Goal: Task Accomplishment & Management: Manage account settings

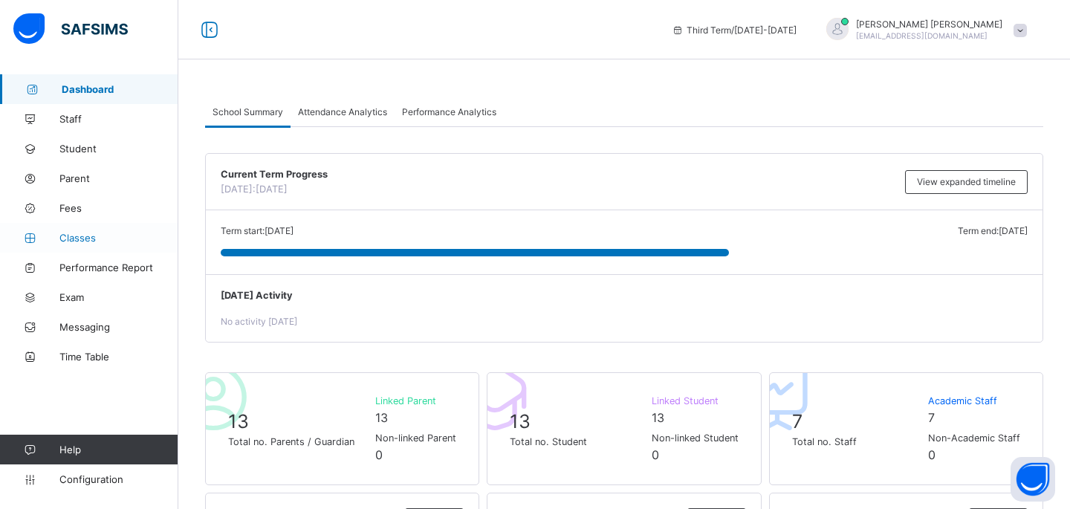
click at [95, 237] on span "Classes" at bounding box center [118, 238] width 119 height 12
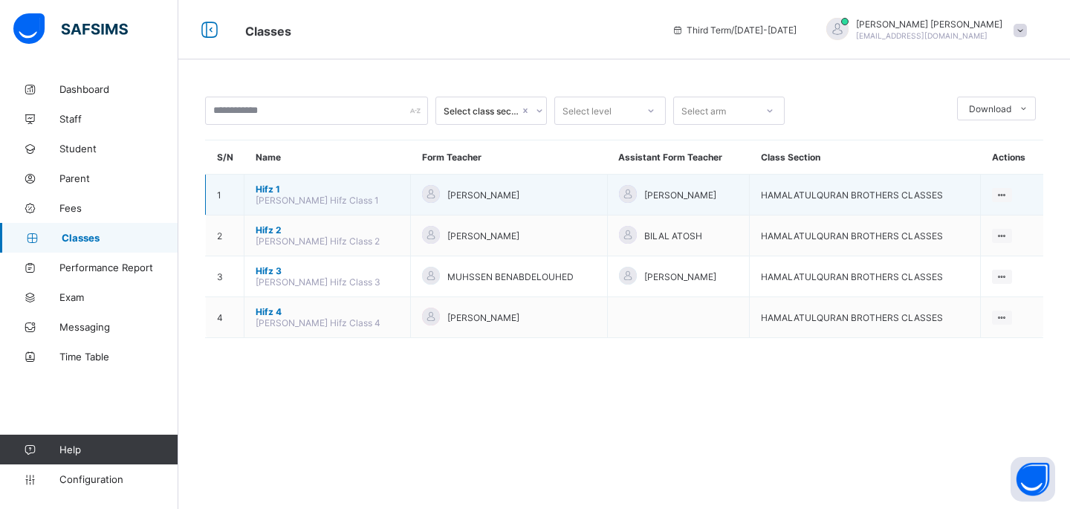
click at [263, 190] on span "Hifz 1" at bounding box center [327, 188] width 143 height 11
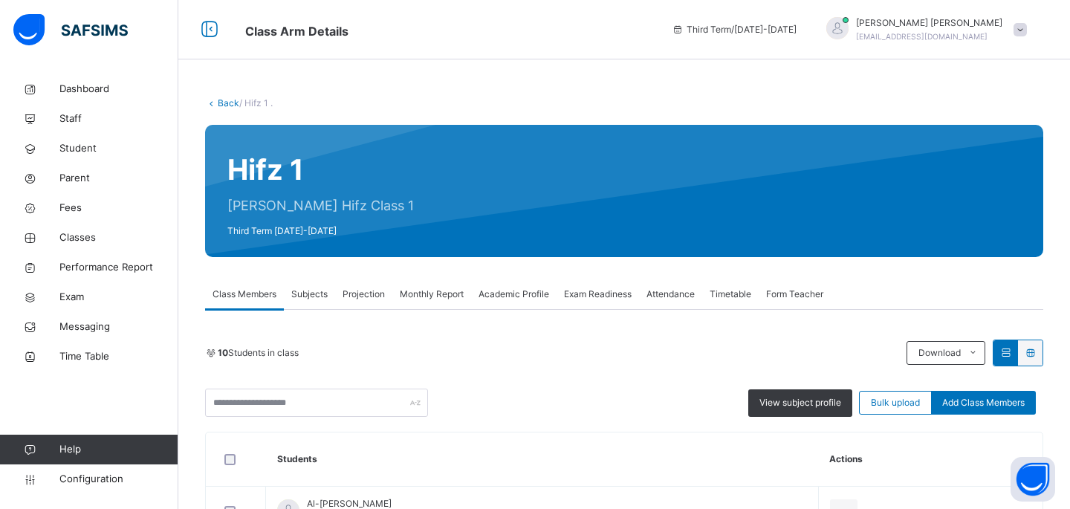
click at [310, 296] on span "Subjects" at bounding box center [309, 293] width 36 height 13
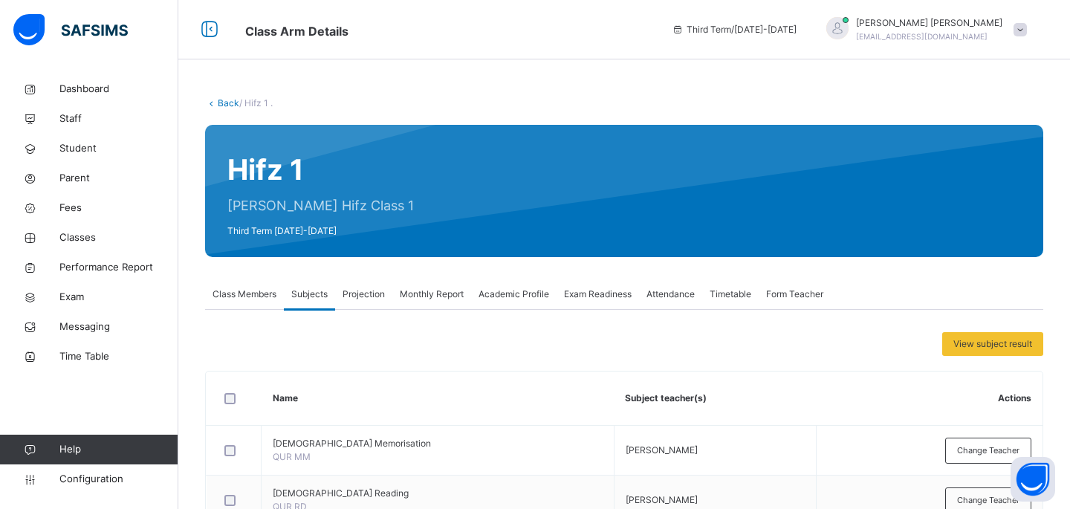
click at [364, 294] on span "Projection" at bounding box center [363, 293] width 42 height 13
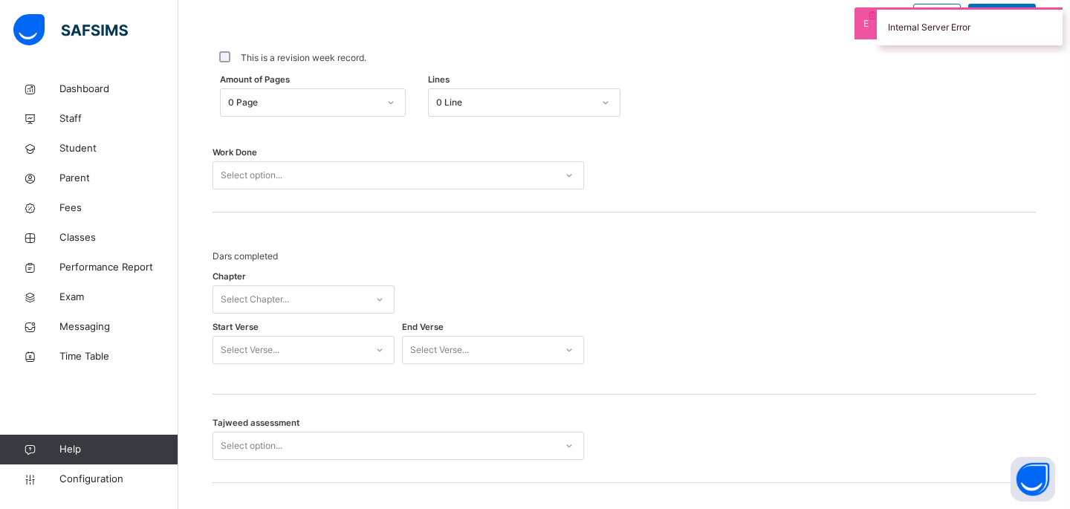
scroll to position [722, 0]
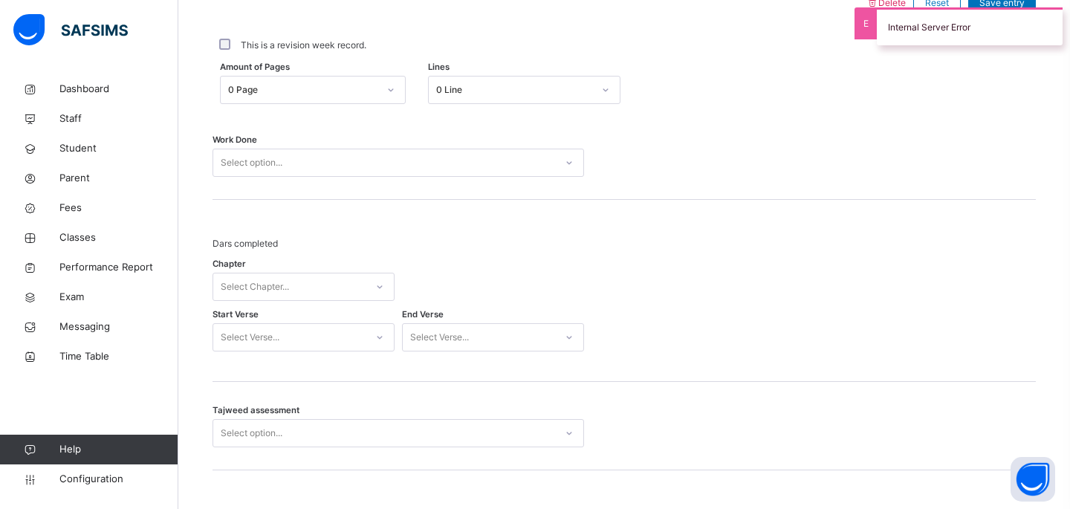
click at [911, 28] on div "Internal Server Error" at bounding box center [969, 26] width 186 height 38
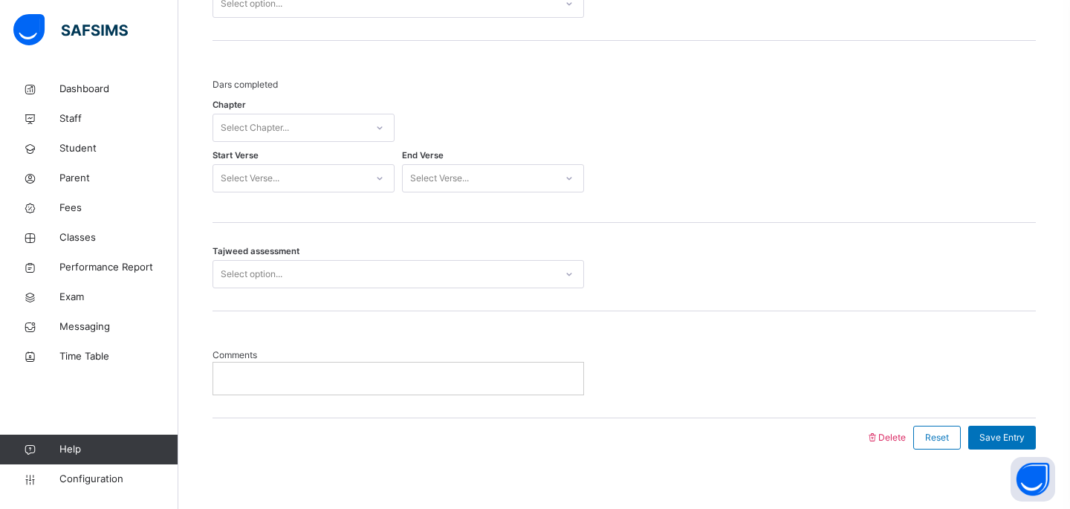
scroll to position [879, 0]
click at [563, 284] on div at bounding box center [568, 276] width 25 height 24
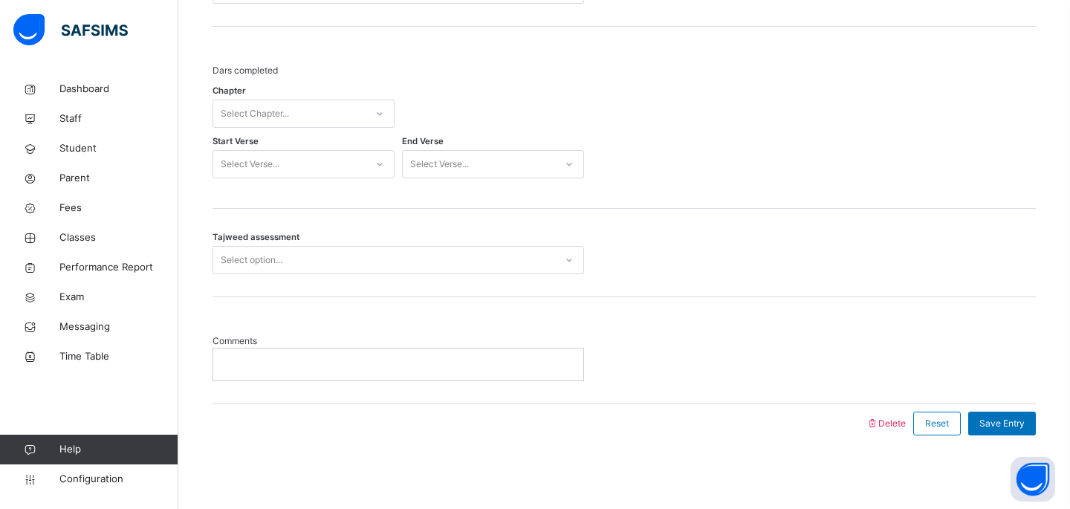
click at [750, 290] on div "Tajweed assessment Select option..." at bounding box center [623, 253] width 823 height 88
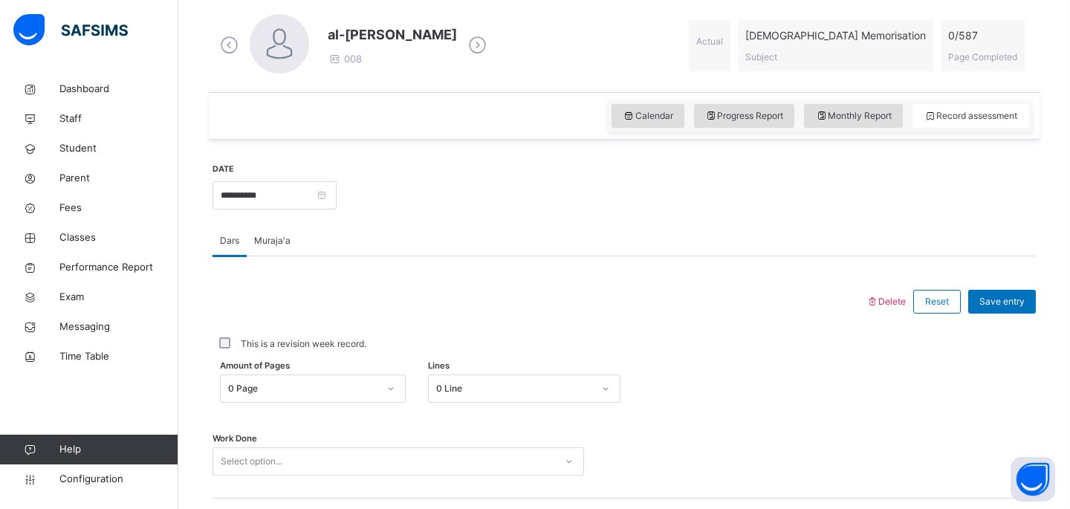
scroll to position [506, 0]
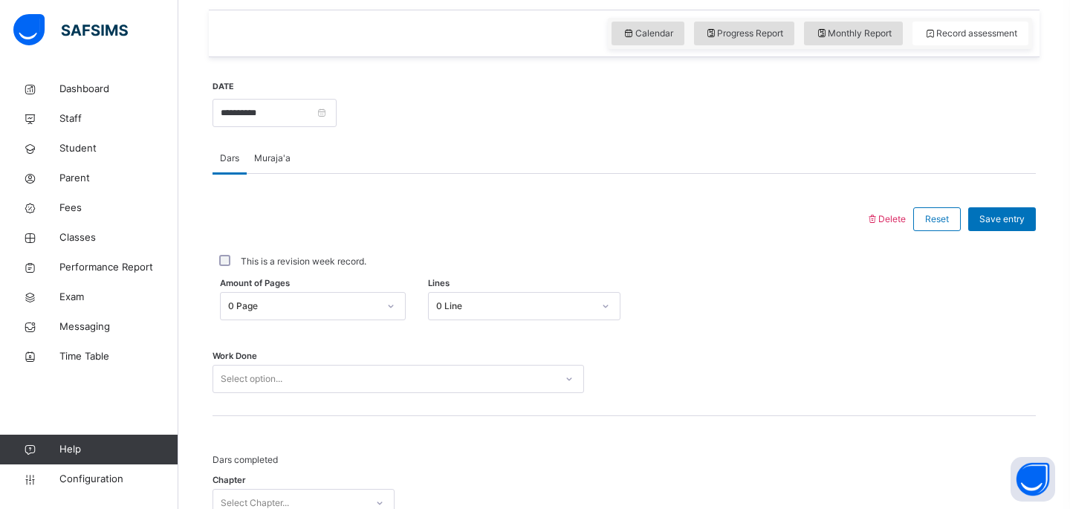
click at [273, 165] on div "Muraja'a" at bounding box center [272, 158] width 51 height 30
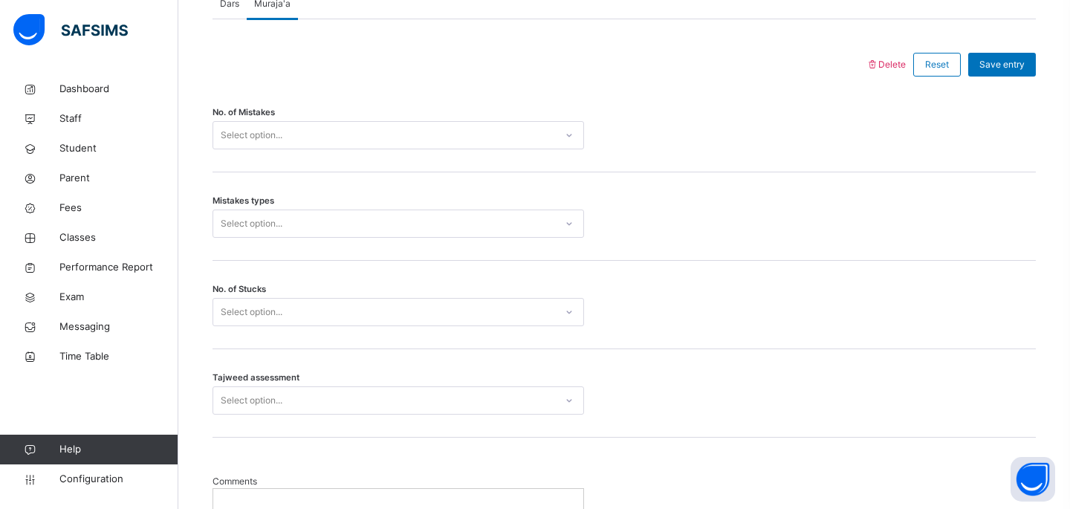
scroll to position [801, 0]
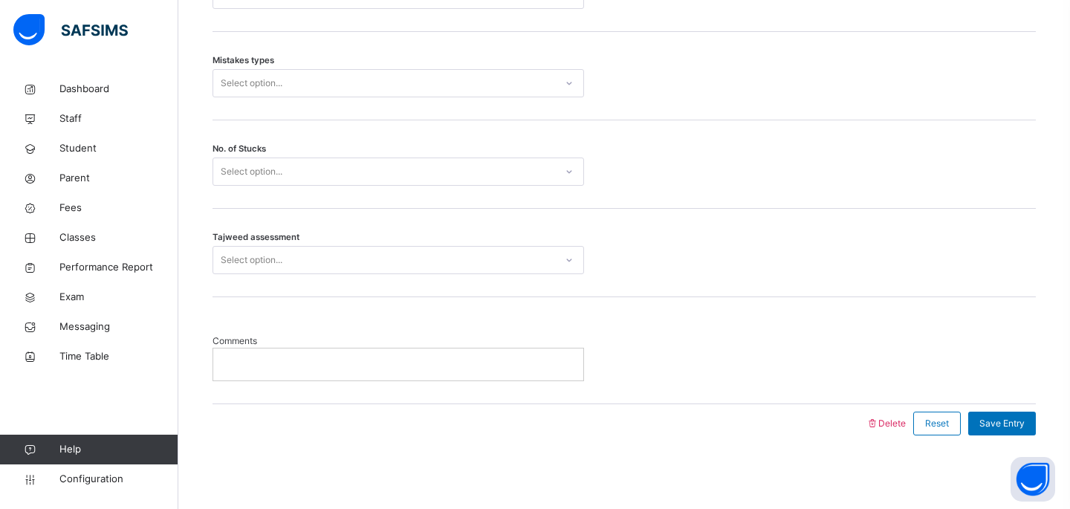
click at [292, 335] on span "Comments" at bounding box center [397, 340] width 371 height 13
click at [291, 346] on span "Comments" at bounding box center [397, 340] width 371 height 13
click at [291, 352] on div at bounding box center [398, 363] width 370 height 31
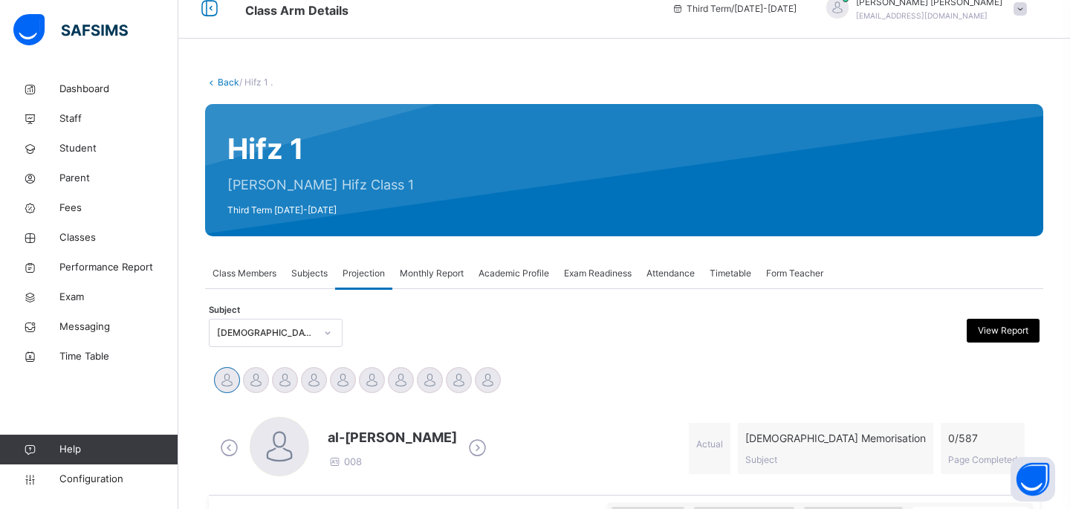
scroll to position [0, 0]
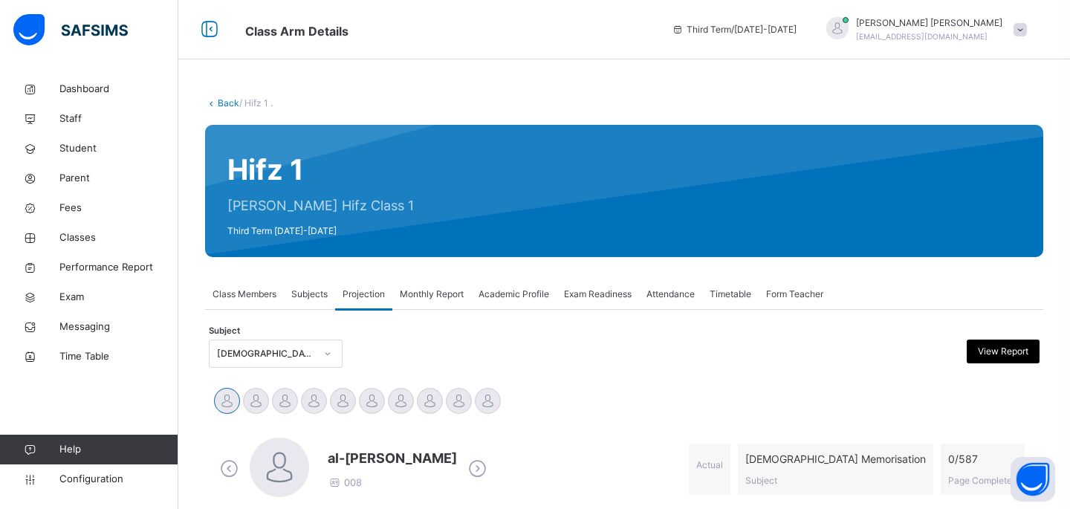
click at [414, 290] on span "Monthly Report" at bounding box center [432, 293] width 64 height 13
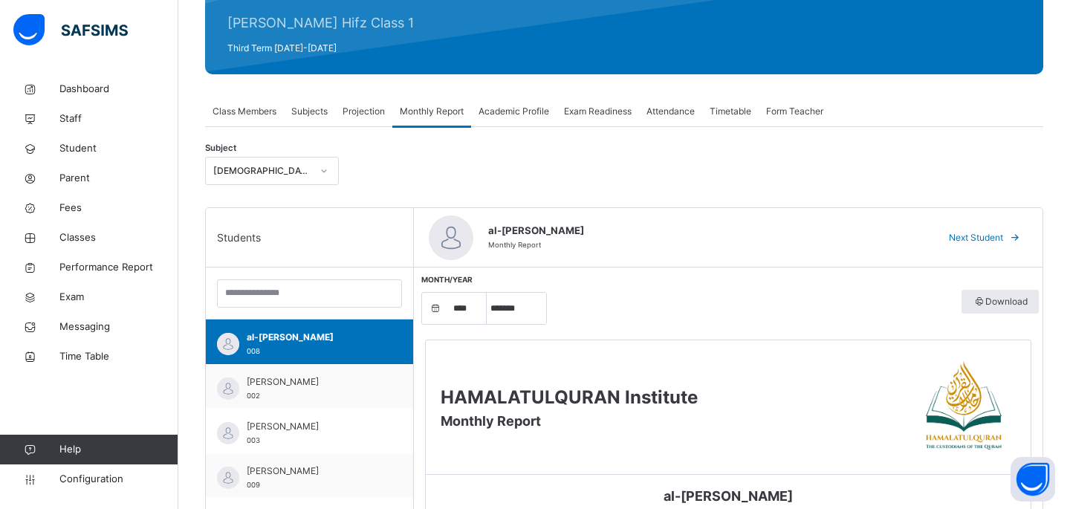
scroll to position [184, 0]
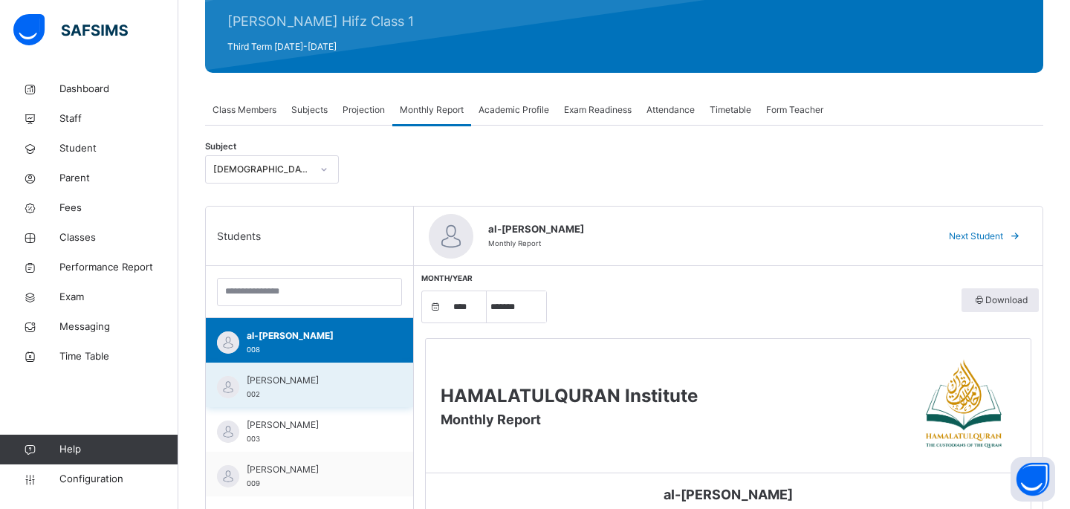
click at [389, 395] on div "Arm Saifullah 002" at bounding box center [309, 384] width 207 height 45
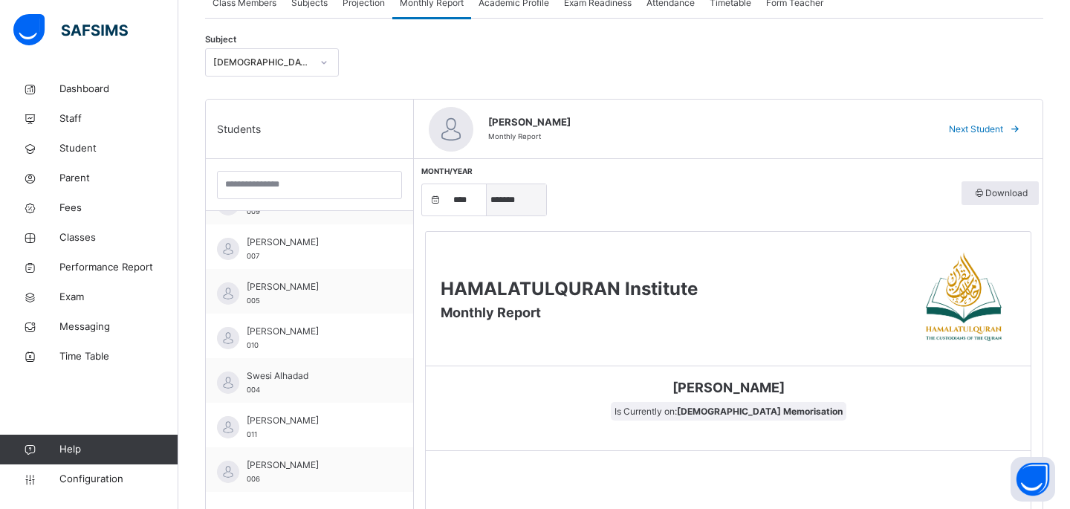
scroll to position [295, 0]
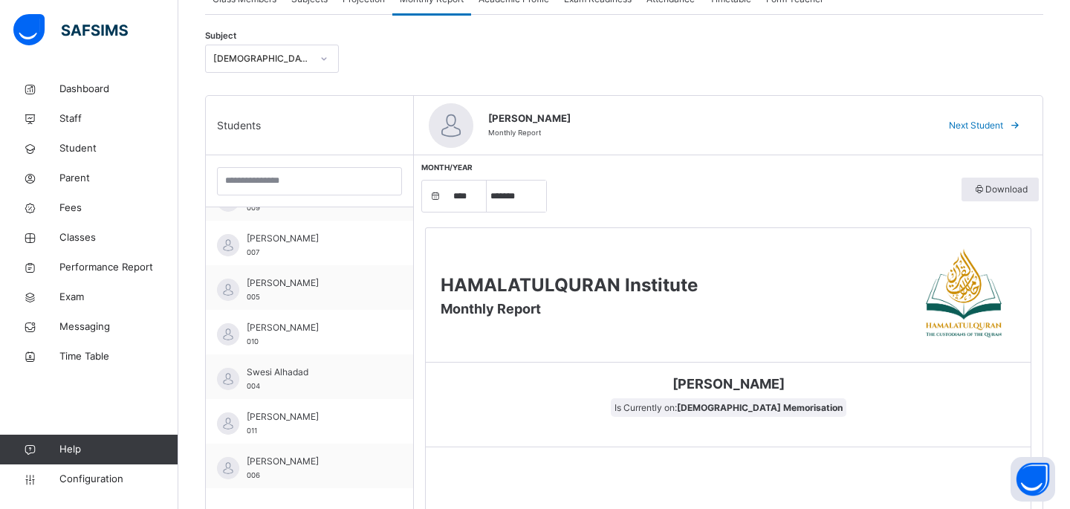
click at [510, 120] on span "[PERSON_NAME]" at bounding box center [705, 118] width 434 height 15
click at [963, 121] on span "Next Student" at bounding box center [976, 125] width 54 height 13
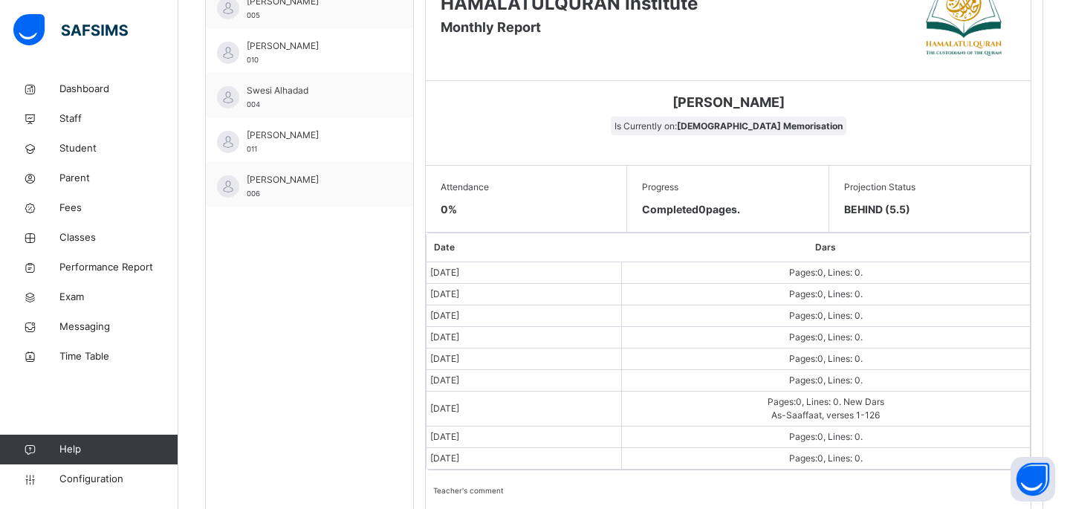
scroll to position [578, 0]
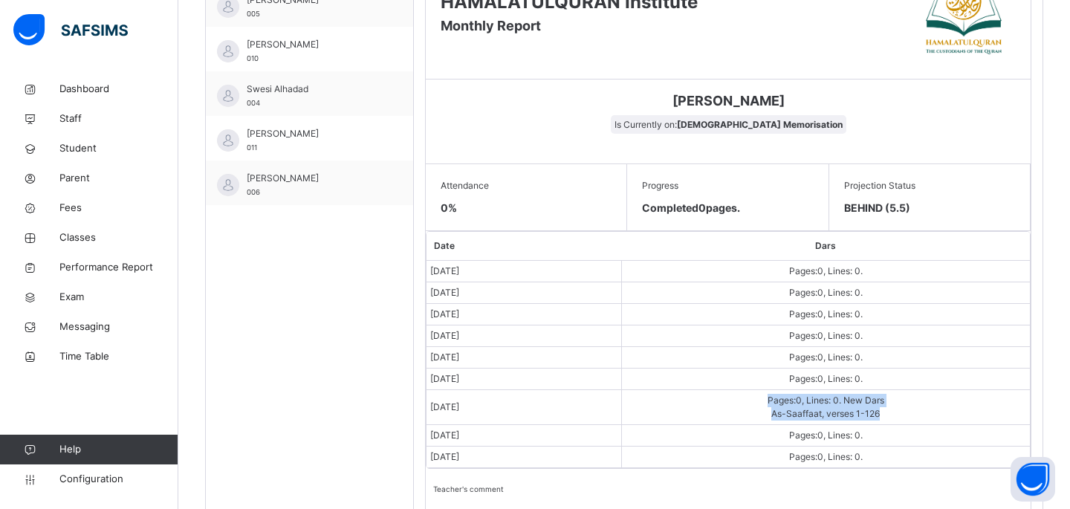
drag, startPoint x: 897, startPoint y: 413, endPoint x: 759, endPoint y: 398, distance: 139.0
click at [759, 398] on td "Pages: 0 , Lines: 0 . New Dars As-Saaffaat, verses 1-126" at bounding box center [825, 407] width 409 height 35
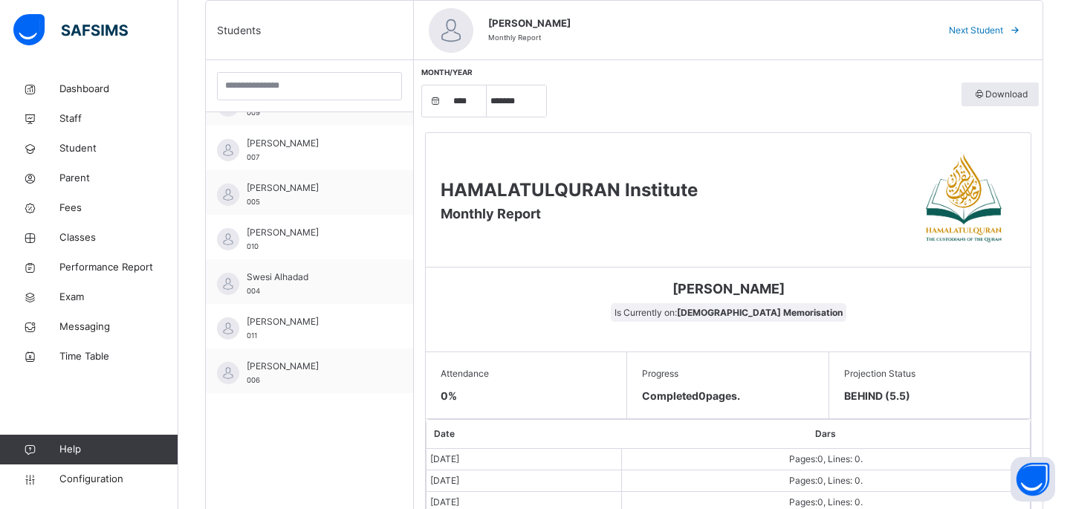
scroll to position [386, 0]
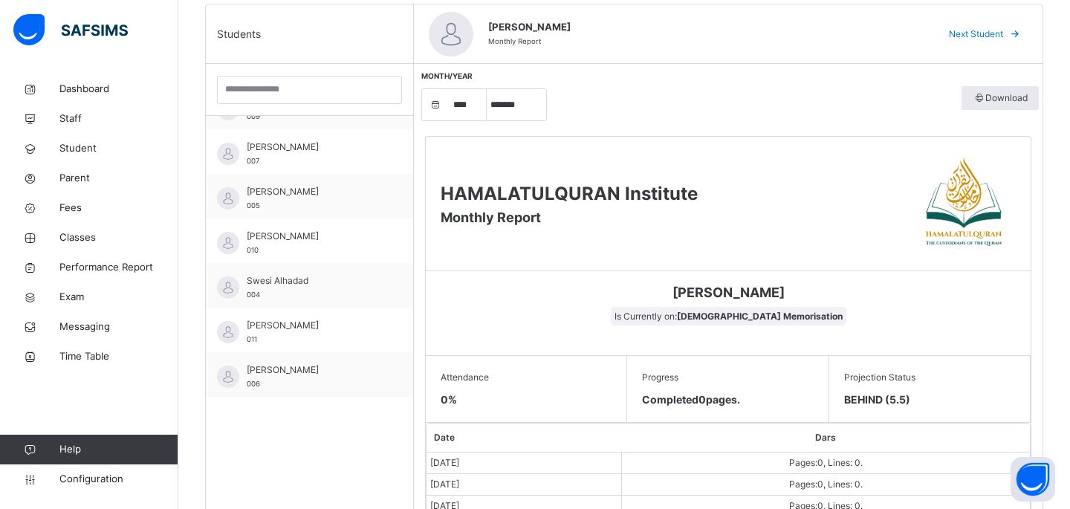
click at [984, 27] on span "Next Student" at bounding box center [976, 33] width 54 height 13
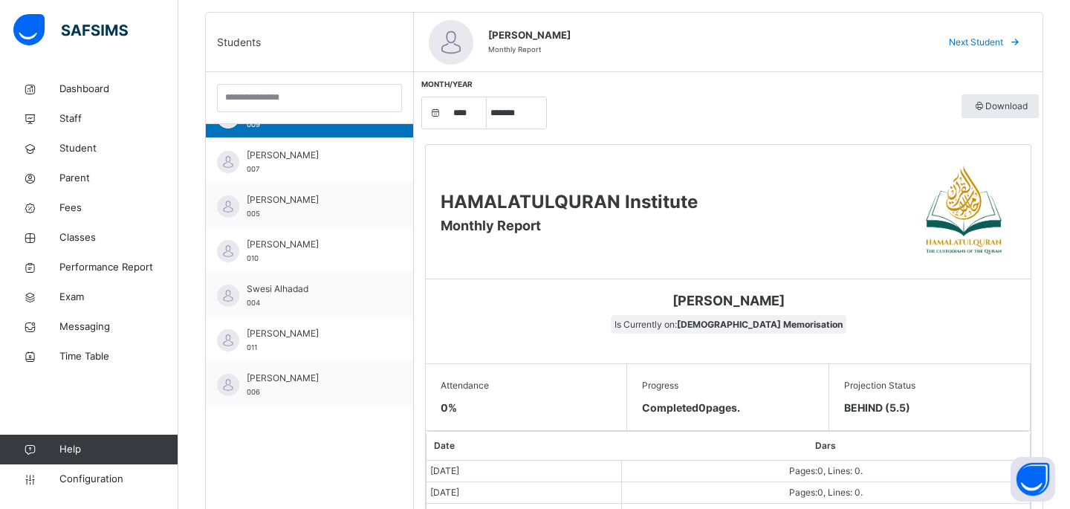
scroll to position [373, 0]
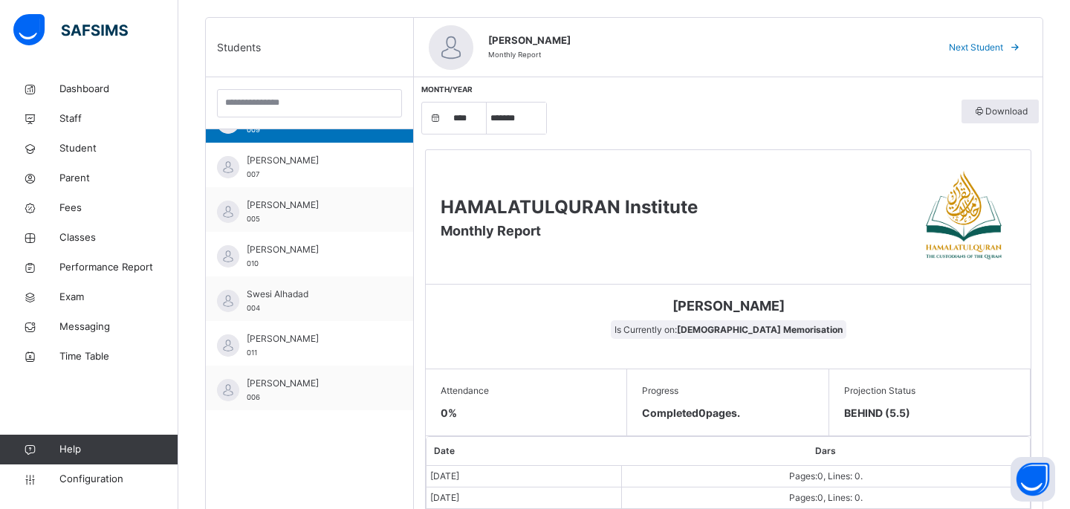
click at [984, 50] on span "Next Student" at bounding box center [976, 47] width 54 height 13
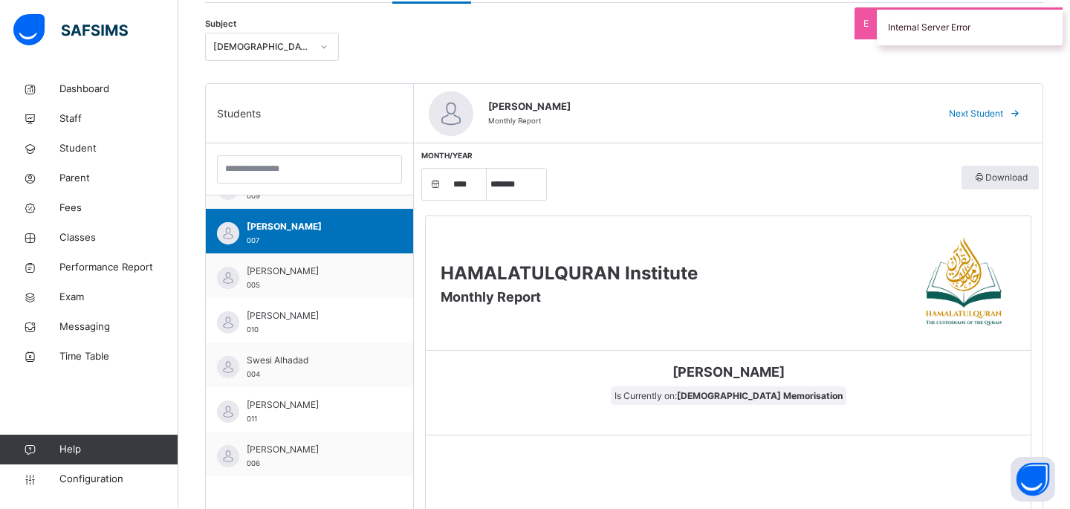
scroll to position [254, 0]
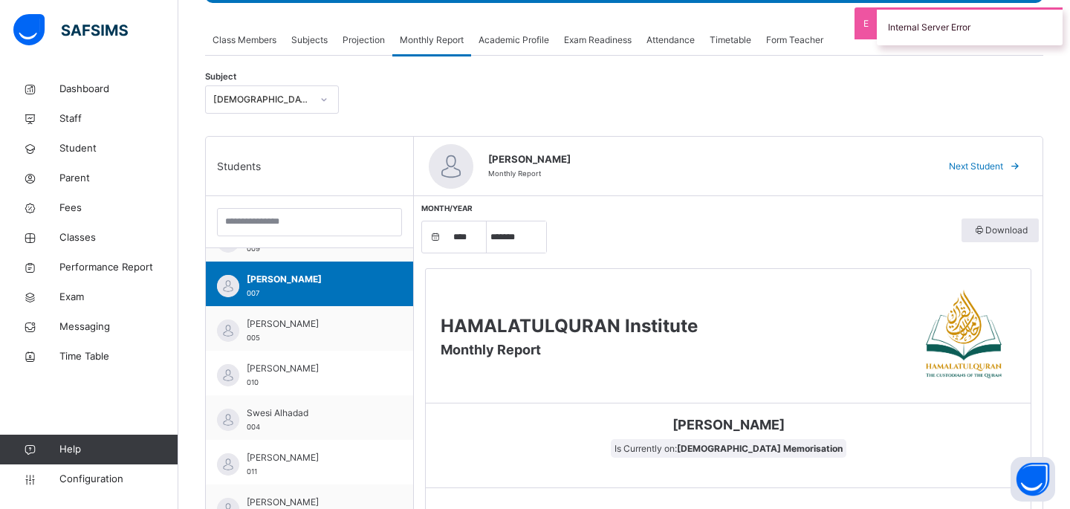
click at [980, 157] on div "Next Student" at bounding box center [982, 166] width 91 height 24
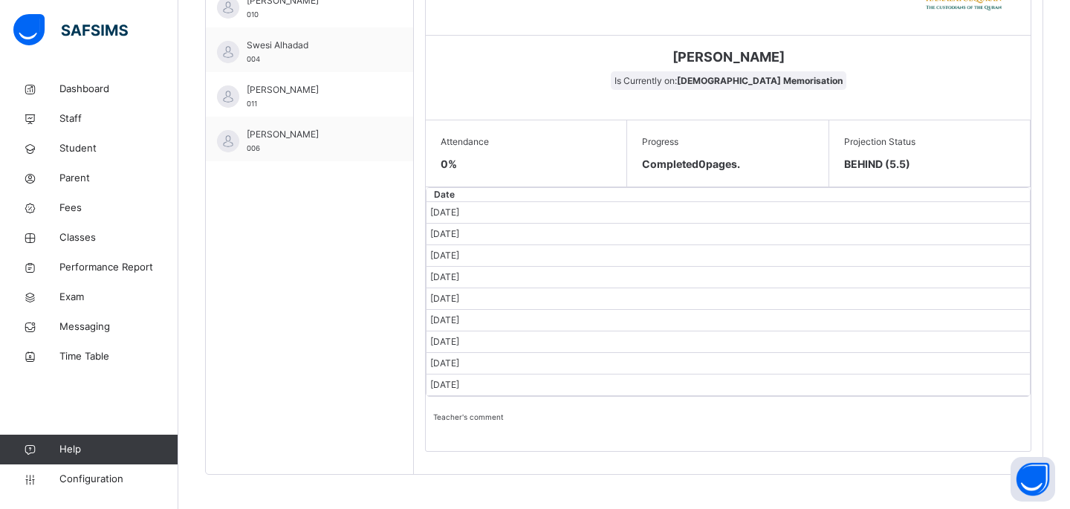
scroll to position [637, 0]
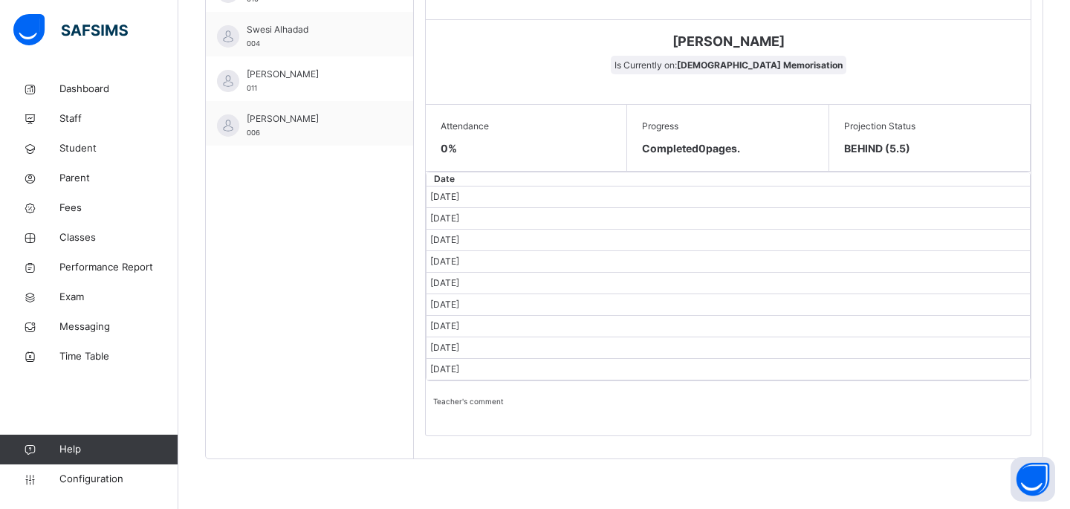
click at [803, 350] on td "[DATE]" at bounding box center [727, 348] width 603 height 22
click at [459, 322] on span "[DATE]" at bounding box center [444, 325] width 29 height 11
click at [490, 403] on span "Teacher's comment" at bounding box center [728, 401] width 590 height 11
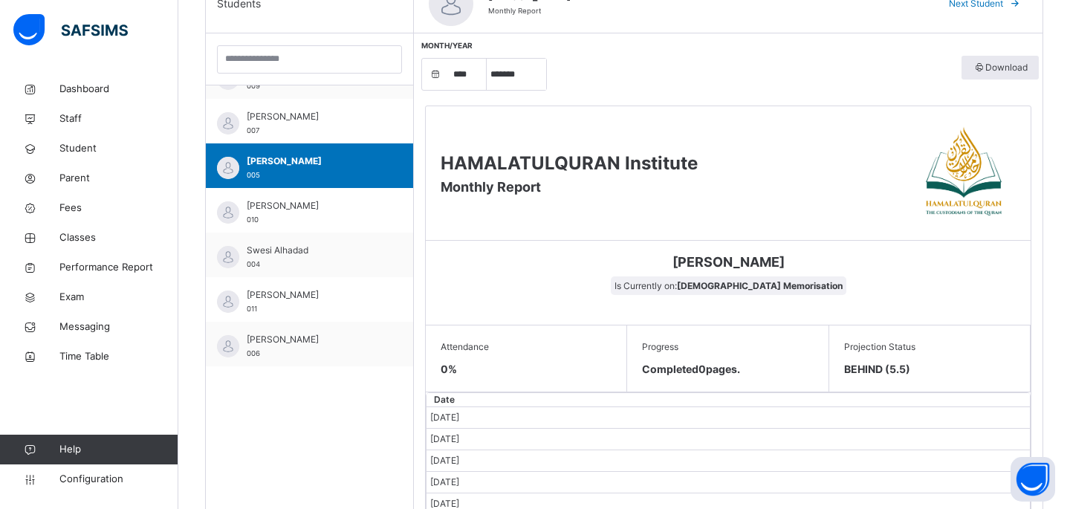
scroll to position [339, 0]
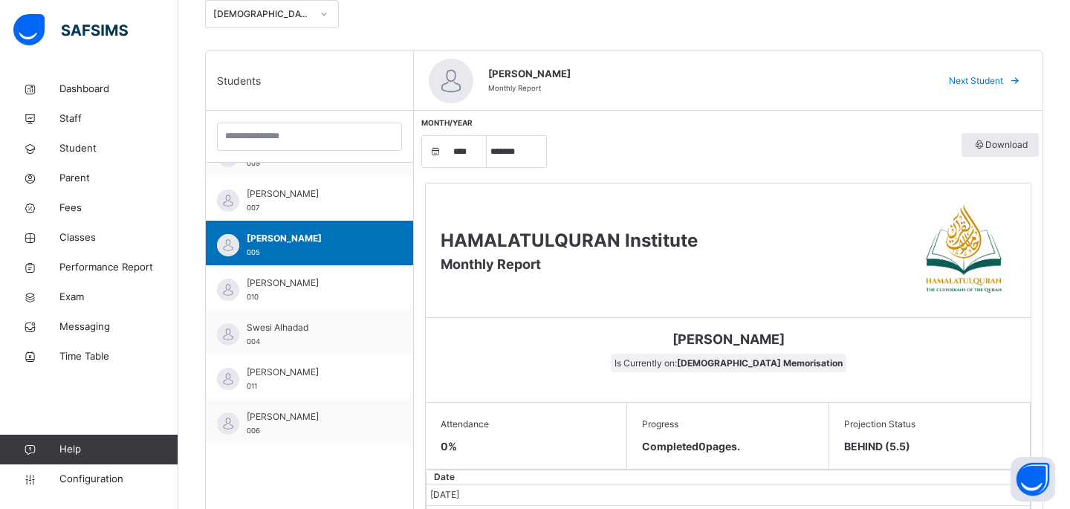
click at [992, 65] on div "[PERSON_NAME] Monthly Report Next Student" at bounding box center [728, 80] width 628 height 59
click at [983, 77] on span "Next Student" at bounding box center [976, 80] width 54 height 13
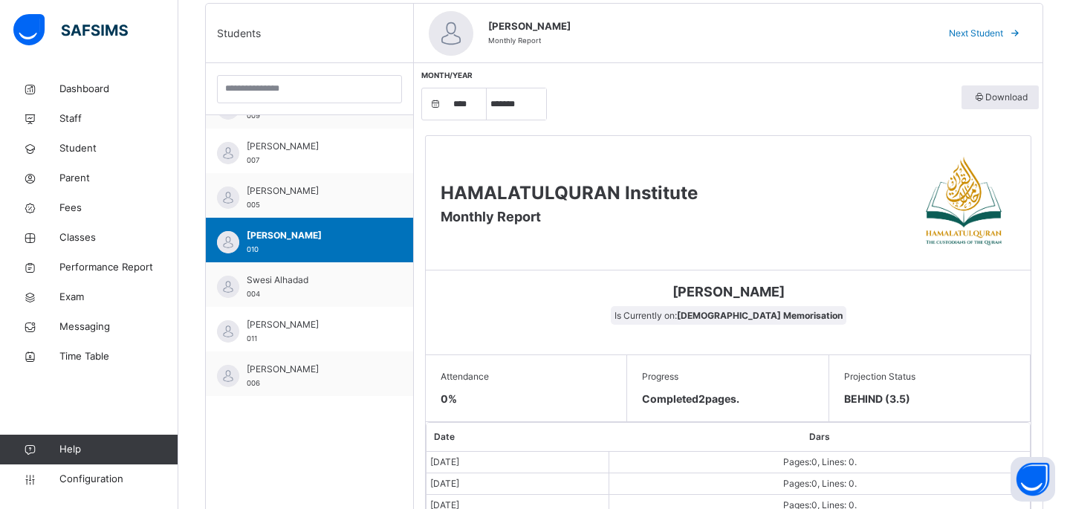
scroll to position [360, 0]
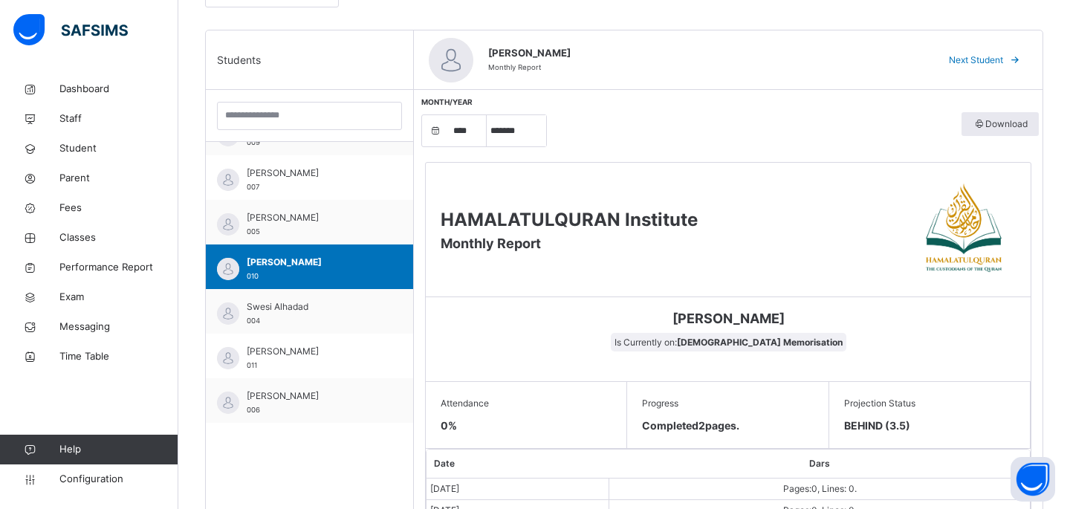
click at [969, 59] on span "Next Student" at bounding box center [976, 59] width 54 height 13
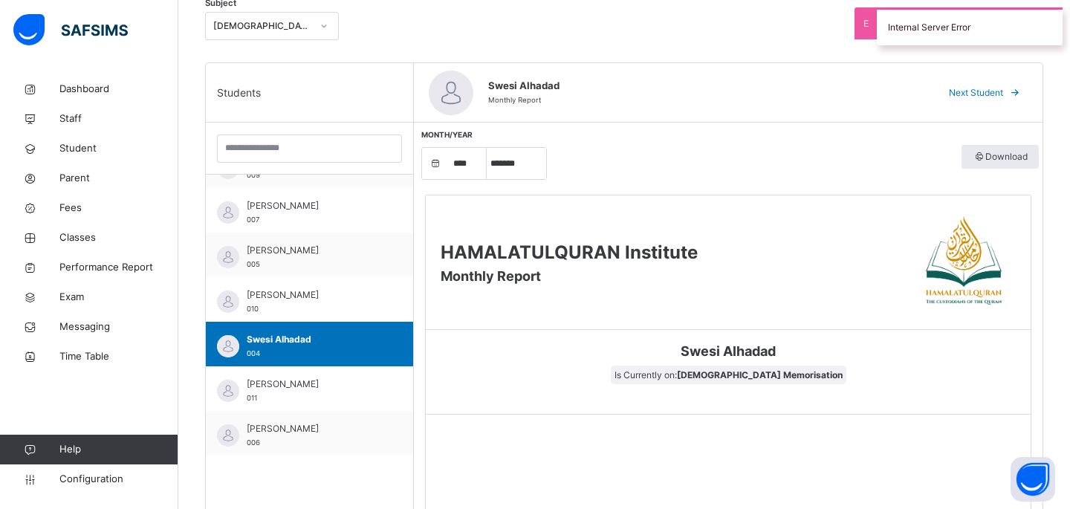
scroll to position [300, 0]
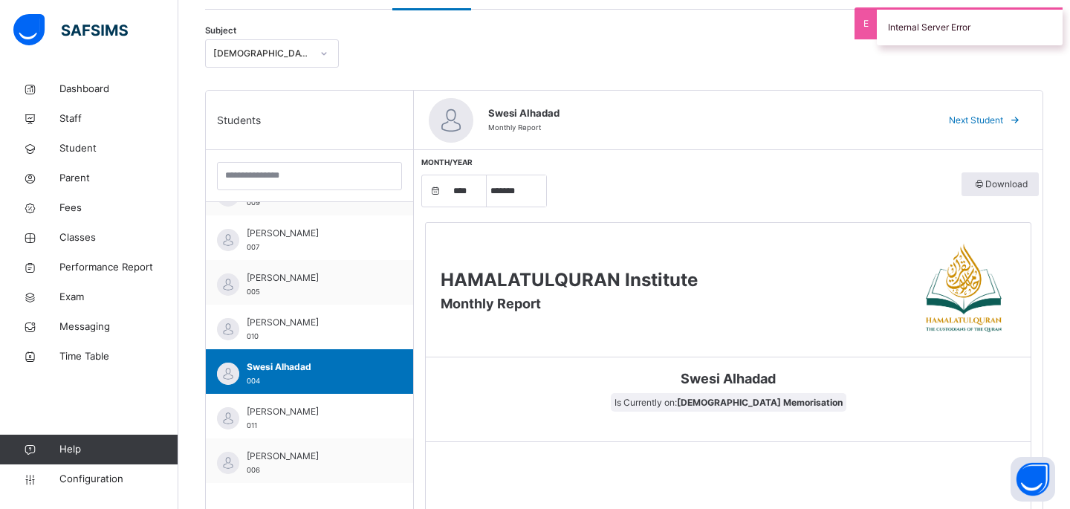
click at [969, 128] on div "Next Student" at bounding box center [982, 120] width 91 height 24
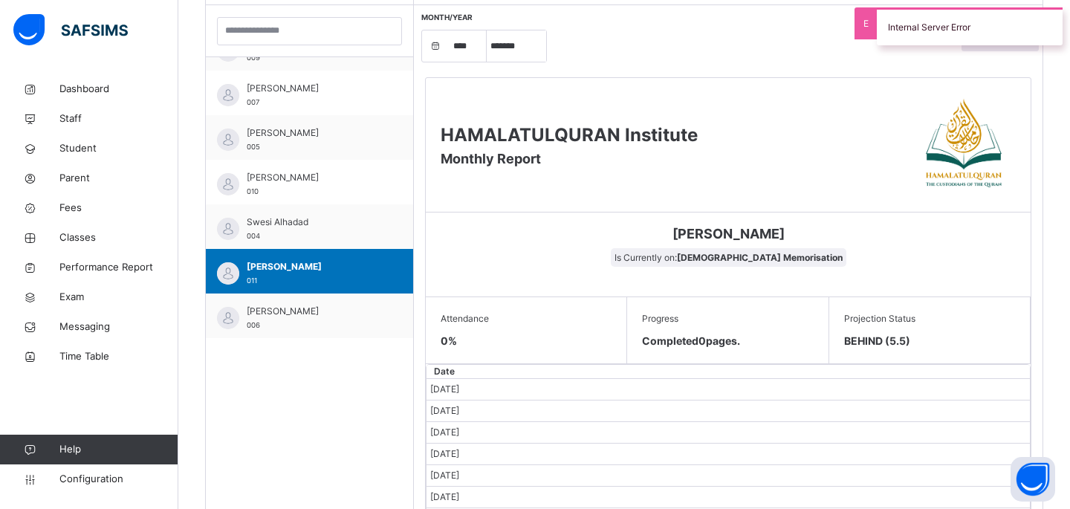
scroll to position [637, 0]
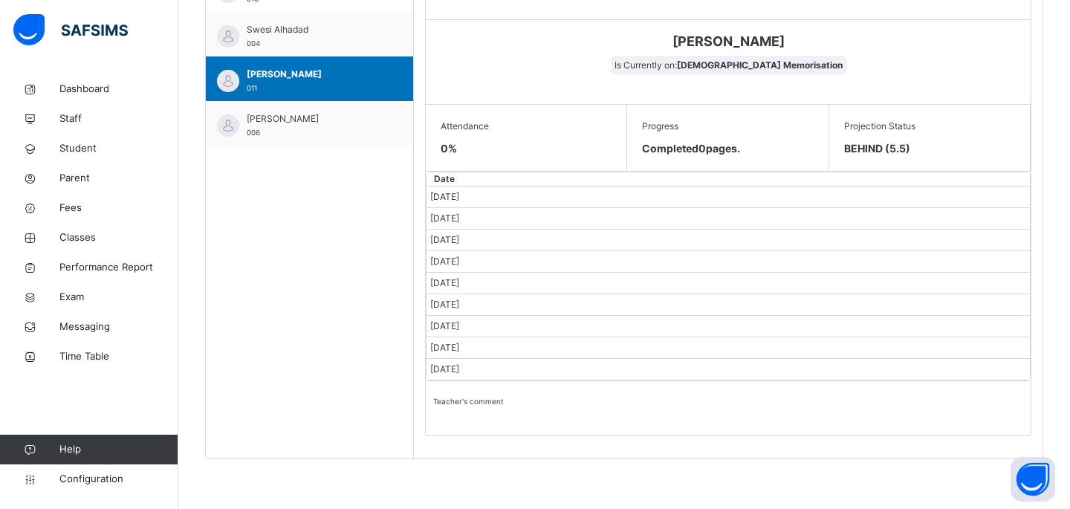
click at [778, 57] on span "Is Currently on: [DEMOGRAPHIC_DATA] Memorisation" at bounding box center [728, 65] width 235 height 19
click at [778, 60] on b "[DEMOGRAPHIC_DATA] Memorisation" at bounding box center [760, 64] width 166 height 11
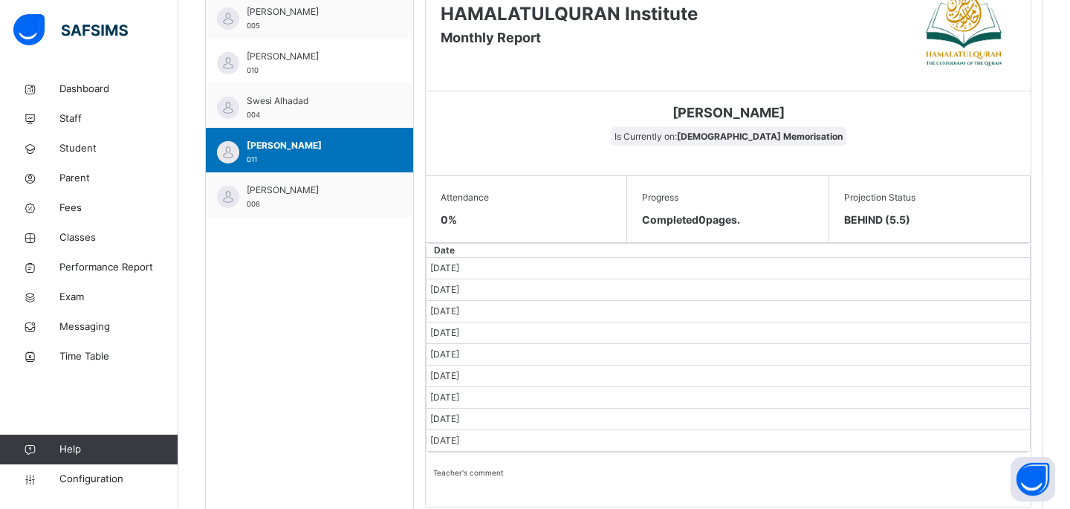
scroll to position [267, 0]
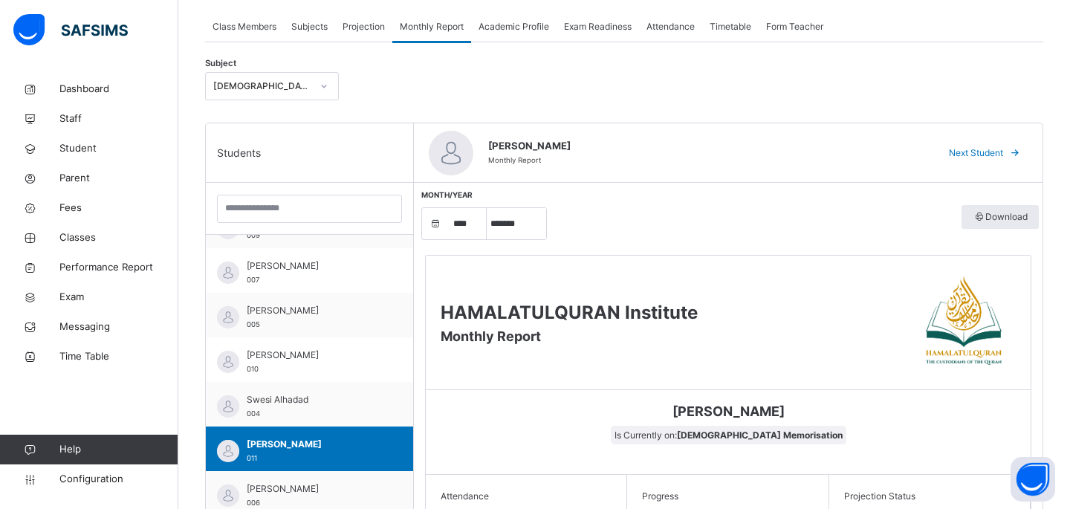
click at [981, 155] on span "Next Student" at bounding box center [976, 152] width 54 height 13
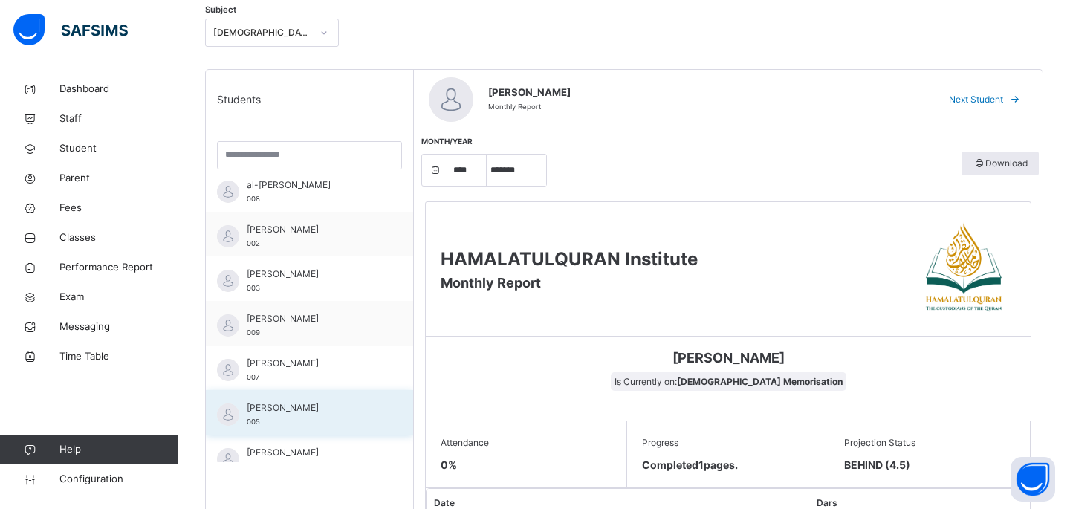
scroll to position [0, 0]
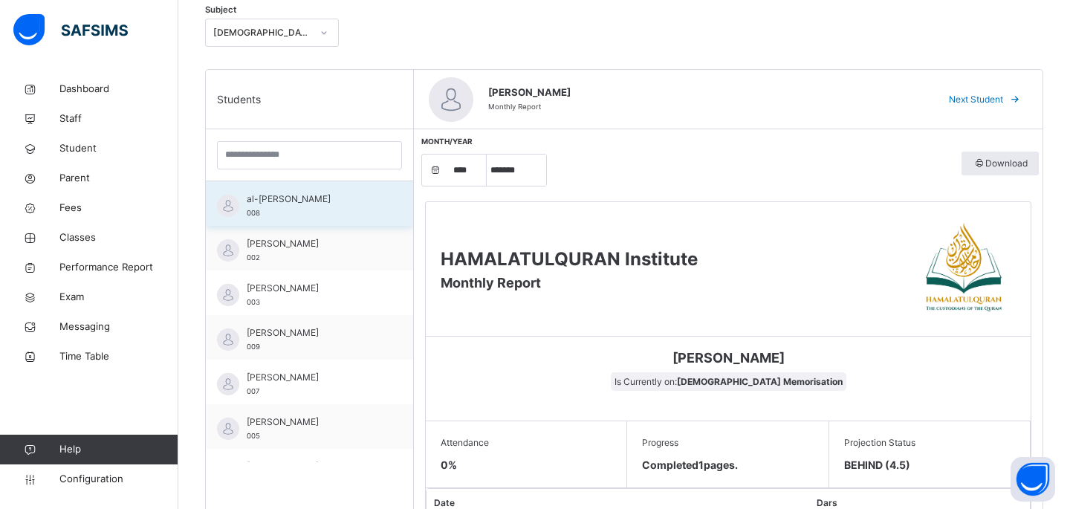
click at [308, 206] on div "al-[PERSON_NAME] 008" at bounding box center [313, 205] width 133 height 27
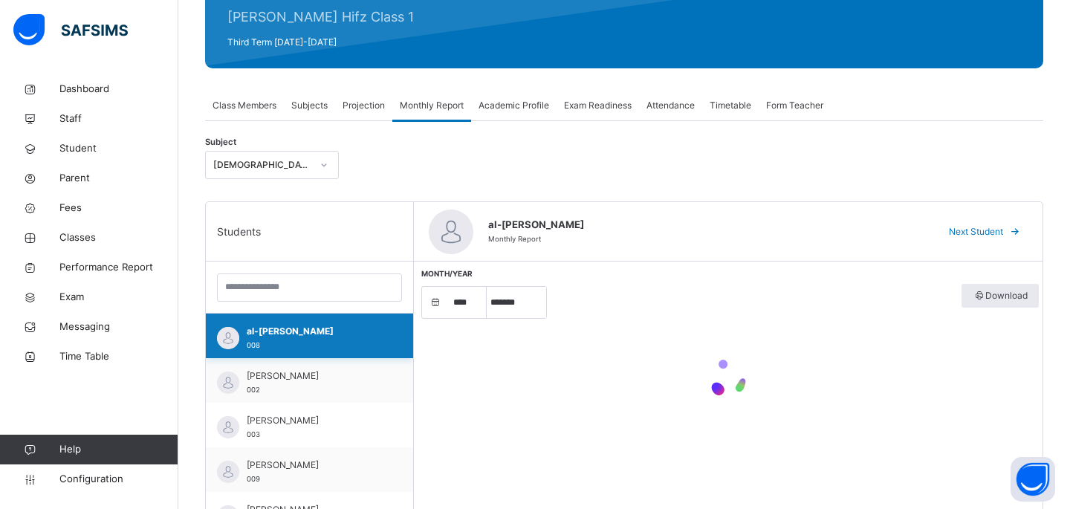
scroll to position [26, 0]
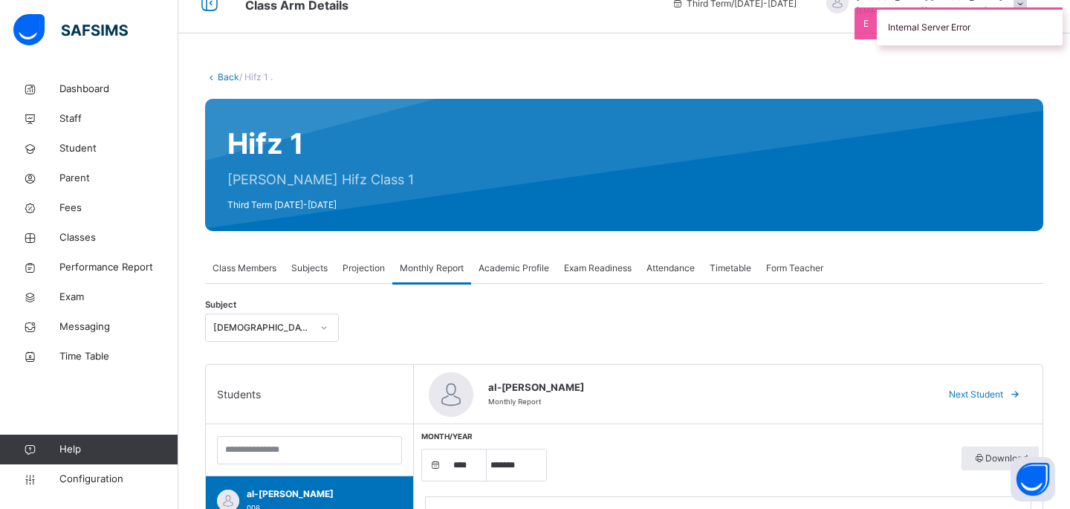
click at [588, 276] on div "Exam Readiness" at bounding box center [597, 268] width 82 height 30
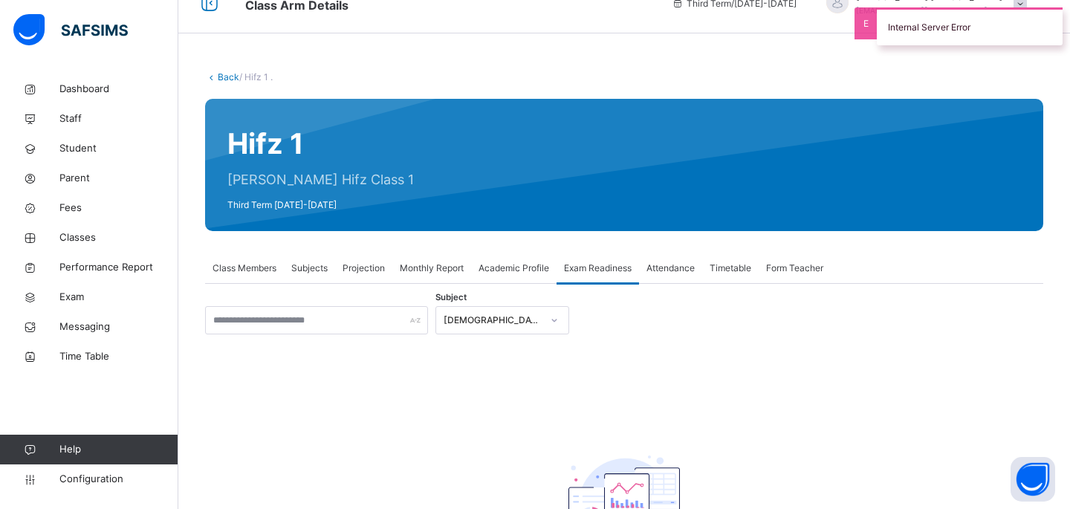
click at [523, 273] on span "Academic Profile" at bounding box center [513, 267] width 71 height 13
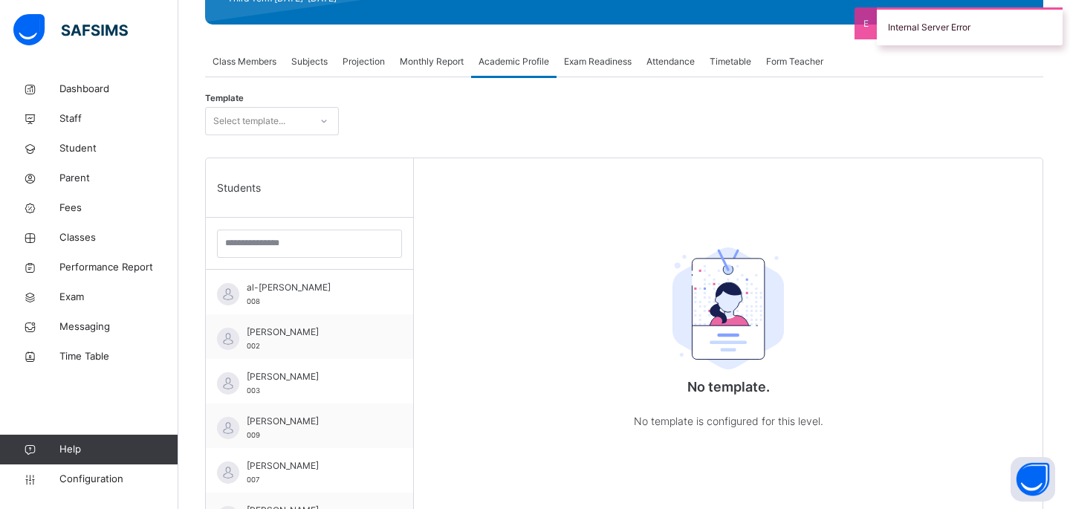
scroll to position [443, 0]
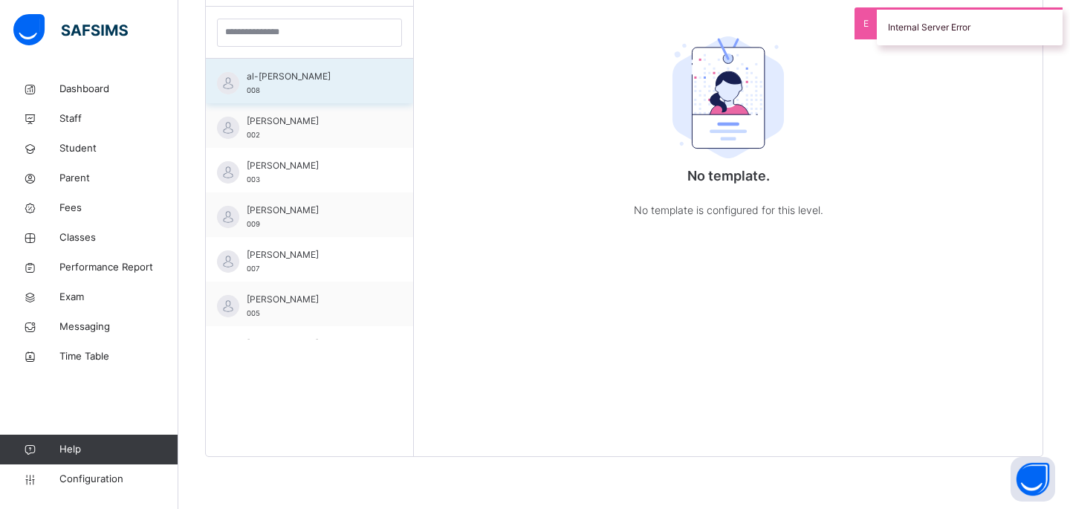
click at [273, 82] on span "al-[PERSON_NAME]" at bounding box center [313, 76] width 133 height 13
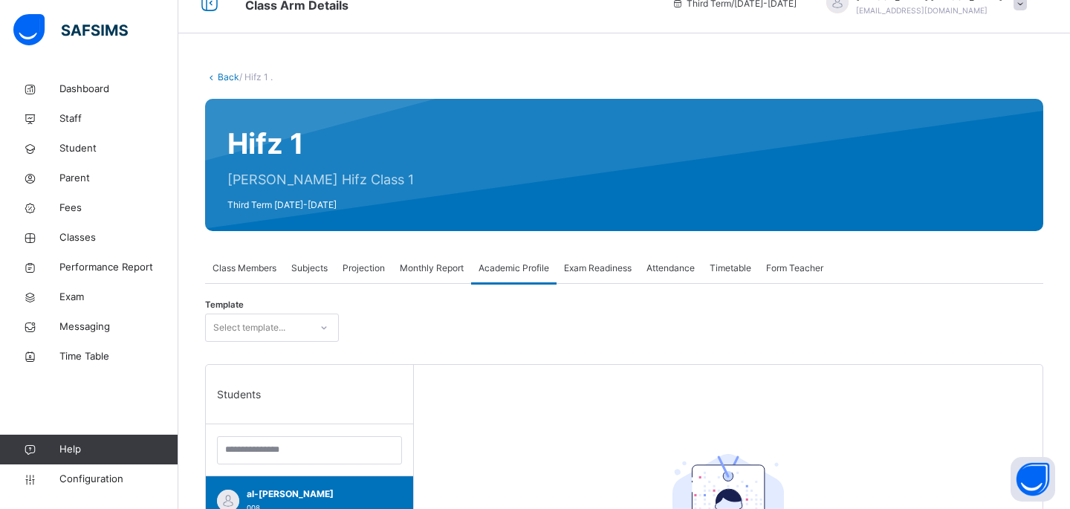
scroll to position [0, 0]
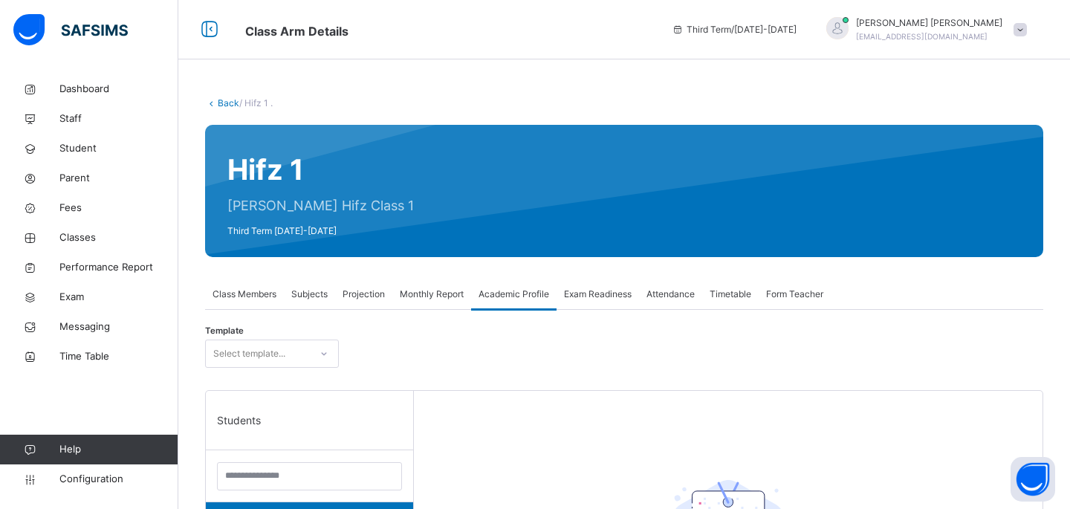
click at [596, 293] on span "Exam Readiness" at bounding box center [598, 293] width 68 height 13
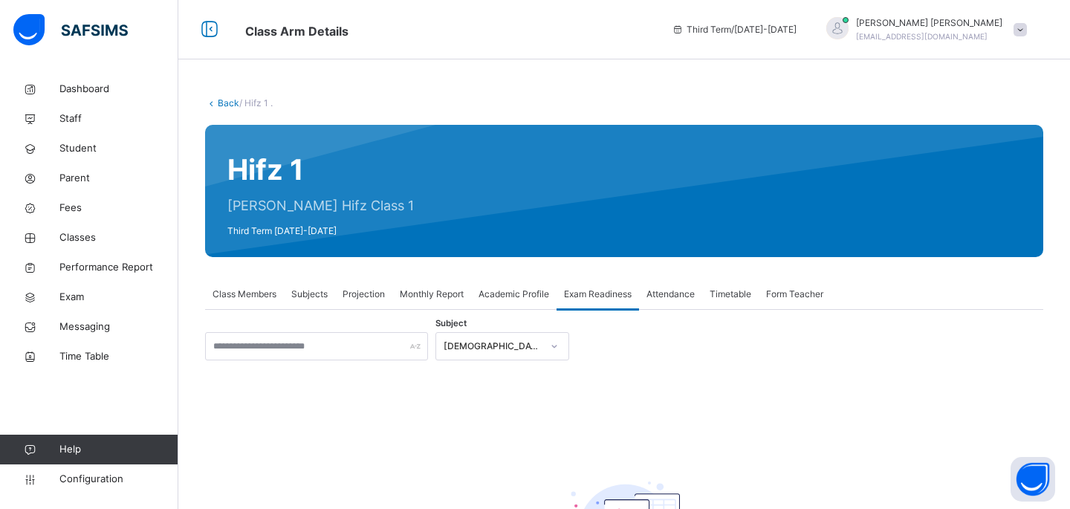
click at [682, 296] on span "Attendance" at bounding box center [670, 293] width 48 height 13
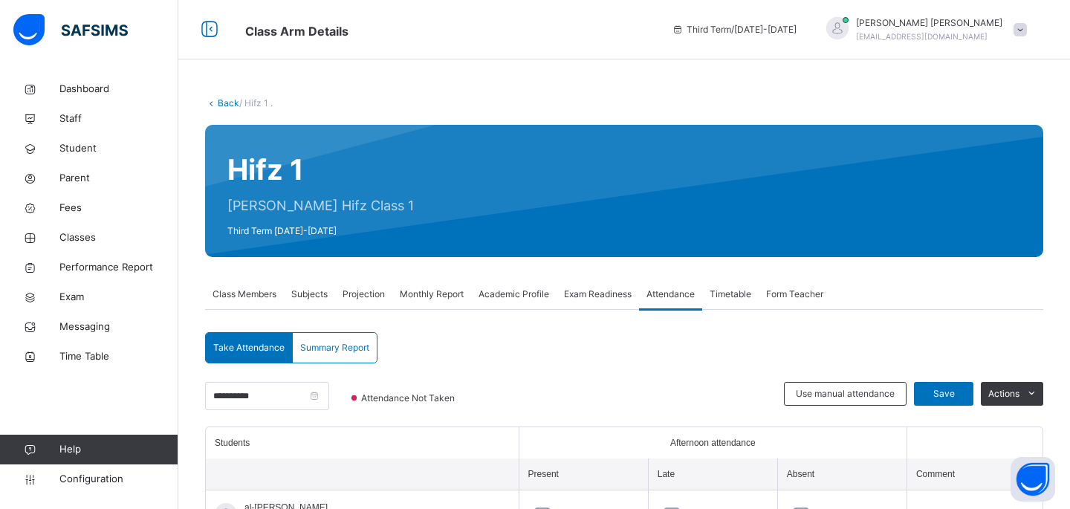
click at [755, 284] on div "Timetable" at bounding box center [730, 294] width 56 height 30
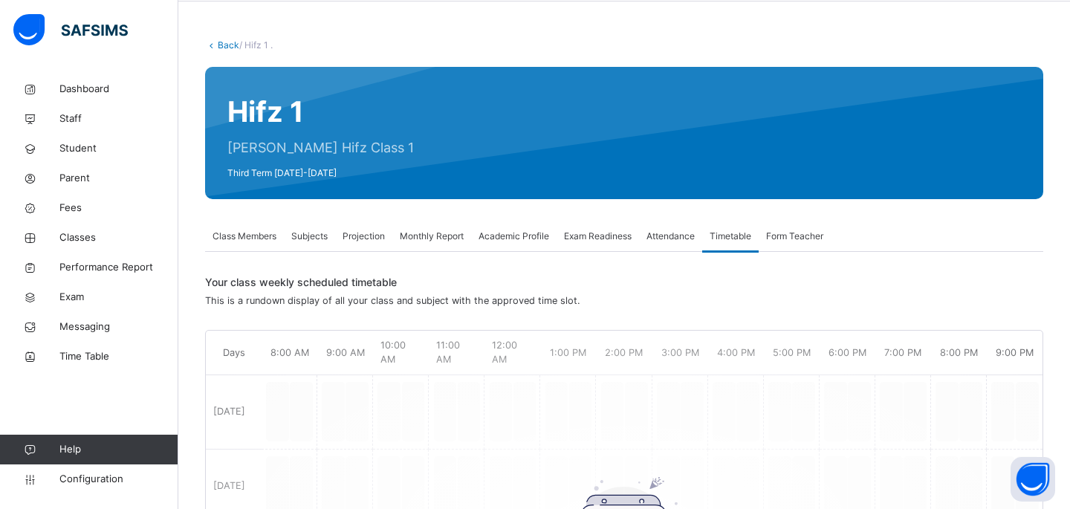
scroll to position [59, 0]
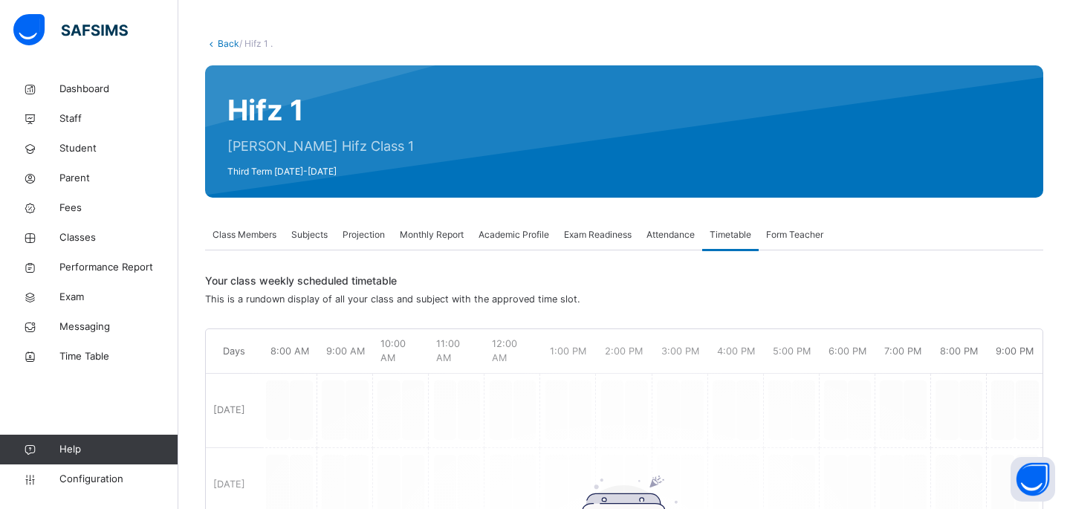
click at [805, 233] on span "Form Teacher" at bounding box center [794, 234] width 57 height 13
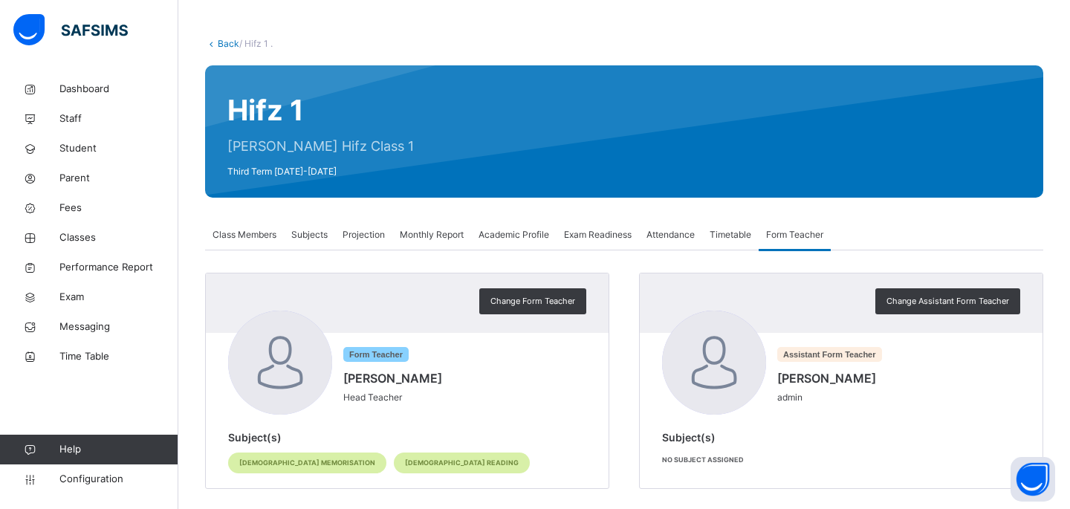
scroll to position [77, 0]
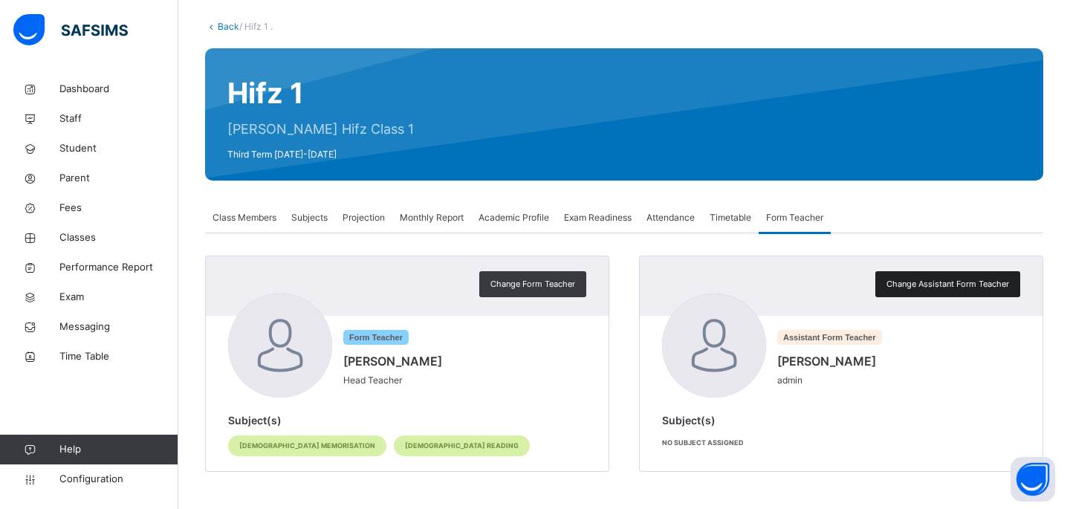
click at [992, 275] on div "Change Assistant Form Teacher" at bounding box center [947, 284] width 145 height 26
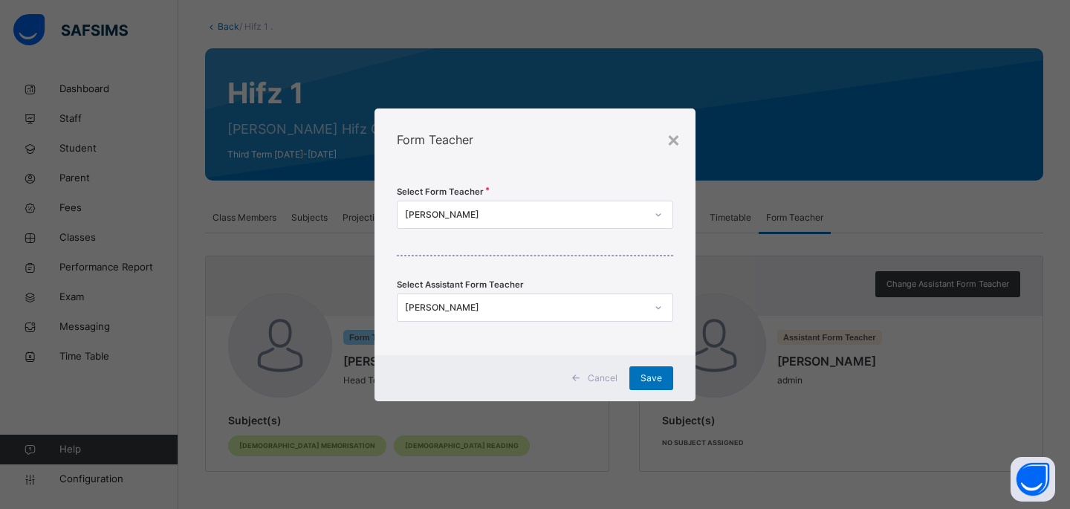
click at [524, 303] on div "[PERSON_NAME]" at bounding box center [525, 307] width 241 height 13
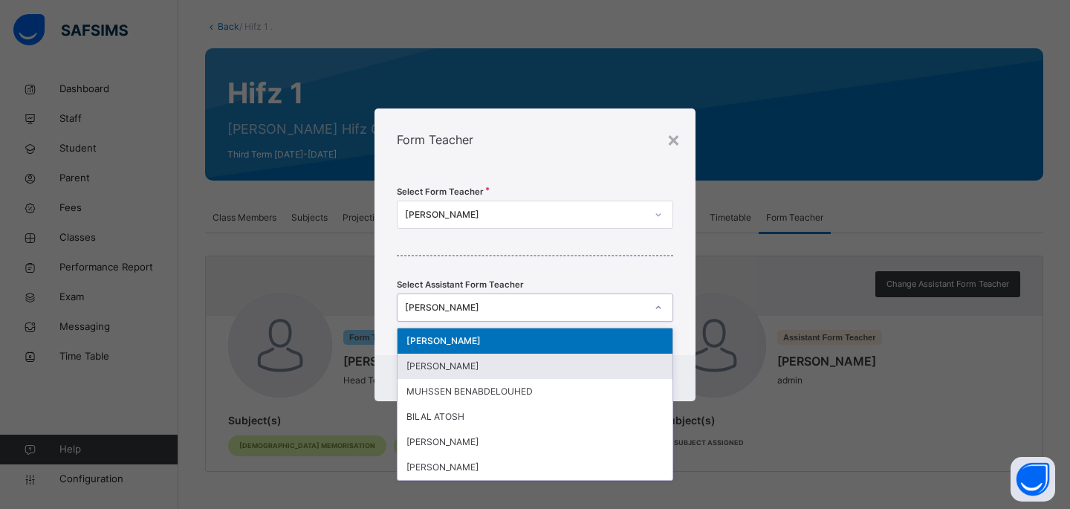
click at [515, 365] on div "[PERSON_NAME]" at bounding box center [534, 366] width 275 height 25
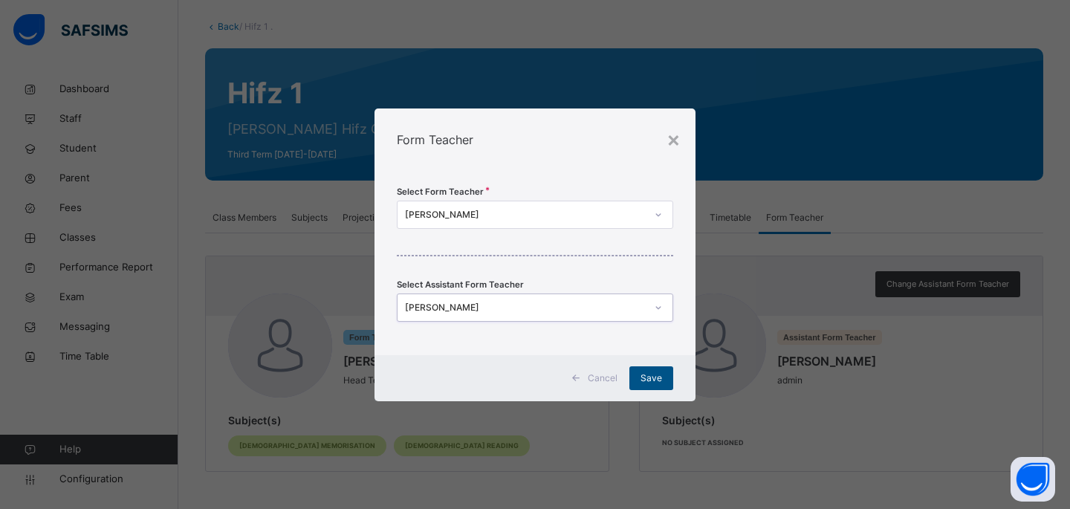
click at [666, 384] on div "Save" at bounding box center [651, 378] width 44 height 24
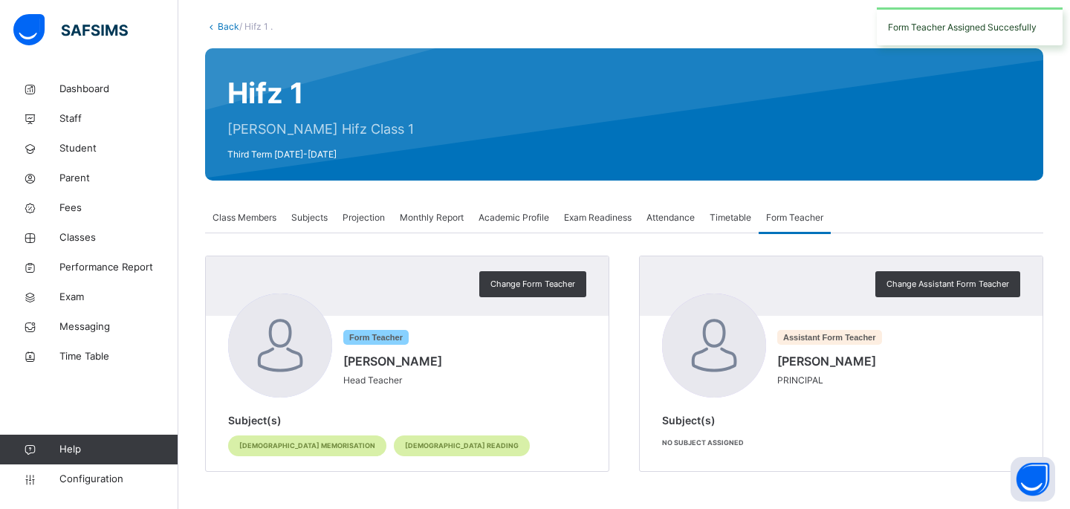
click at [709, 446] on div "No subject assigned" at bounding box center [841, 441] width 358 height 13
click at [743, 440] on div "No subject assigned" at bounding box center [841, 441] width 358 height 13
click at [719, 441] on span "No subject assigned" at bounding box center [703, 442] width 82 height 8
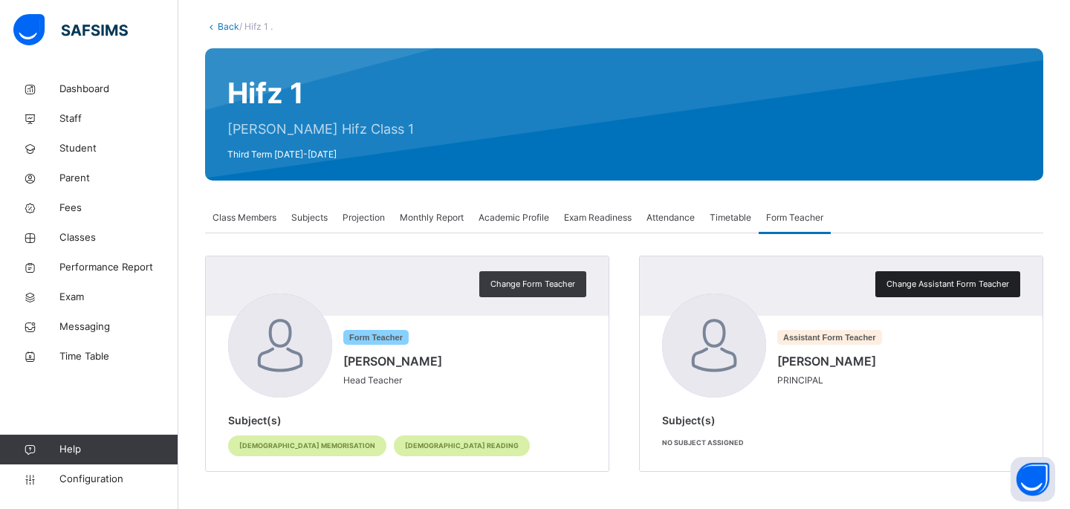
click at [958, 296] on div "Change Assistant Form Teacher" at bounding box center [947, 284] width 145 height 26
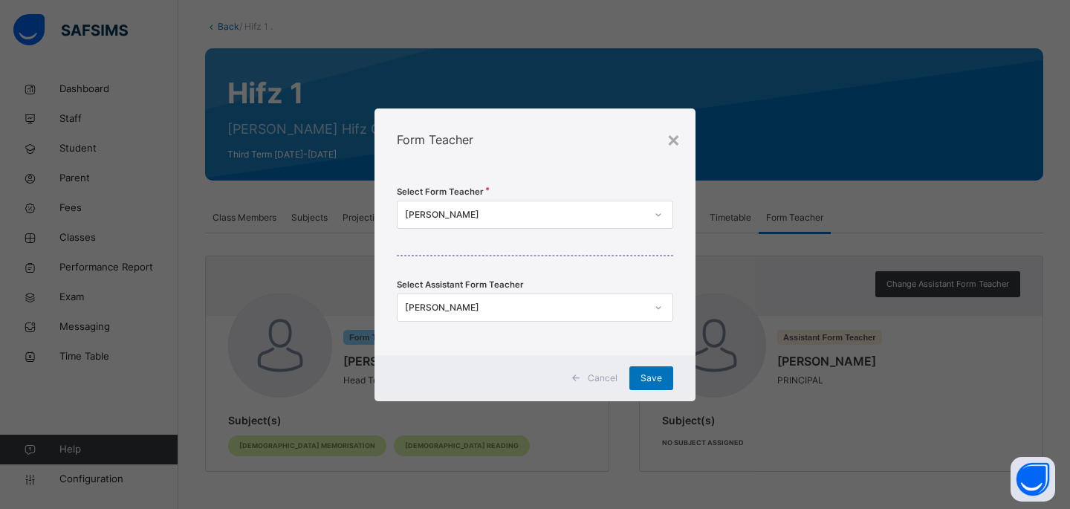
click at [566, 310] on div "[PERSON_NAME]" at bounding box center [525, 307] width 241 height 13
click at [766, 339] on div "× Form Teacher Select Form Teacher [PERSON_NAME] Select Assistant Form Teacher …" at bounding box center [535, 254] width 1070 height 509
click at [700, 432] on div "× Form Teacher Select Form Teacher [PERSON_NAME] Select Assistant Form Teacher …" at bounding box center [535, 254] width 1070 height 509
click at [674, 143] on div "×" at bounding box center [673, 138] width 14 height 31
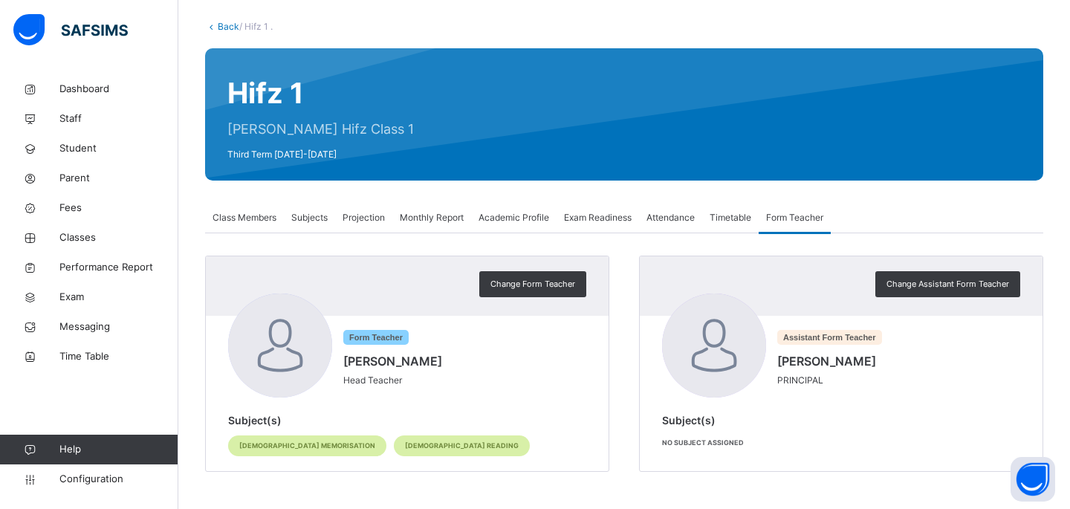
click at [311, 222] on span "Subjects" at bounding box center [309, 217] width 36 height 13
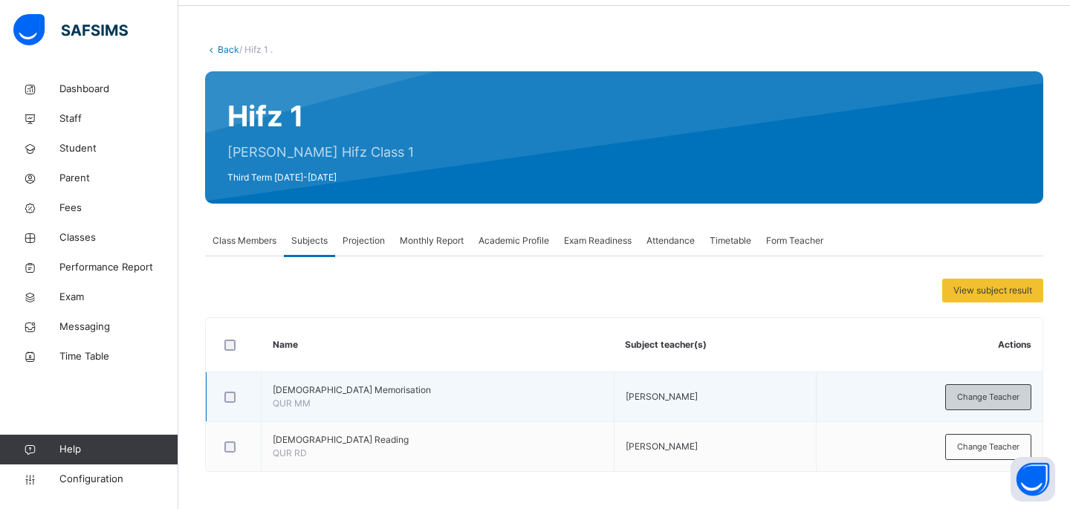
click at [993, 395] on span "Change Teacher" at bounding box center [988, 397] width 62 height 13
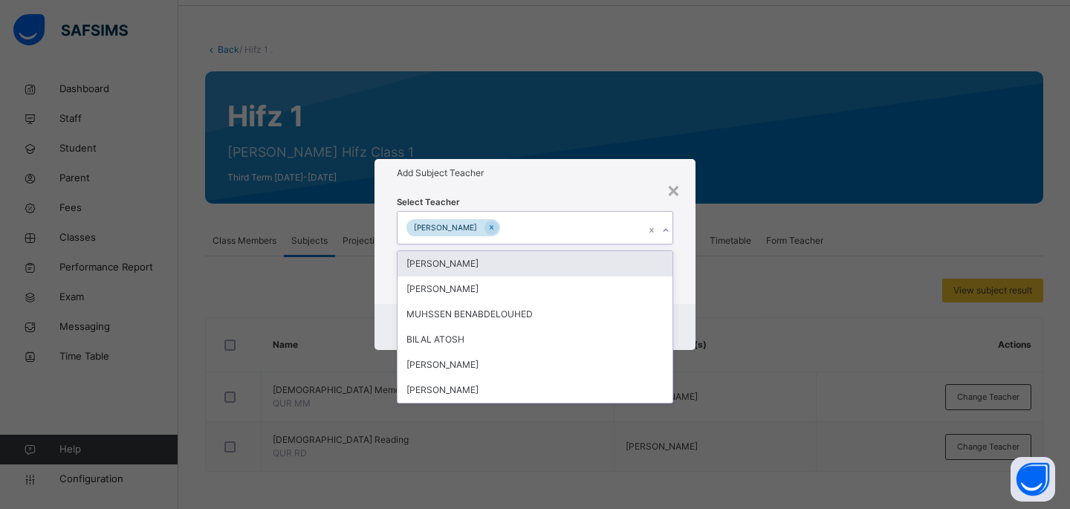
click at [591, 225] on div "[PERSON_NAME]" at bounding box center [520, 227] width 247 height 31
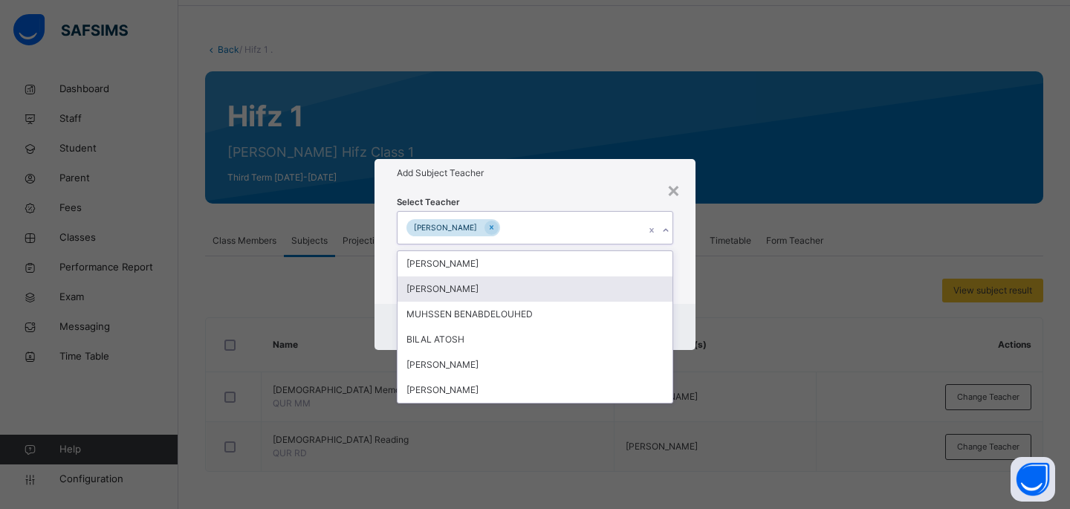
click at [553, 282] on div "[PERSON_NAME]" at bounding box center [534, 288] width 275 height 25
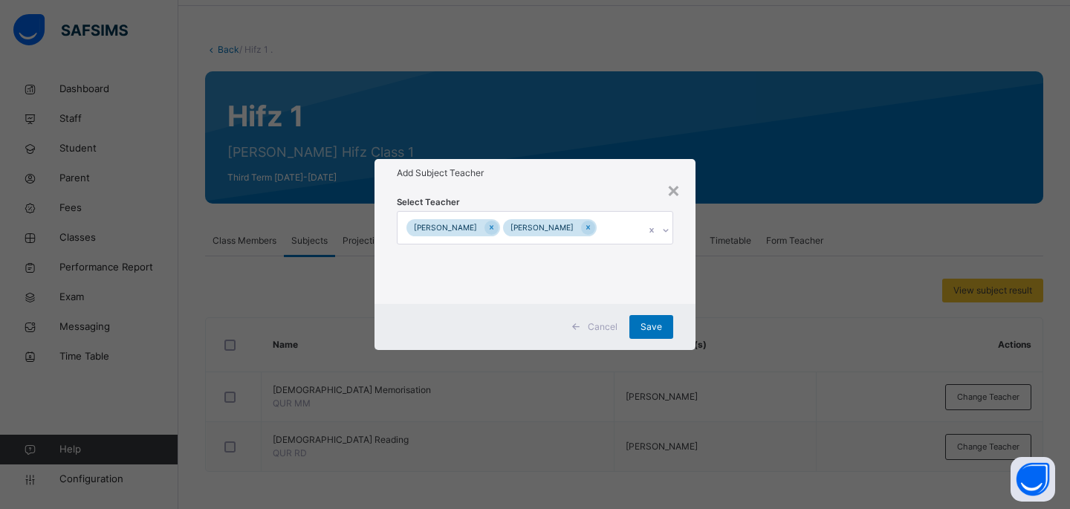
click at [697, 329] on div "× Add Subject Teacher Select Teacher [PERSON_NAME] [PERSON_NAME] Cancel Save" at bounding box center [535, 254] width 1070 height 509
click at [628, 235] on div "[PERSON_NAME] [PERSON_NAME]" at bounding box center [520, 227] width 247 height 31
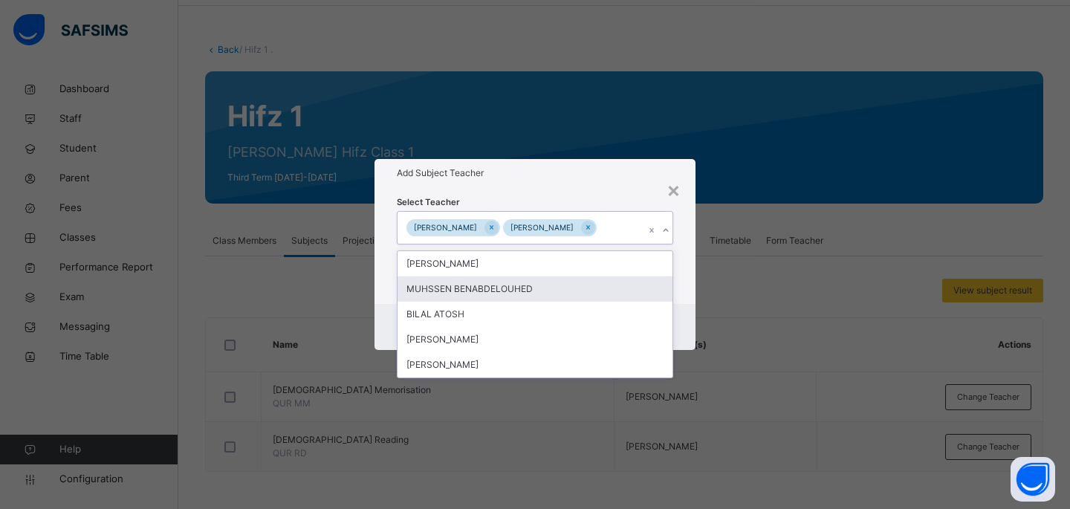
click at [576, 279] on div "MUHSSEN BENABDELOUHED" at bounding box center [534, 288] width 275 height 25
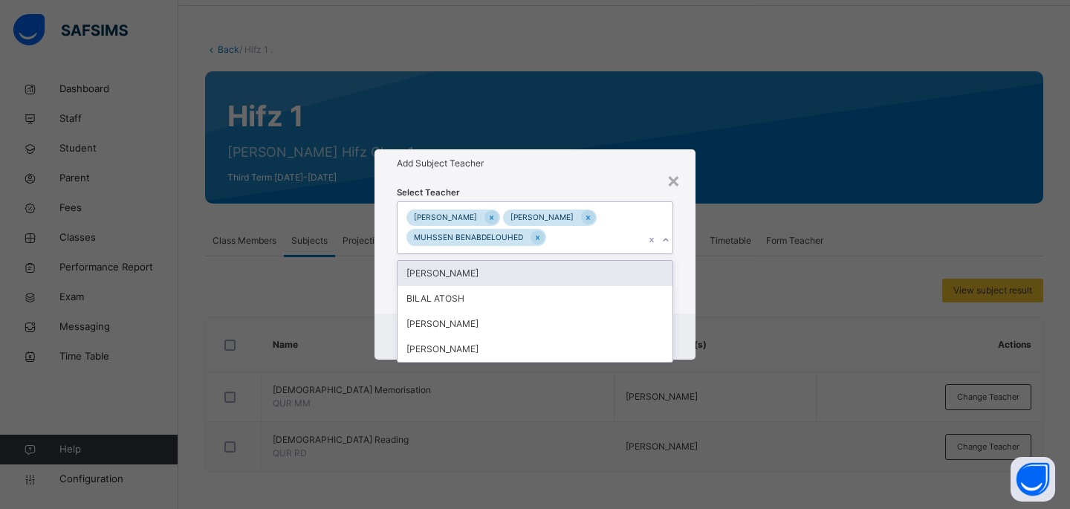
click at [576, 276] on div "[PERSON_NAME]" at bounding box center [534, 273] width 275 height 25
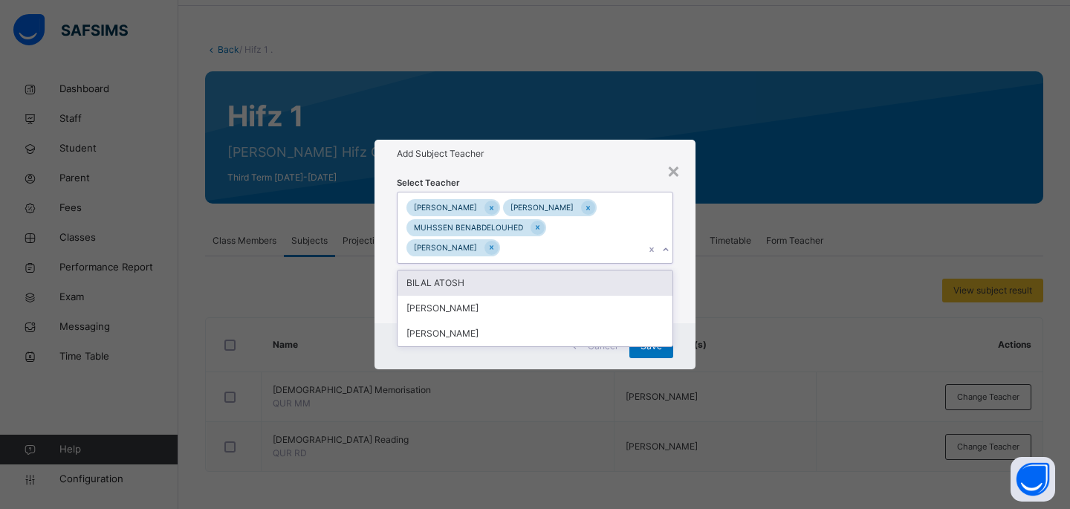
click at [575, 284] on div "BILAL ATOSH" at bounding box center [534, 282] width 275 height 25
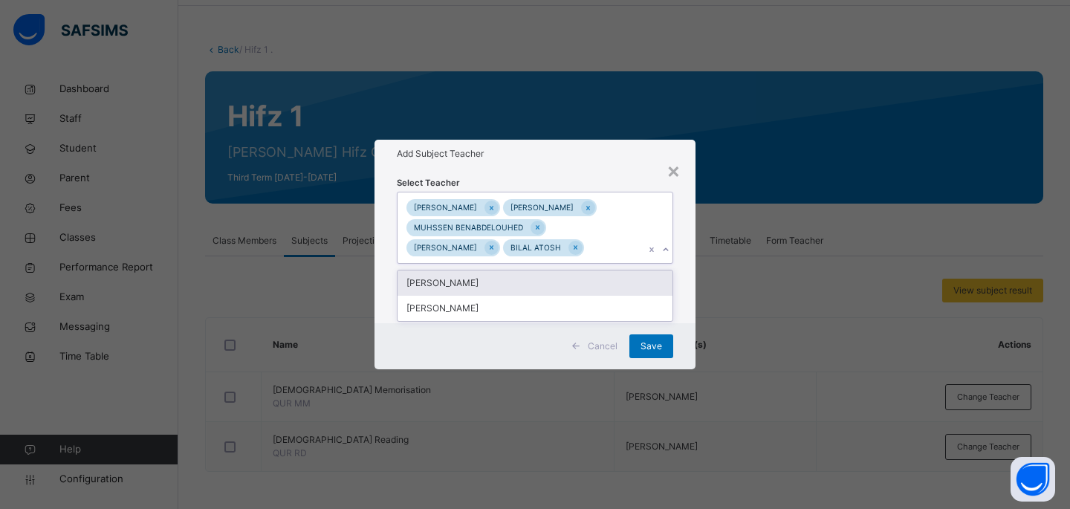
click at [575, 284] on div "[PERSON_NAME]" at bounding box center [534, 282] width 275 height 25
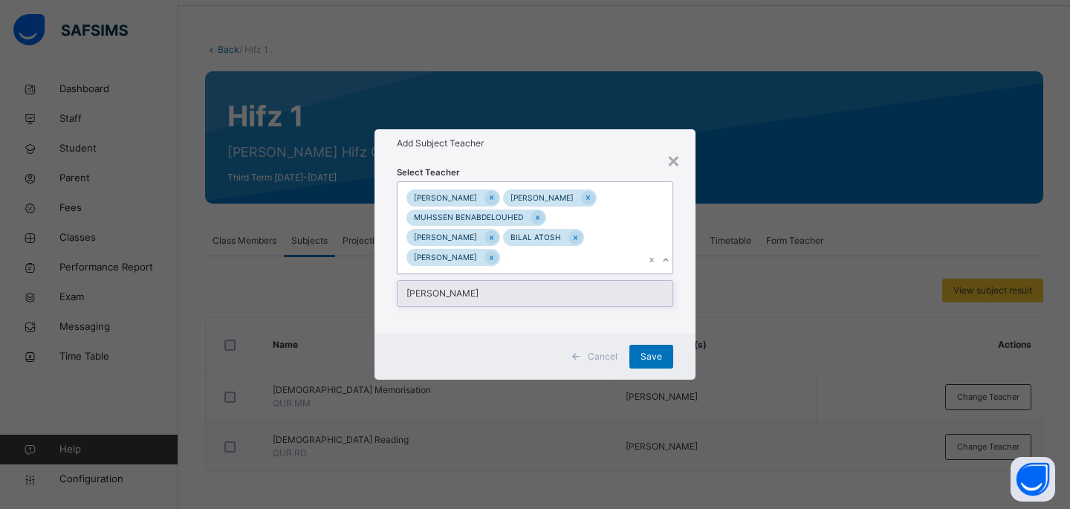
click at [575, 284] on div "[PERSON_NAME]" at bounding box center [534, 293] width 275 height 25
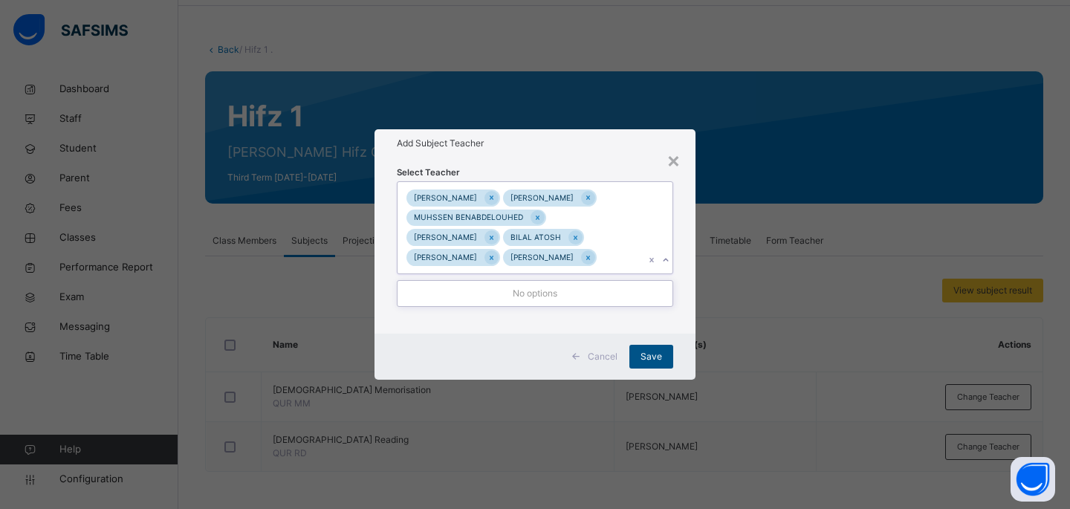
click at [657, 353] on span "Save" at bounding box center [651, 356] width 22 height 13
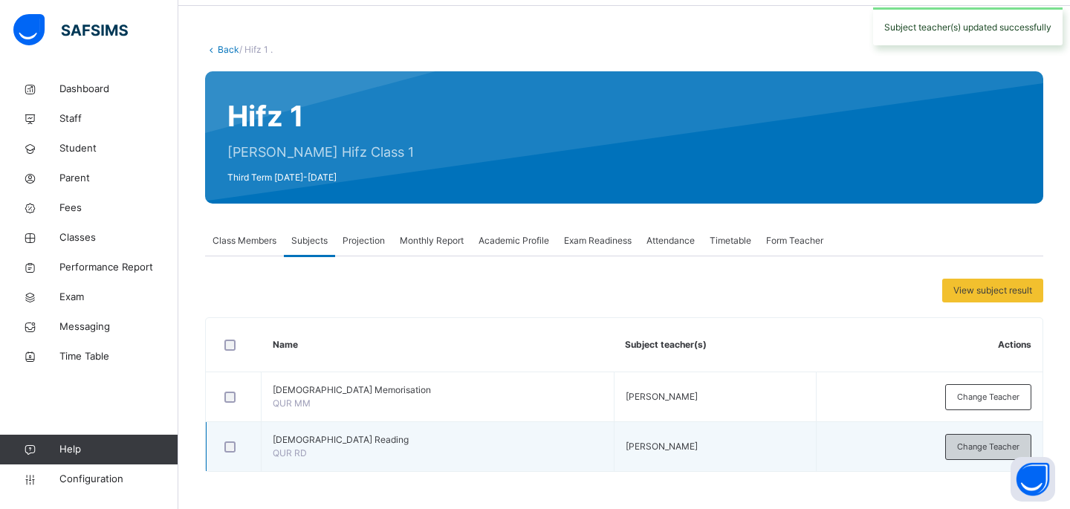
click at [964, 449] on span "Change Teacher" at bounding box center [988, 446] width 62 height 13
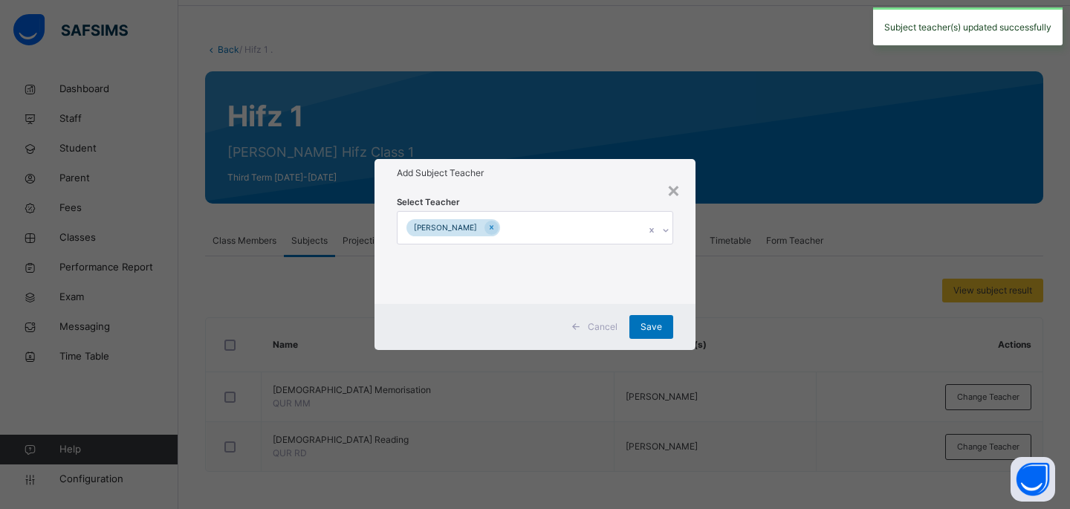
click at [533, 224] on div "[PERSON_NAME]" at bounding box center [520, 227] width 247 height 31
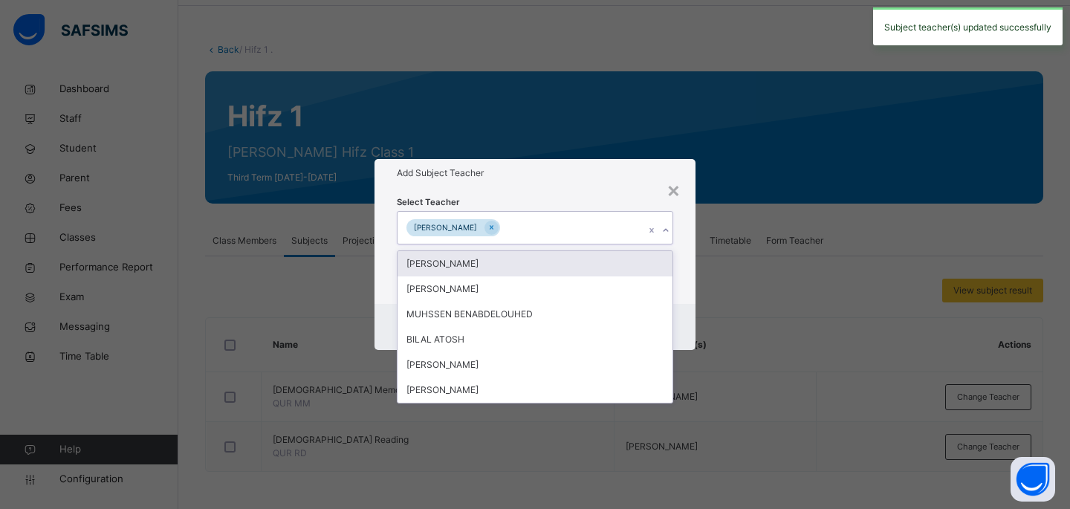
click at [525, 269] on div "[PERSON_NAME]" at bounding box center [534, 263] width 275 height 25
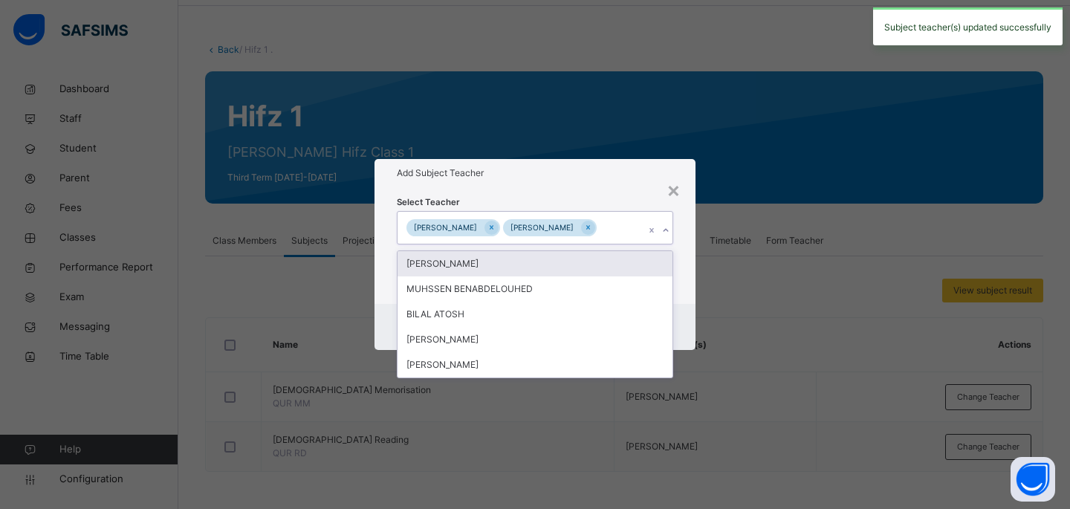
click at [525, 269] on div "[PERSON_NAME]" at bounding box center [534, 263] width 275 height 25
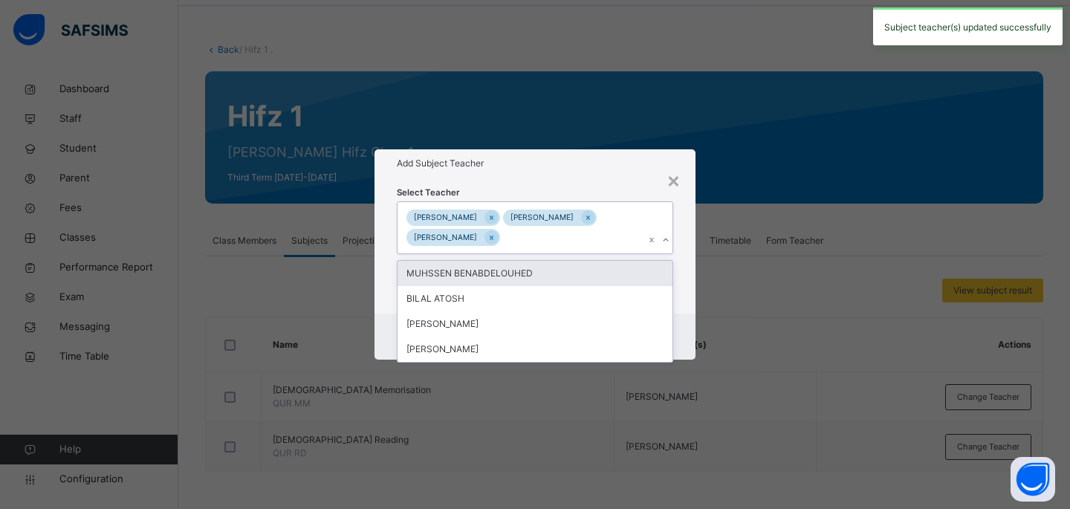
click at [525, 269] on div "MUHSSEN BENABDELOUHED" at bounding box center [534, 273] width 275 height 25
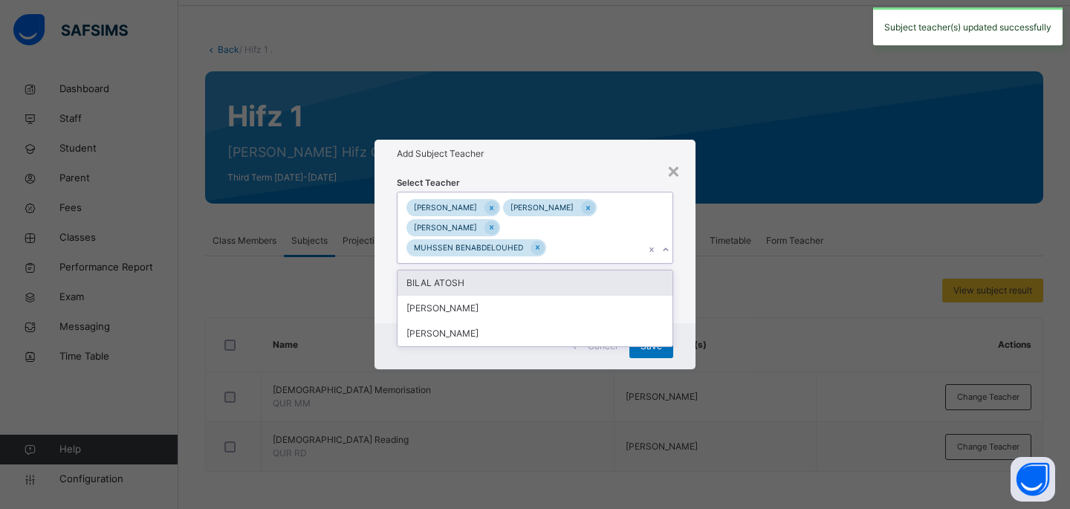
click at [525, 269] on div "Select Teacher option [PERSON_NAME], selected. option [PERSON_NAME] focused, 5 …" at bounding box center [535, 245] width 276 height 141
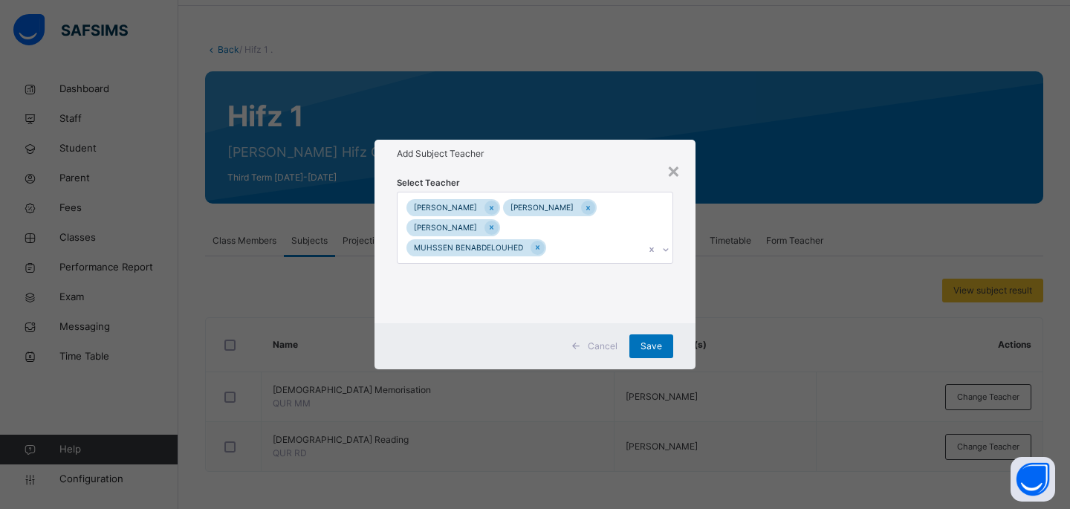
click at [525, 269] on div "Select Teacher [PERSON_NAME] [PERSON_NAME] [PERSON_NAME] MUHSSEN BENABDELOUHED" at bounding box center [535, 245] width 276 height 141
click at [575, 249] on div "[PERSON_NAME] [PERSON_NAME] [PERSON_NAME] MUHSSEN BENABDELOUHED" at bounding box center [520, 227] width 247 height 71
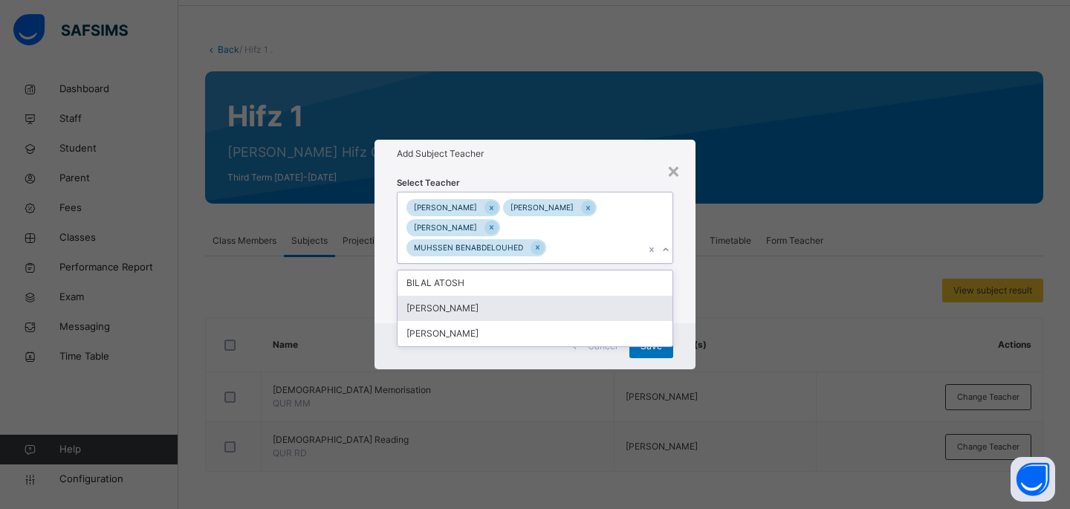
click at [549, 300] on div "[PERSON_NAME]" at bounding box center [534, 308] width 275 height 25
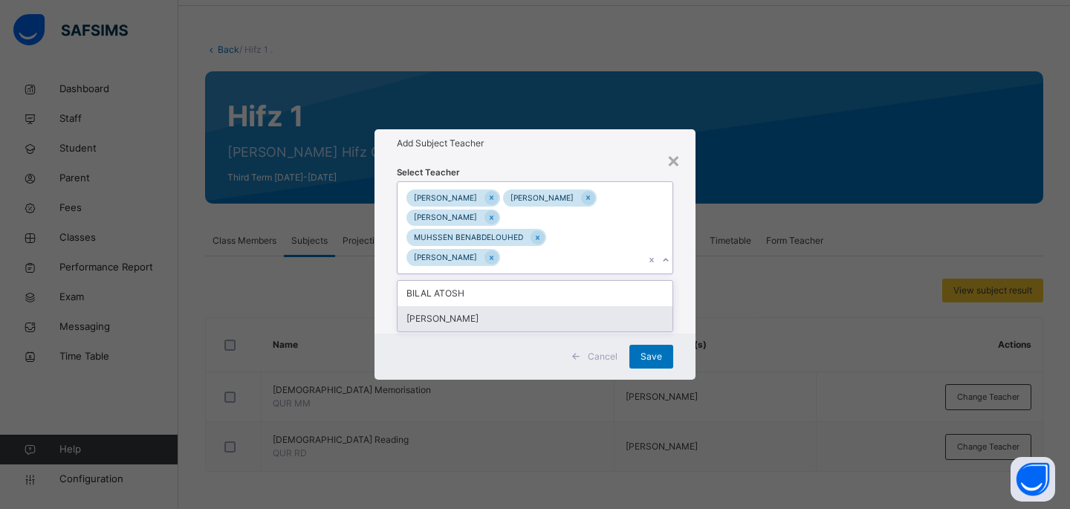
click at [549, 306] on div "[PERSON_NAME]" at bounding box center [534, 318] width 275 height 25
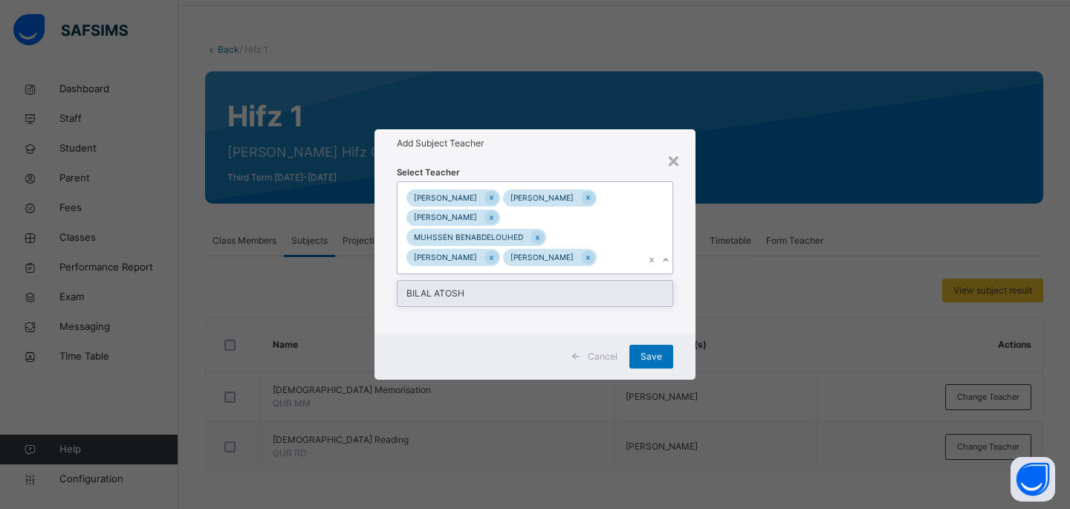
click at [548, 284] on div "BILAL ATOSH" at bounding box center [534, 293] width 275 height 25
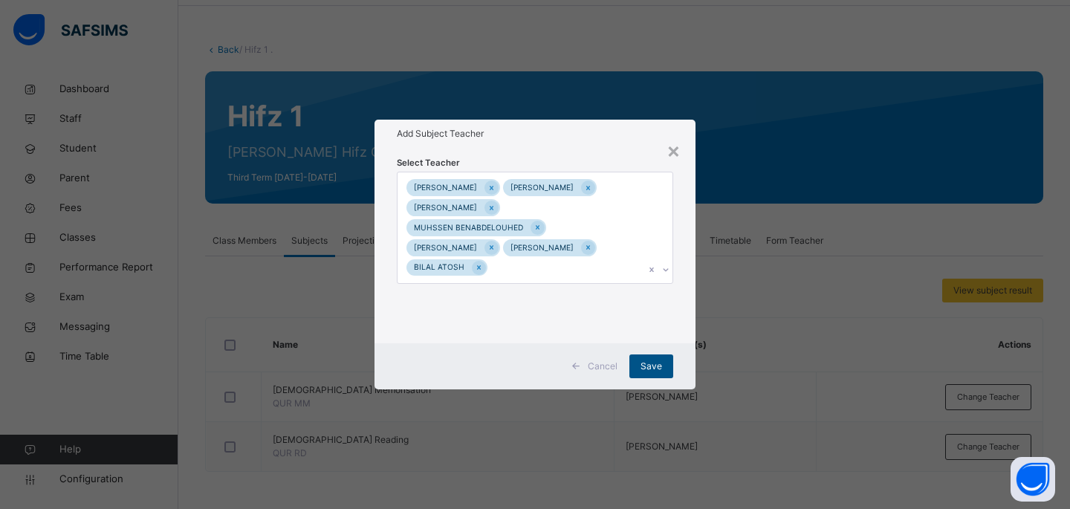
click at [652, 359] on span "Save" at bounding box center [651, 365] width 22 height 13
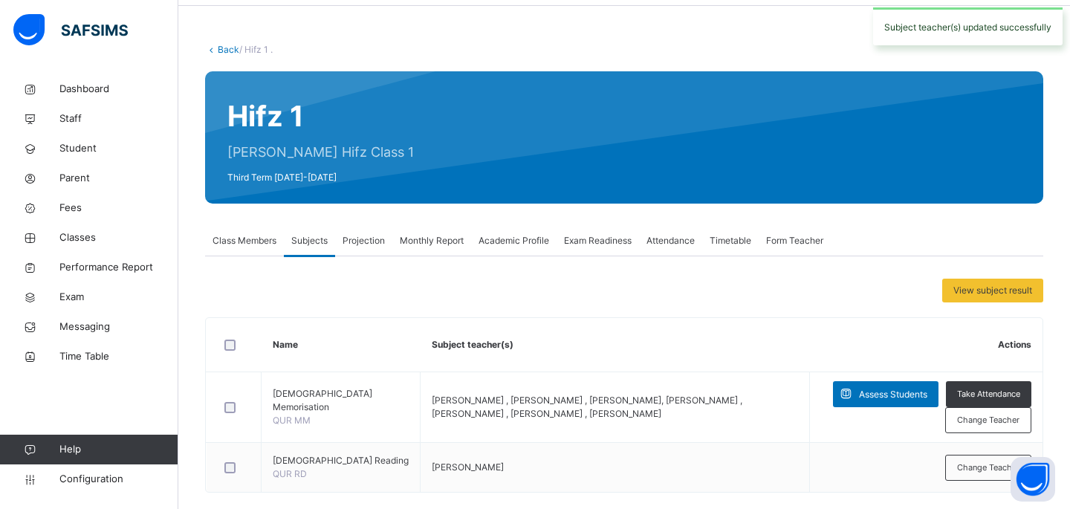
scroll to position [74, 0]
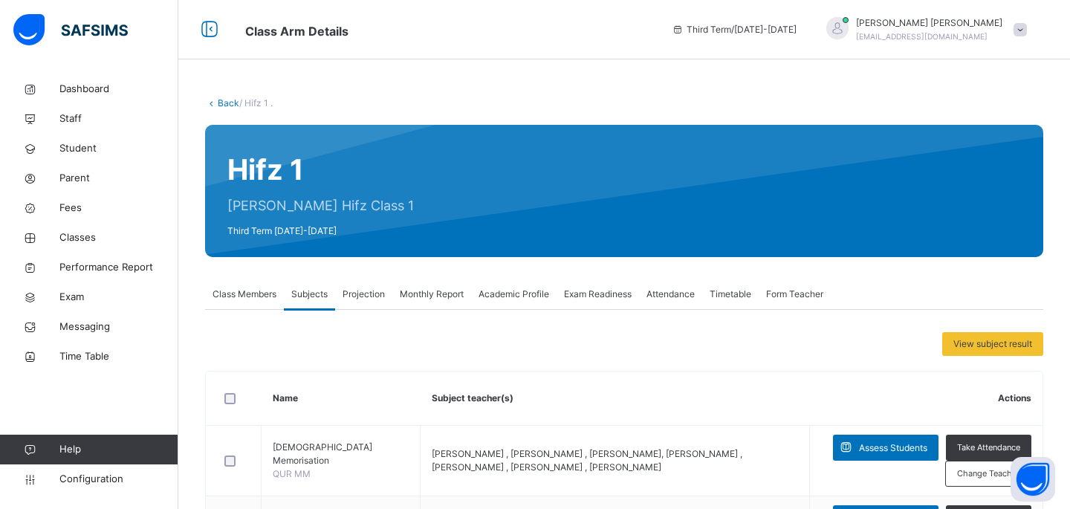
scroll to position [95, 0]
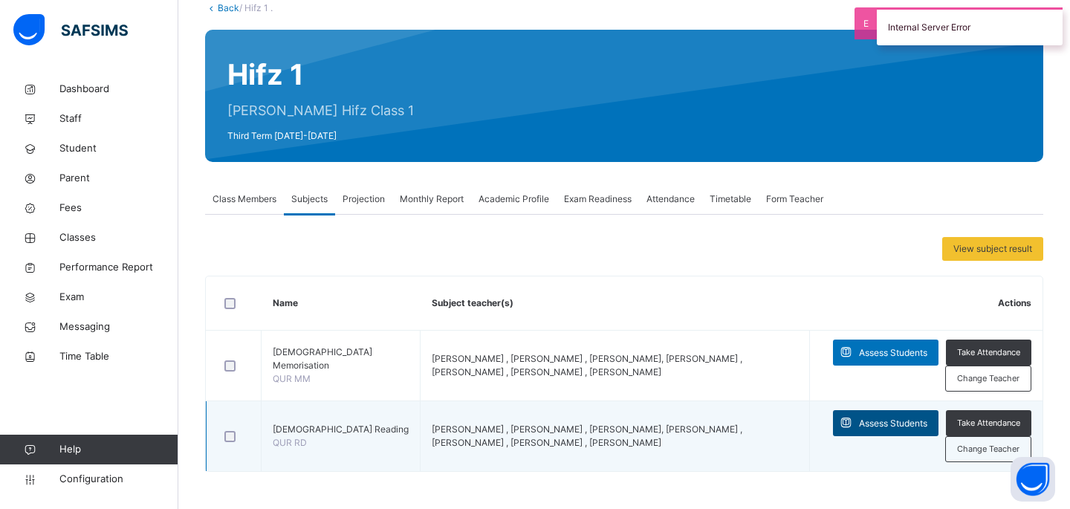
click at [873, 423] on span "Assess Students" at bounding box center [893, 423] width 68 height 13
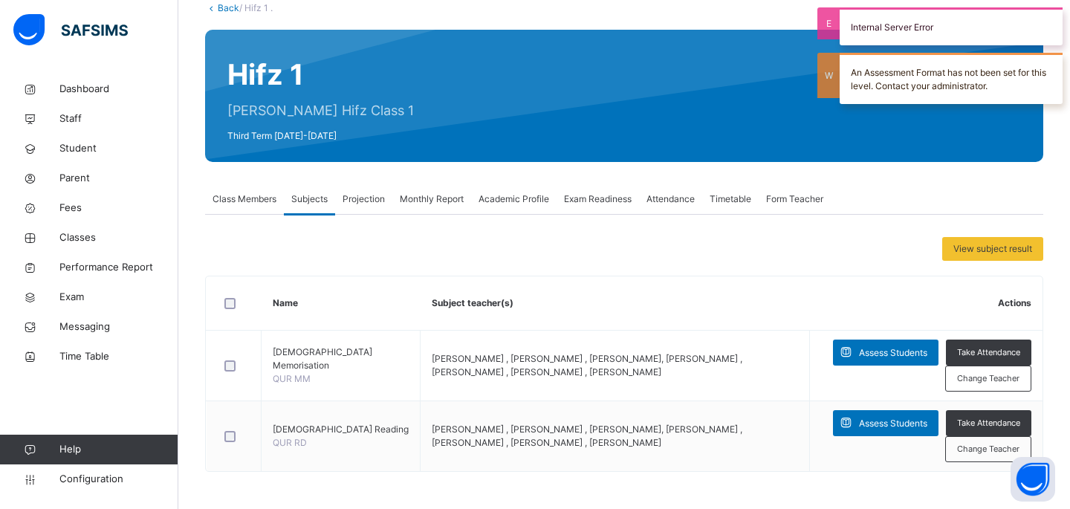
click at [874, 187] on div "Class Members Subjects Projection Monthly Report Academic Profile Exam Readines…" at bounding box center [624, 199] width 838 height 30
click at [891, 75] on div "An Assessment Format has not been set for this level. Contact your administrato…" at bounding box center [950, 78] width 223 height 51
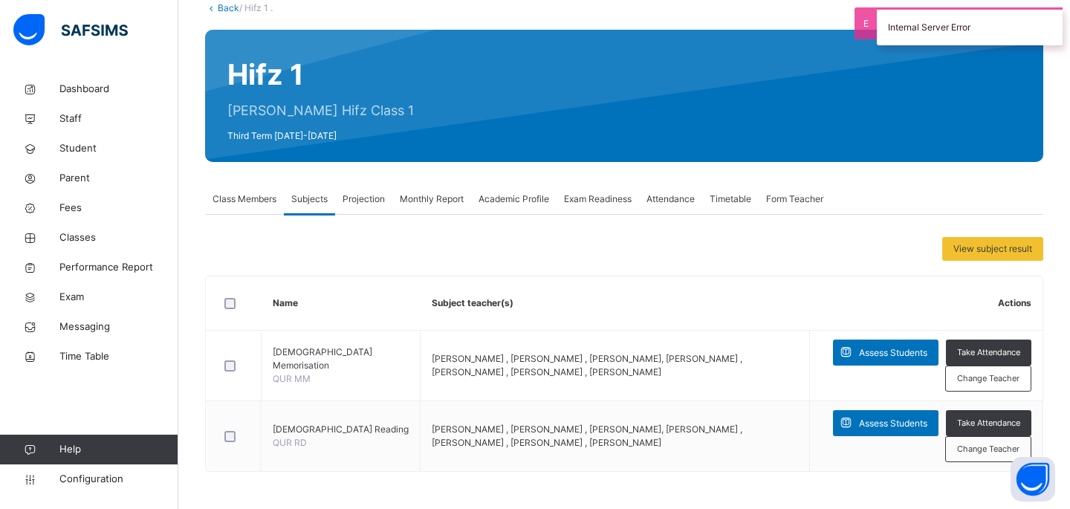
click at [894, 29] on div "Internal Server Error" at bounding box center [969, 26] width 186 height 38
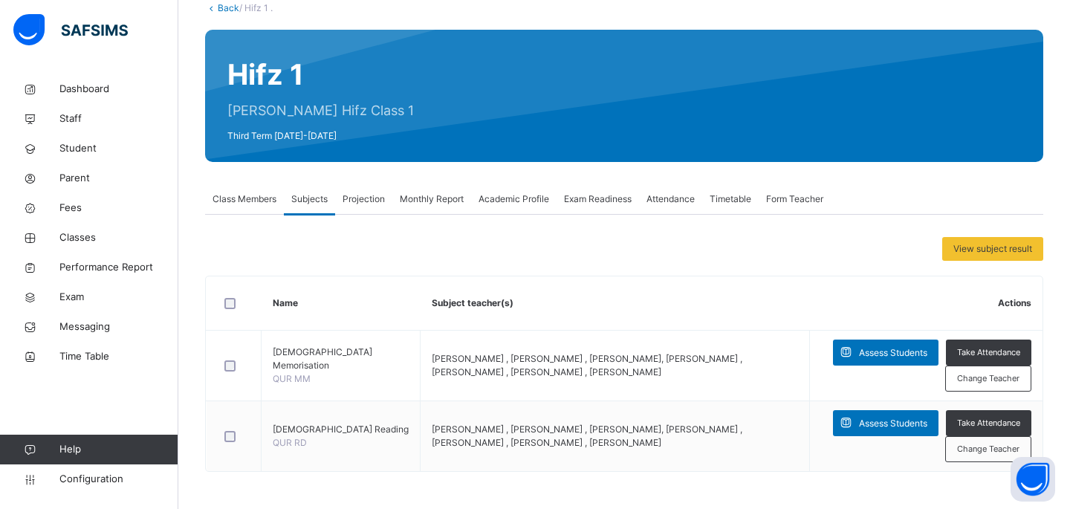
click at [253, 203] on span "Class Members" at bounding box center [244, 198] width 64 height 13
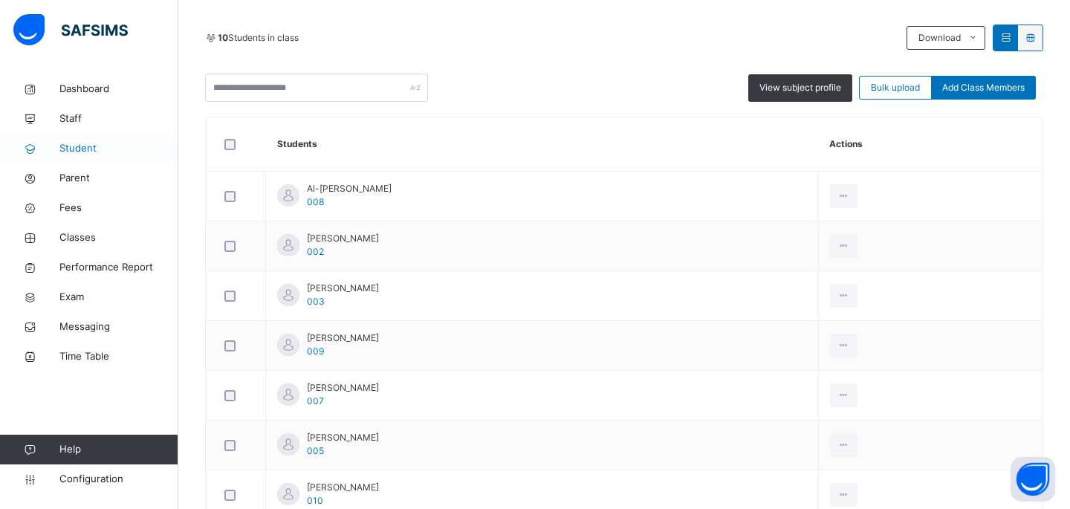
scroll to position [0, 0]
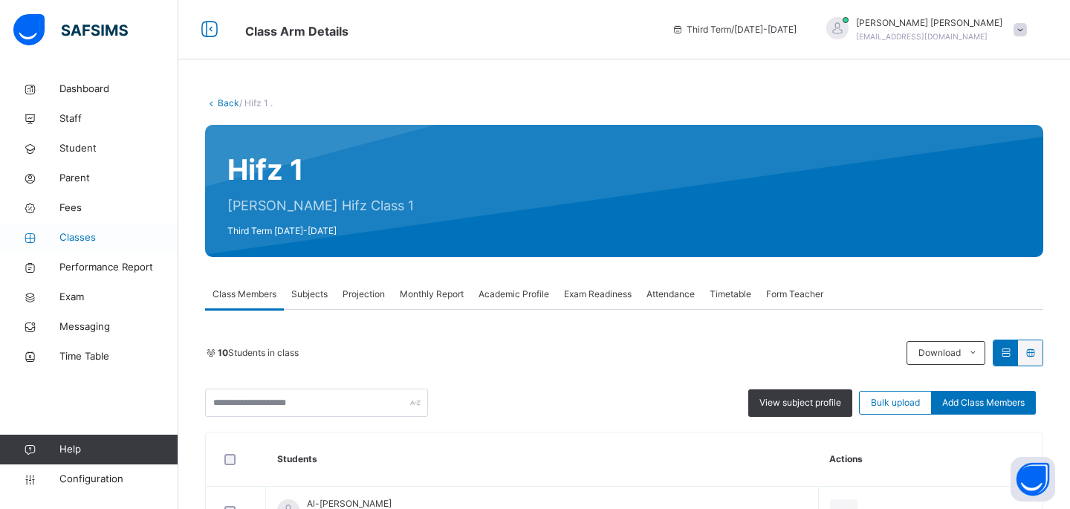
click at [85, 239] on span "Classes" at bounding box center [118, 237] width 119 height 15
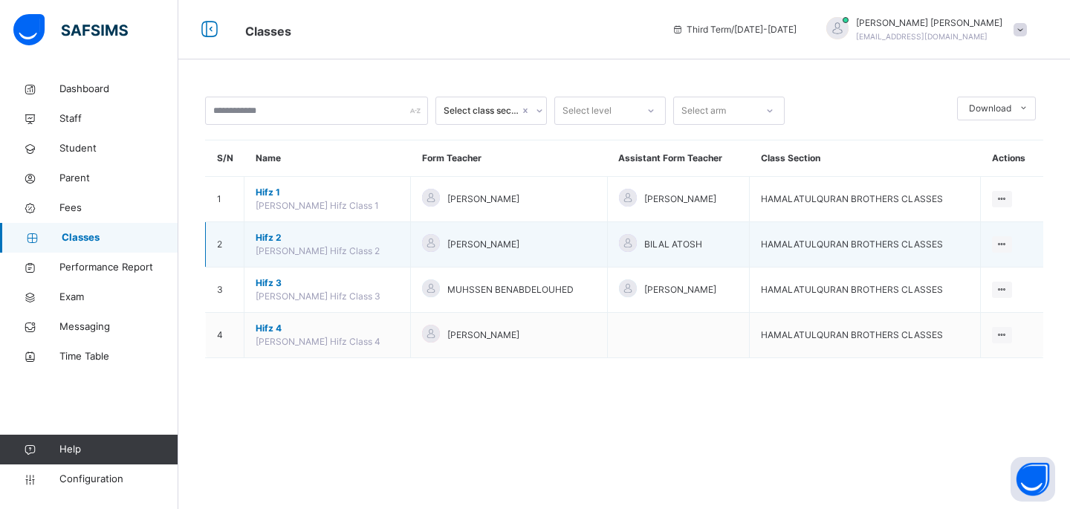
click at [274, 232] on span "Hifz 2" at bounding box center [327, 237] width 143 height 13
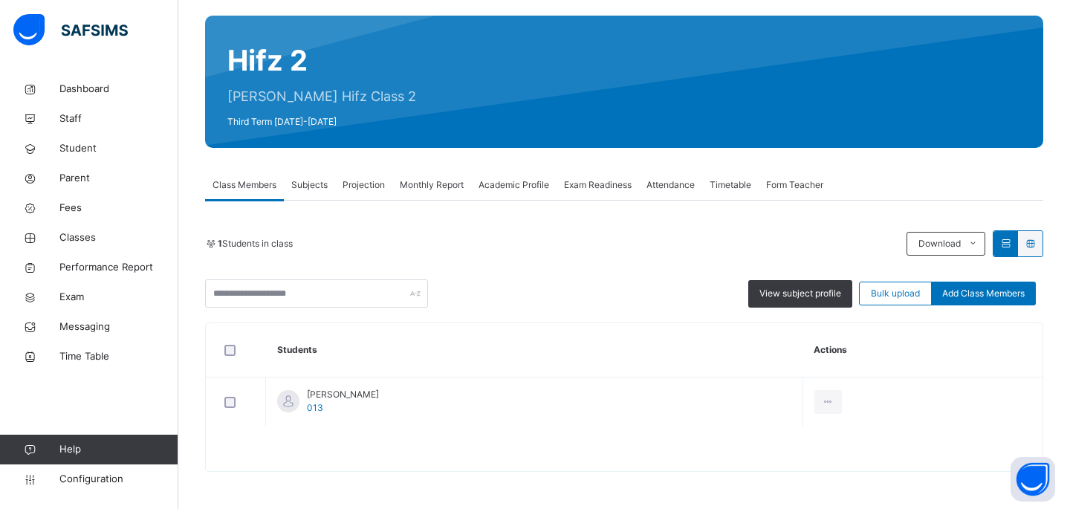
click at [320, 192] on div "Subjects" at bounding box center [309, 185] width 51 height 30
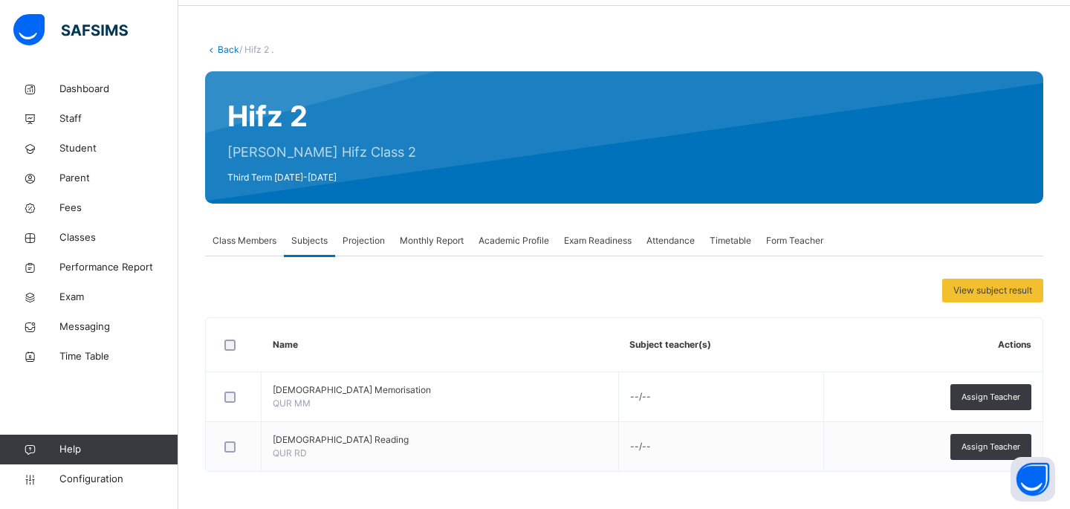
click at [439, 247] on span "Monthly Report" at bounding box center [432, 240] width 64 height 13
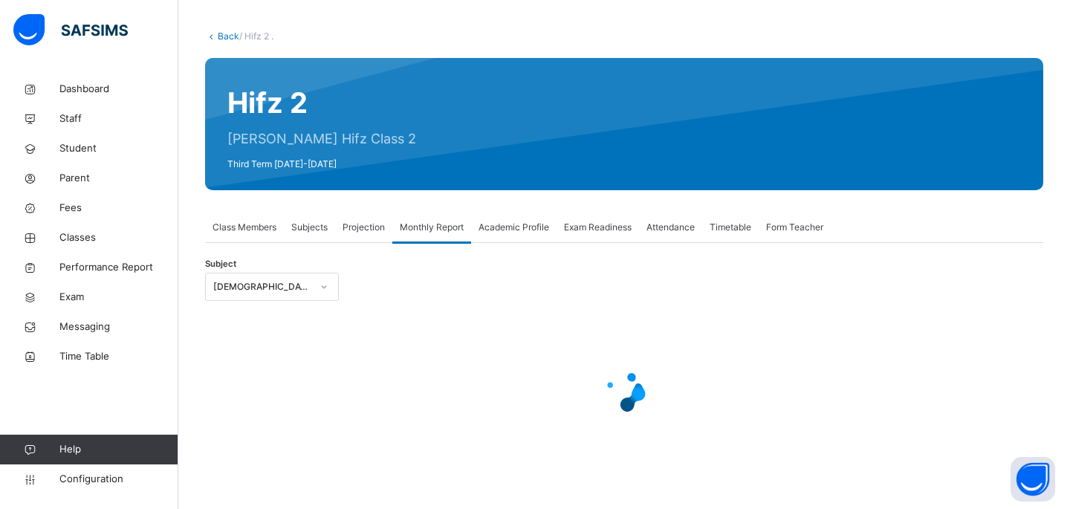
select select "****"
select select "*"
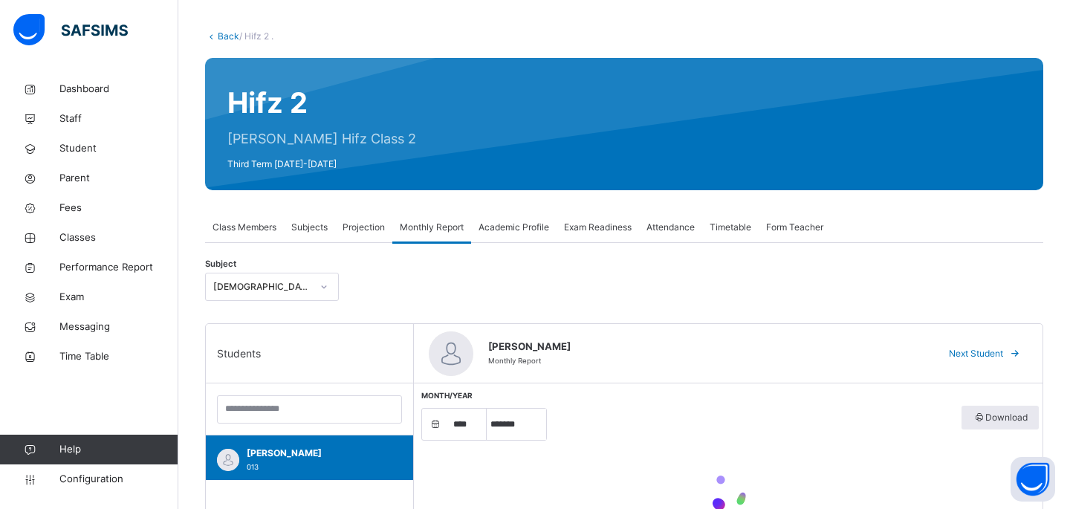
scroll to position [109, 0]
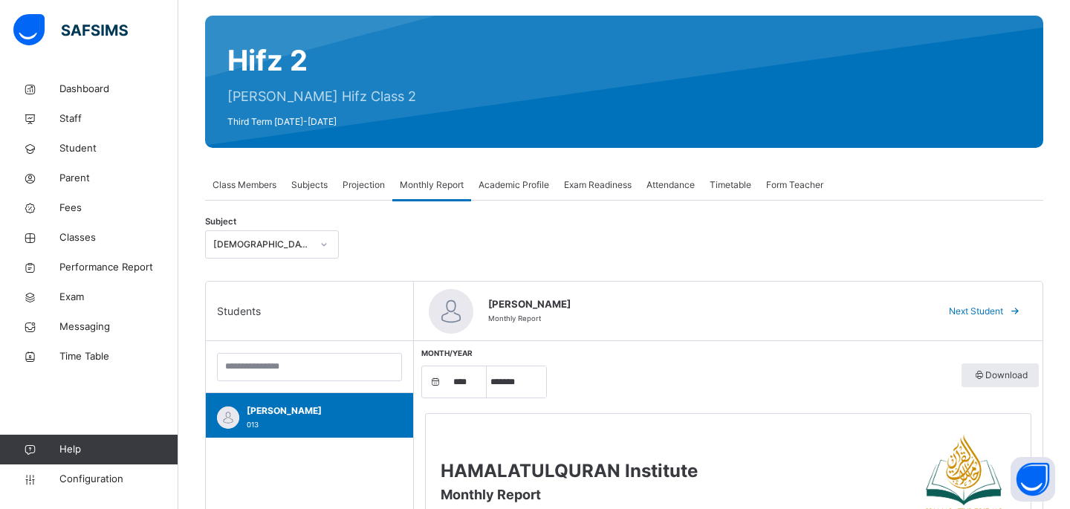
click at [366, 193] on div "Projection" at bounding box center [363, 185] width 57 height 30
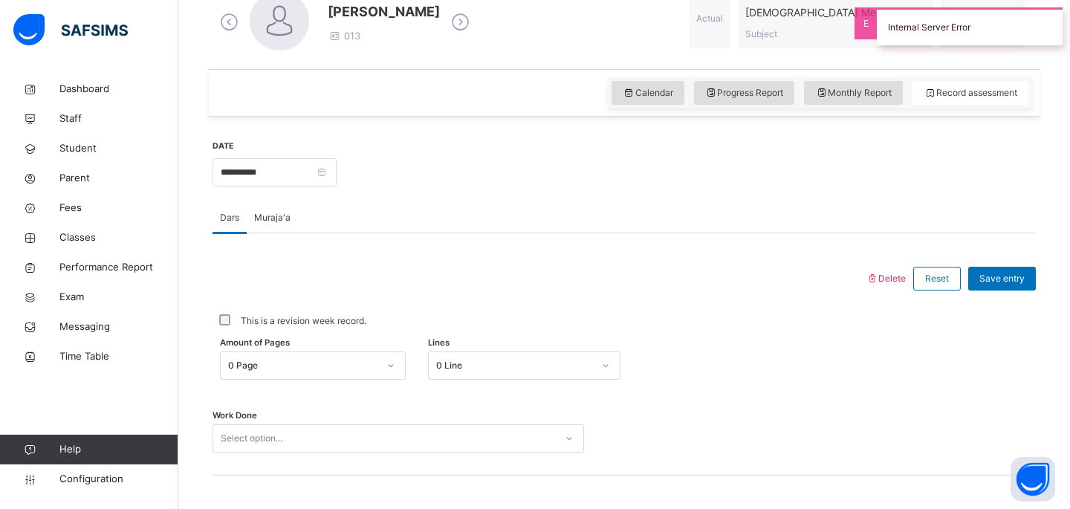
scroll to position [428, 0]
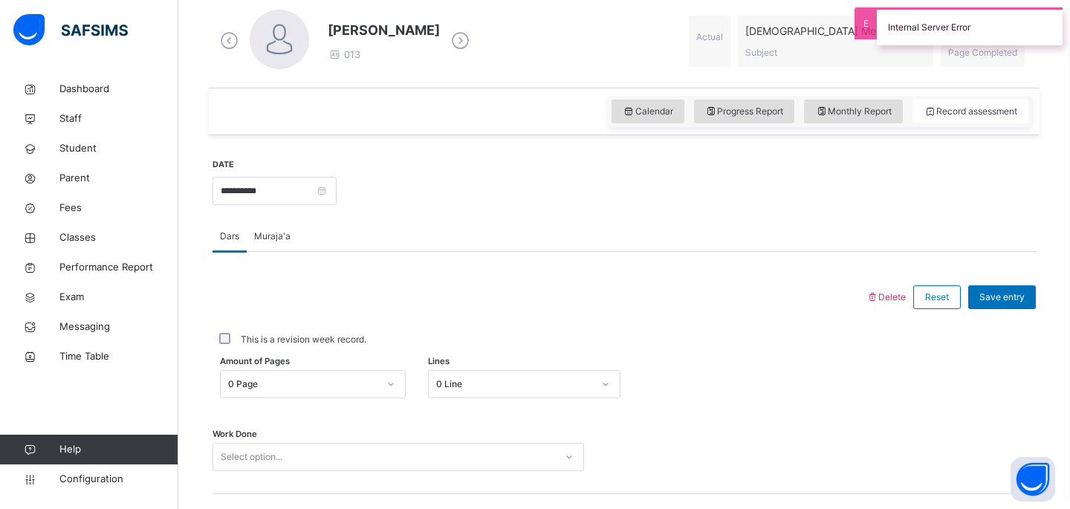
click at [282, 235] on span "Muraja'a" at bounding box center [272, 236] width 36 height 13
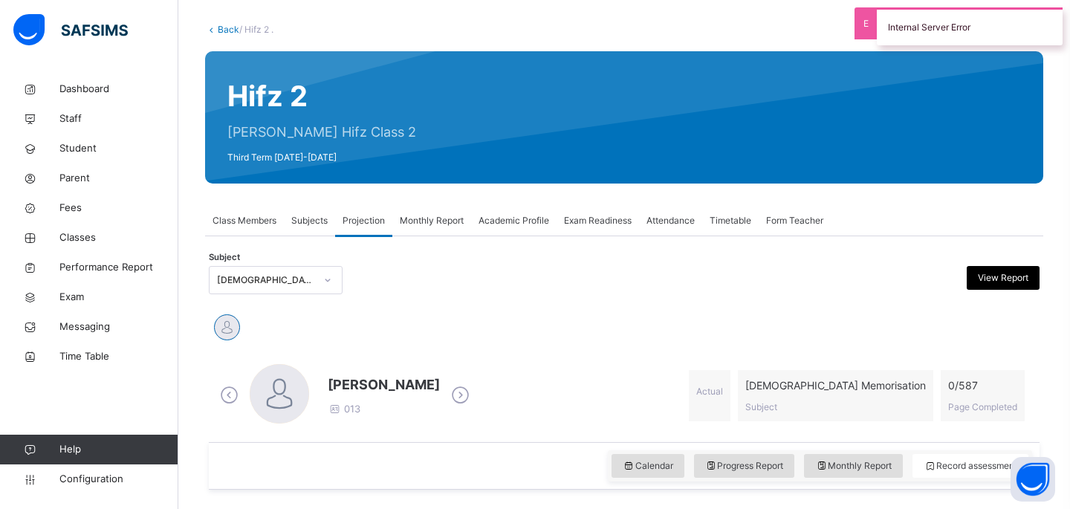
scroll to position [0, 0]
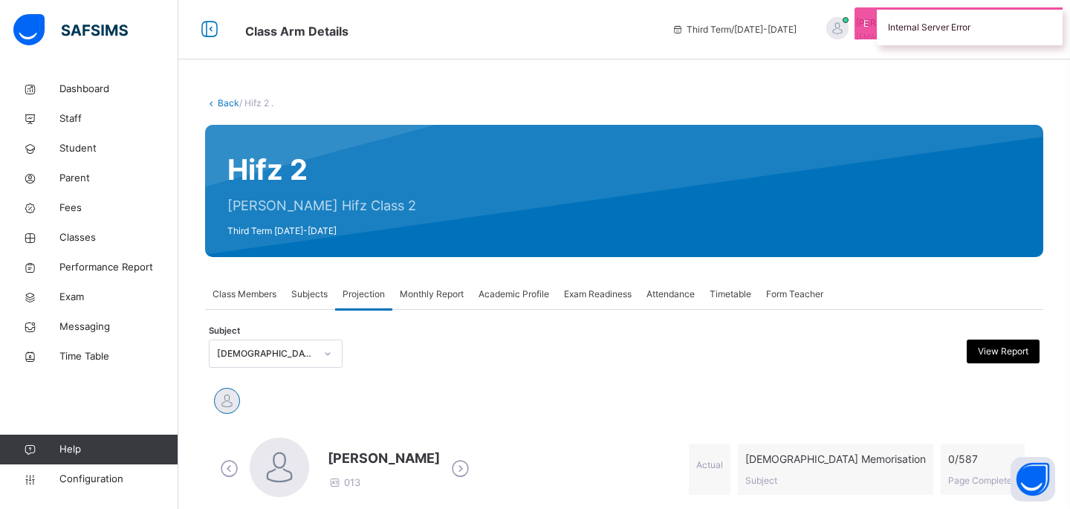
click at [900, 24] on div "Internal Server Error" at bounding box center [969, 26] width 186 height 38
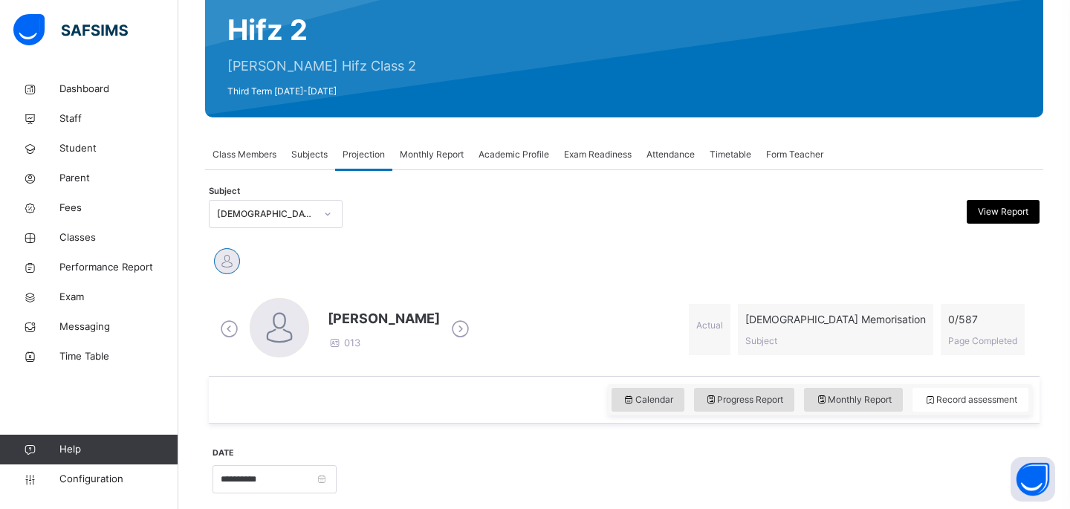
click at [318, 166] on div "Subjects" at bounding box center [309, 155] width 51 height 30
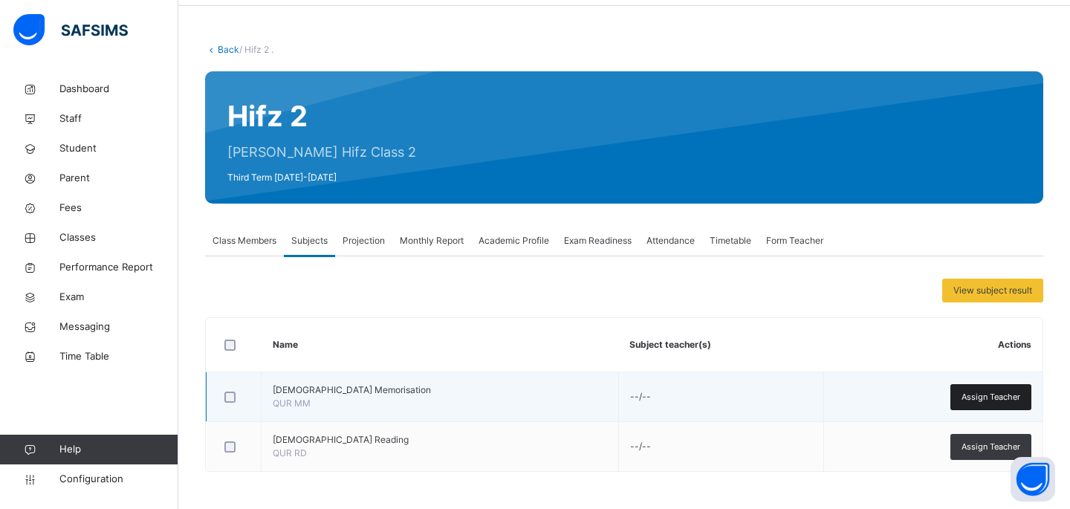
click at [993, 397] on span "Assign Teacher" at bounding box center [990, 397] width 59 height 13
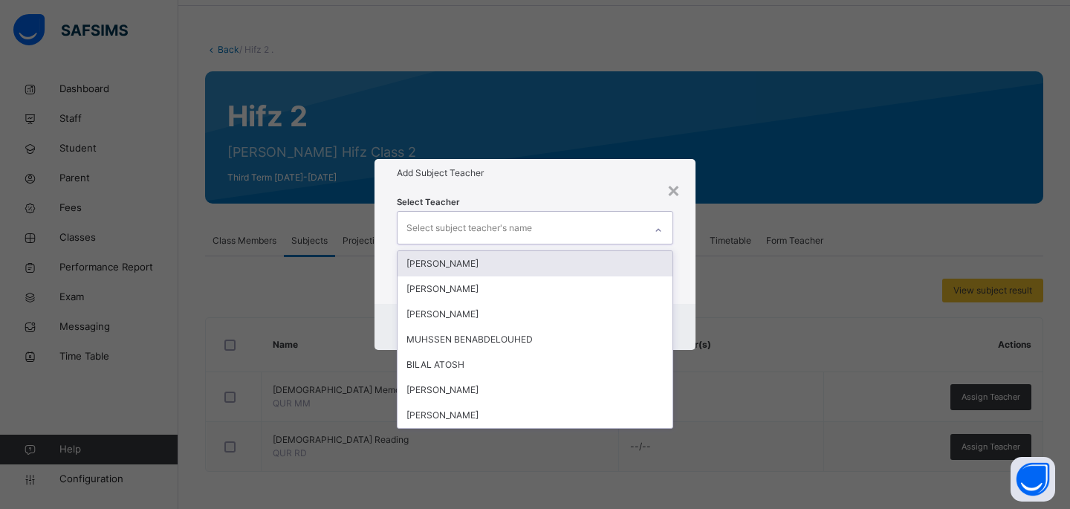
click at [580, 234] on div "Select subject teacher's name" at bounding box center [520, 227] width 247 height 31
click at [541, 271] on div "[PERSON_NAME]" at bounding box center [534, 263] width 275 height 25
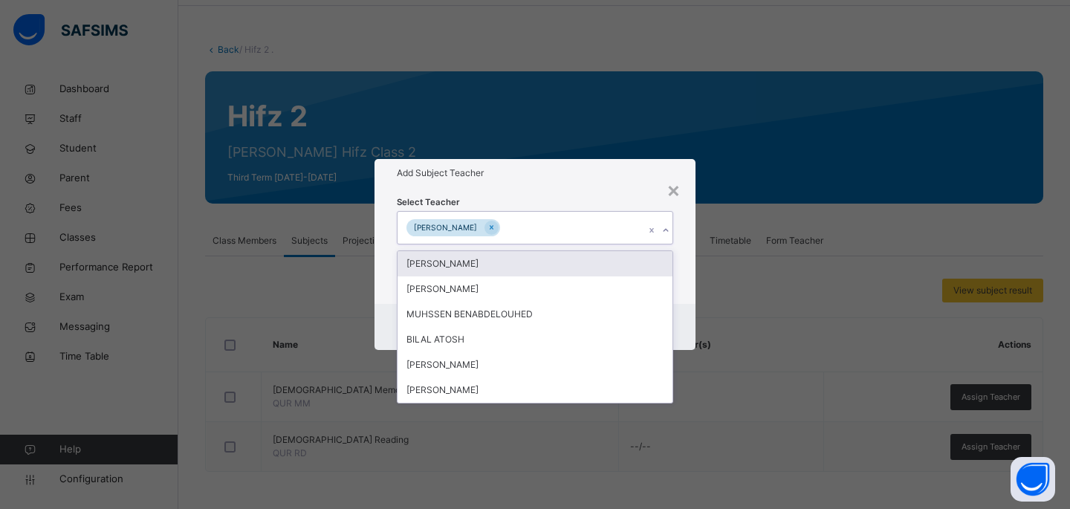
click at [541, 271] on div "[PERSON_NAME]" at bounding box center [534, 263] width 275 height 25
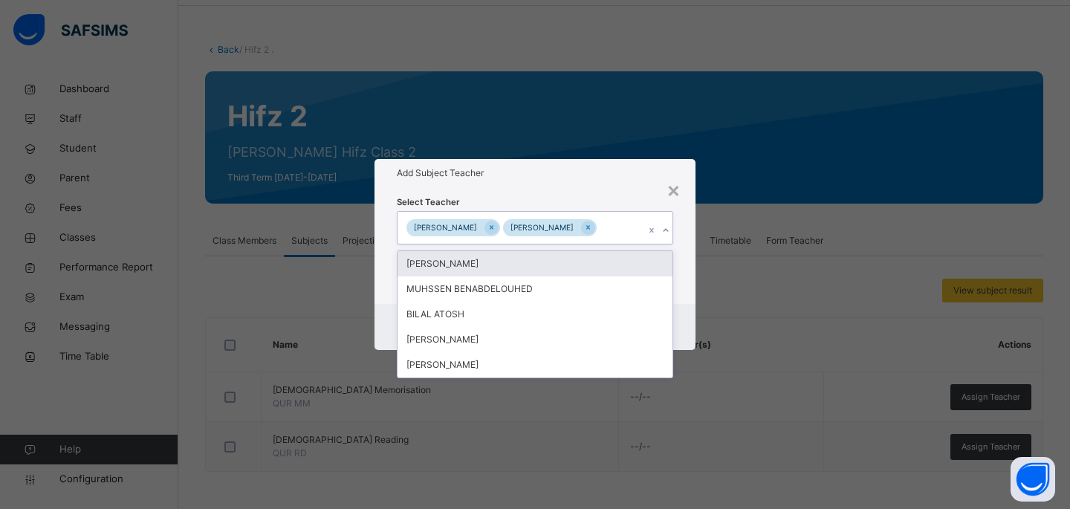
click at [541, 271] on div "ABDULLAHI MOALLIM" at bounding box center [534, 263] width 275 height 25
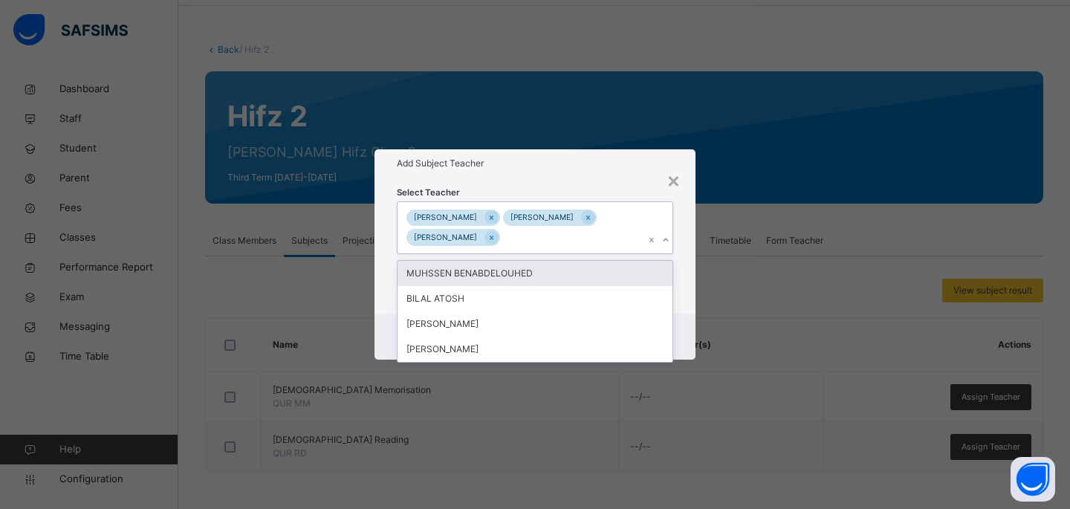
click at [541, 271] on div "MUHSSEN BENABDELOUHED" at bounding box center [534, 273] width 275 height 25
click at [541, 286] on div "BILAL ATOSH" at bounding box center [534, 298] width 275 height 25
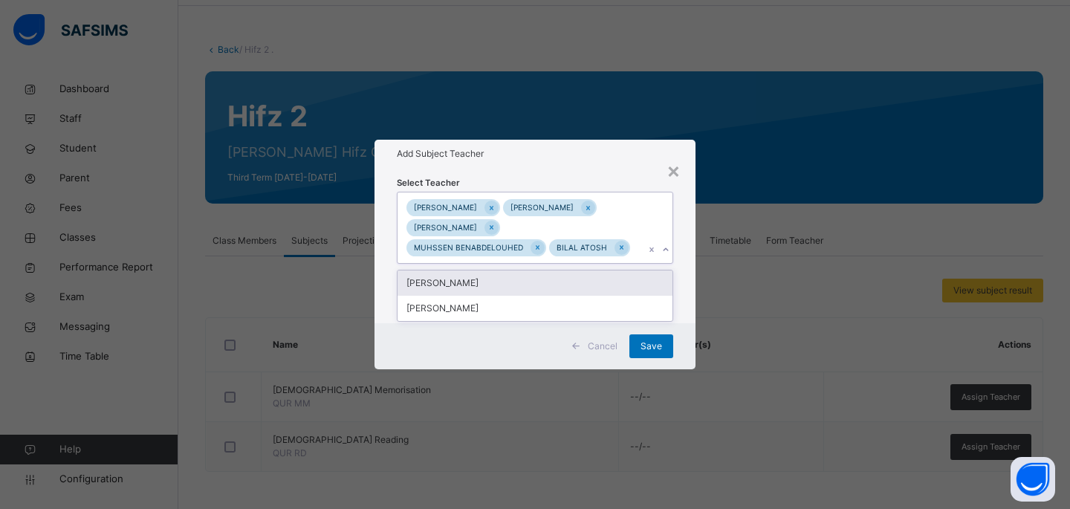
click at [541, 271] on div "[PERSON_NAME]" at bounding box center [534, 282] width 275 height 25
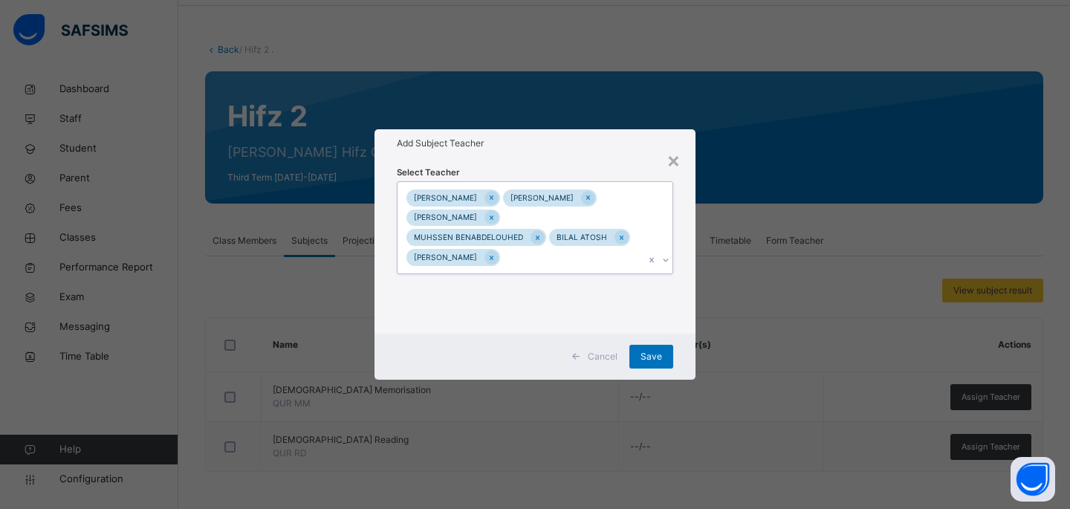
click at [541, 271] on div "MOHAMED MOHAMED MUSTAF SHARIF ABDULLAHI MOALLIM MUHSSEN BENABDELOUHED BILAL ATO…" at bounding box center [520, 227] width 247 height 91
click at [642, 359] on span "Save" at bounding box center [651, 356] width 22 height 13
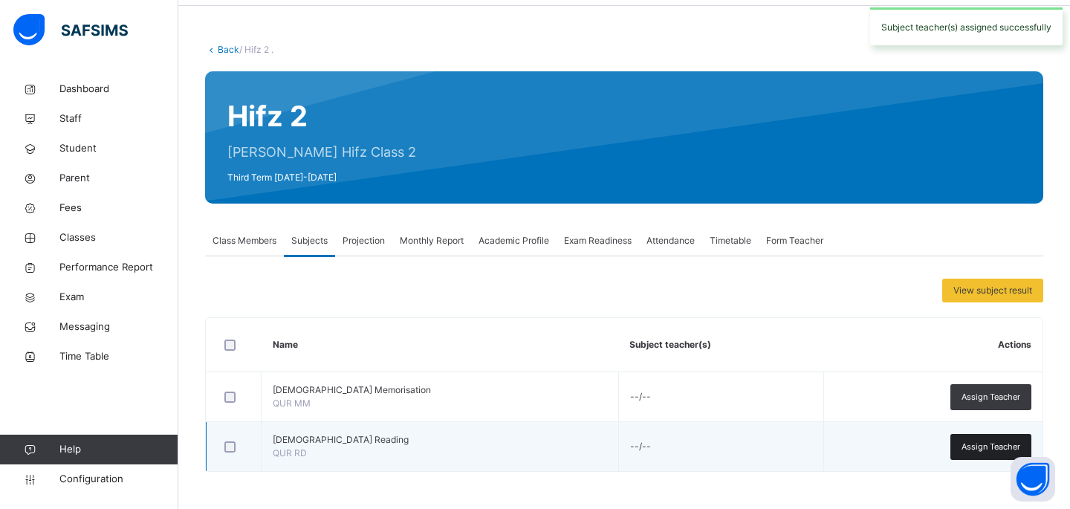
click at [997, 448] on span "Assign Teacher" at bounding box center [990, 446] width 59 height 13
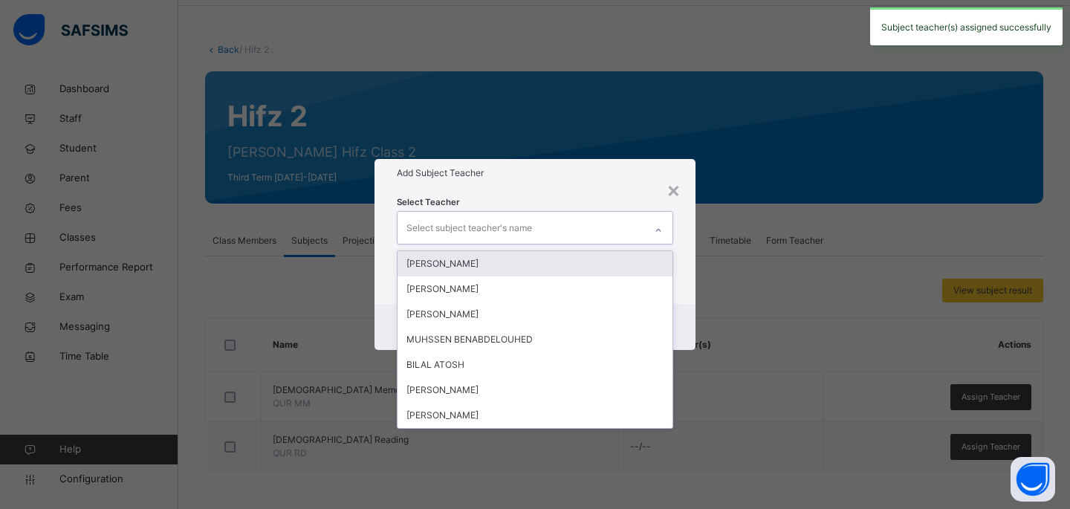
click at [573, 234] on div "Select subject teacher's name" at bounding box center [520, 227] width 247 height 31
click at [562, 250] on div "MOHAMED MOHAMED MUSTAF SHARIF ABDULLAHI MOALLIM MUHSSEN BENABDELOUHED BILAL ATO…" at bounding box center [535, 339] width 276 height 178
click at [559, 261] on div "[PERSON_NAME]" at bounding box center [534, 263] width 275 height 25
click at [559, 276] on div "[PERSON_NAME]" at bounding box center [534, 288] width 275 height 25
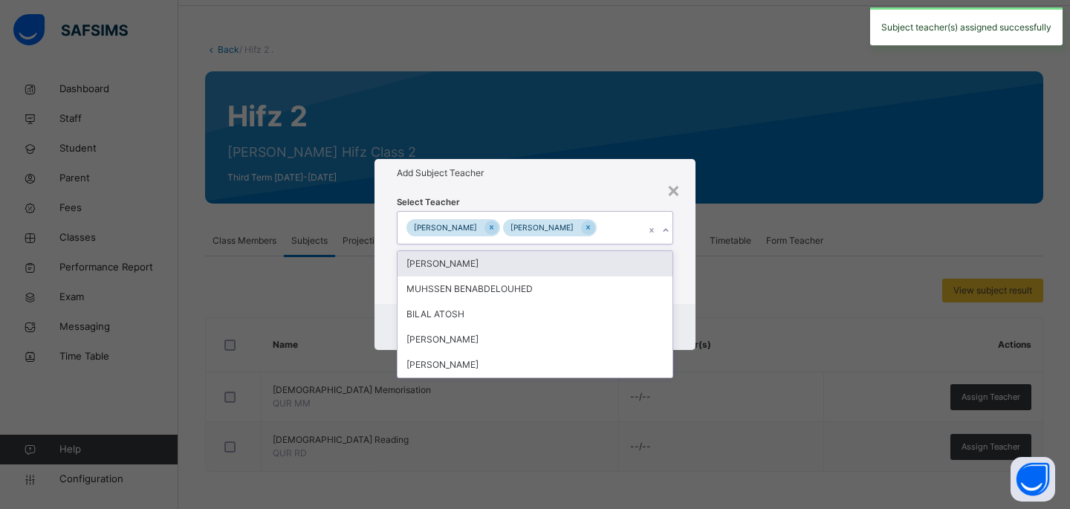
click at [559, 261] on div "ABDULLAHI MOALLIM" at bounding box center [534, 263] width 275 height 25
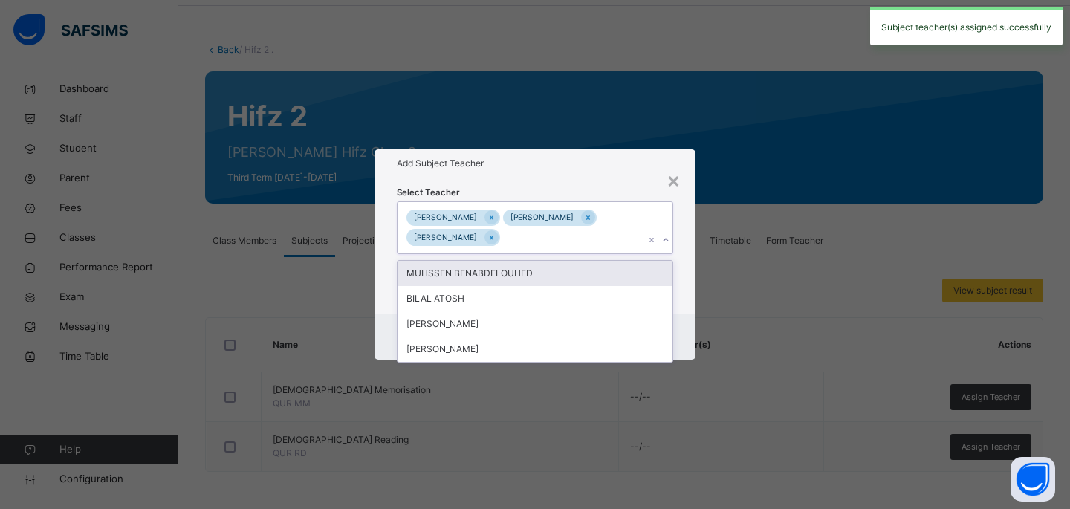
click at [559, 261] on div "MUHSSEN BENABDELOUHED" at bounding box center [534, 273] width 275 height 25
click at [559, 253] on div "MOHAMED MOHAMED MUSTAF SHARIF ABDULLAHI MOALLIM" at bounding box center [520, 227] width 247 height 51
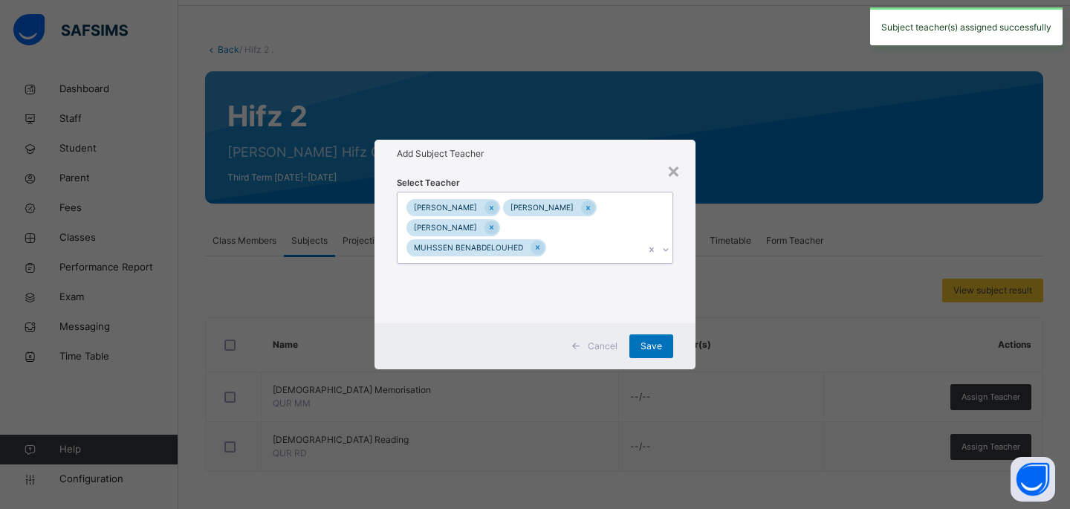
click at [559, 261] on div "MOHAMED MOHAMED MUSTAF SHARIF ABDULLAHI MOALLIM MUHSSEN BENABDELOUHED" at bounding box center [520, 227] width 247 height 71
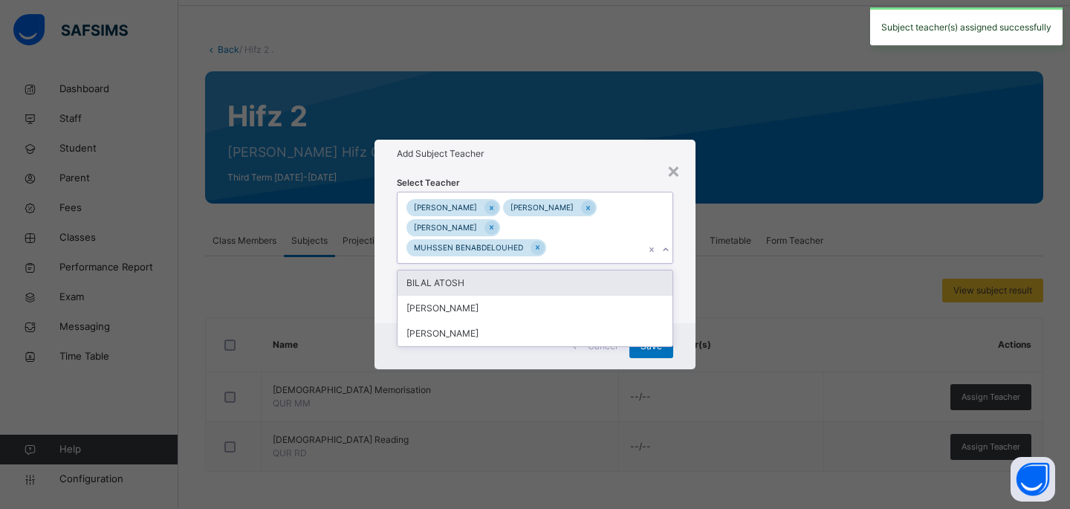
click at [559, 276] on div "BILAL ATOSH" at bounding box center [534, 282] width 275 height 25
click at [559, 296] on div "[PERSON_NAME]" at bounding box center [534, 308] width 275 height 25
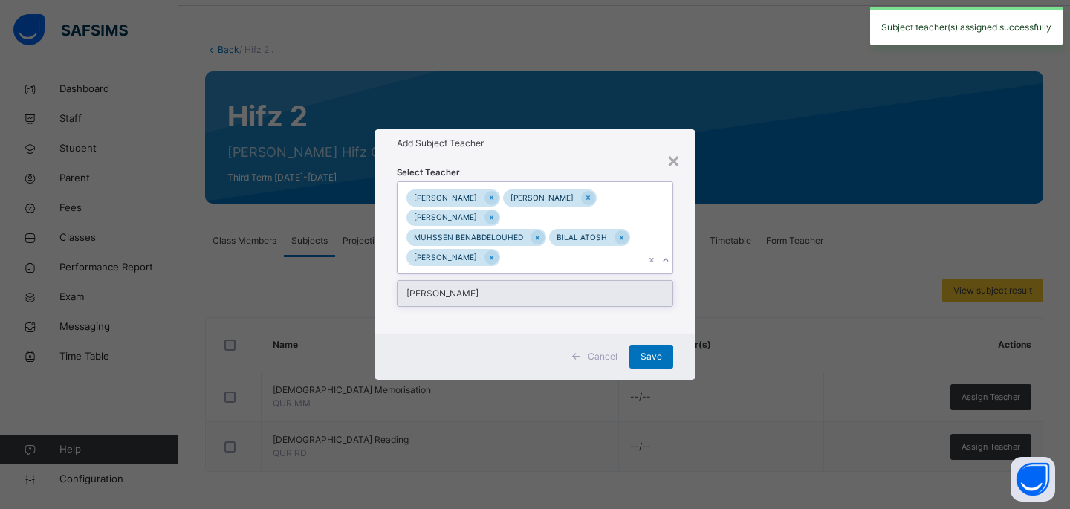
click at [559, 276] on div "Select Teacher option Hamid Bashir, selected. option Ahmed Hassan focused, 7 of…" at bounding box center [535, 245] width 276 height 161
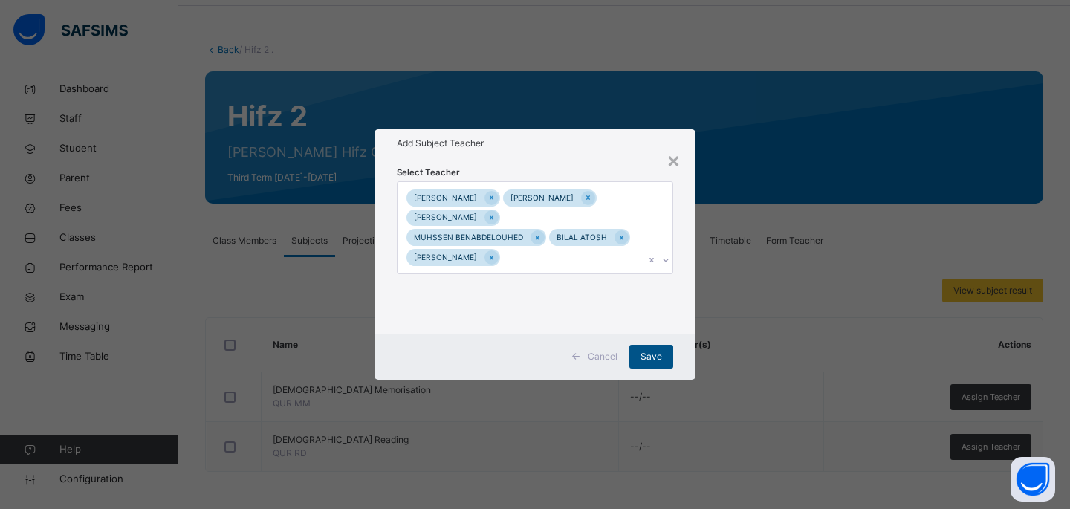
click at [642, 350] on span "Save" at bounding box center [651, 356] width 22 height 13
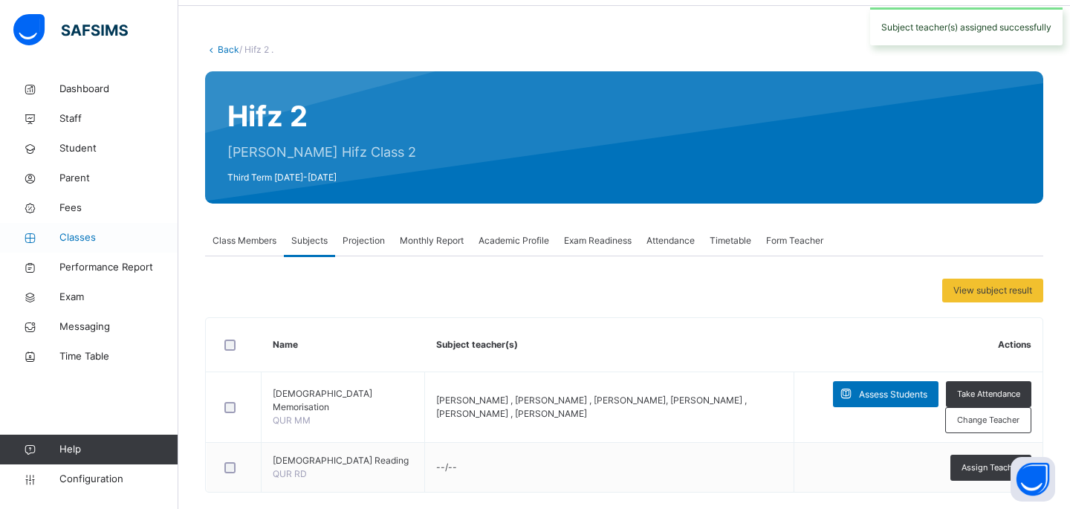
click at [95, 233] on span "Classes" at bounding box center [118, 237] width 119 height 15
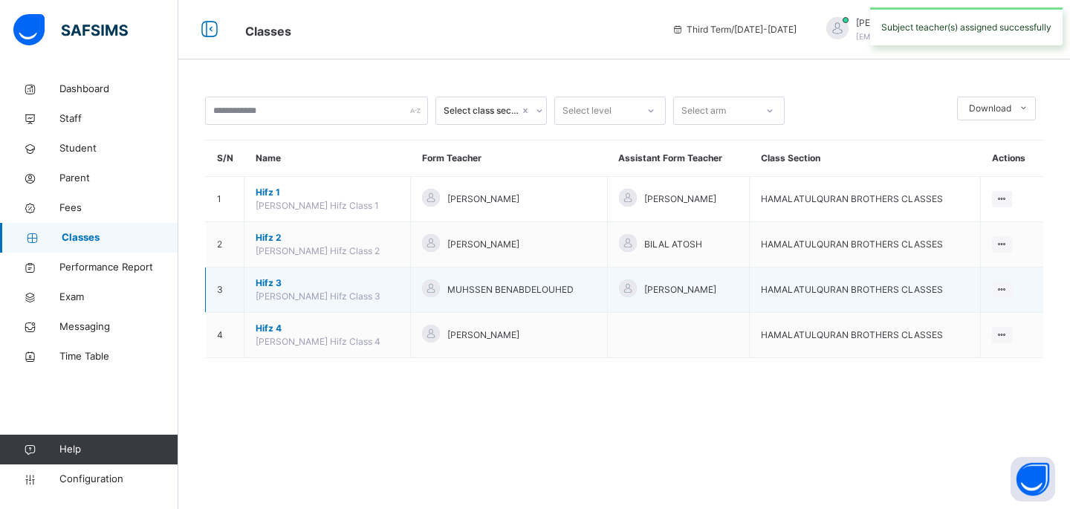
click at [273, 280] on span "Hifz 3" at bounding box center [327, 282] width 143 height 13
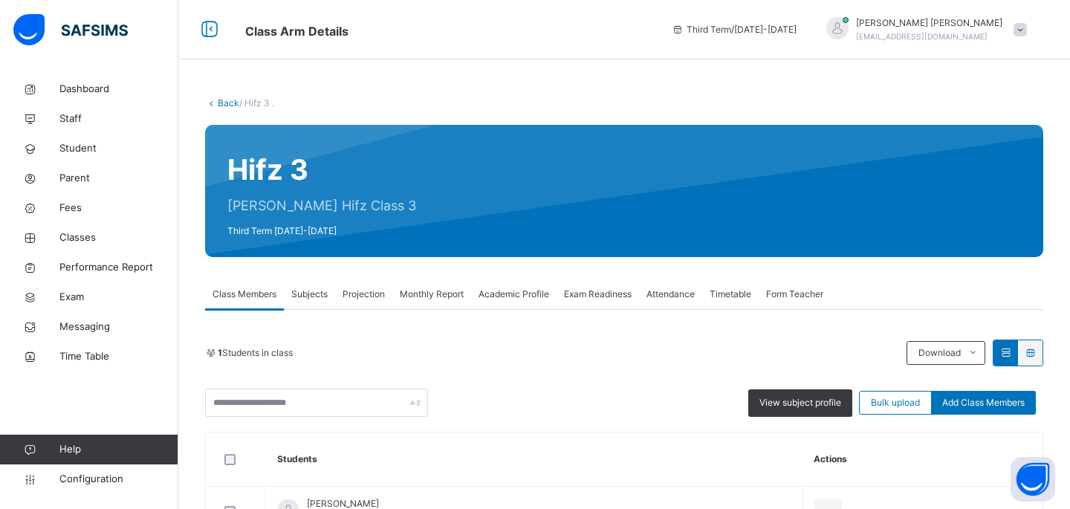
click at [301, 294] on span "Subjects" at bounding box center [309, 293] width 36 height 13
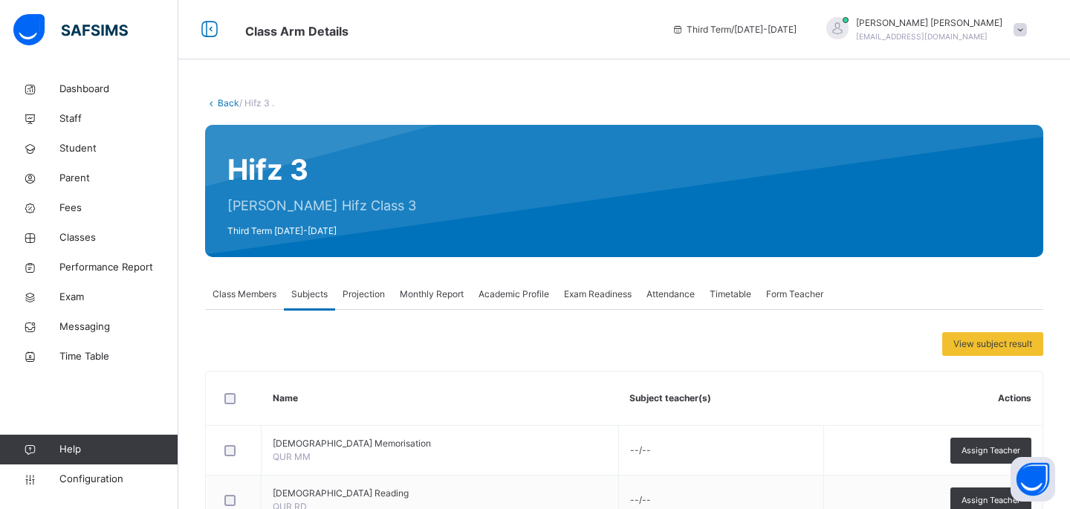
scroll to position [53, 0]
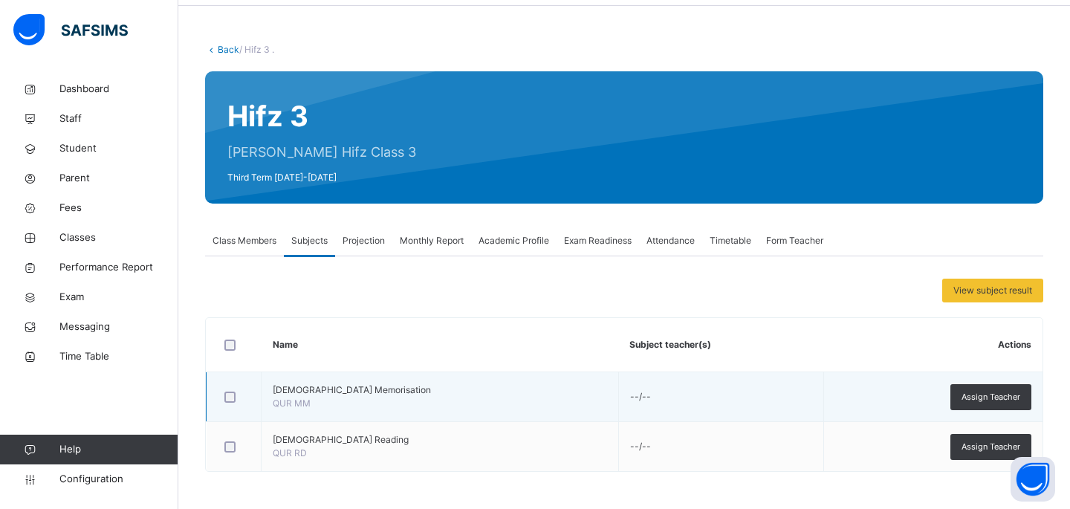
click at [988, 381] on td "Assign Teacher" at bounding box center [932, 397] width 219 height 50
click at [977, 394] on span "Assign Teacher" at bounding box center [990, 397] width 59 height 13
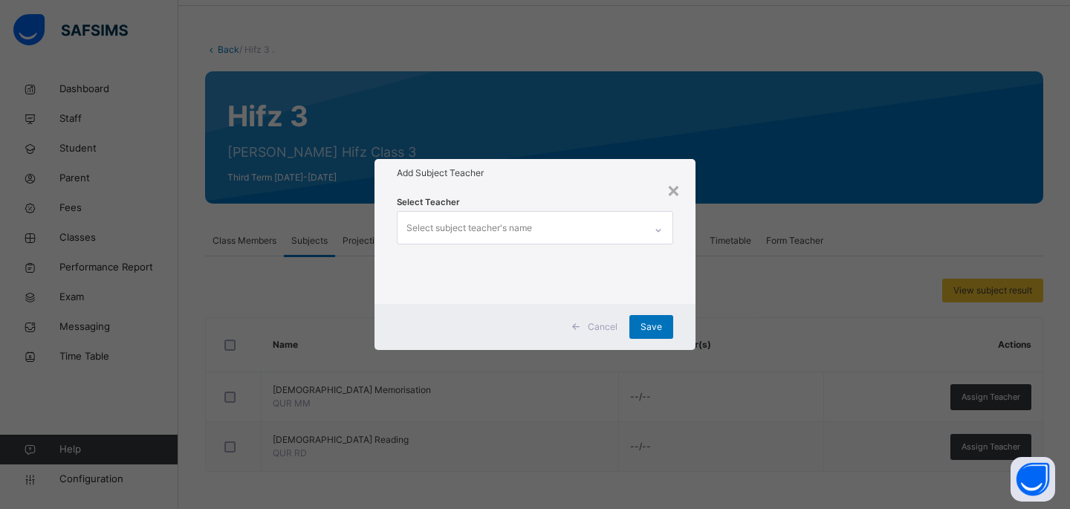
click at [533, 227] on div "Select subject teacher's name" at bounding box center [520, 227] width 247 height 31
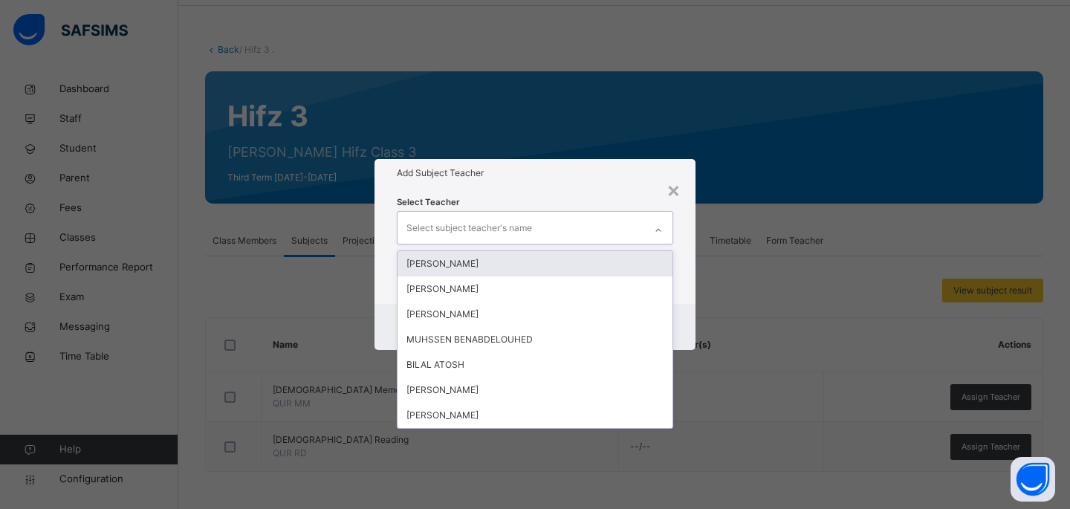
click at [505, 261] on div "[PERSON_NAME]" at bounding box center [534, 263] width 275 height 25
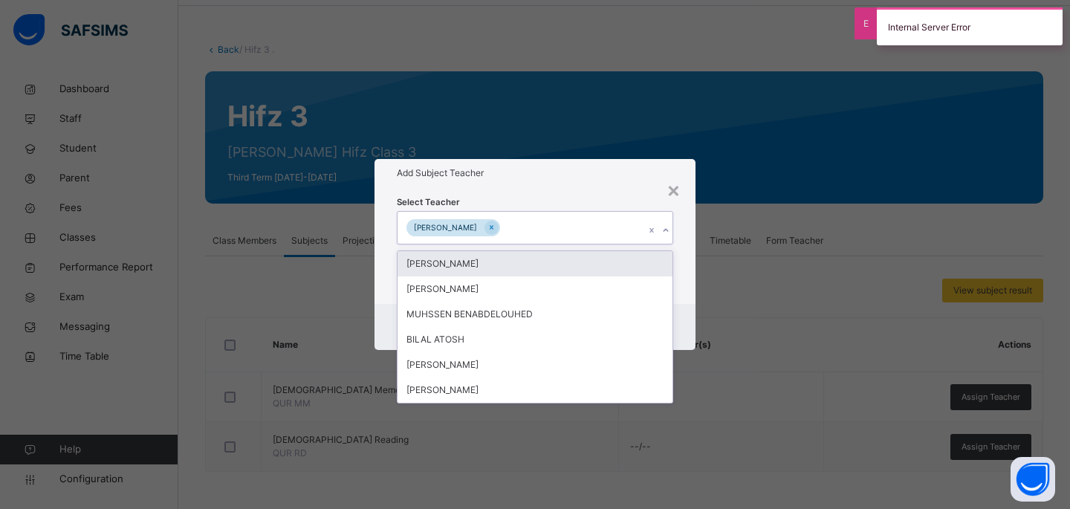
click at [505, 261] on div "[PERSON_NAME]" at bounding box center [534, 263] width 275 height 25
click at [505, 276] on div "ABDULLAHI MOALLIM" at bounding box center [534, 288] width 275 height 25
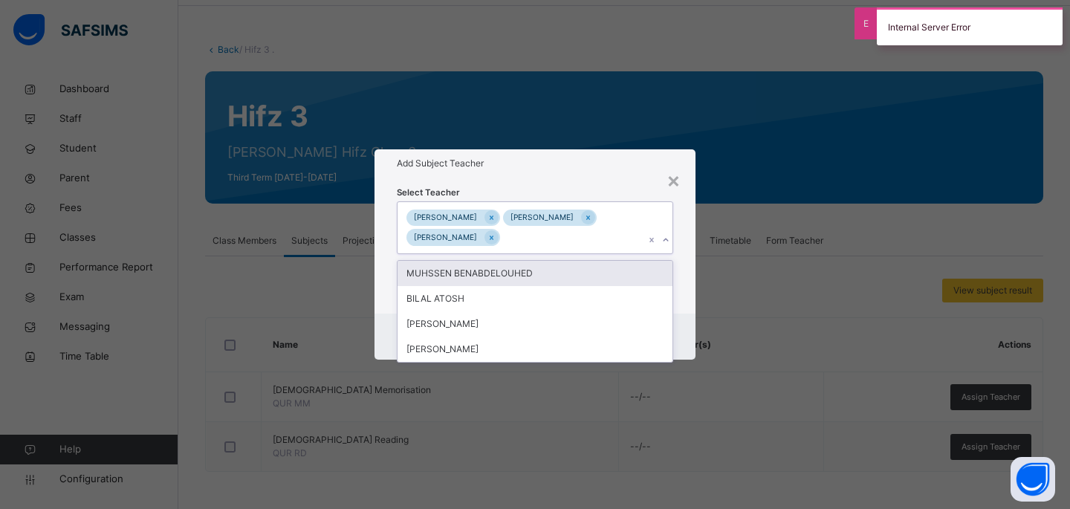
click at [505, 261] on div "MUHSSEN BENABDELOUHED" at bounding box center [534, 273] width 275 height 25
click at [505, 253] on div "MOHAMED MOHAMED MUSTAF SHARIF ABDULLAHI MOALLIM" at bounding box center [520, 227] width 247 height 51
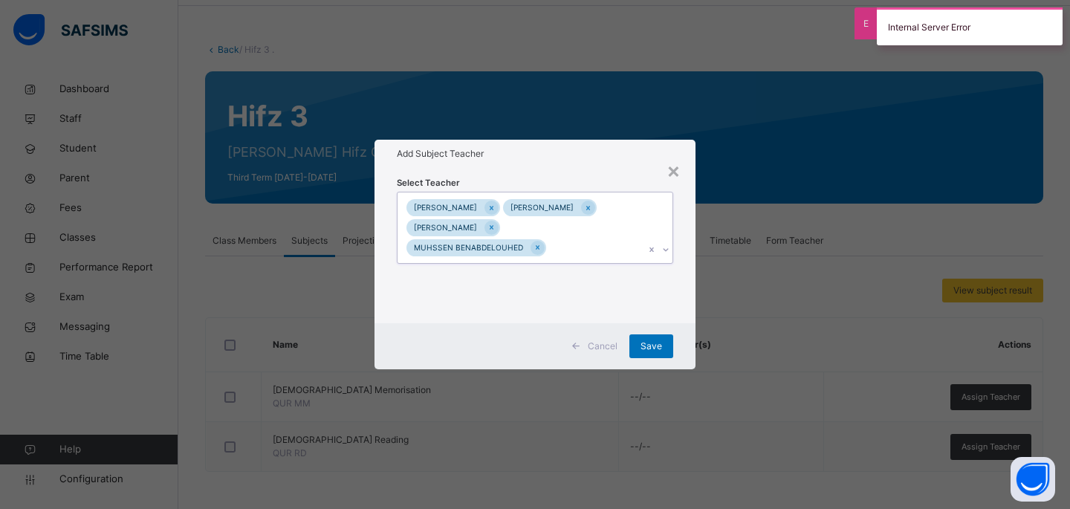
click at [505, 261] on div "MOHAMED MOHAMED MUSTAF SHARIF ABDULLAHI MOALLIM MUHSSEN BENABDELOUHED" at bounding box center [520, 227] width 247 height 71
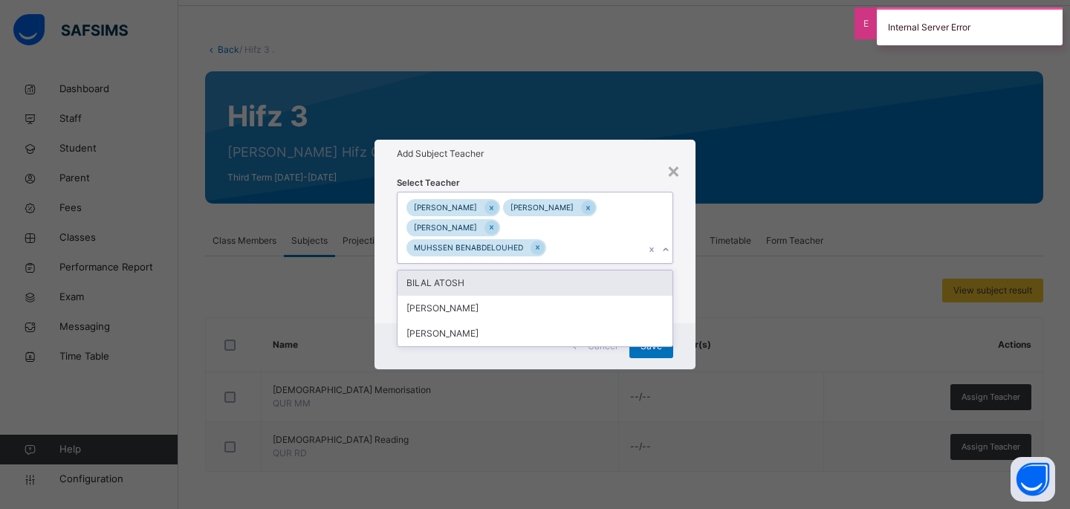
click at [504, 276] on div "BILAL ATOSH" at bounding box center [534, 282] width 275 height 25
click at [504, 296] on div "[PERSON_NAME]" at bounding box center [534, 308] width 275 height 25
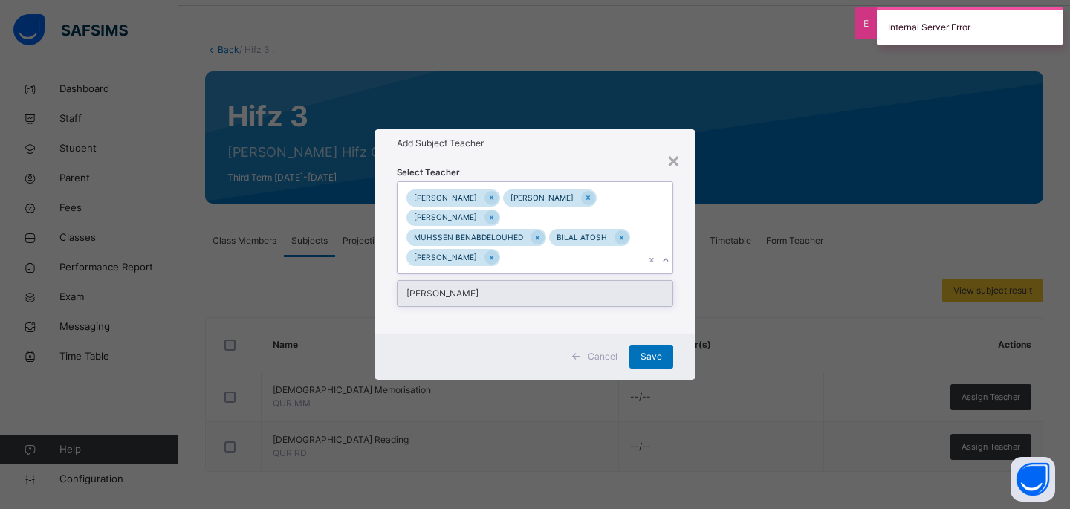
click at [504, 276] on div "Select Teacher option Hamid Bashir, selected. option Ahmed Hassan focused, 7 of…" at bounding box center [535, 245] width 276 height 161
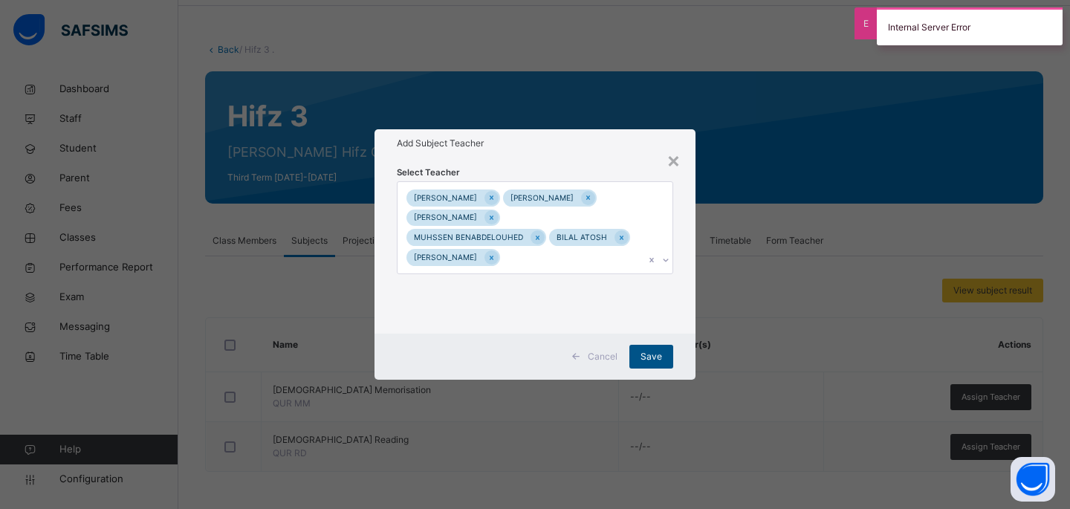
click at [638, 354] on div "Save" at bounding box center [651, 357] width 44 height 24
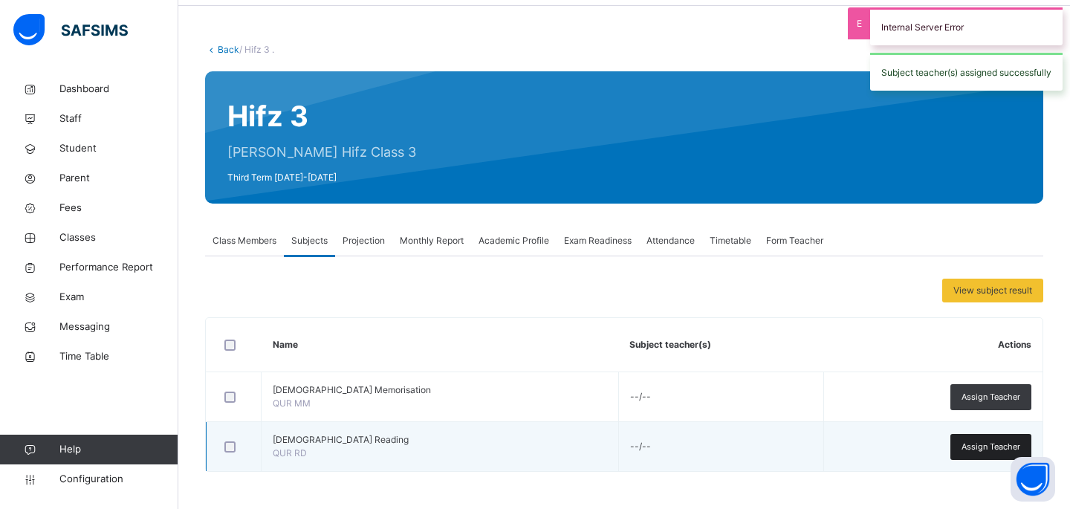
click at [966, 444] on span "Assign Teacher" at bounding box center [990, 446] width 59 height 13
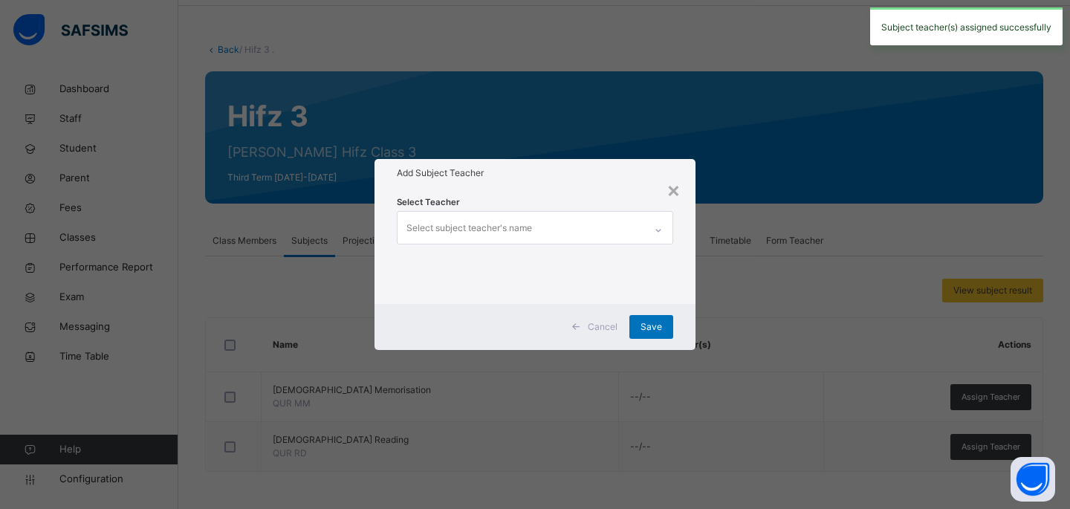
click at [526, 239] on div "Select subject teacher's name" at bounding box center [469, 228] width 126 height 28
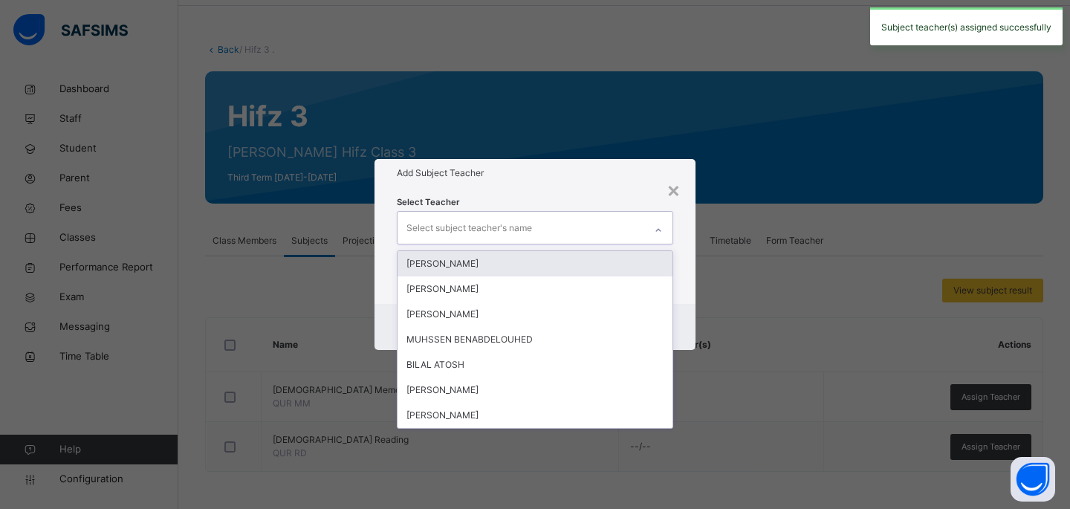
click at [510, 260] on div "[PERSON_NAME]" at bounding box center [534, 263] width 275 height 25
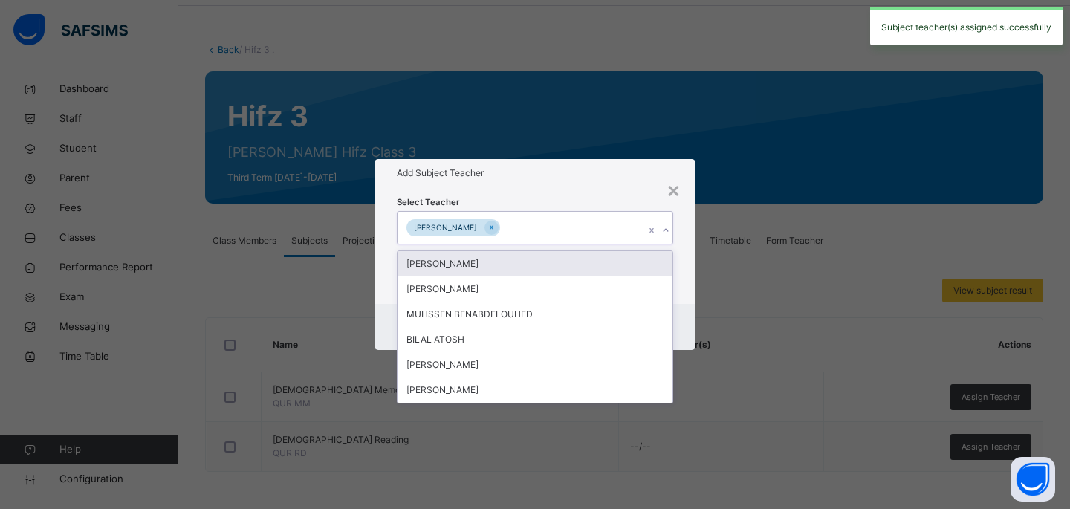
click at [510, 260] on div "[PERSON_NAME]" at bounding box center [534, 263] width 275 height 25
click at [510, 276] on div "ABDULLAHI MOALLIM" at bounding box center [534, 288] width 275 height 25
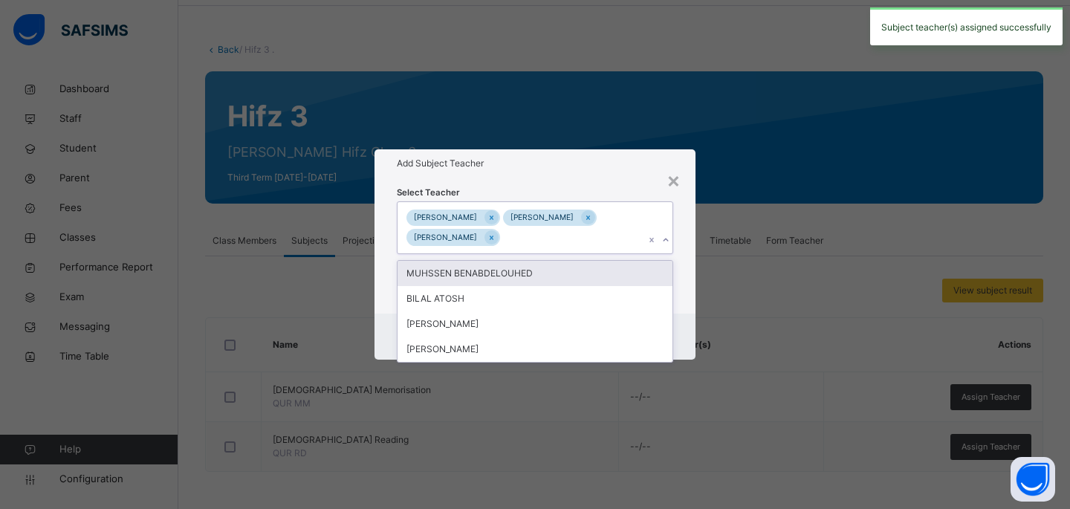
click at [510, 261] on div "MUHSSEN BENABDELOUHED" at bounding box center [534, 273] width 275 height 25
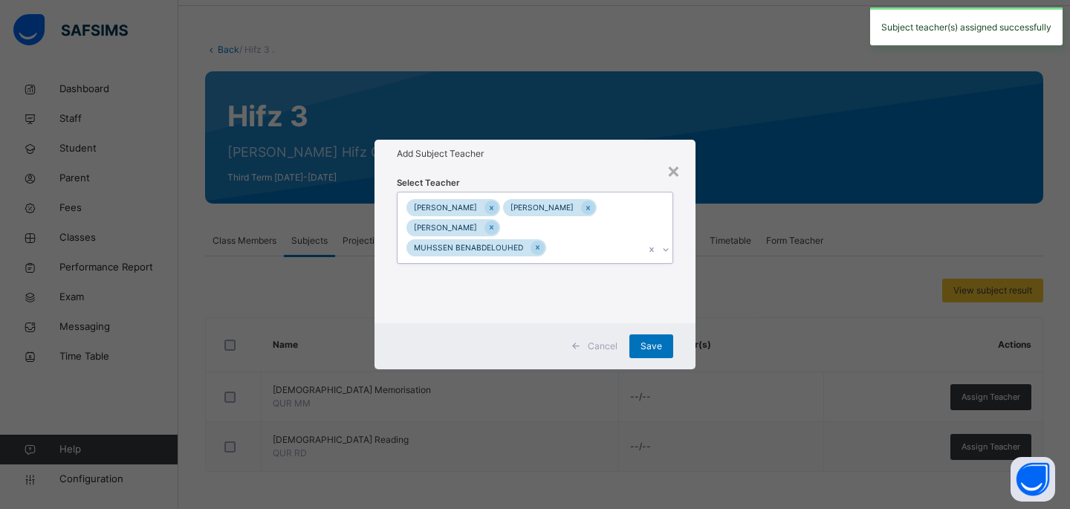
click at [510, 260] on div "MOHAMED MOHAMED MUSTAF SHARIF ABDULLAHI MOALLIM MUHSSEN BENABDELOUHED" at bounding box center [520, 227] width 247 height 71
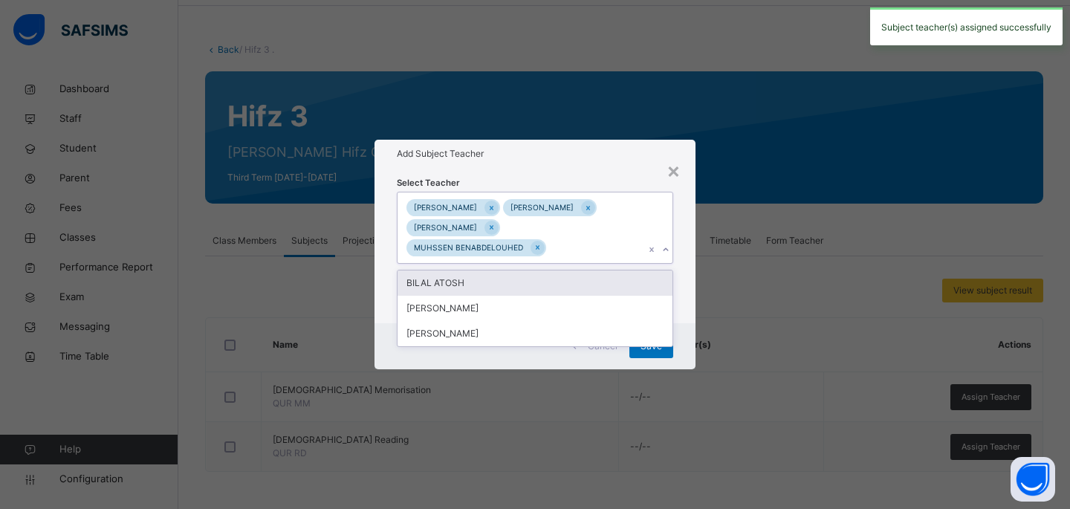
click at [567, 256] on div "MOHAMED MOHAMED MUSTAF SHARIF ABDULLAHI MOALLIM MUHSSEN BENABDELOUHED" at bounding box center [520, 227] width 247 height 71
click at [539, 289] on div "BILAL ATOSH" at bounding box center [534, 282] width 275 height 25
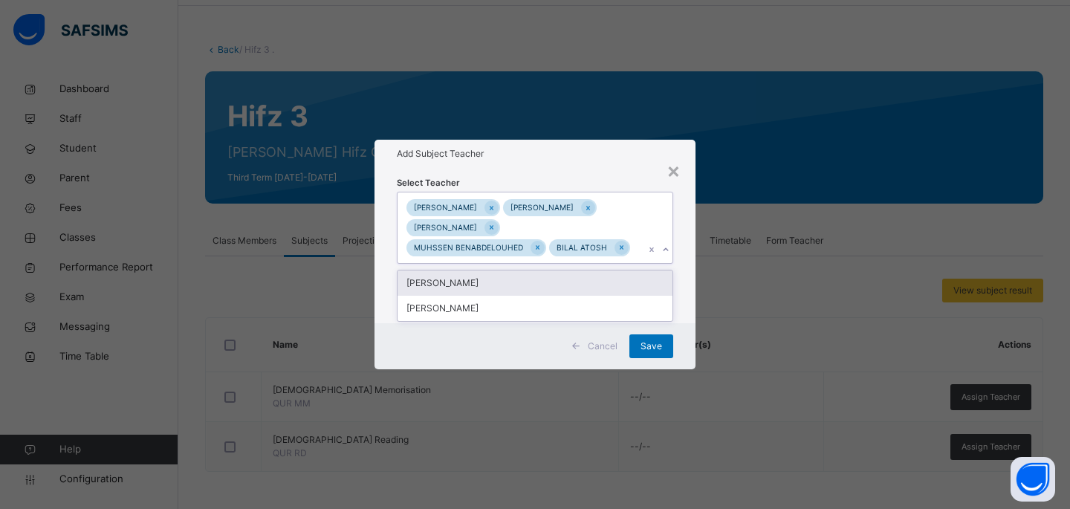
click at [539, 289] on div "[PERSON_NAME]" at bounding box center [534, 282] width 275 height 25
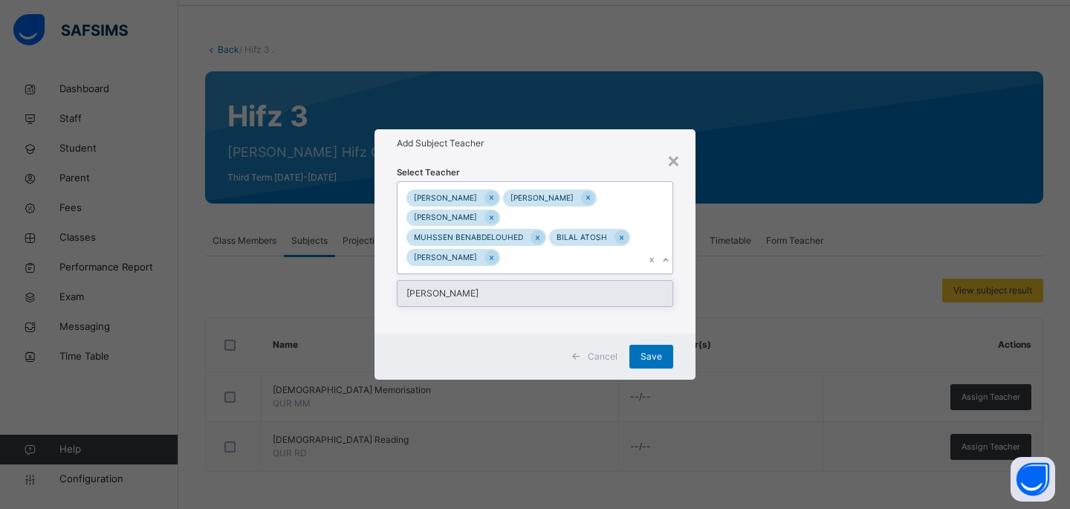
click at [539, 289] on div "[PERSON_NAME]" at bounding box center [534, 293] width 275 height 25
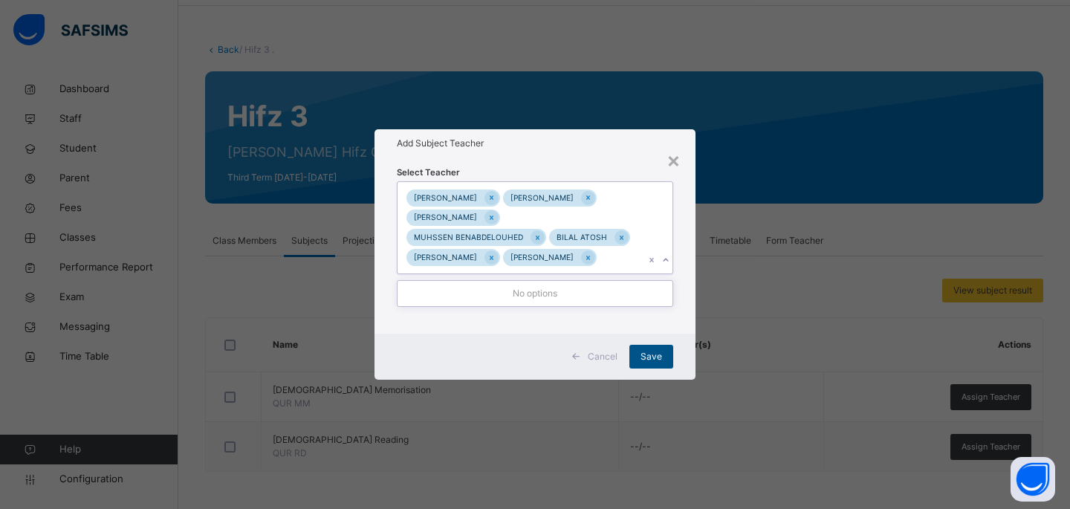
click at [636, 357] on div "Save" at bounding box center [651, 357] width 44 height 24
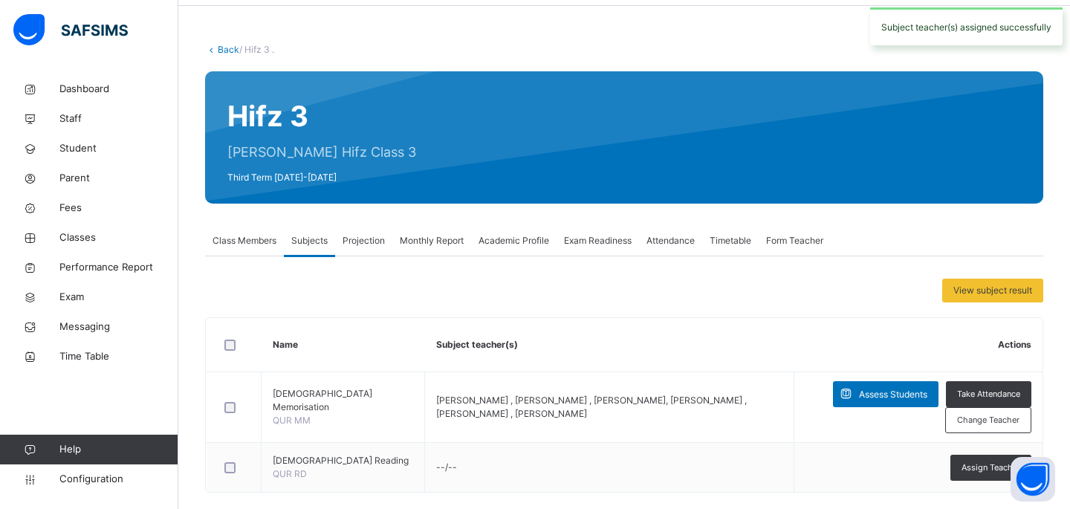
scroll to position [74, 0]
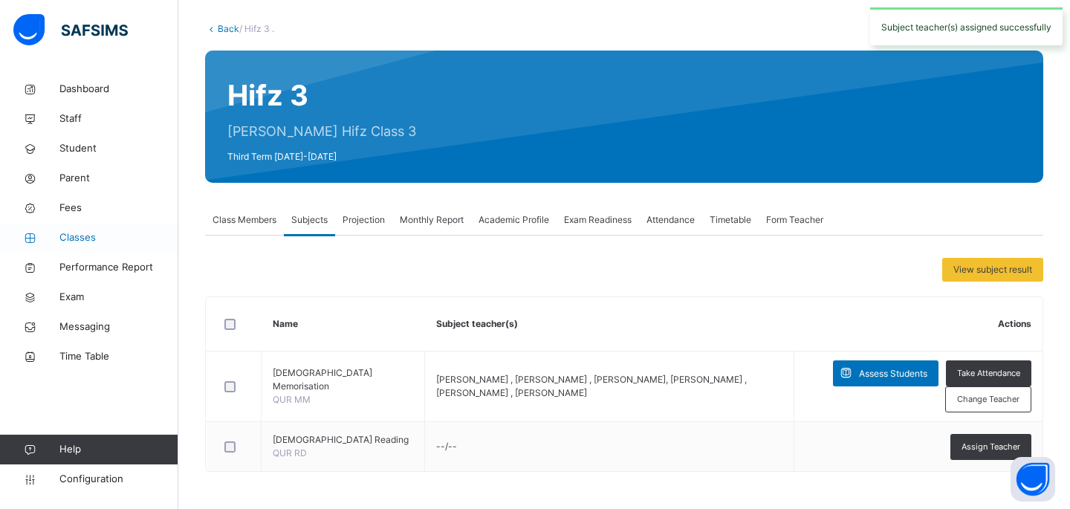
click at [91, 249] on link "Classes" at bounding box center [89, 238] width 178 height 30
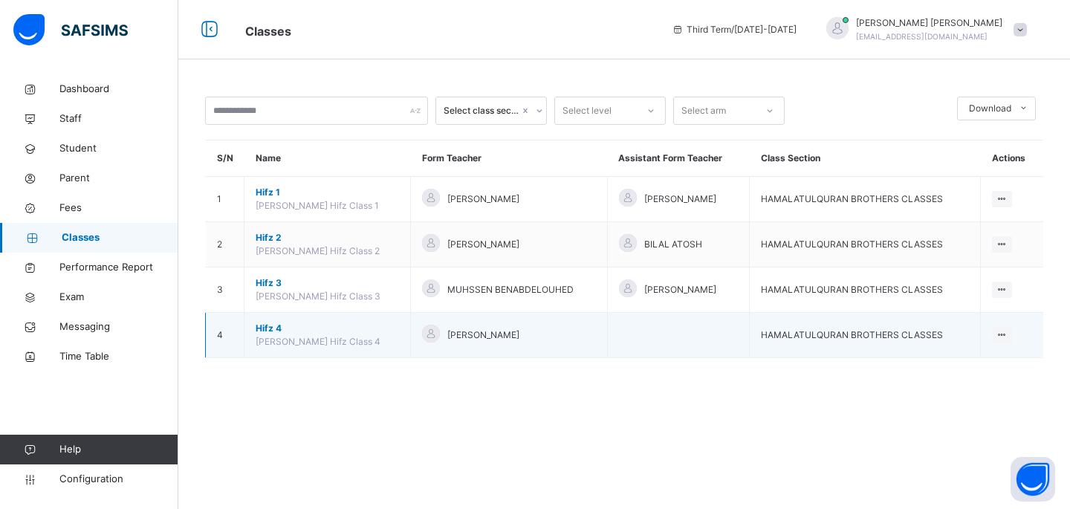
click at [267, 326] on span "Hifz 4" at bounding box center [327, 328] width 143 height 13
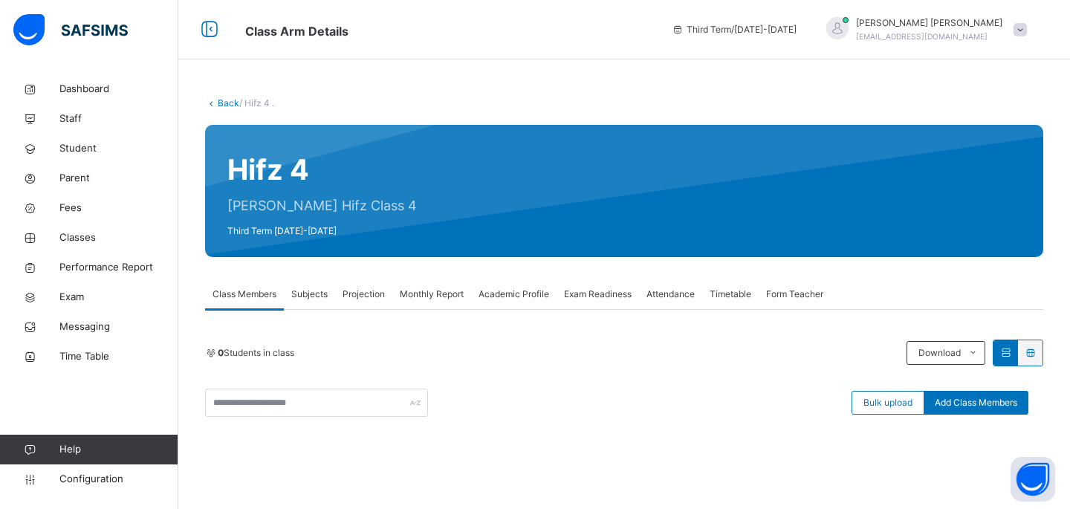
click at [313, 302] on div "Subjects" at bounding box center [309, 294] width 51 height 30
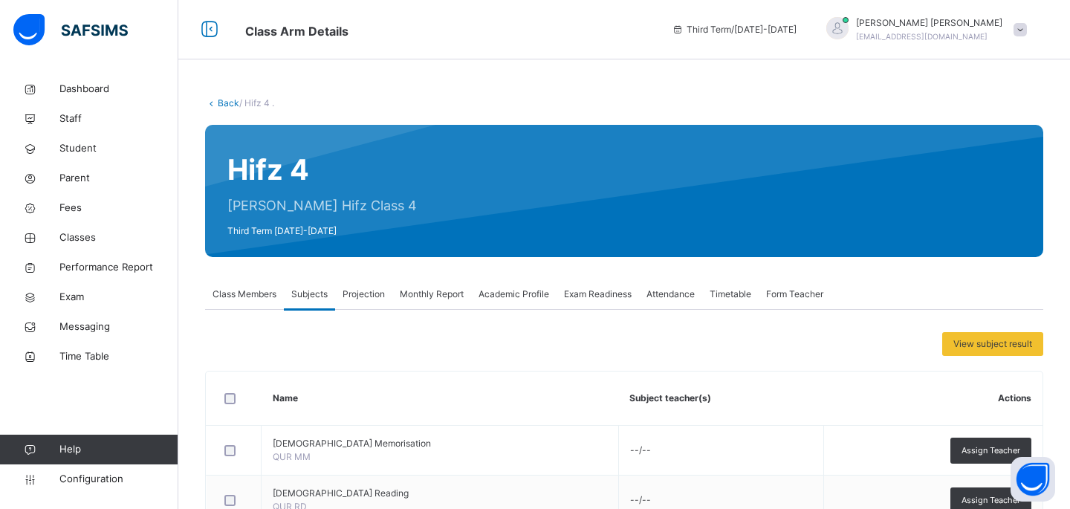
scroll to position [53, 0]
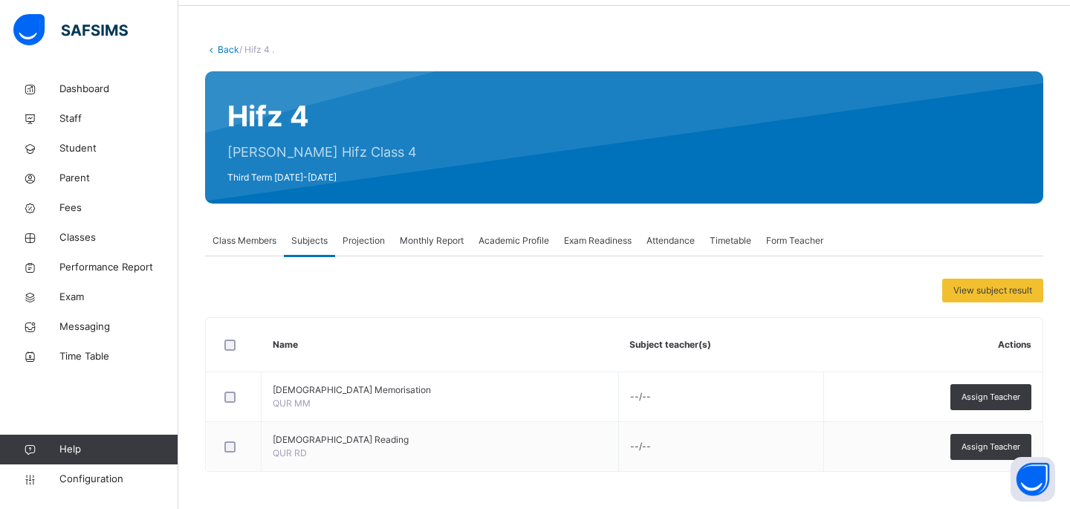
click at [983, 386] on div "Assign Teacher" at bounding box center [990, 397] width 81 height 26
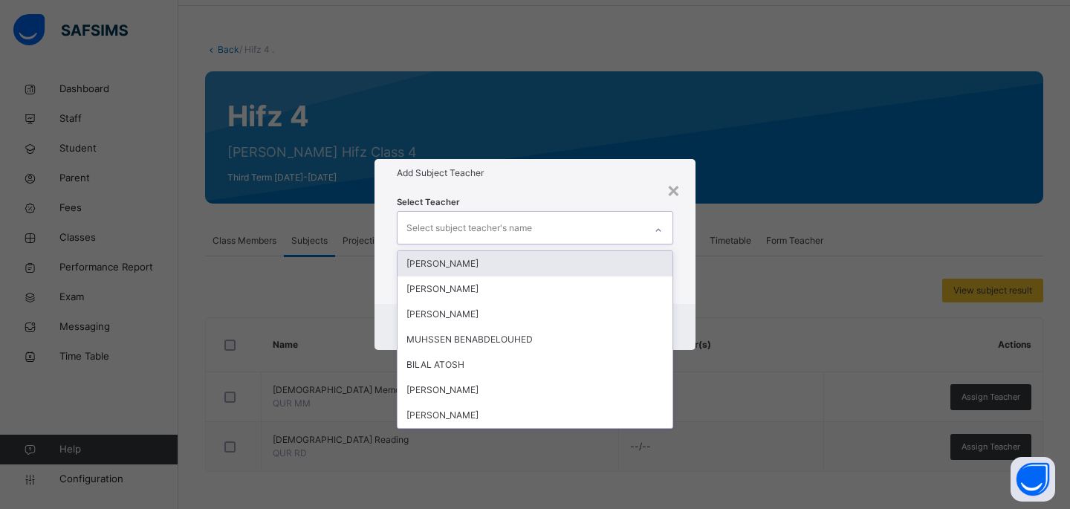
click at [577, 233] on div "Select subject teacher's name" at bounding box center [520, 227] width 247 height 31
click at [547, 270] on div "[PERSON_NAME]" at bounding box center [534, 263] width 275 height 25
click at [547, 276] on div "[PERSON_NAME]" at bounding box center [534, 288] width 275 height 25
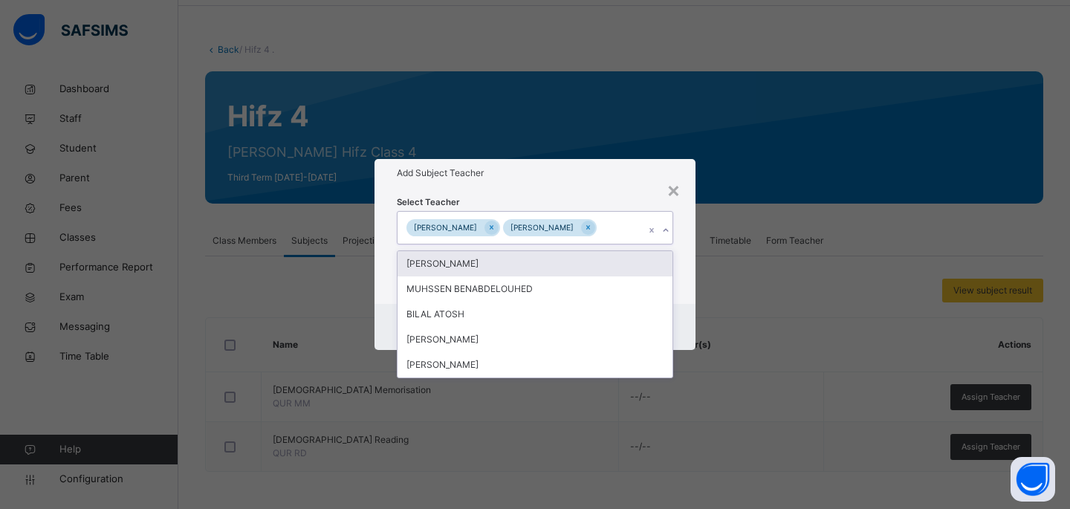
click at [547, 270] on div "ABDULLAHI MOALLIM" at bounding box center [534, 263] width 275 height 25
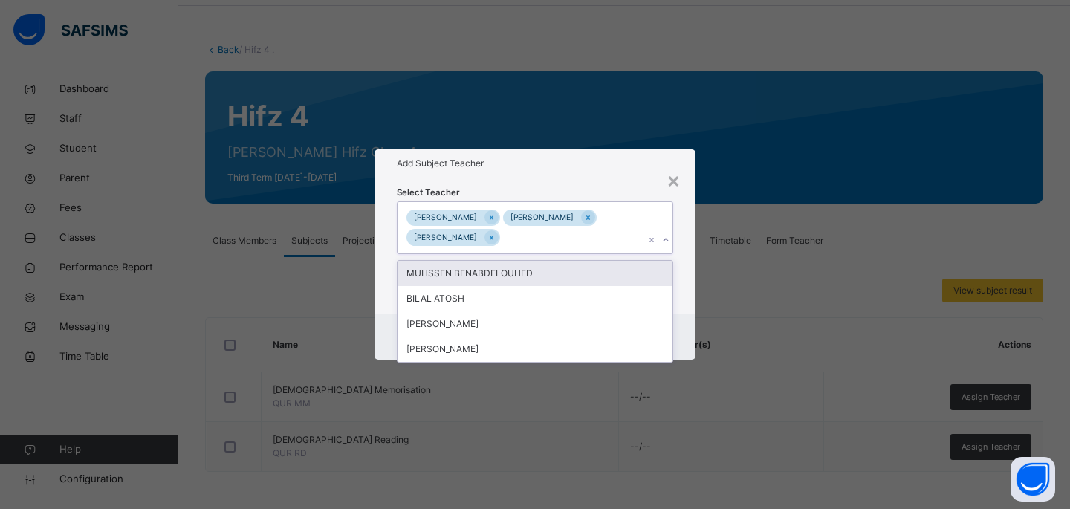
click at [547, 270] on div "MUHSSEN BENABDELOUHED" at bounding box center [534, 273] width 275 height 25
click at [547, 270] on div "MUHSSEN BENABDELOUHED BILAL ATOSH Hamid Bashir Ahmed Hassan" at bounding box center [535, 311] width 276 height 103
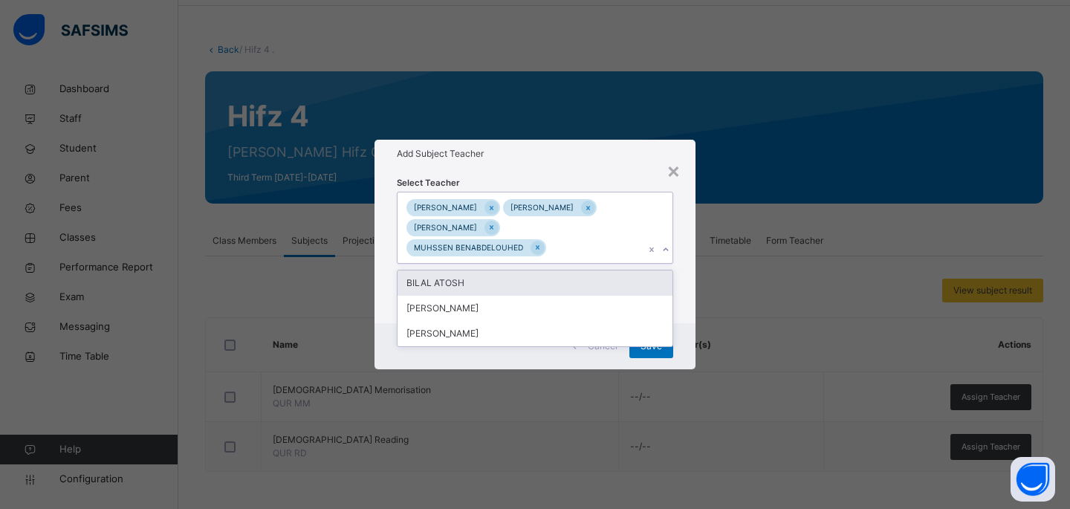
click at [545, 278] on div "BILAL ATOSH" at bounding box center [534, 282] width 275 height 25
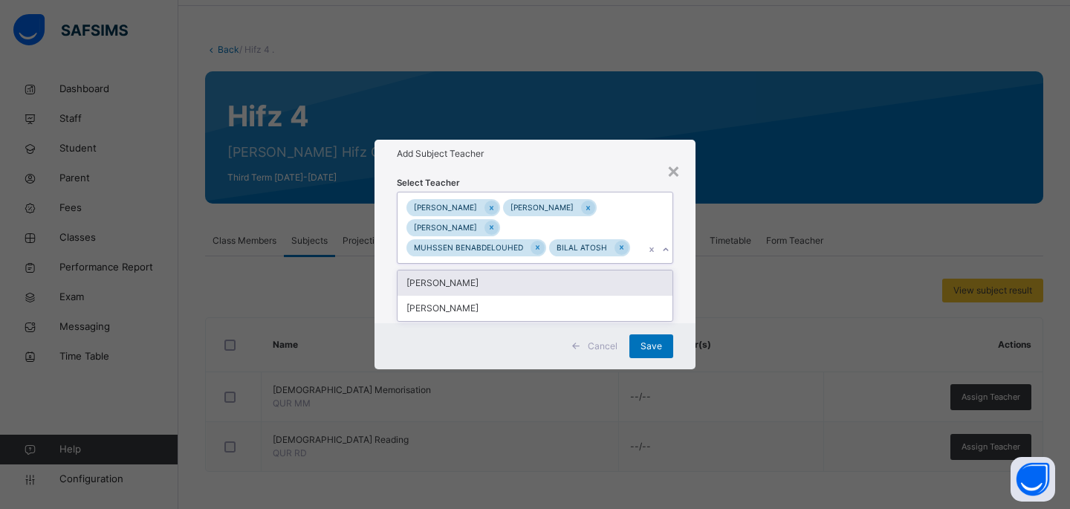
click at [545, 278] on div "[PERSON_NAME]" at bounding box center [534, 282] width 275 height 25
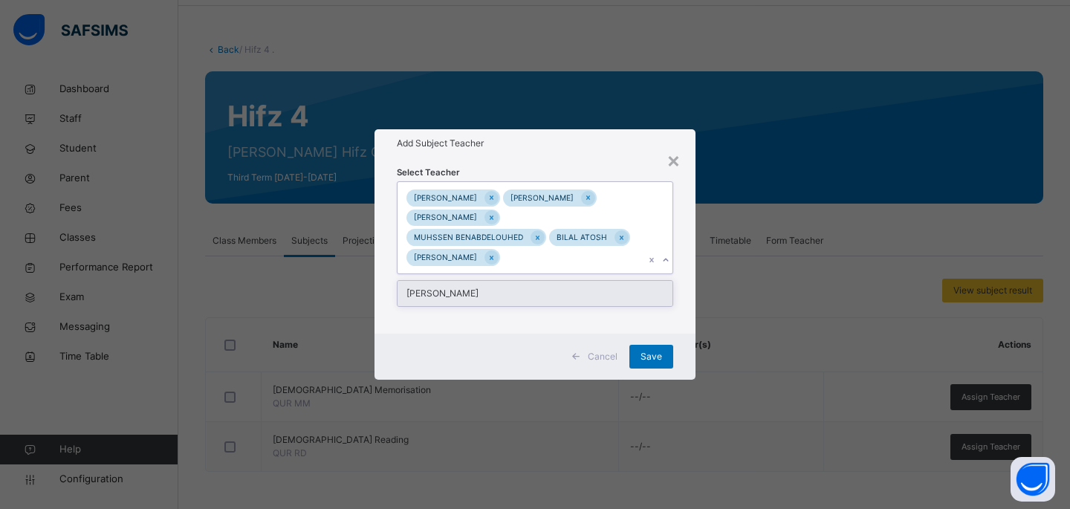
click at [545, 278] on div "Select Teacher option Hamid Bashir, selected. option Ahmed Hassan focused, 7 of…" at bounding box center [535, 245] width 276 height 161
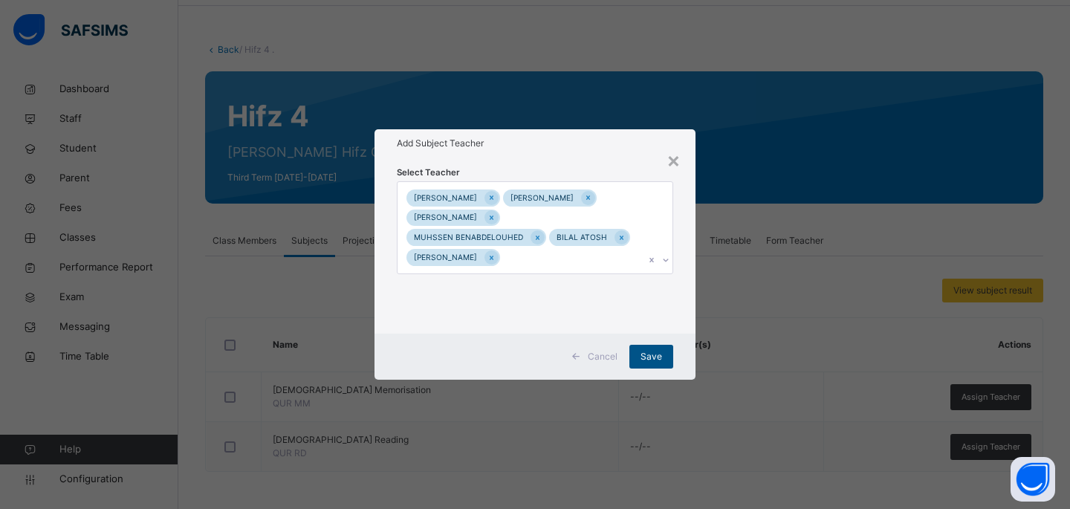
click at [666, 360] on div "Save" at bounding box center [651, 357] width 44 height 24
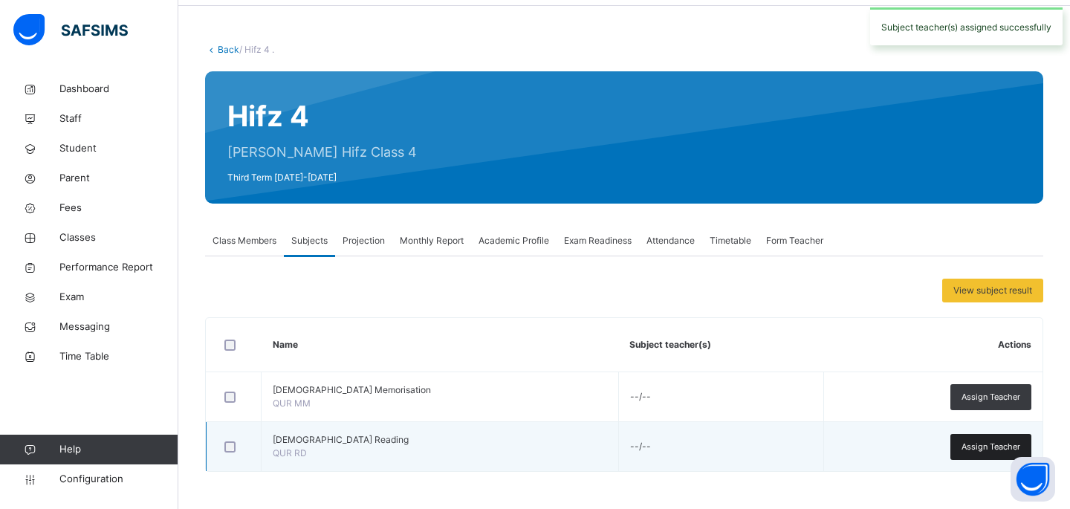
click at [974, 449] on span "Assign Teacher" at bounding box center [990, 446] width 59 height 13
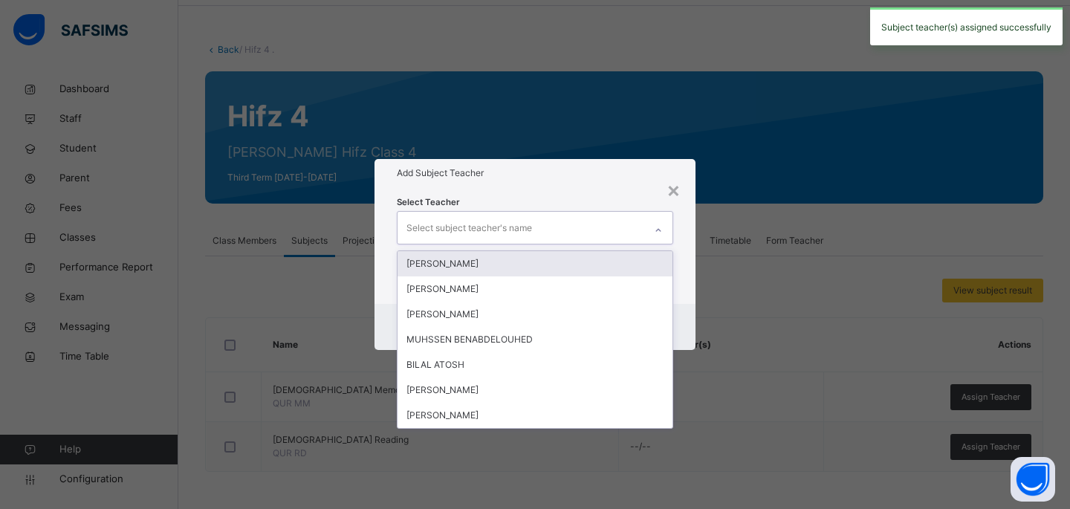
click at [621, 233] on div "Select subject teacher's name" at bounding box center [520, 227] width 247 height 31
click at [589, 265] on div "[PERSON_NAME]" at bounding box center [534, 263] width 275 height 25
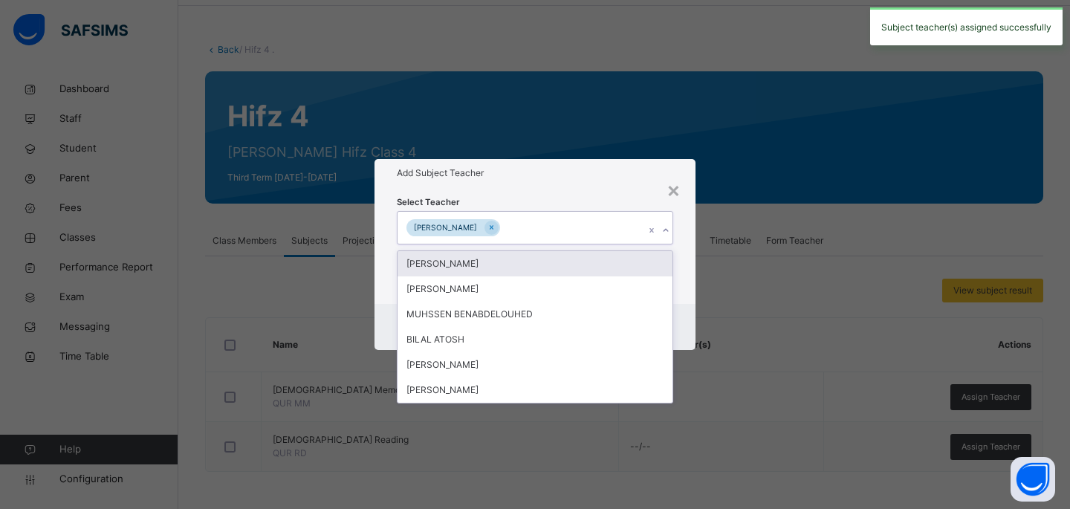
click at [589, 265] on div "[PERSON_NAME]" at bounding box center [534, 263] width 275 height 25
click at [589, 276] on div "ABDULLAHI MOALLIM" at bounding box center [534, 288] width 275 height 25
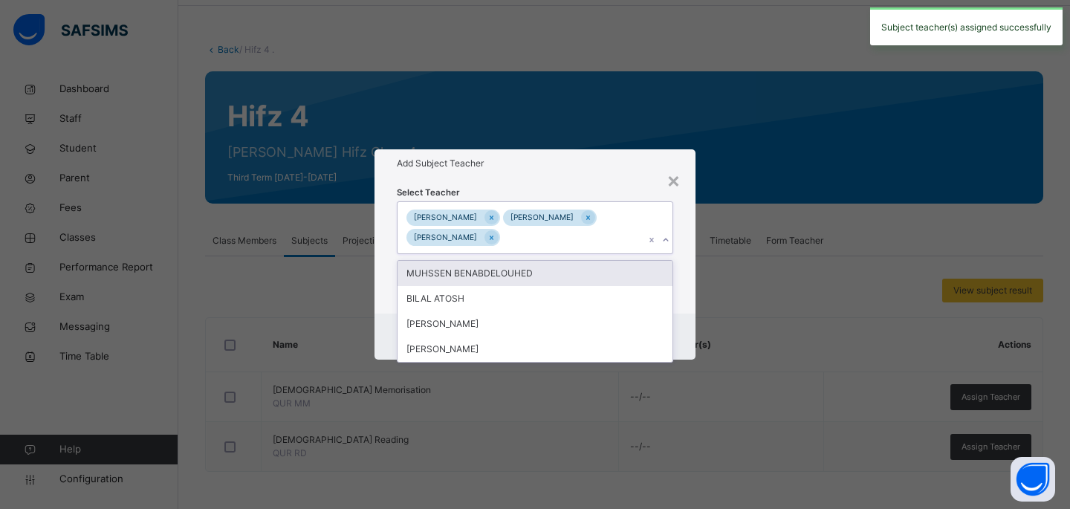
click at [589, 265] on div "MUHSSEN BENABDELOUHED" at bounding box center [534, 273] width 275 height 25
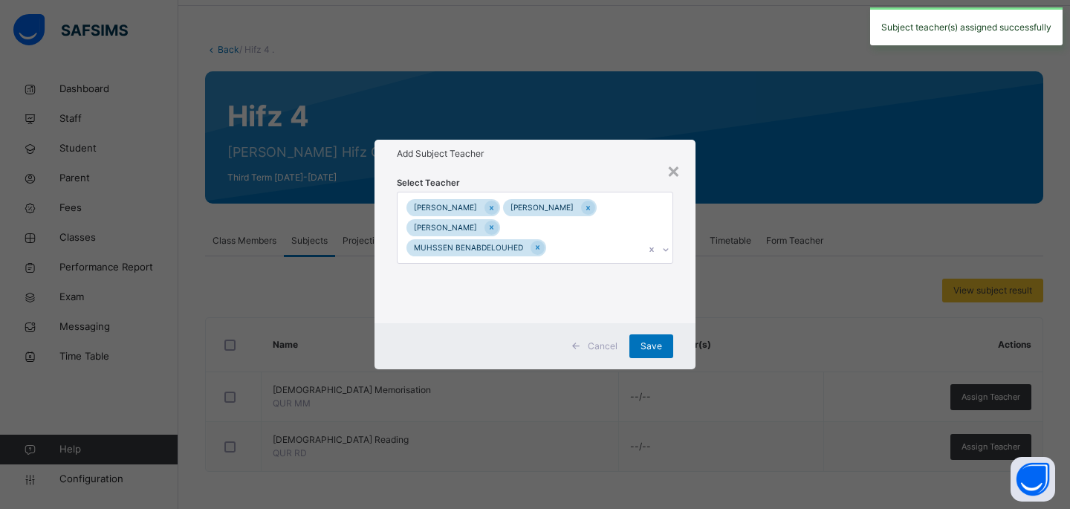
click at [589, 265] on div "Select Teacher MOHAMED MOHAMED MUSTAF SHARIF ABDULLAHI MOALLIM MUHSSEN BENABDEL…" at bounding box center [535, 245] width 276 height 141
click at [590, 246] on div "MOHAMED MOHAMED MUSTAF SHARIF ABDULLAHI MOALLIM MUHSSEN BENABDELOUHED" at bounding box center [520, 227] width 247 height 71
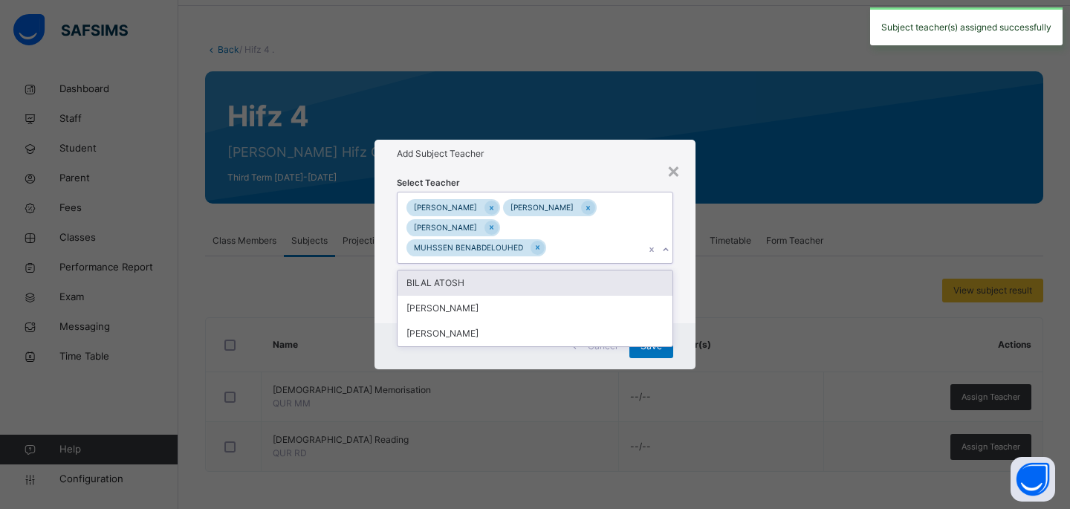
click at [587, 275] on div "BILAL ATOSH" at bounding box center [534, 282] width 275 height 25
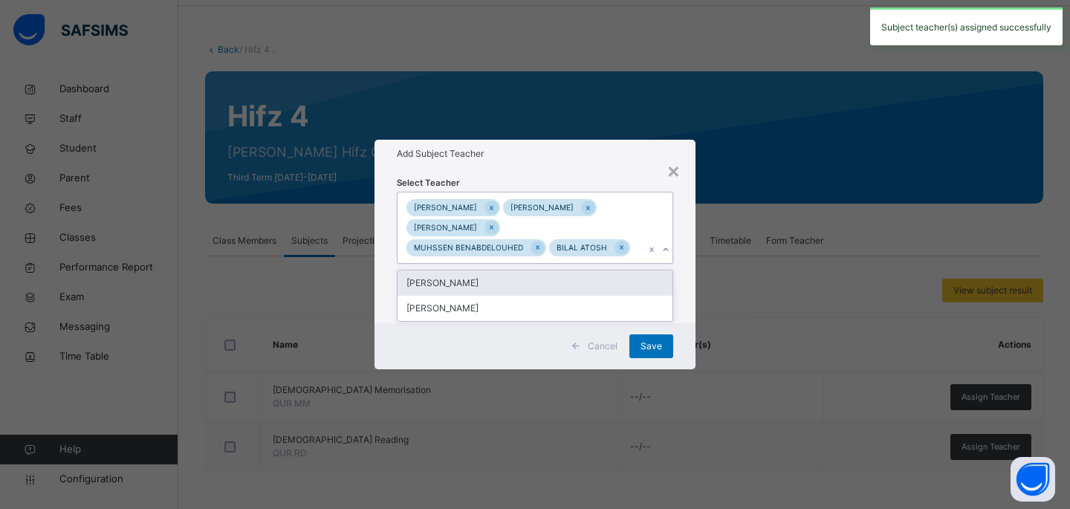
click at [587, 282] on div "[PERSON_NAME]" at bounding box center [534, 282] width 275 height 25
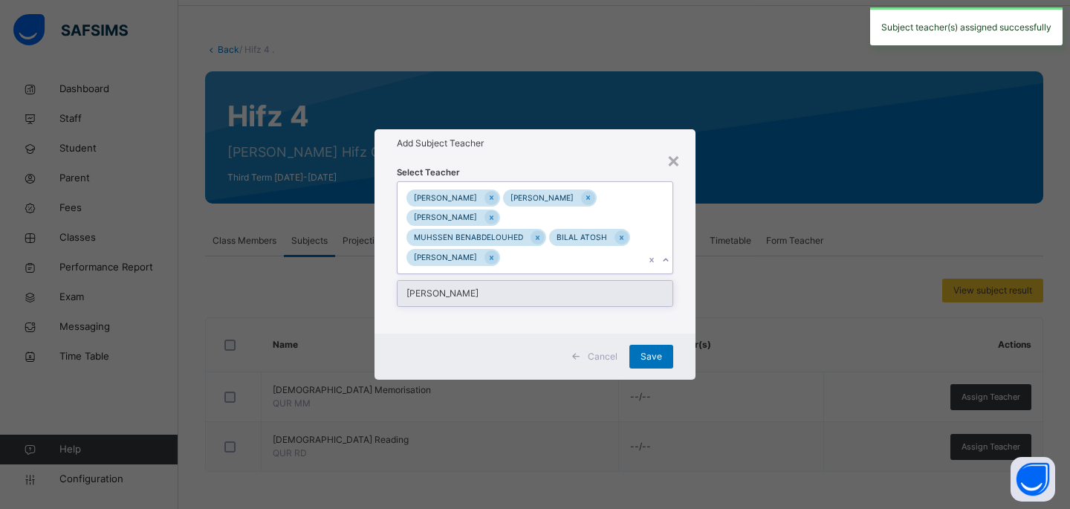
click at [587, 282] on div "[PERSON_NAME]" at bounding box center [534, 293] width 275 height 25
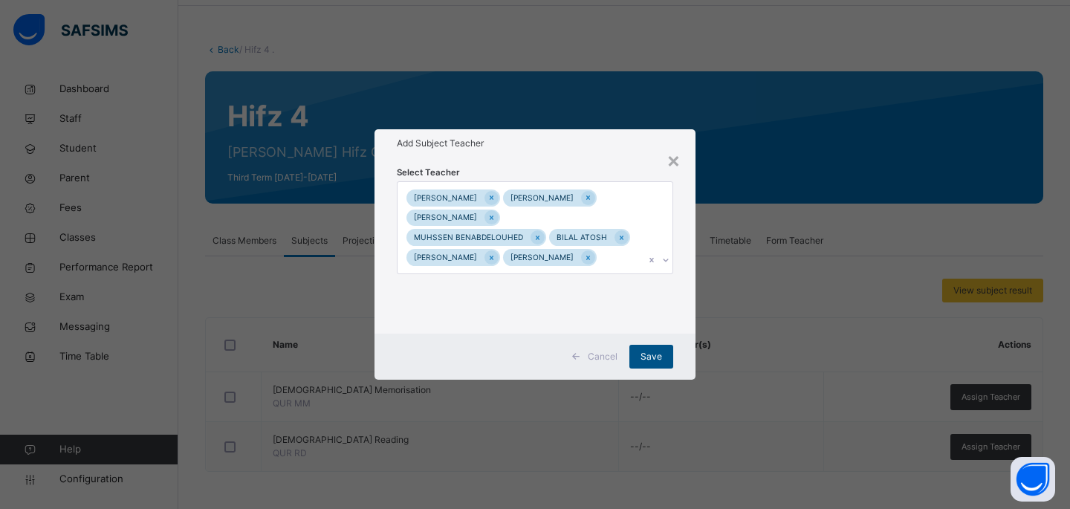
click at [649, 351] on span "Save" at bounding box center [651, 356] width 22 height 13
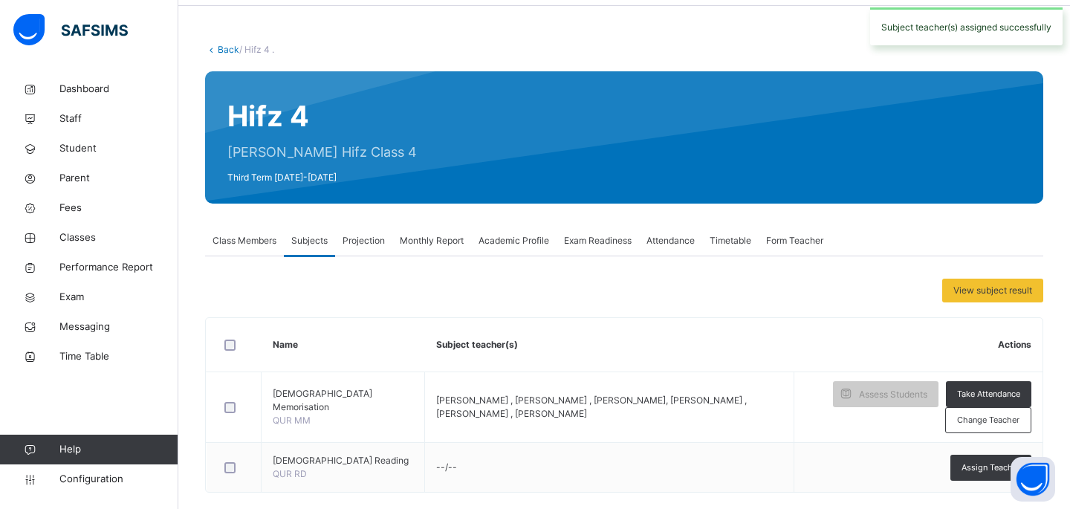
scroll to position [74, 0]
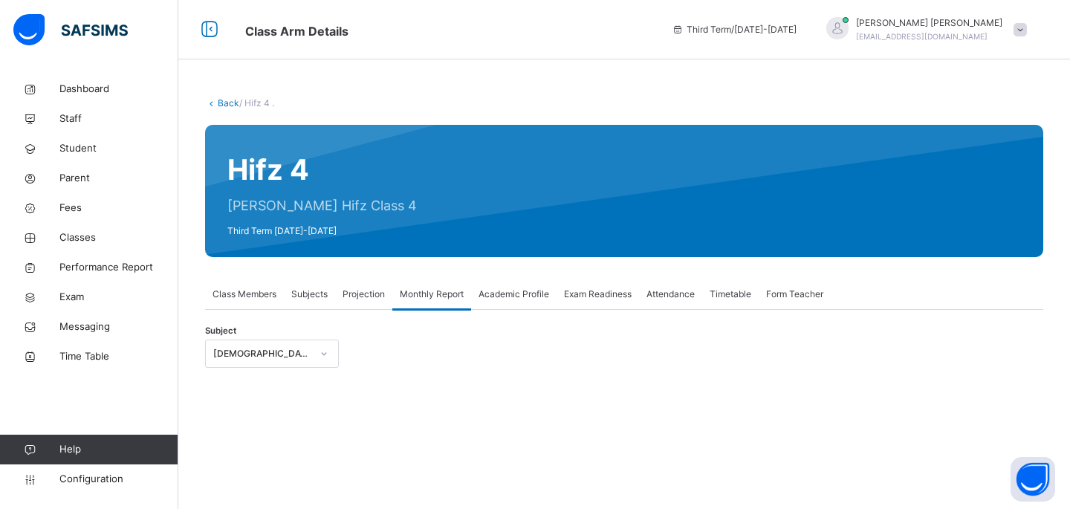
click at [515, 294] on span "Academic Profile" at bounding box center [513, 293] width 71 height 13
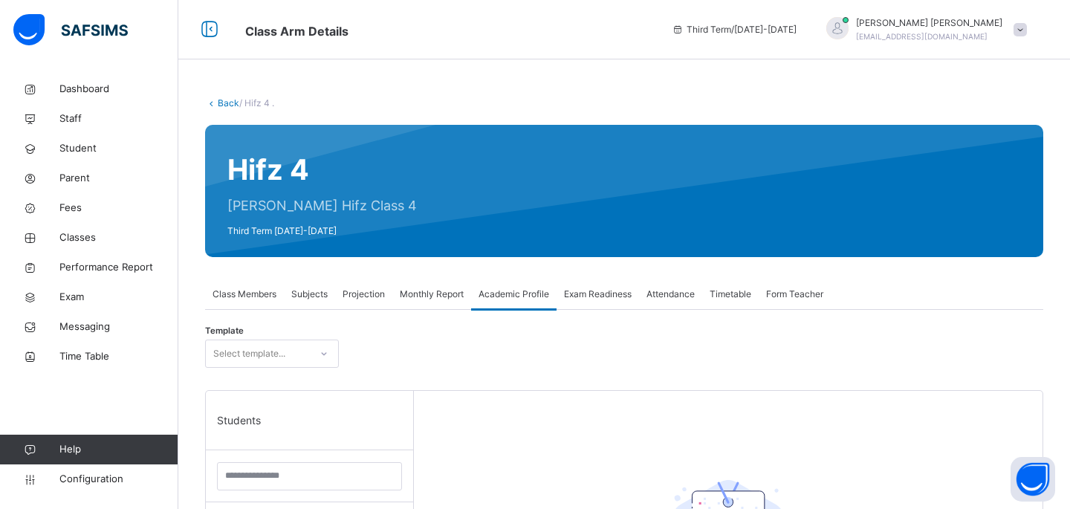
click at [624, 297] on span "Exam Readiness" at bounding box center [598, 293] width 68 height 13
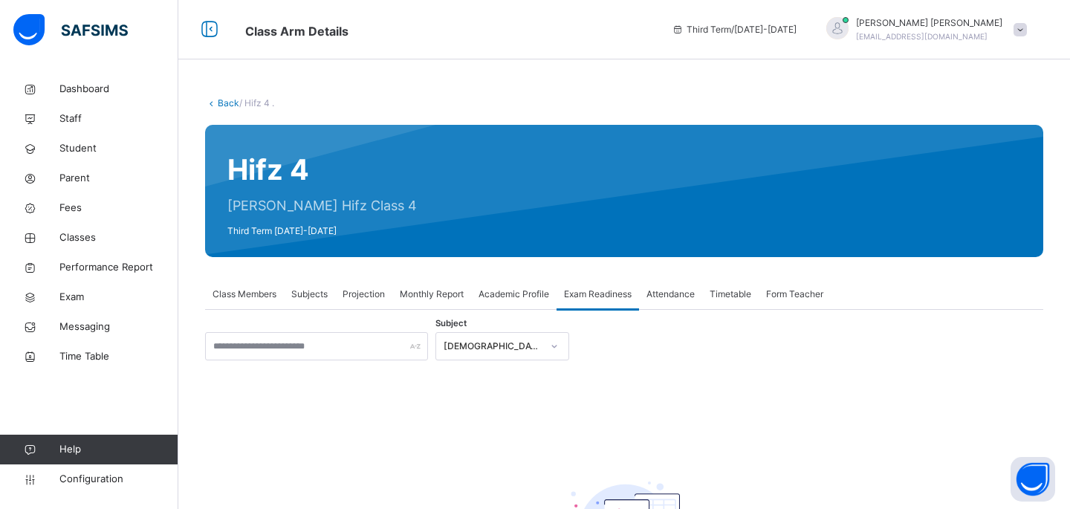
click at [663, 301] on div "Attendance" at bounding box center [670, 294] width 63 height 30
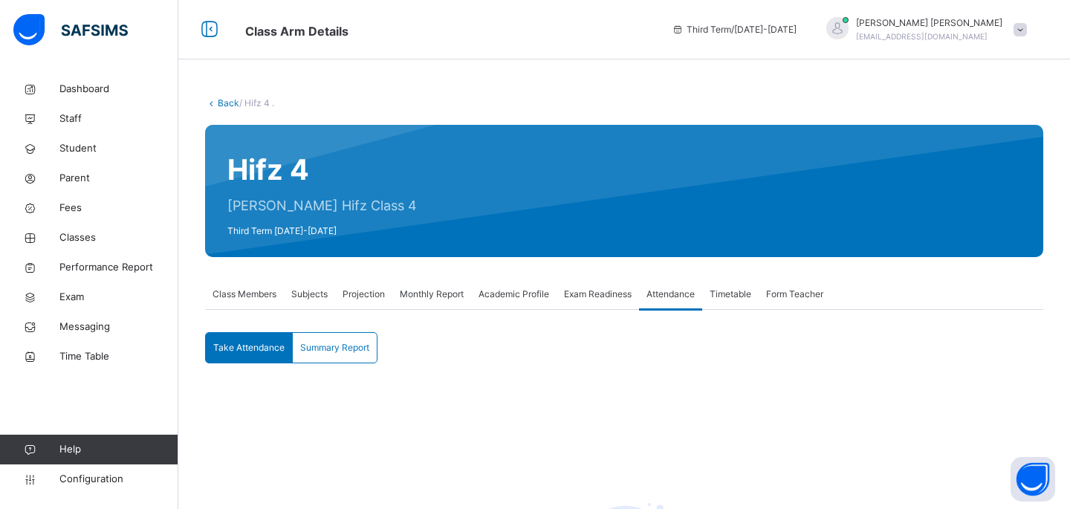
click at [742, 302] on div "Timetable" at bounding box center [730, 294] width 56 height 30
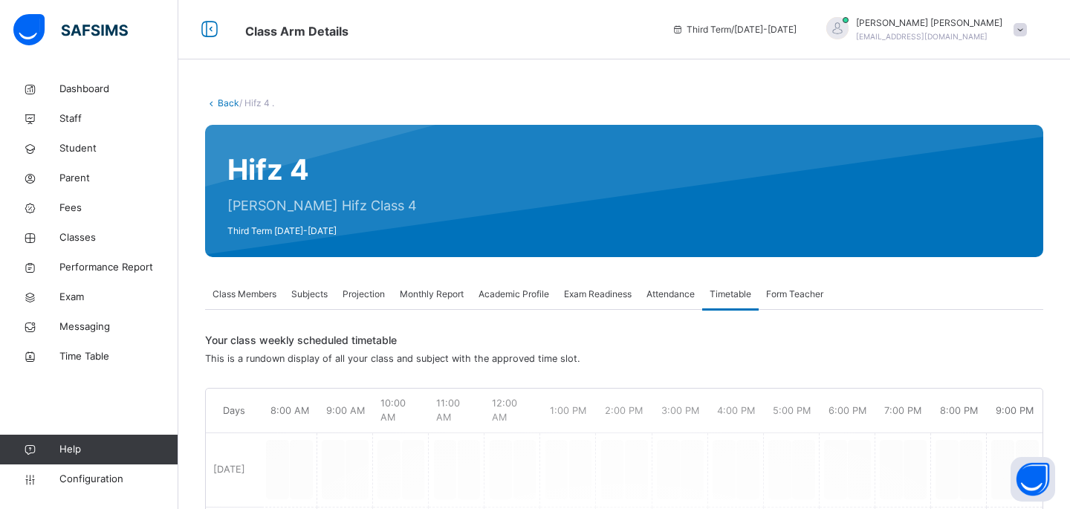
click at [787, 302] on div "Form Teacher" at bounding box center [794, 294] width 72 height 30
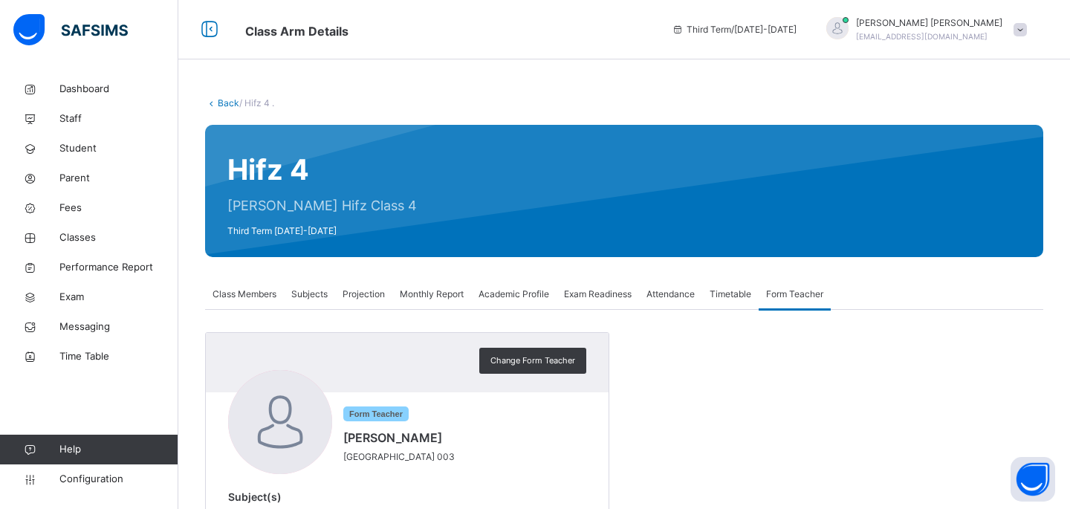
scroll to position [69, 0]
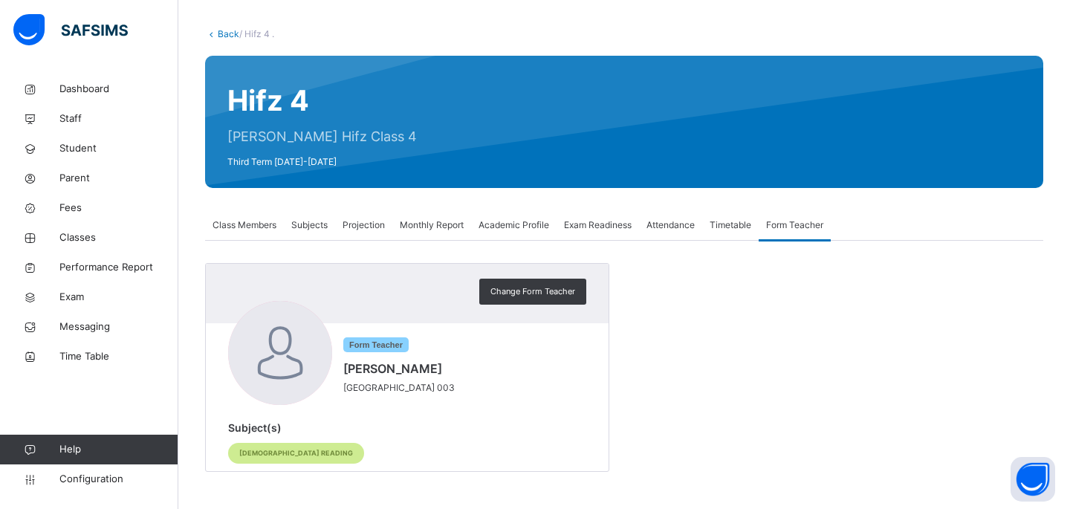
click at [282, 451] on span "[DEMOGRAPHIC_DATA] Reading" at bounding box center [296, 453] width 114 height 10
click at [563, 293] on span "Change Form Teacher" at bounding box center [532, 291] width 85 height 13
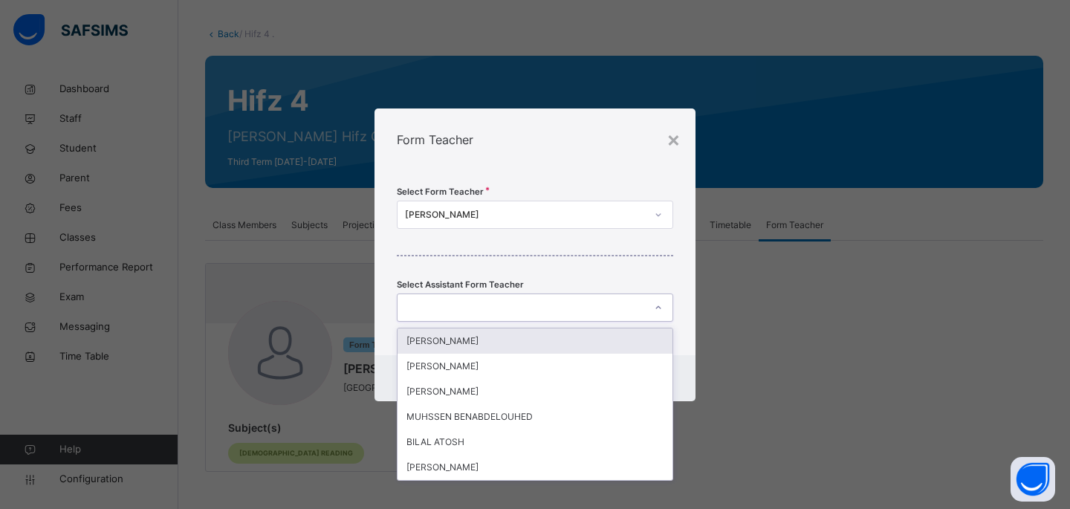
click at [538, 294] on div at bounding box center [535, 307] width 276 height 28
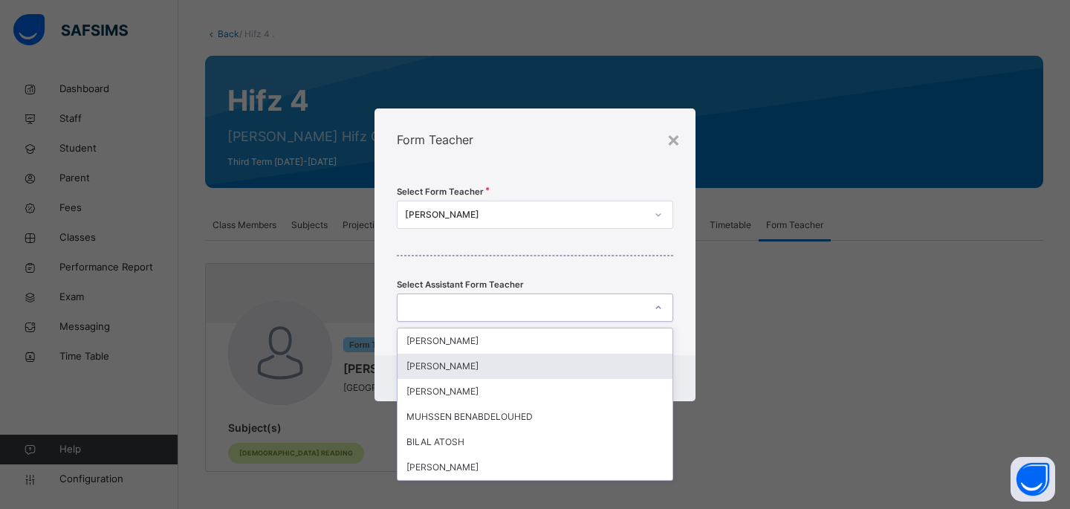
click at [496, 360] on div "[PERSON_NAME]" at bounding box center [534, 366] width 275 height 25
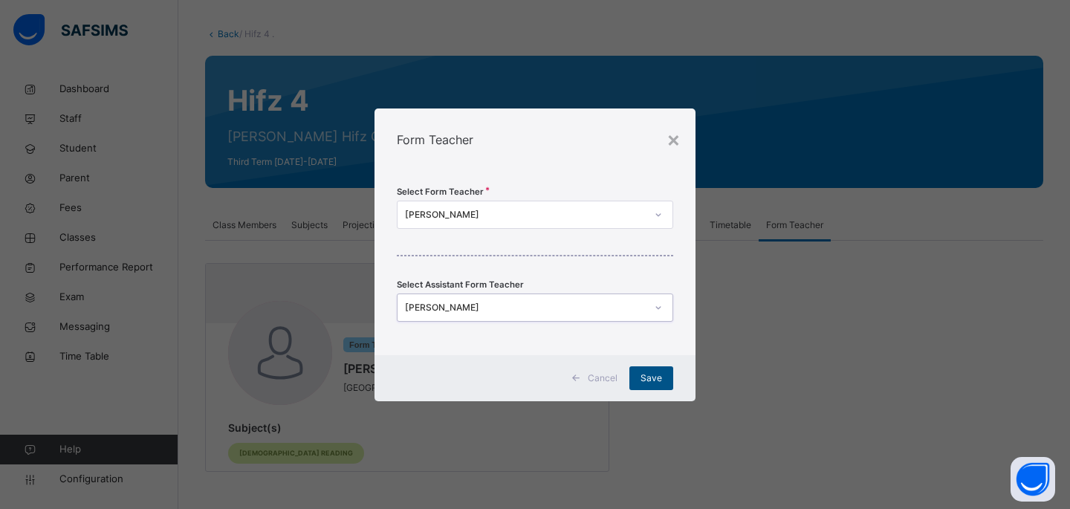
click at [656, 384] on div "Save" at bounding box center [651, 378] width 44 height 24
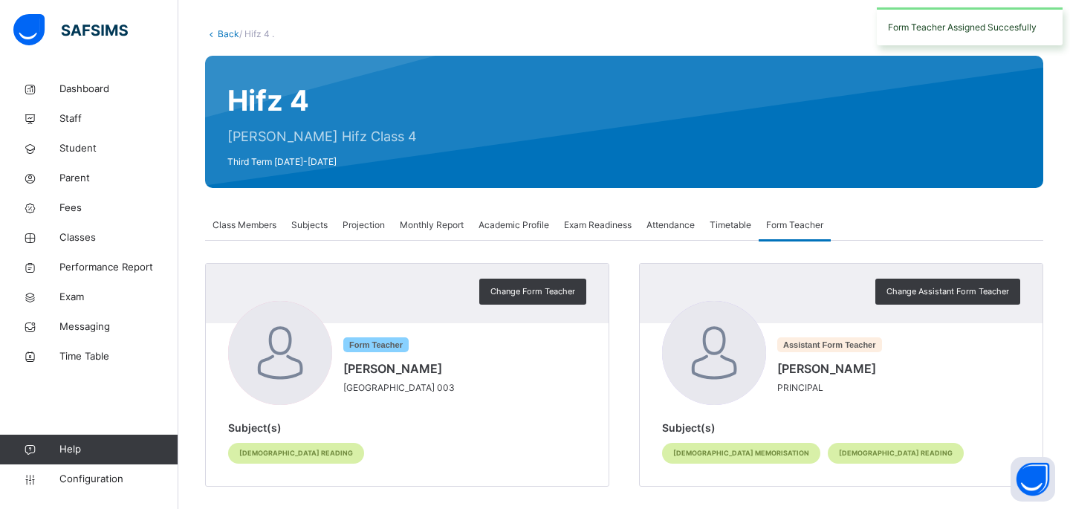
scroll to position [84, 0]
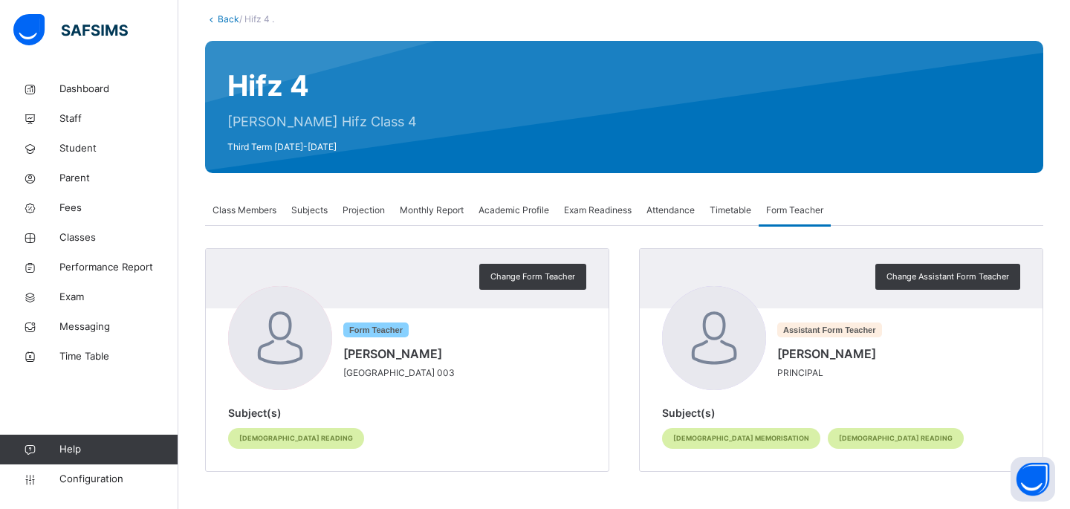
click at [302, 210] on span "Subjects" at bounding box center [309, 210] width 36 height 13
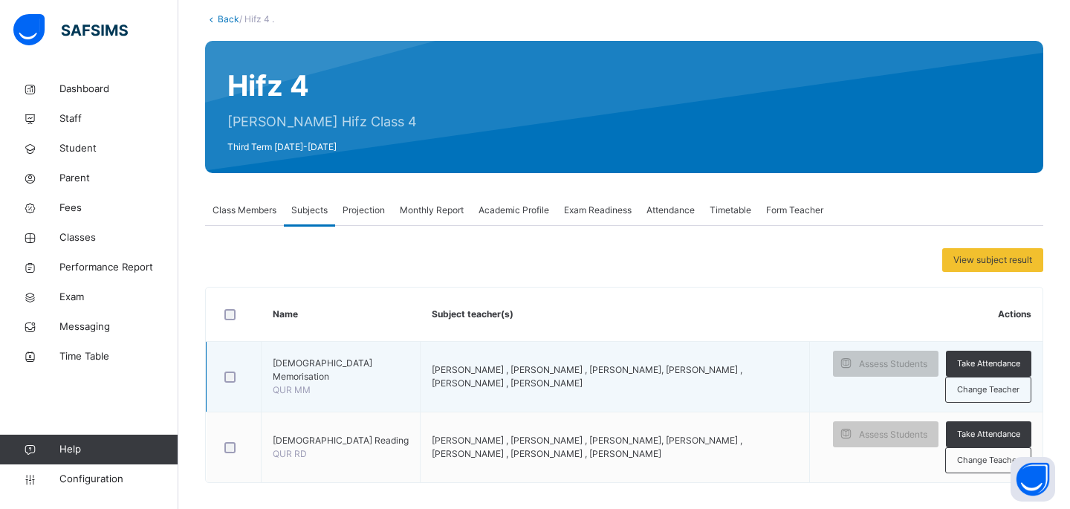
scroll to position [95, 0]
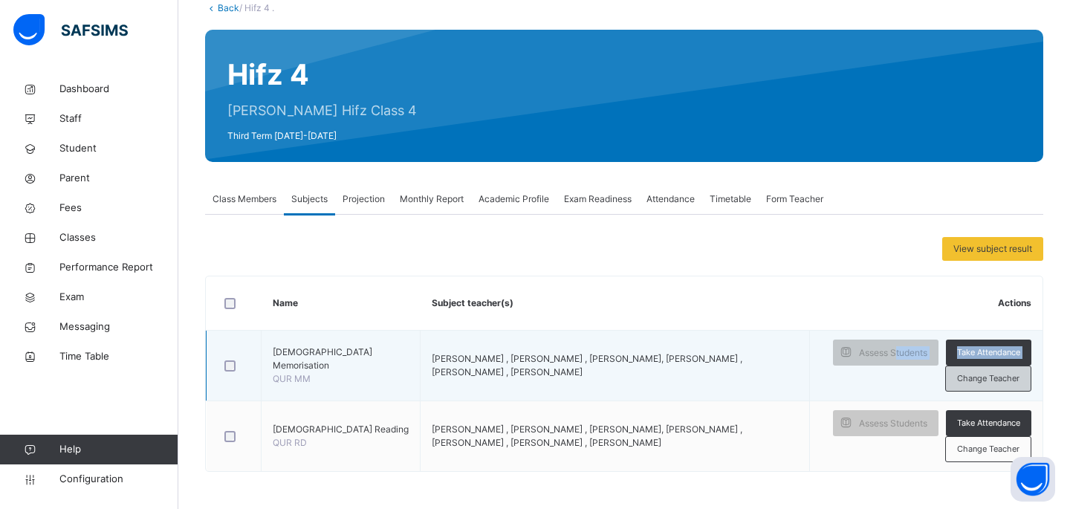
drag, startPoint x: 893, startPoint y: 351, endPoint x: 984, endPoint y: 367, distance: 92.8
click at [984, 367] on td "Assess Students Take Attendance Change Teacher" at bounding box center [926, 366] width 232 height 71
click at [968, 377] on span "Change Teacher" at bounding box center [988, 378] width 62 height 13
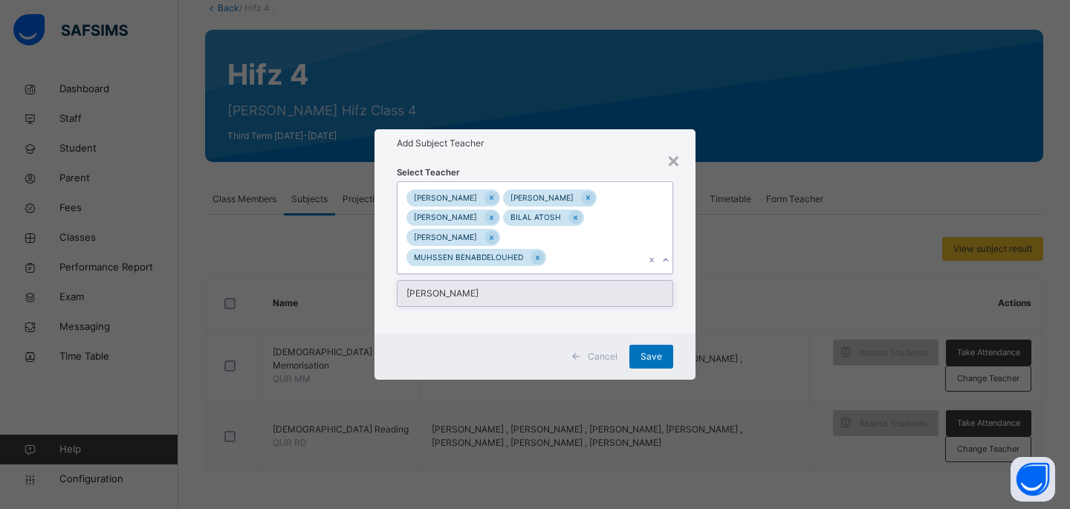
click at [590, 253] on div "MOHAMED MOHAMED MUSTAF SHARIF Hamid Bashir BILAL ATOSH ABDULLAHI MOALLIM MUHSSE…" at bounding box center [520, 227] width 247 height 91
click at [568, 281] on div "[PERSON_NAME]" at bounding box center [534, 293] width 275 height 25
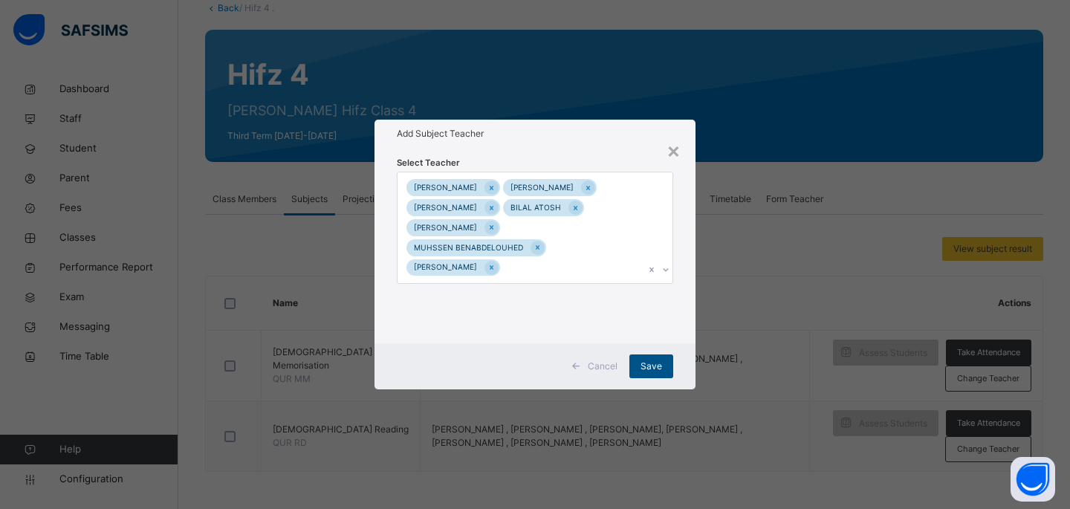
click at [642, 359] on span "Save" at bounding box center [651, 365] width 22 height 13
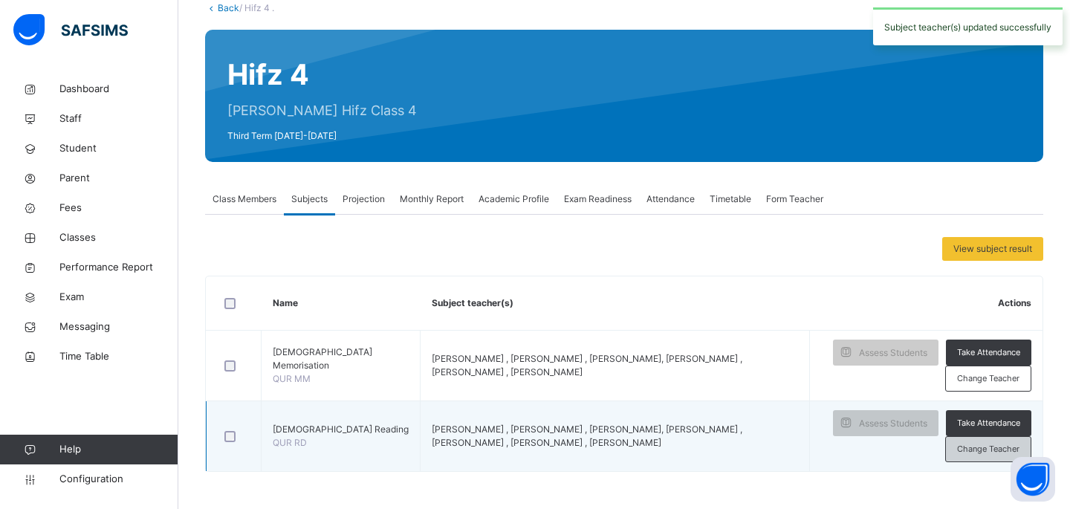
click at [986, 450] on span "Change Teacher" at bounding box center [988, 449] width 62 height 13
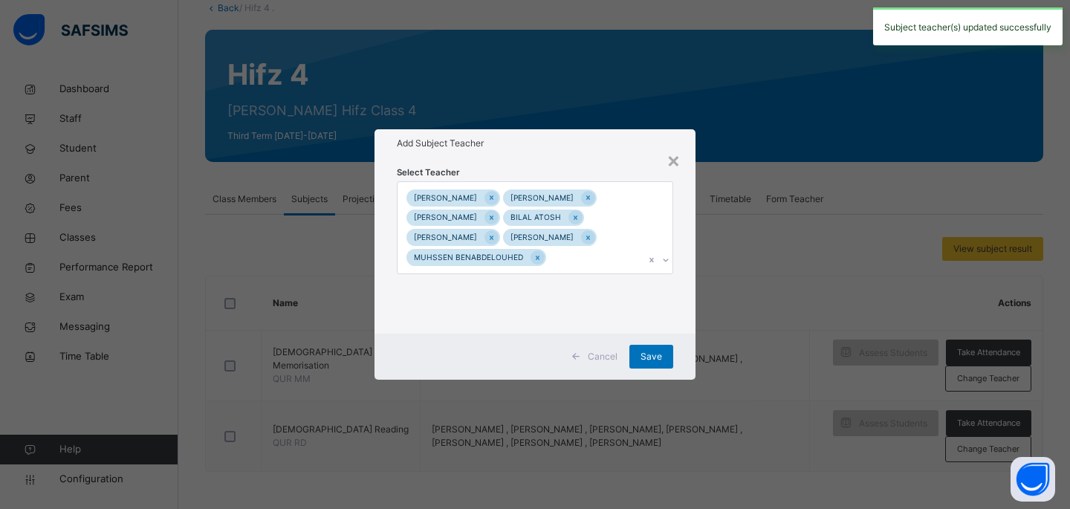
click at [597, 266] on div "MOHAMED MOHAMED MUSTAF SHARIF Hamid Bashir BILAL ATOSH ABDULLAHI MOALLIM Ahmed …" at bounding box center [520, 227] width 247 height 91
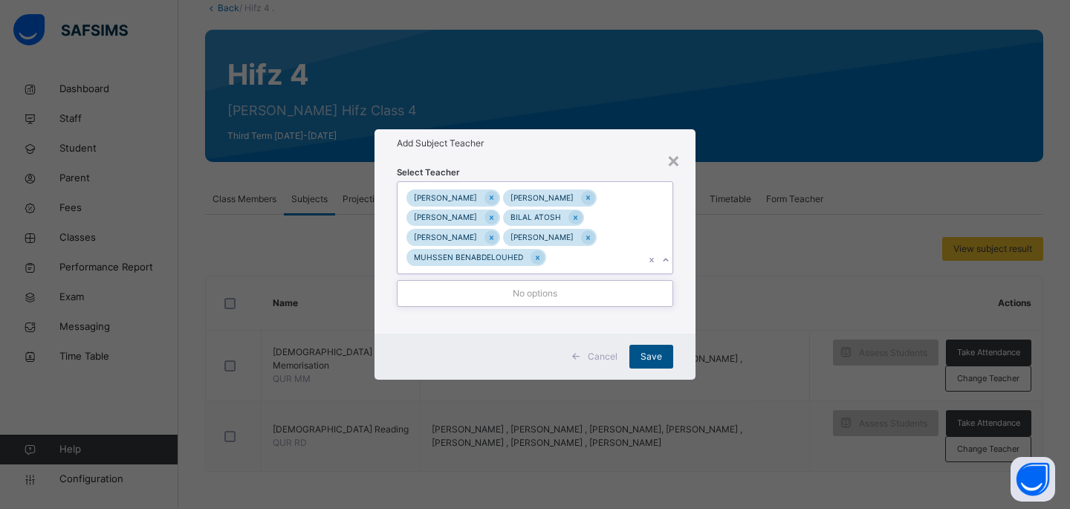
click at [657, 355] on span "Save" at bounding box center [651, 356] width 22 height 13
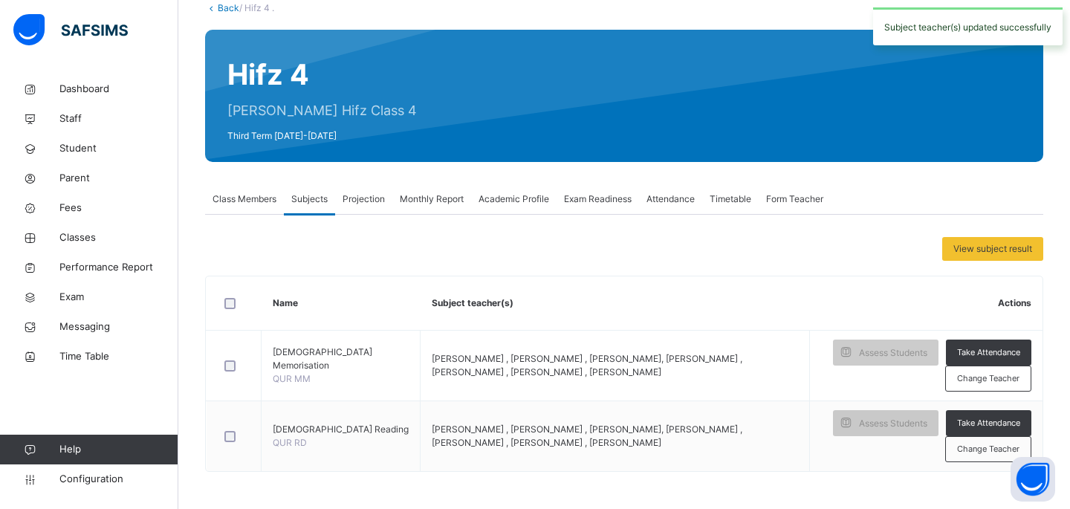
click at [784, 201] on span "Form Teacher" at bounding box center [794, 198] width 57 height 13
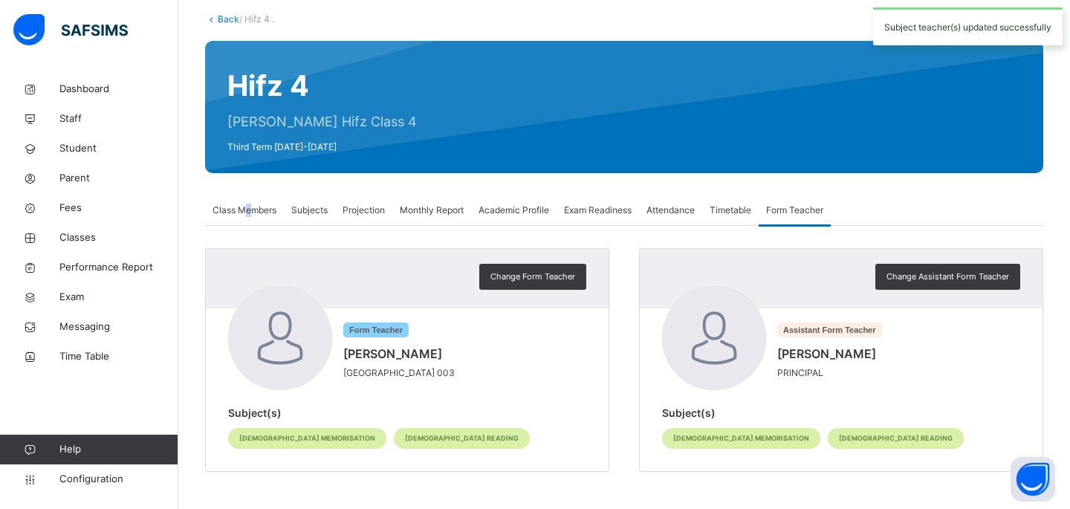
click at [248, 209] on span "Class Members" at bounding box center [244, 210] width 64 height 13
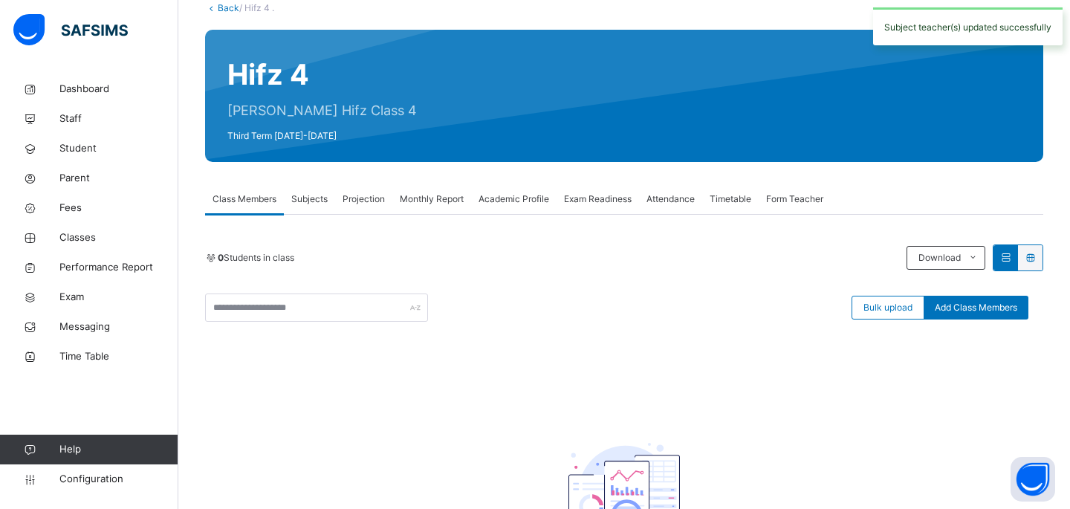
click at [299, 201] on span "Subjects" at bounding box center [309, 198] width 36 height 13
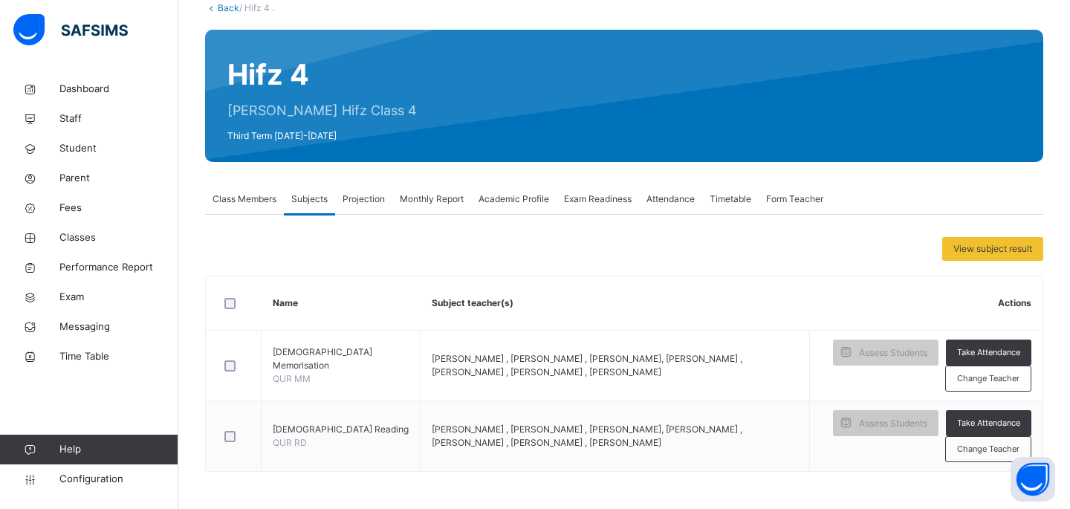
click at [247, 201] on span "Class Members" at bounding box center [244, 198] width 64 height 13
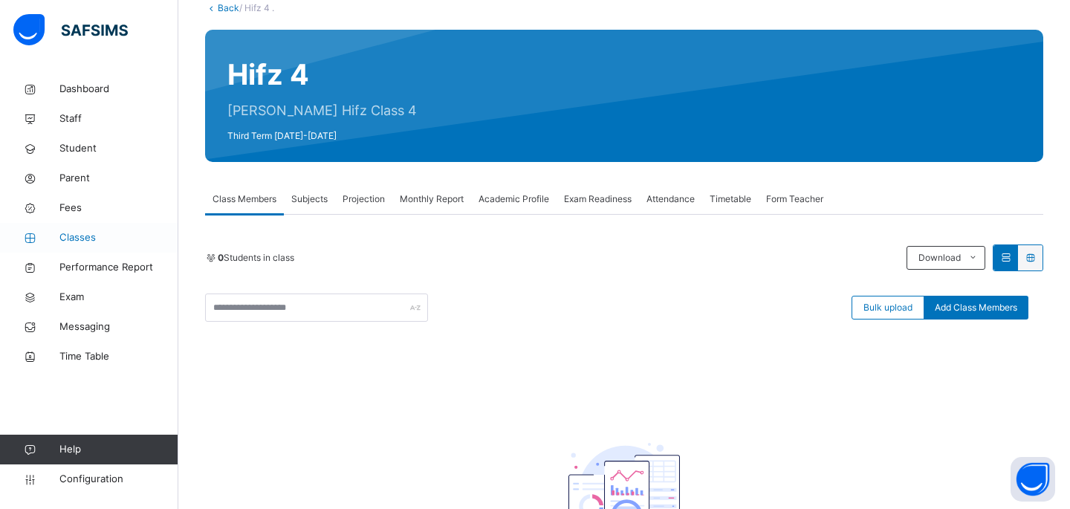
click at [91, 231] on span "Classes" at bounding box center [118, 237] width 119 height 15
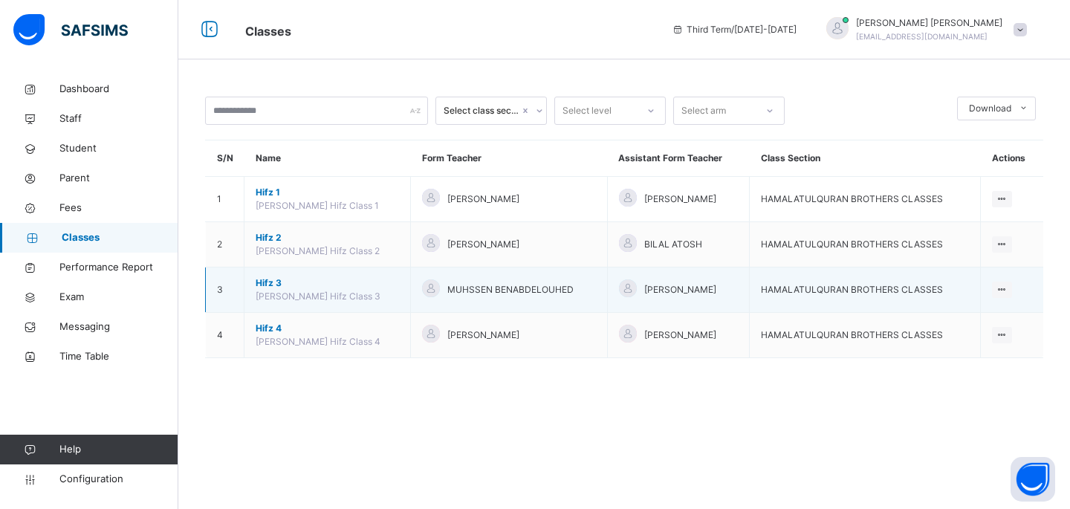
click at [716, 289] on span "[PERSON_NAME]" at bounding box center [680, 289] width 72 height 13
click at [954, 346] on div "Assign form Teacher" at bounding box center [962, 346] width 85 height 15
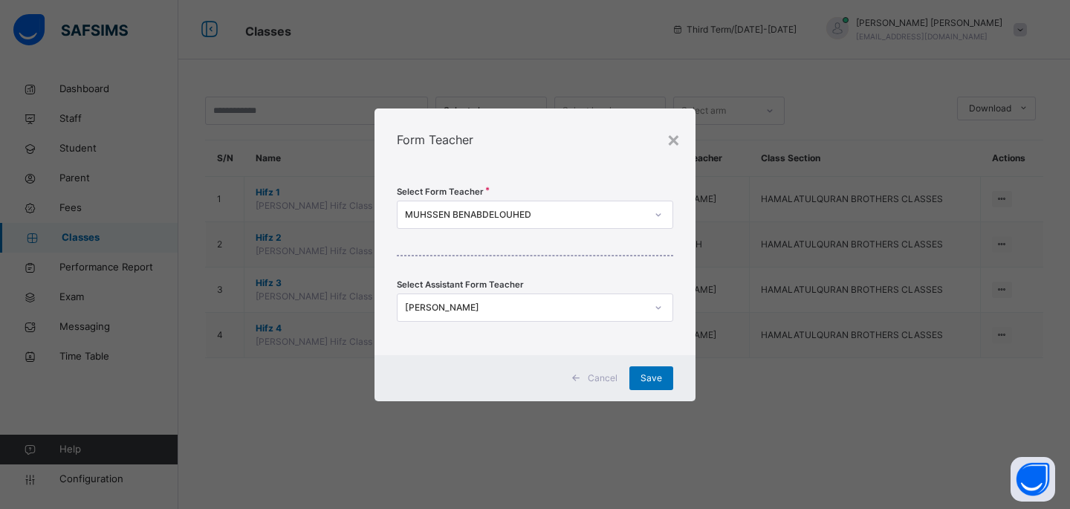
click at [604, 292] on div "Select Form Teacher MUHSSEN BENABDELOUHED Select Assistant Form Teacher MOHAMED…" at bounding box center [534, 263] width 321 height 184
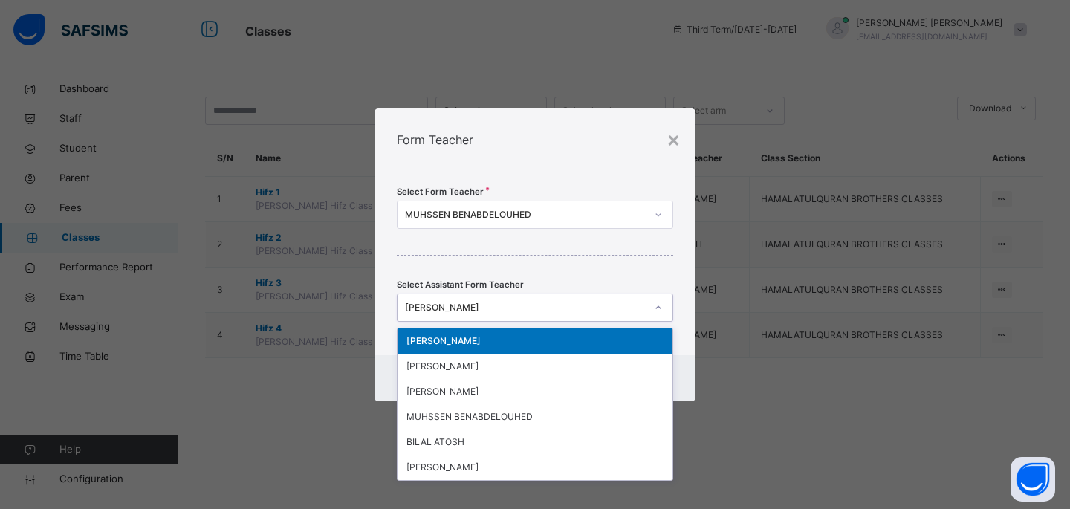
click at [596, 301] on div "[PERSON_NAME]" at bounding box center [525, 307] width 241 height 13
click at [544, 359] on div "[PERSON_NAME]" at bounding box center [534, 366] width 275 height 25
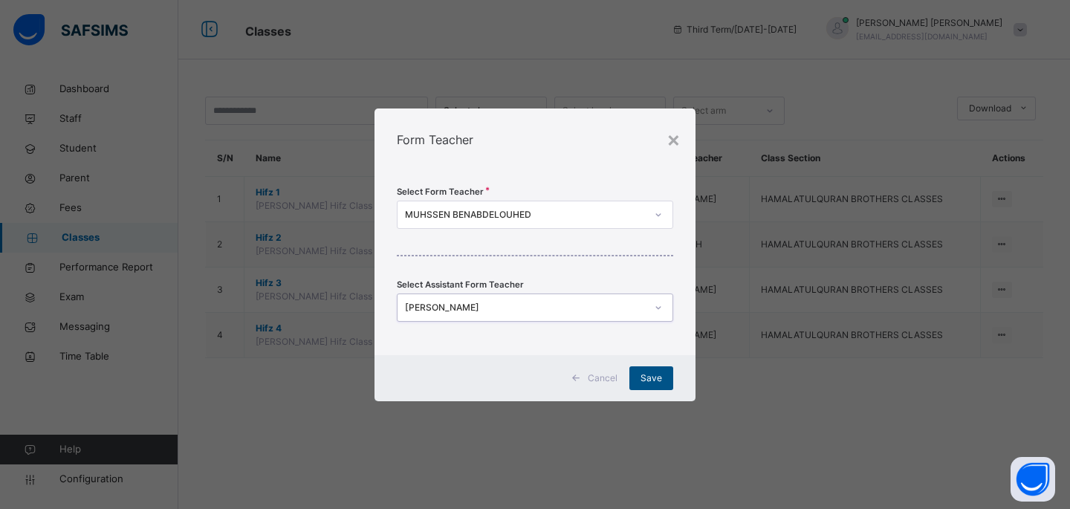
click at [659, 383] on span "Save" at bounding box center [651, 377] width 22 height 13
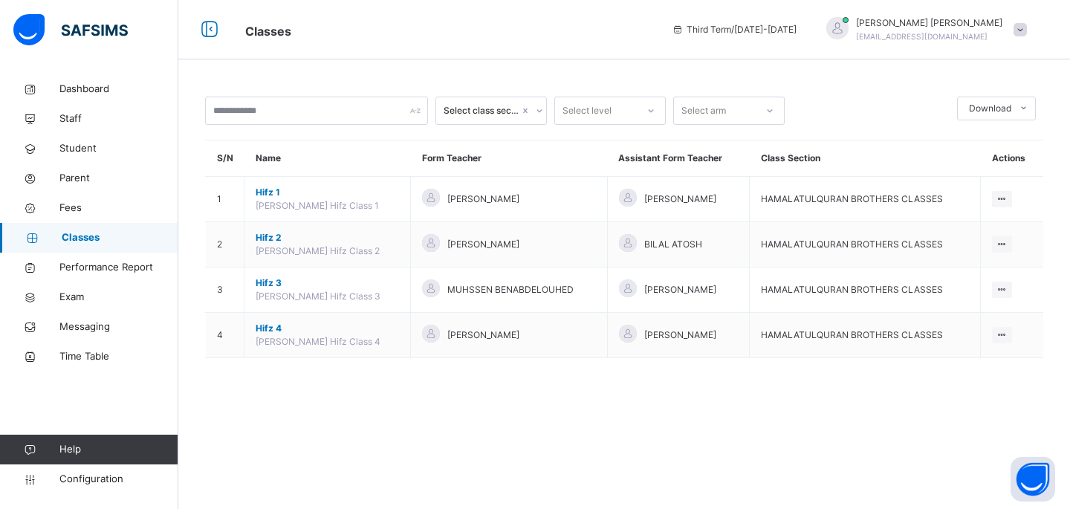
click at [118, 235] on span "Classes" at bounding box center [120, 237] width 117 height 15
click at [124, 265] on span "Performance Report" at bounding box center [118, 267] width 119 height 15
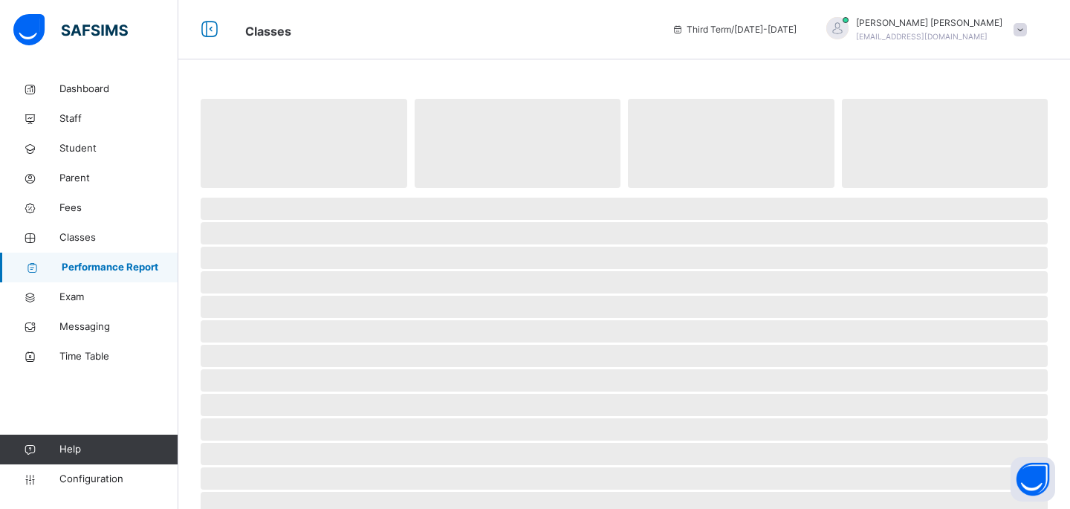
select select "****"
select select "*"
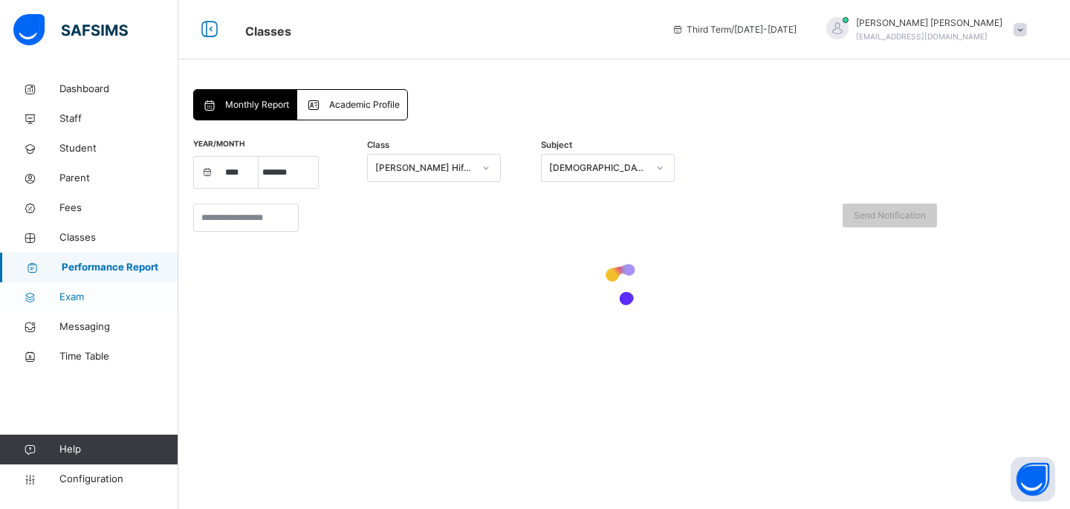
click at [92, 290] on span "Exam" at bounding box center [118, 297] width 119 height 15
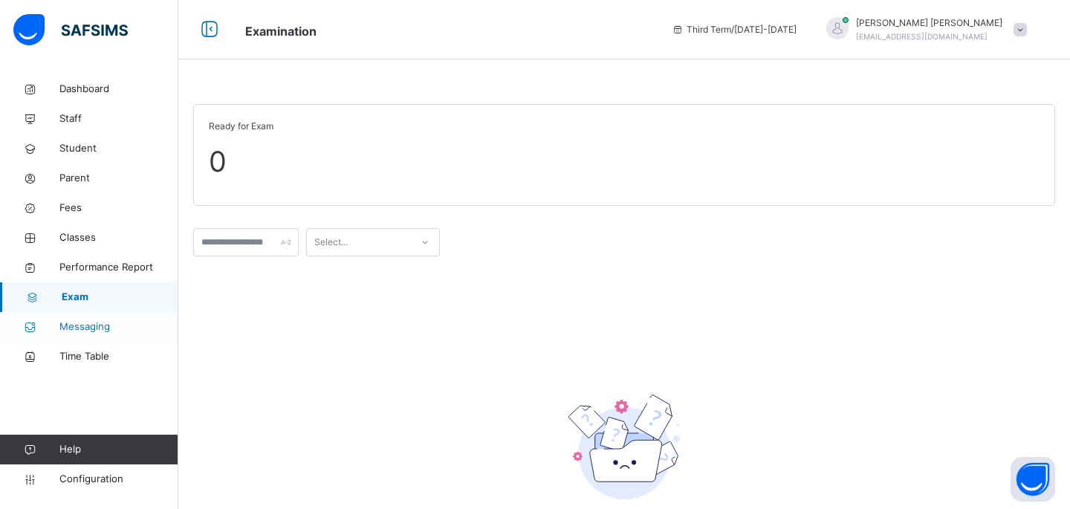
click at [104, 338] on link "Messaging" at bounding box center [89, 327] width 178 height 30
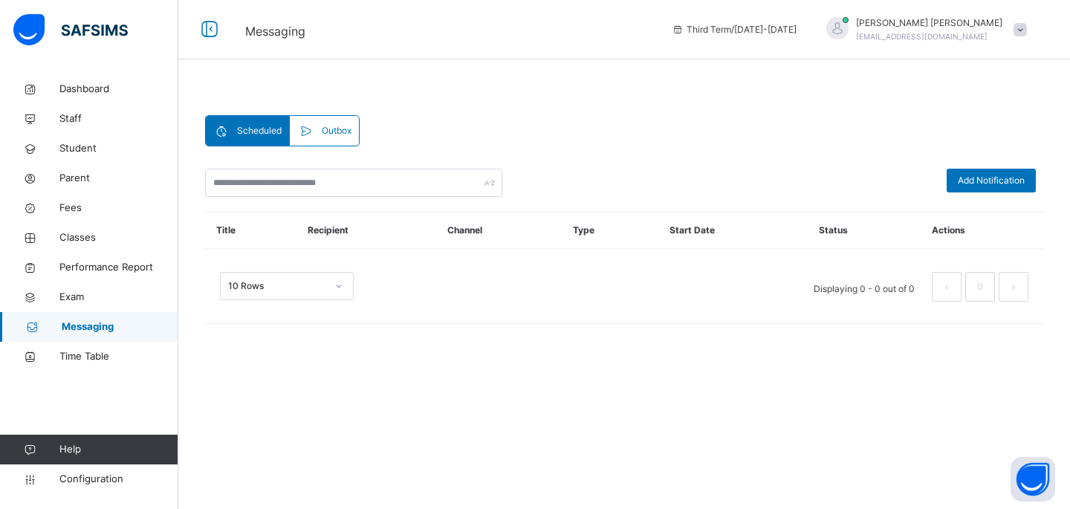
click at [331, 135] on span "Outbox" at bounding box center [337, 130] width 30 height 13
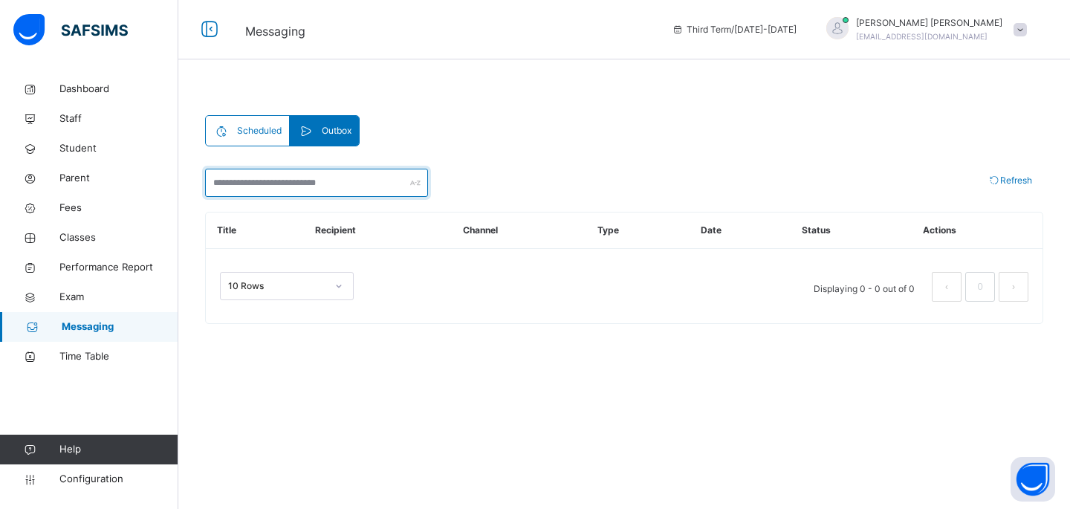
click at [319, 181] on input "text" at bounding box center [316, 183] width 223 height 28
click at [269, 115] on div "Scheduled Outbox" at bounding box center [282, 130] width 154 height 31
click at [262, 126] on span "Scheduled" at bounding box center [259, 130] width 45 height 13
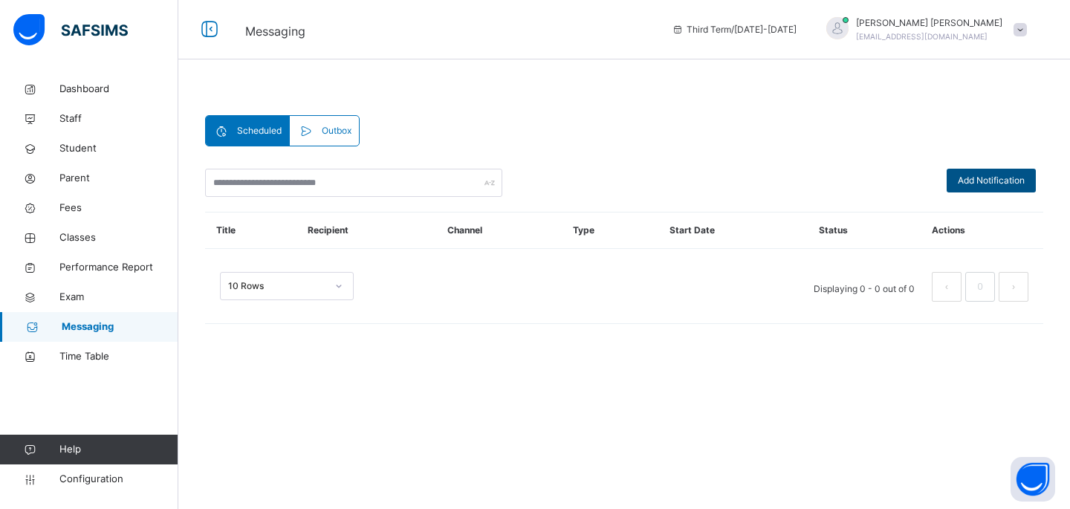
click at [946, 186] on div "Add Notification" at bounding box center [990, 181] width 89 height 24
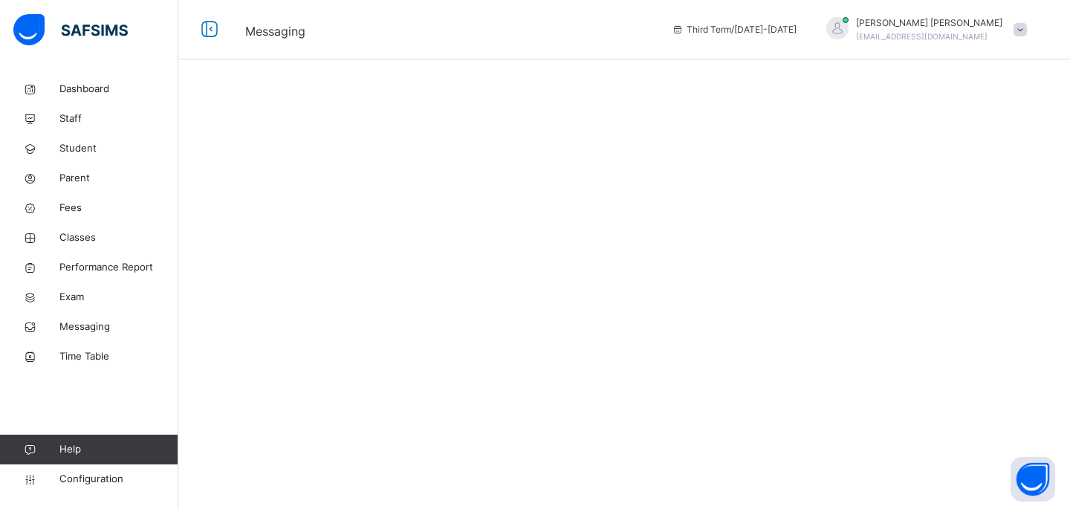
select select "****"
select select "*"
select select "**"
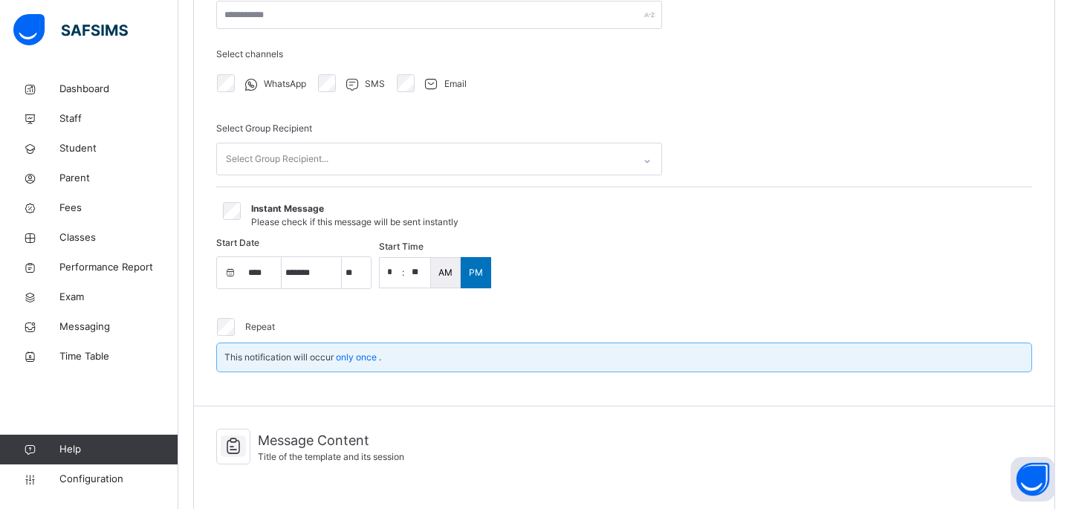
scroll to position [285, 0]
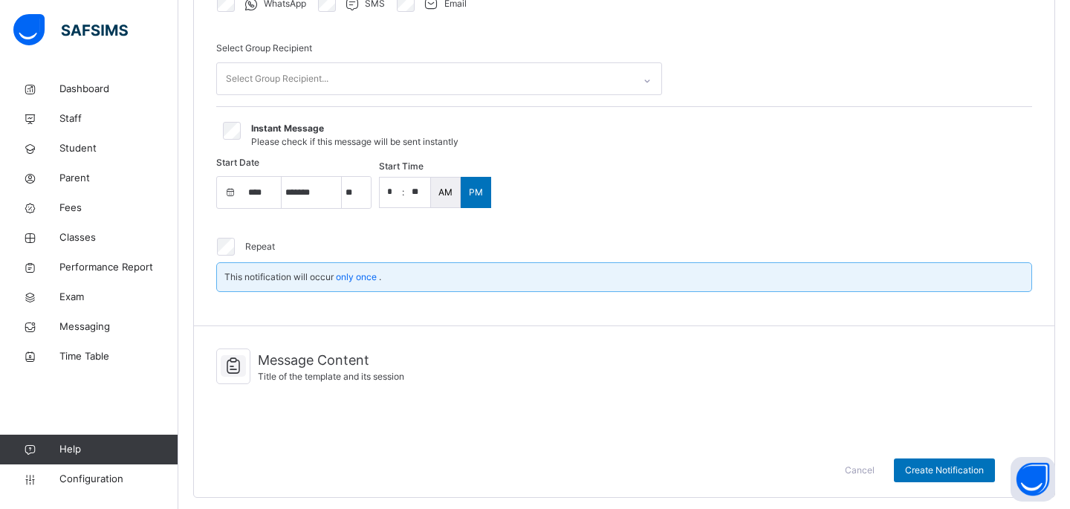
click at [224, 226] on div "Repeat This notification will occur only once ." at bounding box center [624, 261] width 816 height 83
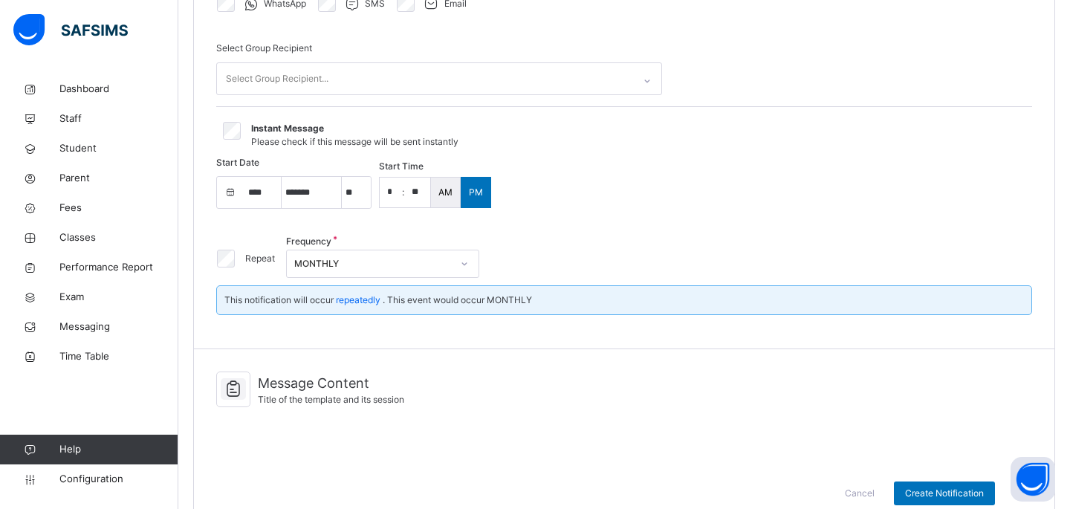
click at [328, 267] on div "MONTHLY" at bounding box center [372, 263] width 157 height 13
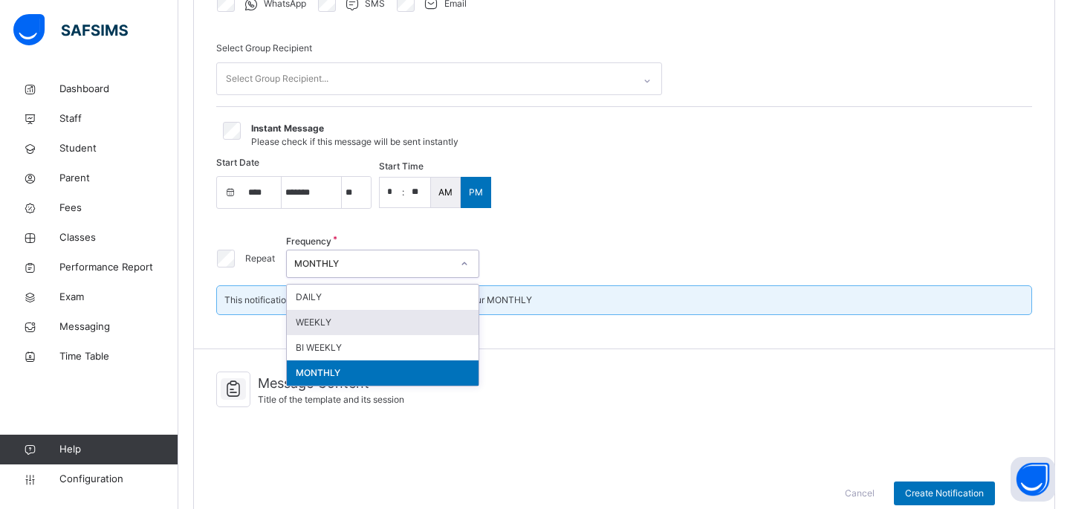
click at [344, 314] on div "WEEKLY" at bounding box center [383, 322] width 192 height 25
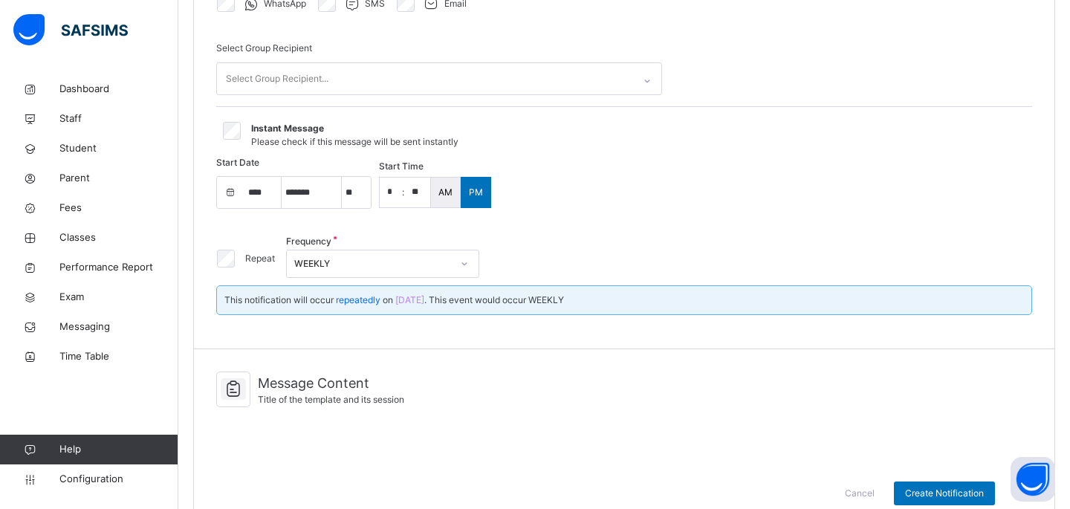
click at [455, 298] on span "This notification will occur repeatedly on Wednesday . This event would occur W…" at bounding box center [393, 299] width 339 height 11
click at [424, 298] on span "[DATE]" at bounding box center [409, 299] width 29 height 11
click at [365, 295] on span "repeatedly" at bounding box center [358, 299] width 45 height 11
click at [365, 265] on div "WEEKLY" at bounding box center [372, 263] width 157 height 13
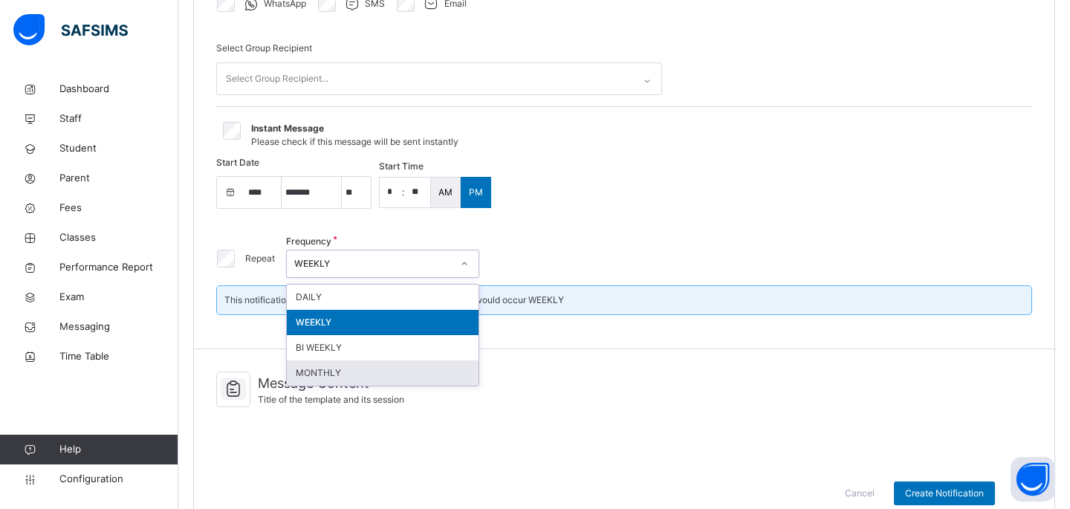
click at [358, 372] on div "MONTHLY" at bounding box center [383, 372] width 192 height 25
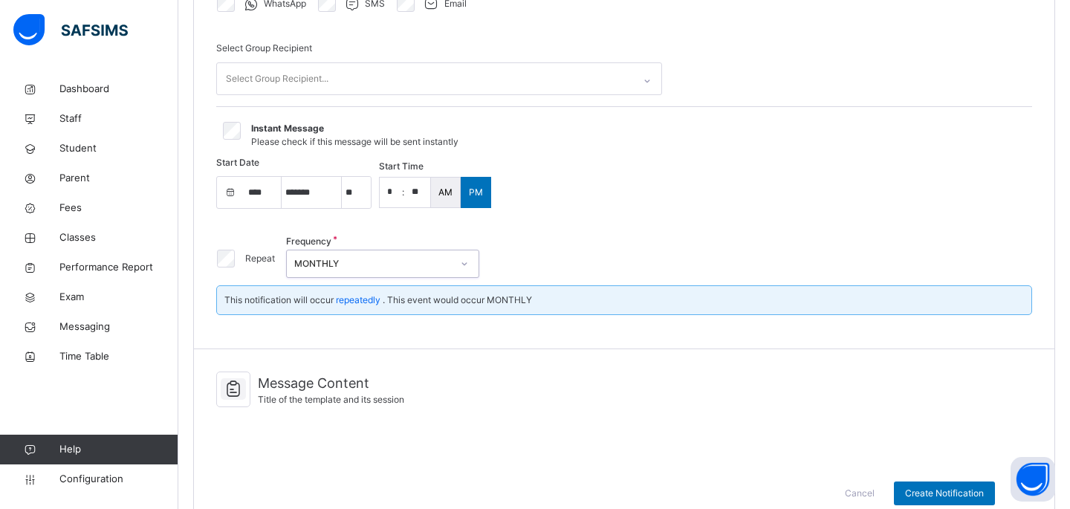
click at [359, 258] on div "MONTHLY" at bounding box center [372, 263] width 157 height 13
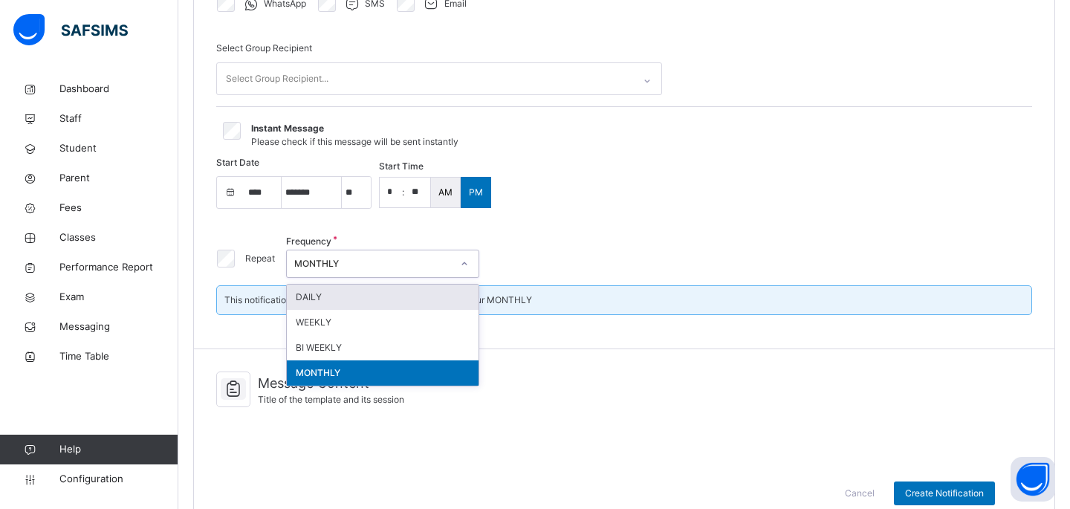
click at [504, 258] on div "Repeat Frequency option MONTHLY, selected. option DAILY focused, 1 of 4. 4 resu…" at bounding box center [624, 258] width 816 height 54
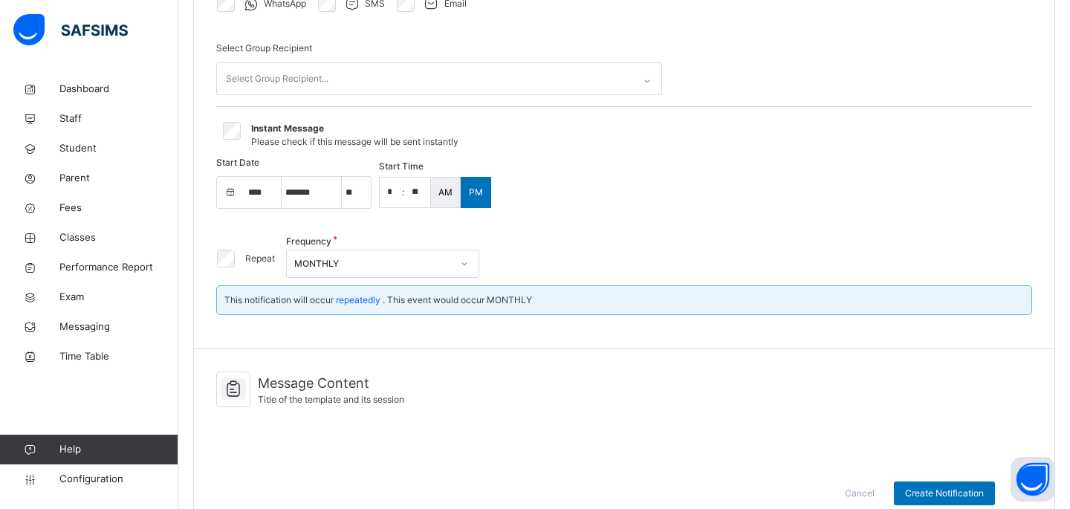
click at [417, 258] on div "MONTHLY" at bounding box center [372, 263] width 157 height 13
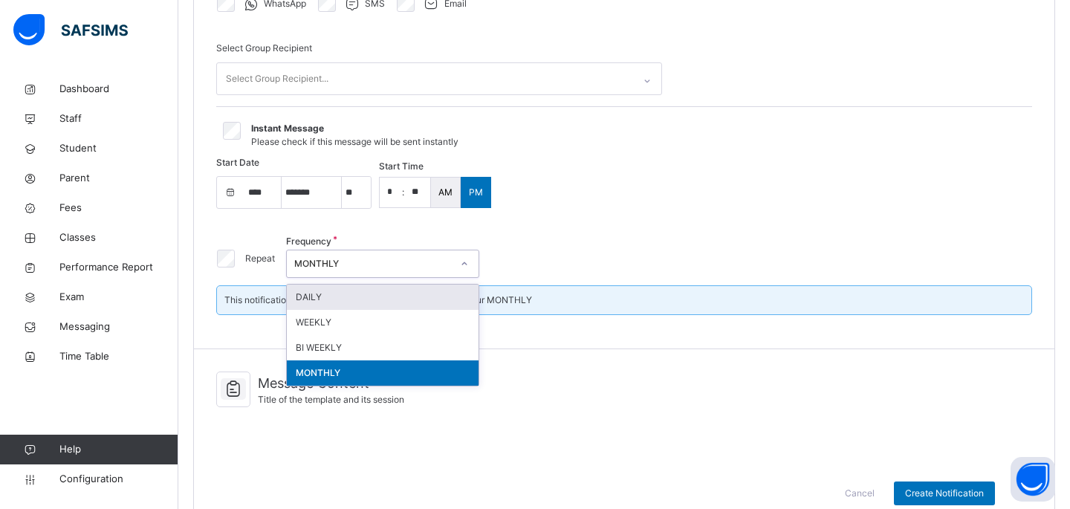
click at [372, 286] on div "DAILY" at bounding box center [383, 296] width 192 height 25
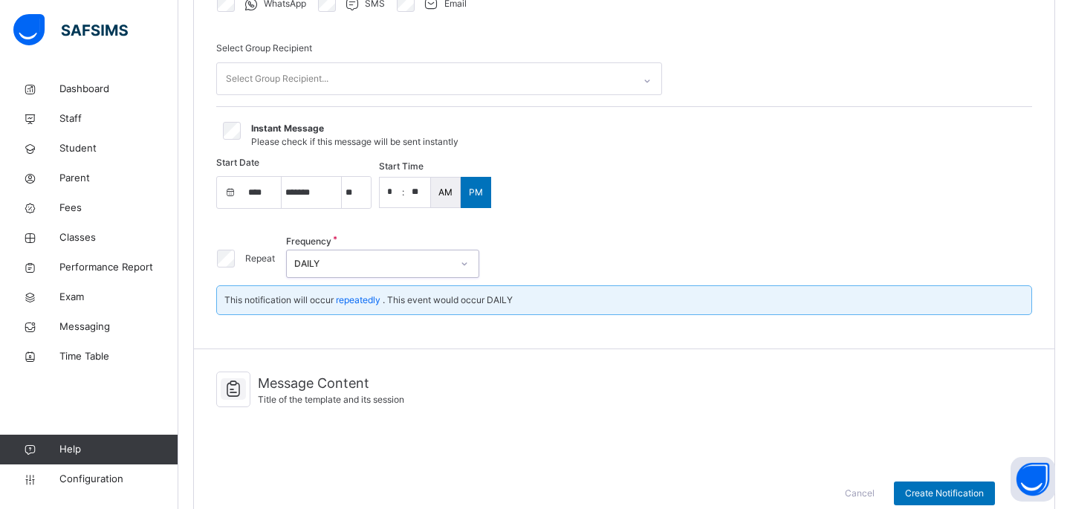
click at [377, 258] on div "DAILY" at bounding box center [372, 263] width 157 height 13
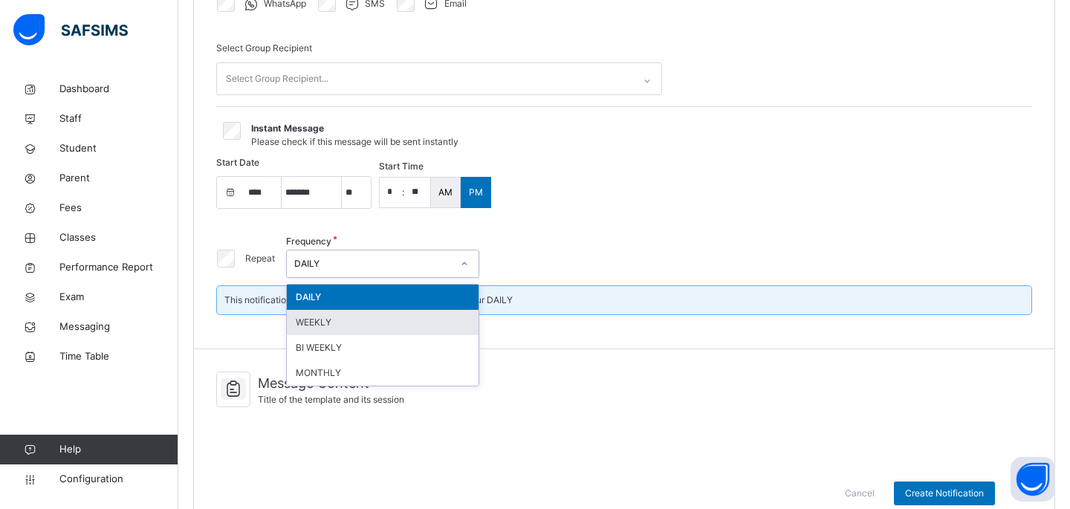
click at [371, 310] on div "WEEKLY" at bounding box center [383, 322] width 192 height 25
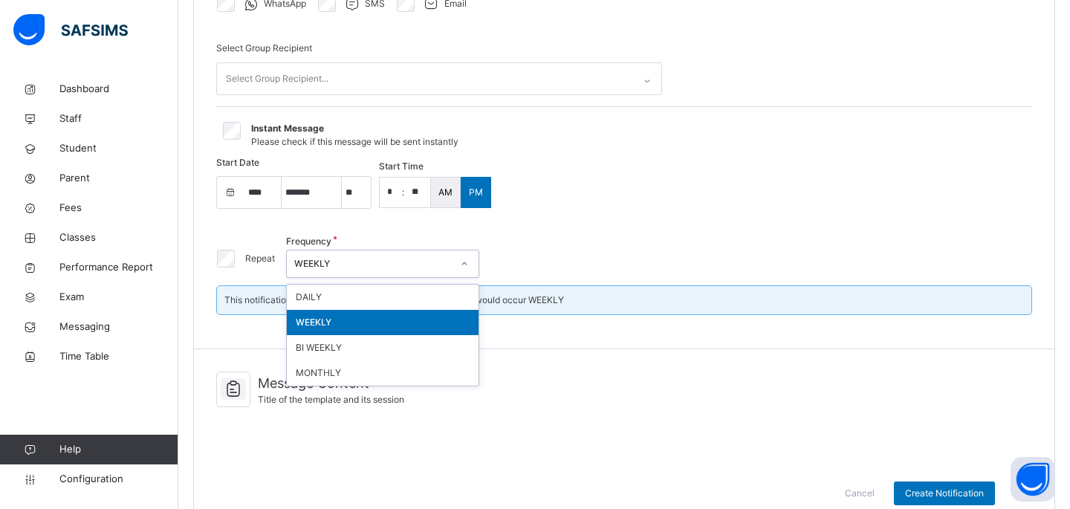
click at [379, 271] on div "WEEKLY" at bounding box center [368, 264] width 163 height 23
click at [380, 339] on div "BI WEEKLY" at bounding box center [383, 347] width 192 height 25
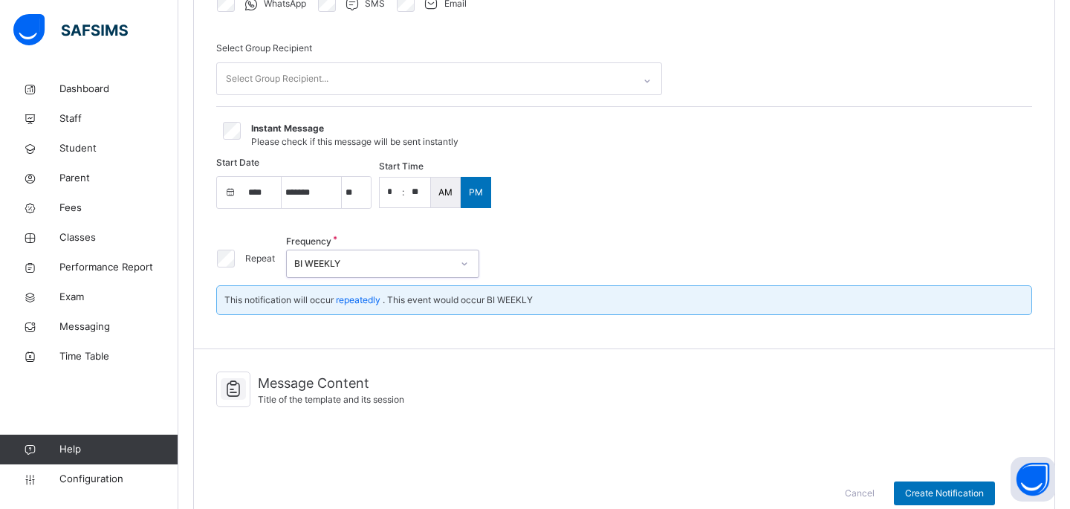
click at [553, 254] on div "Repeat Frequency option BI WEEKLY, selected. 0 results available. Select is foc…" at bounding box center [624, 258] width 816 height 54
click at [337, 379] on span "Message Content" at bounding box center [331, 383] width 146 height 20
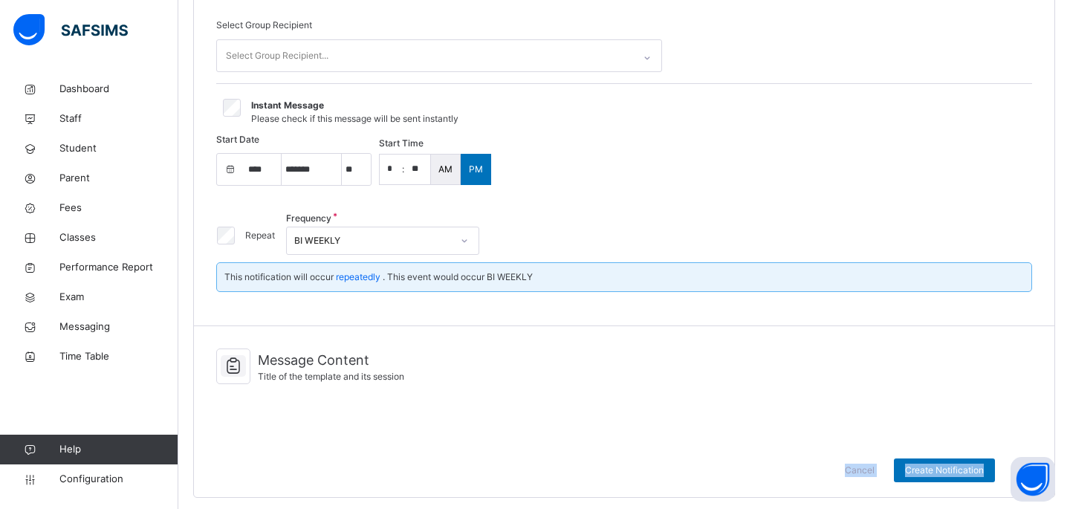
drag, startPoint x: 940, startPoint y: 475, endPoint x: 559, endPoint y: 428, distance: 384.0
click at [559, 428] on div "Channels & Groups Title of the template and its session Title Select channels W…" at bounding box center [624, 153] width 862 height 689
click at [322, 374] on span "Title of the template and its session" at bounding box center [331, 376] width 146 height 11
click at [311, 410] on div at bounding box center [624, 410] width 816 height 22
click at [299, 361] on span "Message Content" at bounding box center [331, 360] width 146 height 20
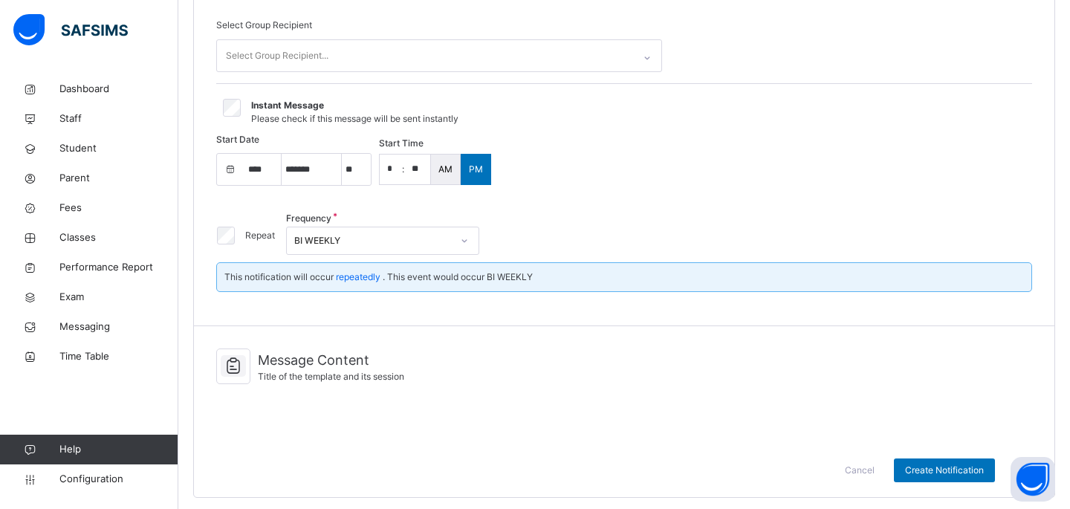
click at [216, 362] on div at bounding box center [233, 366] width 34 height 36
click at [238, 362] on icon at bounding box center [233, 366] width 25 height 22
click at [954, 463] on span "Create Notification" at bounding box center [944, 469] width 79 height 13
click at [987, 24] on div "Channel is required field" at bounding box center [969, 26] width 186 height 38
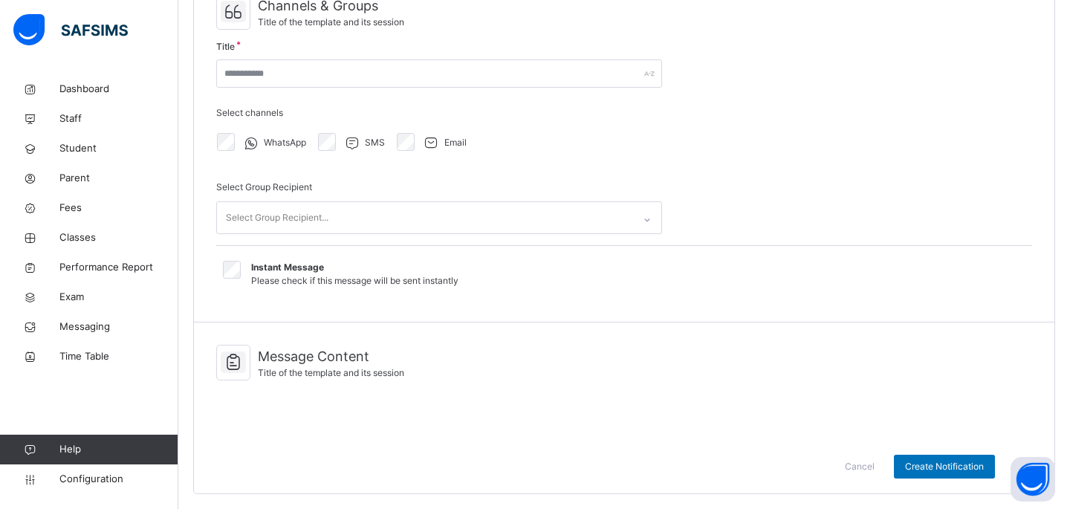
scroll to position [143, 0]
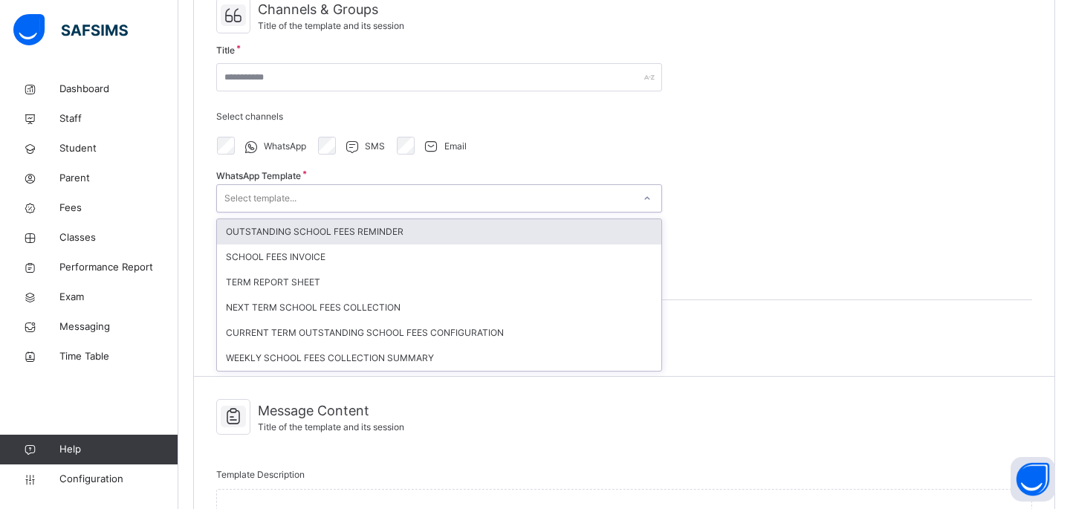
click at [261, 202] on div "Select template..." at bounding box center [260, 198] width 72 height 28
click at [521, 168] on div "Select channels WhatsApp SMS Email" at bounding box center [439, 136] width 446 height 74
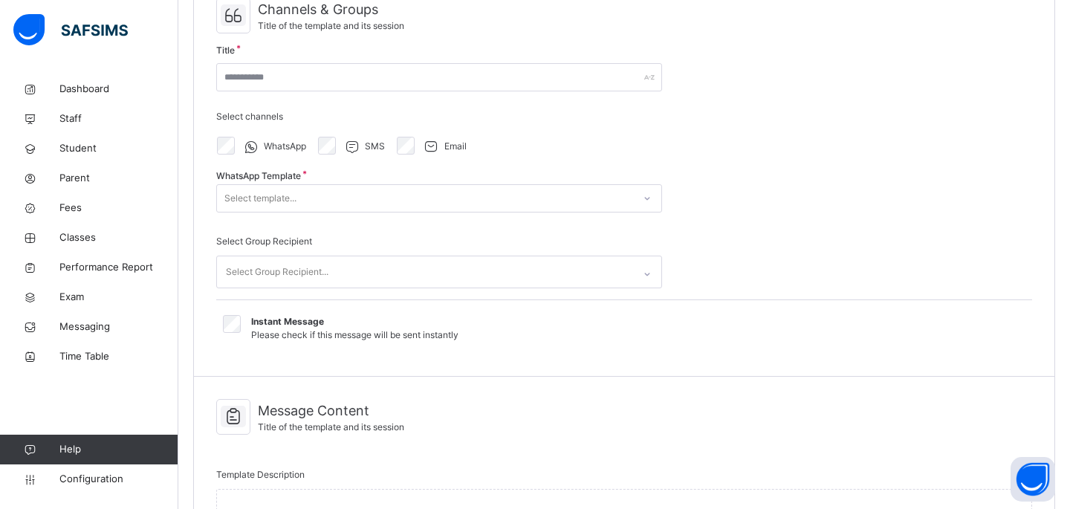
click at [355, 274] on div "Select Group Recipient..." at bounding box center [425, 271] width 416 height 31
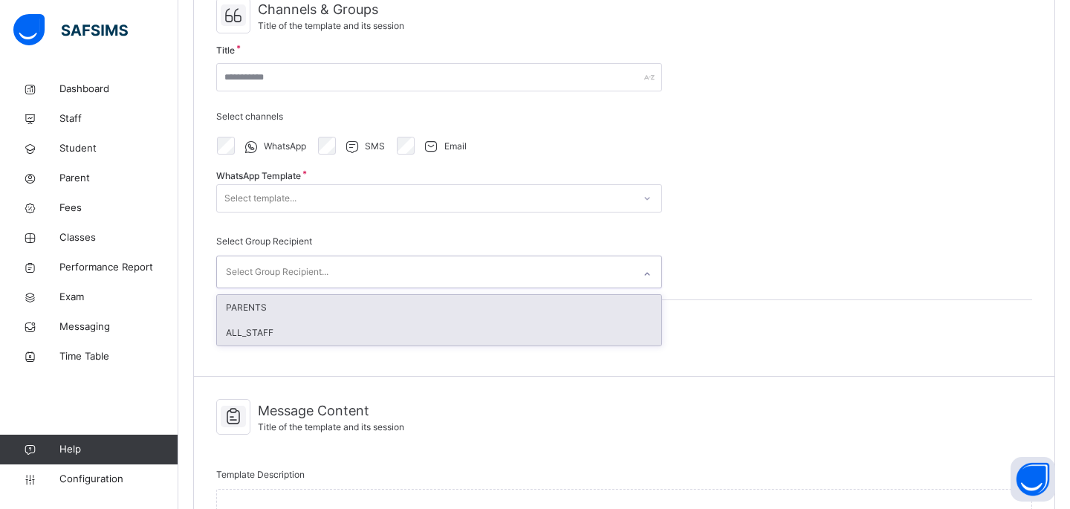
drag, startPoint x: 331, startPoint y: 334, endPoint x: 329, endPoint y: 308, distance: 25.4
click at [329, 308] on div "PARENTS ALL_STAFF" at bounding box center [439, 320] width 444 height 51
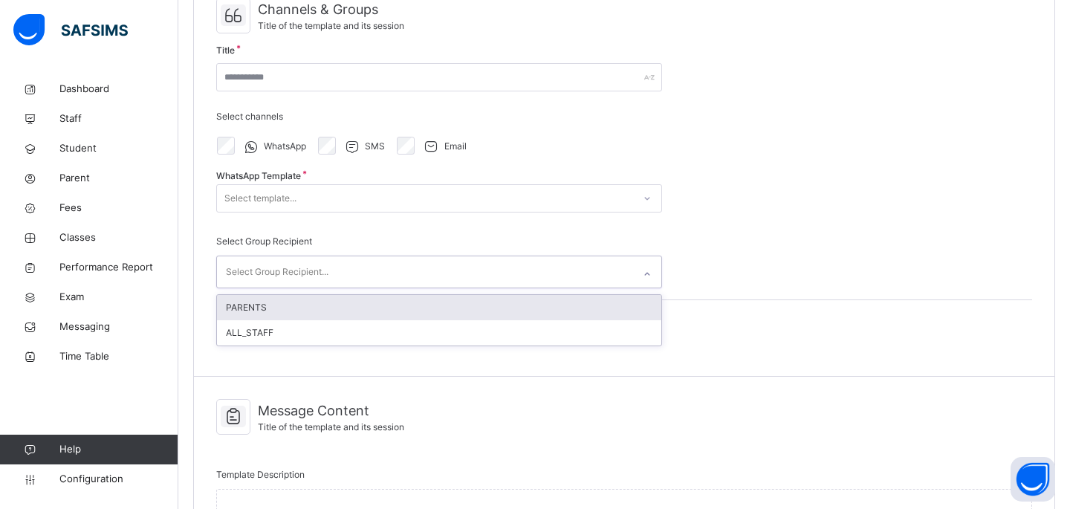
click at [329, 308] on div "PARENTS" at bounding box center [439, 307] width 444 height 25
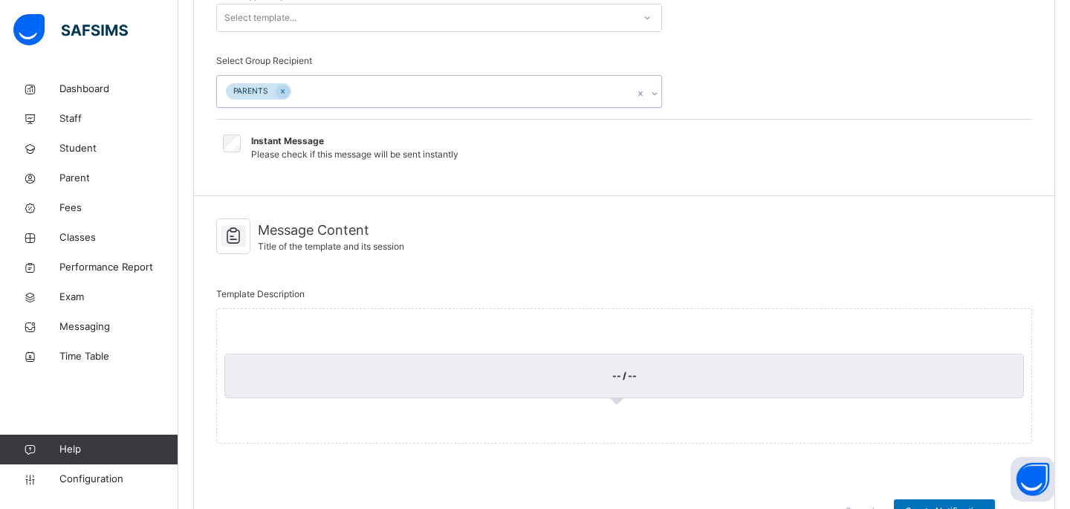
scroll to position [364, 0]
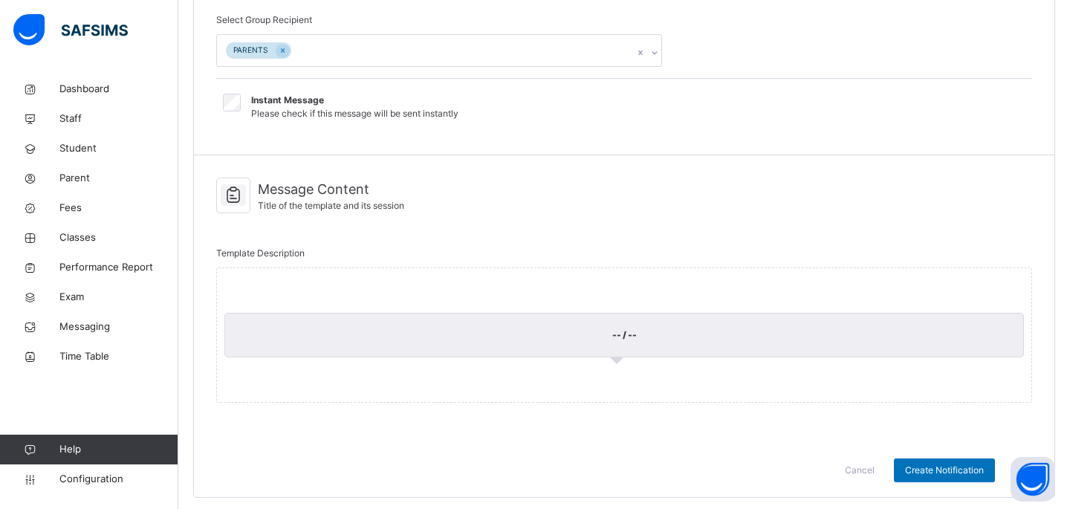
click at [299, 368] on div "-- / --" at bounding box center [624, 334] width 816 height 135
click at [299, 334] on div "-- / --" at bounding box center [623, 335] width 799 height 45
click at [635, 339] on div "-- / --" at bounding box center [623, 335] width 799 height 45
click at [634, 333] on div "-- / --" at bounding box center [623, 335] width 799 height 45
click at [621, 330] on div "-- / --" at bounding box center [623, 335] width 799 height 45
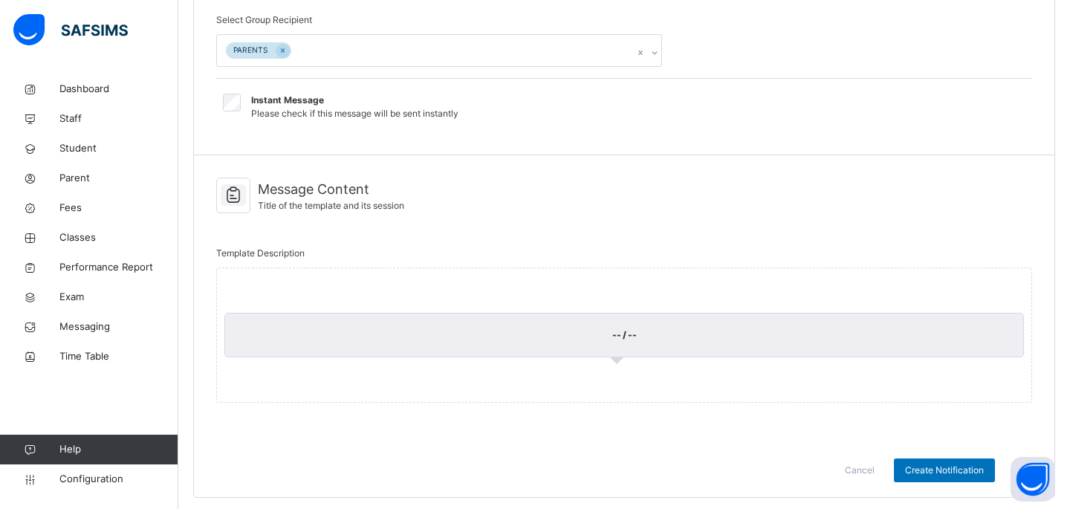
click at [544, 292] on div "-- / --" at bounding box center [624, 334] width 816 height 135
click at [504, 314] on div "-- / --" at bounding box center [623, 335] width 799 height 45
click at [590, 321] on div "-- / --" at bounding box center [623, 335] width 799 height 45
click at [627, 332] on div "-- / --" at bounding box center [623, 335] width 799 height 45
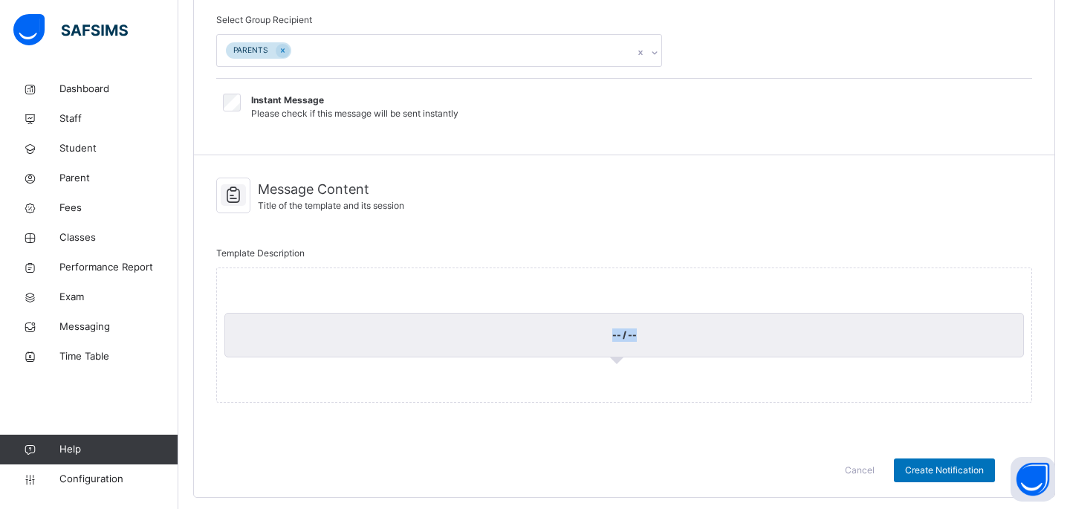
click at [627, 332] on div "-- / --" at bounding box center [623, 335] width 799 height 45
click at [392, 303] on div "-- / --" at bounding box center [624, 334] width 816 height 135
click at [280, 249] on span "Template Description" at bounding box center [260, 254] width 88 height 15
click at [264, 258] on span "Template Description" at bounding box center [260, 254] width 88 height 15
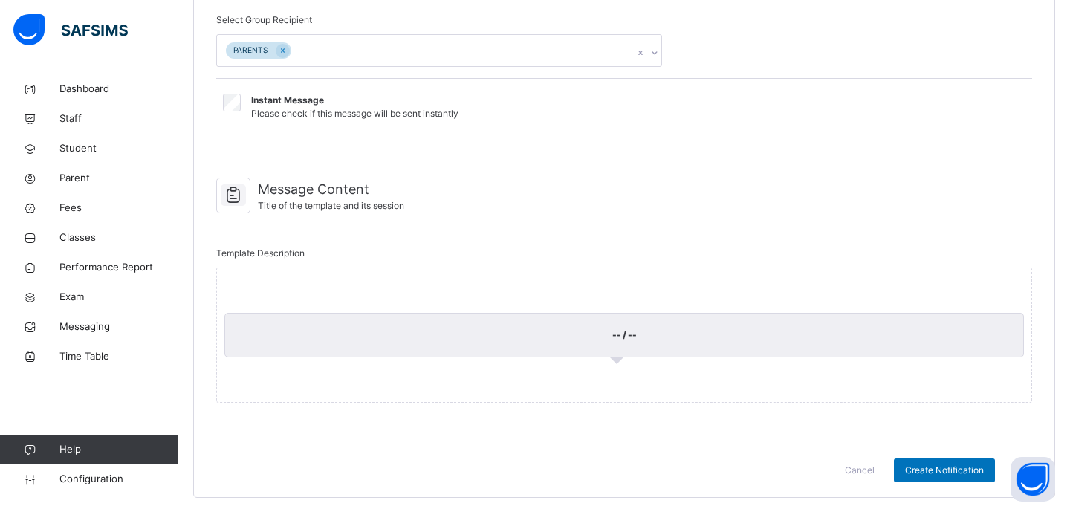
click at [264, 277] on div "-- / --" at bounding box center [624, 334] width 816 height 135
click at [260, 299] on div "-- / --" at bounding box center [624, 334] width 816 height 135
click at [254, 335] on div "-- / --" at bounding box center [623, 335] width 799 height 45
click at [512, 259] on div "Template Description -- / --" at bounding box center [624, 324] width 816 height 171
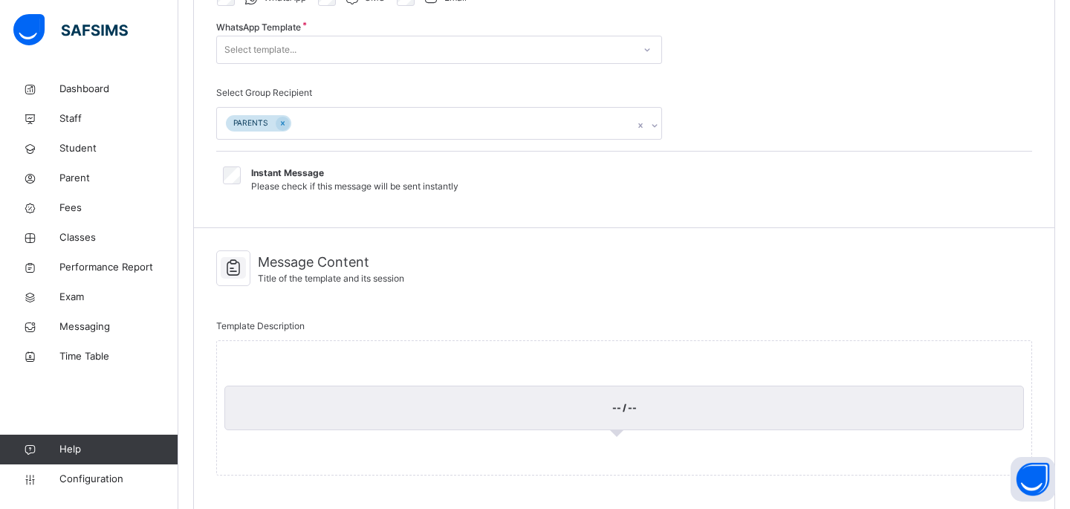
scroll to position [108, 0]
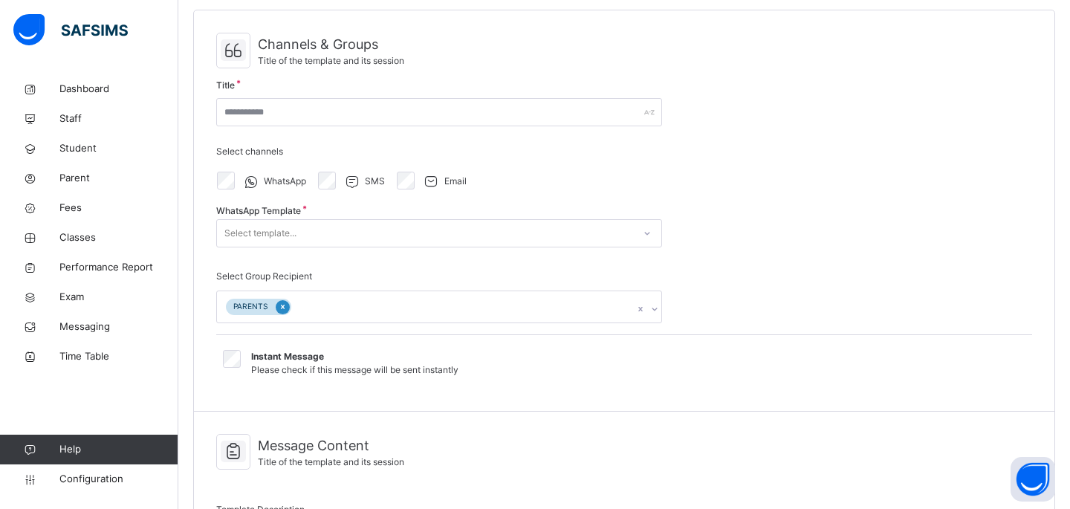
click at [279, 307] on icon at bounding box center [283, 307] width 8 height 10
click at [89, 446] on span "Help" at bounding box center [118, 449] width 118 height 15
click at [89, 484] on span "Configuration" at bounding box center [118, 479] width 118 height 15
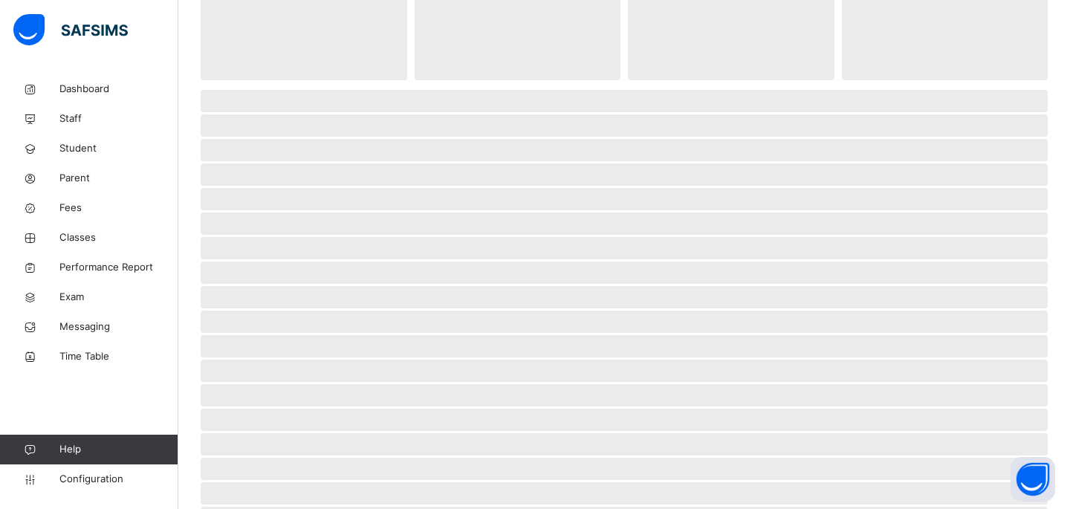
scroll to position [30, 0]
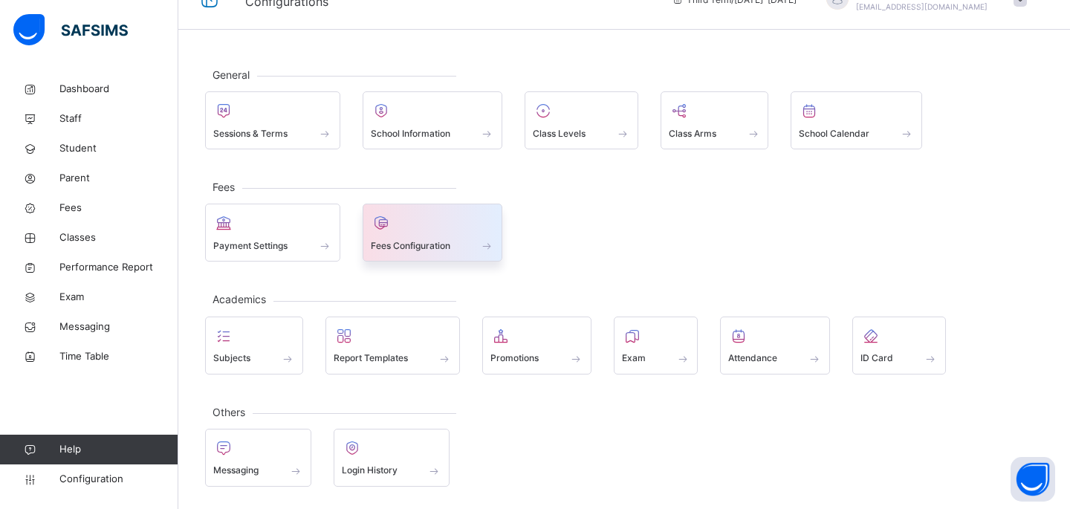
click at [445, 229] on div at bounding box center [433, 223] width 124 height 22
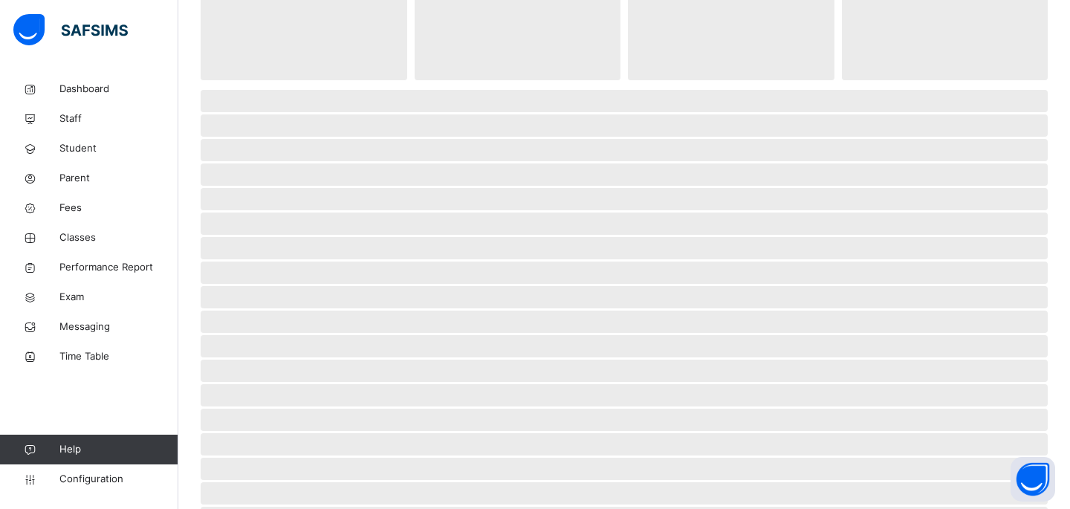
select select "****"
select select "*"
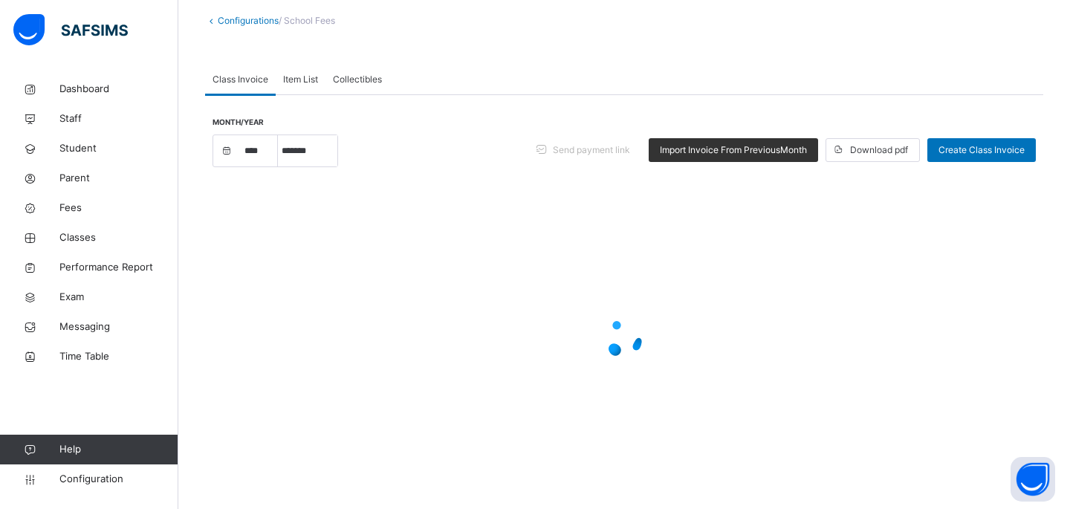
scroll to position [0, 0]
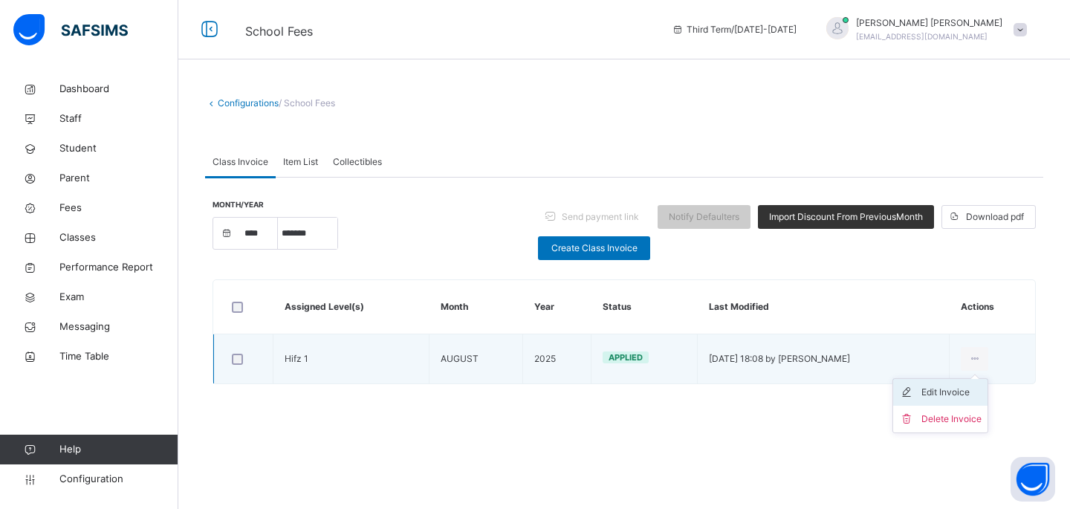
click at [968, 391] on div "Edit Invoice" at bounding box center [951, 392] width 60 height 15
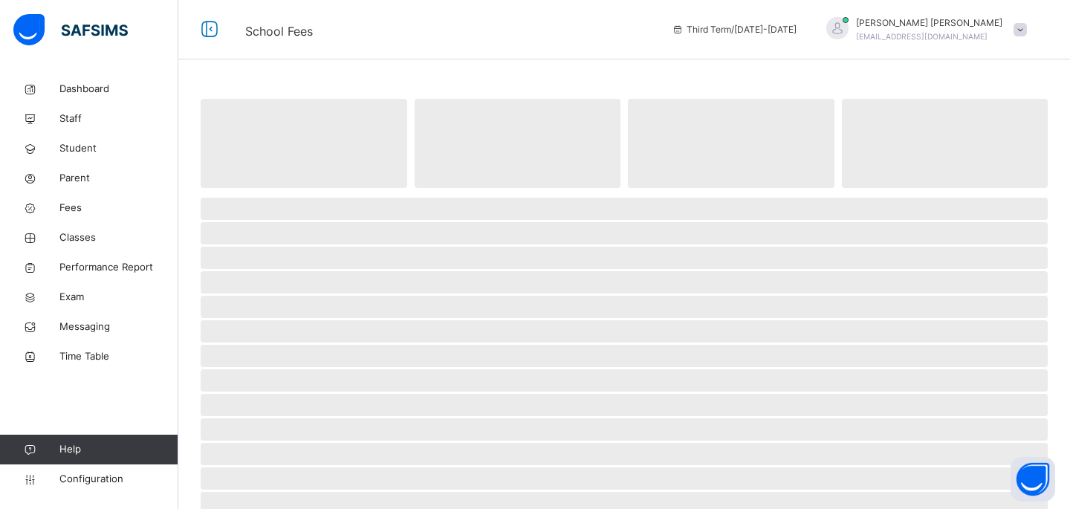
select select "****"
select select "*"
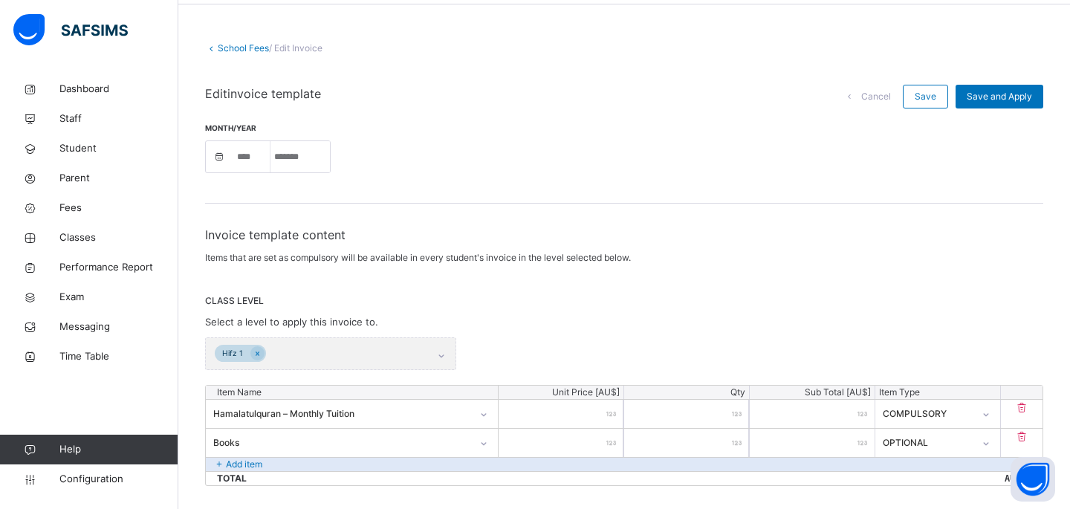
scroll to position [53, 0]
click at [228, 47] on link "School Fees" at bounding box center [243, 49] width 51 height 11
select select "****"
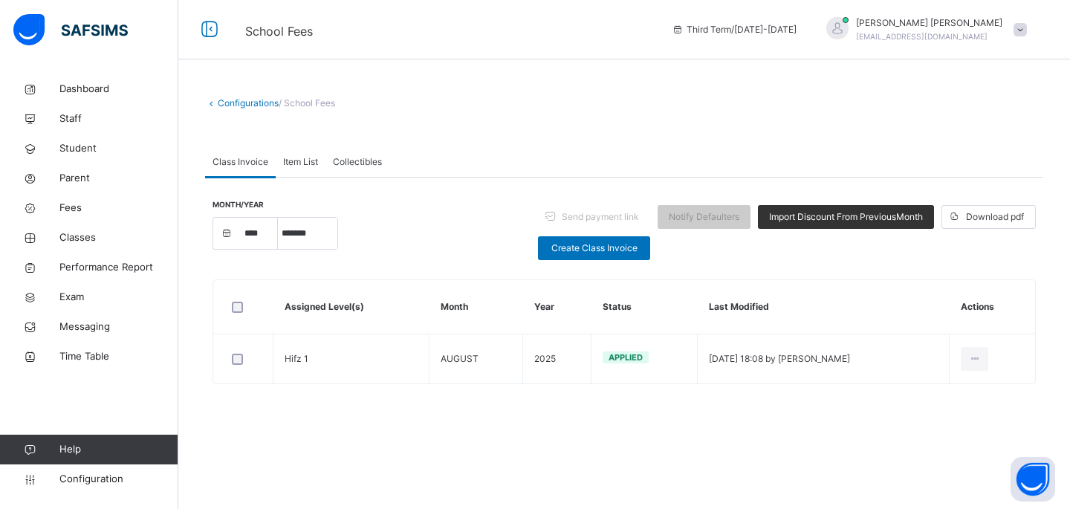
click at [297, 158] on span "Item List" at bounding box center [300, 161] width 35 height 13
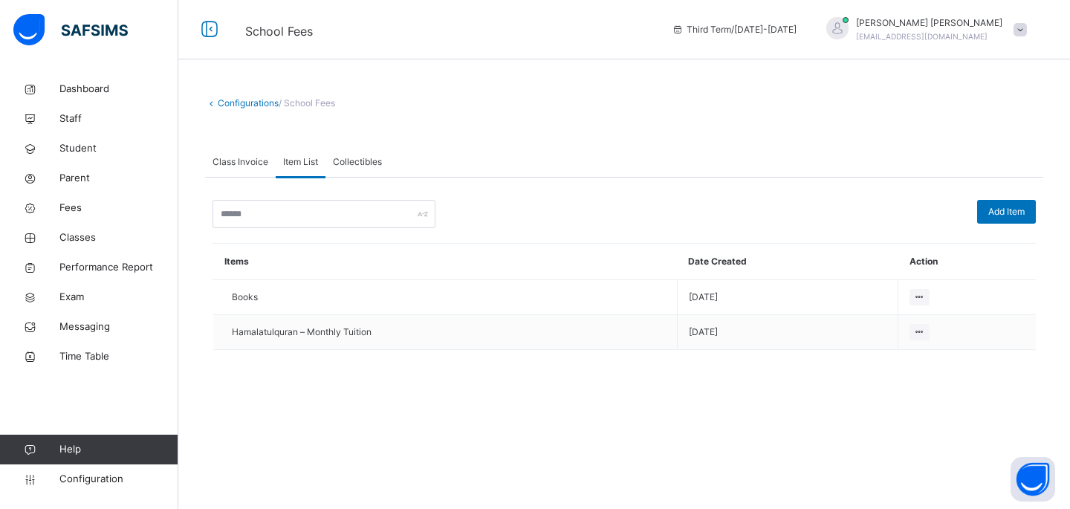
click at [354, 161] on span "Collectibles" at bounding box center [357, 161] width 49 height 13
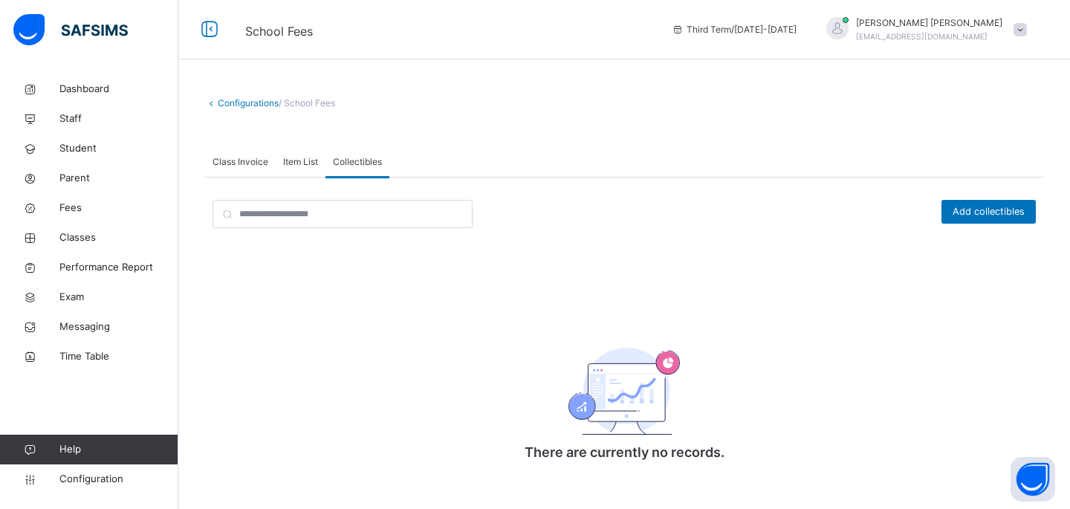
click at [250, 163] on span "Class Invoice" at bounding box center [240, 161] width 56 height 13
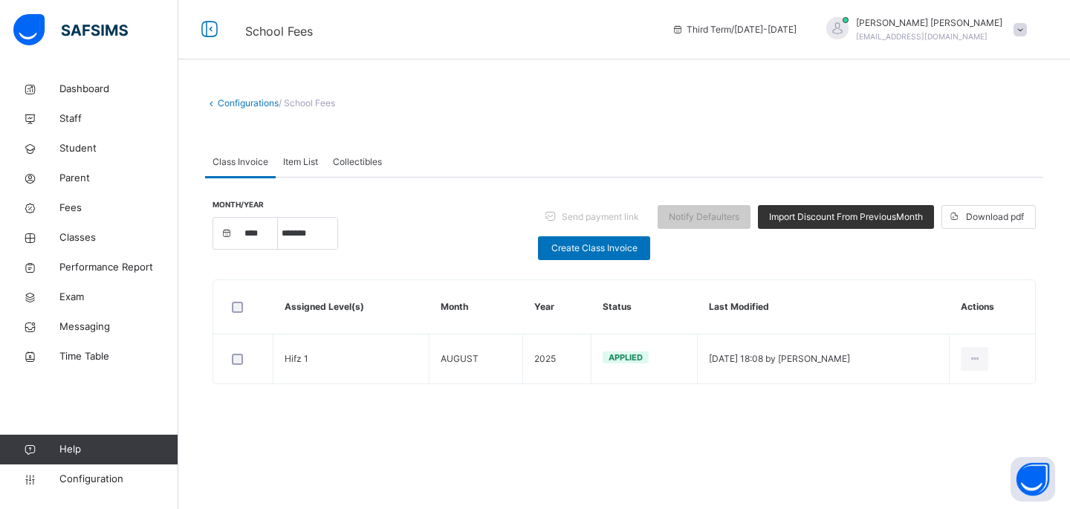
click at [291, 163] on span "Item List" at bounding box center [300, 161] width 35 height 13
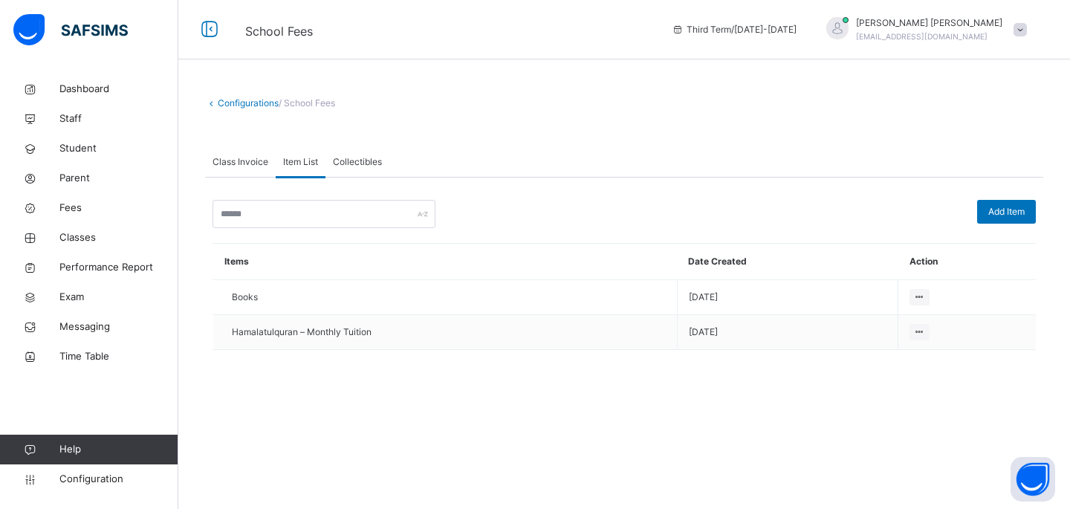
click at [227, 166] on span "Class Invoice" at bounding box center [240, 161] width 56 height 13
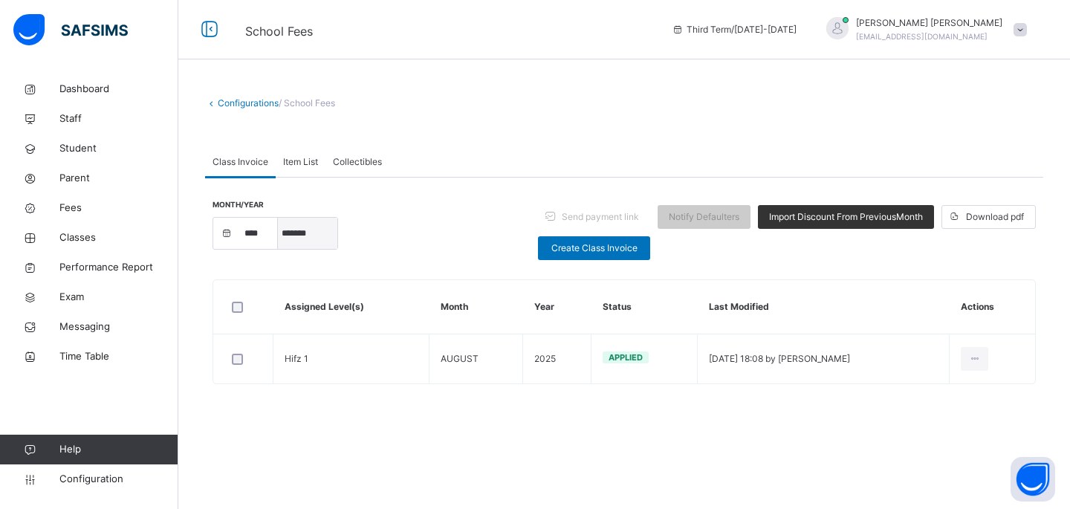
click at [302, 232] on select "***** ******* ******** ***** ***** *** **** **** ****** ********* ******* *****…" at bounding box center [307, 233] width 59 height 31
click at [278, 218] on select "***** ******* ******** ***** ***** *** **** **** ****** ********* ******* *****…" at bounding box center [307, 233] width 59 height 31
click at [317, 236] on select "***** ******* ******** ***** ***** *** **** **** ****** ********* ******* *****…" at bounding box center [307, 233] width 59 height 31
click at [278, 218] on select "***** ******* ******** ***** ***** *** **** **** ****** ********* ******* *****…" at bounding box center [307, 233] width 59 height 31
click at [308, 238] on select "***** ******* ******** ***** ***** *** **** **** ****** ********* ******* *****…" at bounding box center [307, 233] width 59 height 31
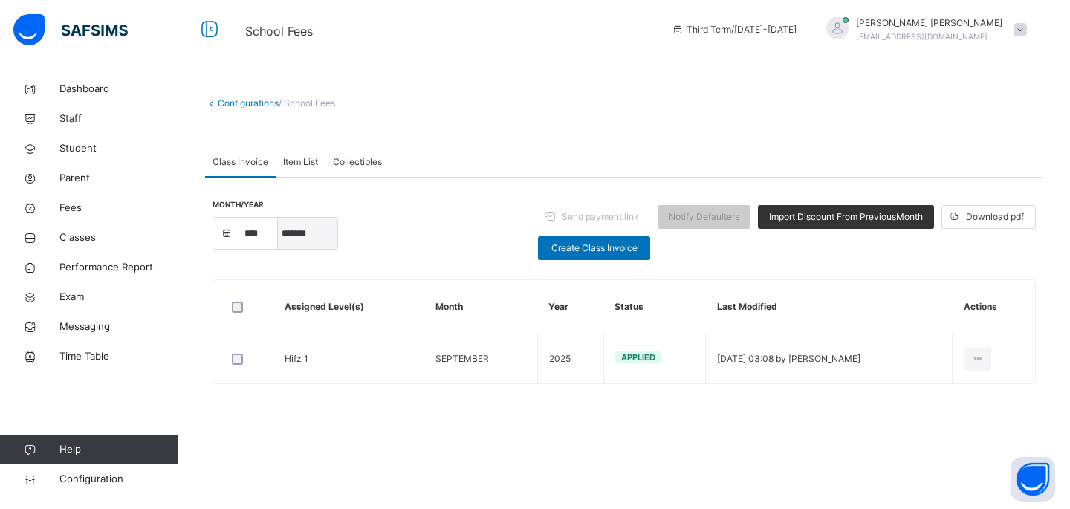
select select "*"
click at [278, 218] on select "***** ******* ******** ***** ***** *** **** **** ****** ********* ******* *****…" at bounding box center [307, 233] width 59 height 31
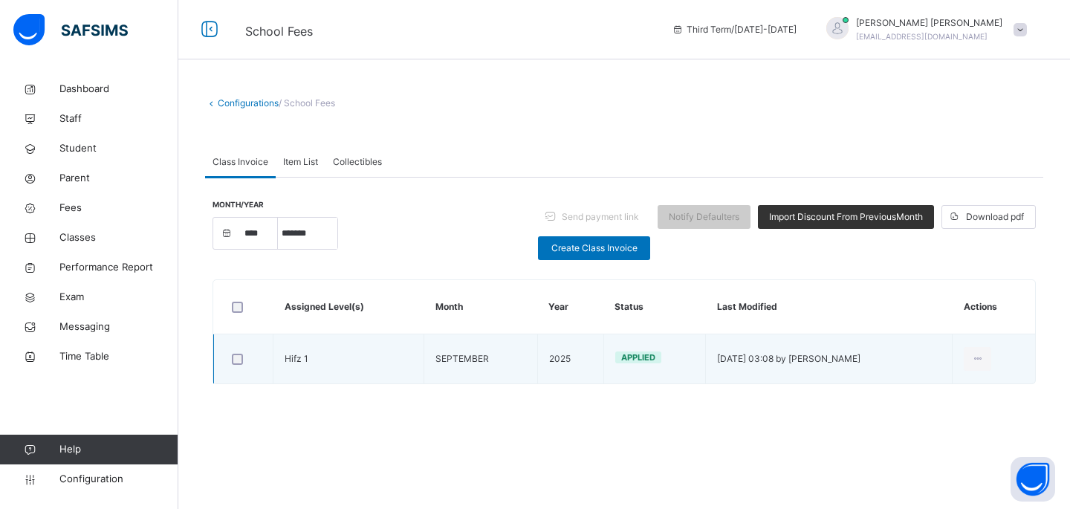
click at [310, 362] on td "Hifz 1" at bounding box center [348, 359] width 151 height 50
click at [603, 355] on td "Applied" at bounding box center [654, 359] width 103 height 50
click at [267, 357] on td at bounding box center [243, 359] width 59 height 50
click at [321, 357] on td "Hifz 1" at bounding box center [348, 359] width 151 height 50
click at [980, 357] on icon at bounding box center [977, 358] width 13 height 13
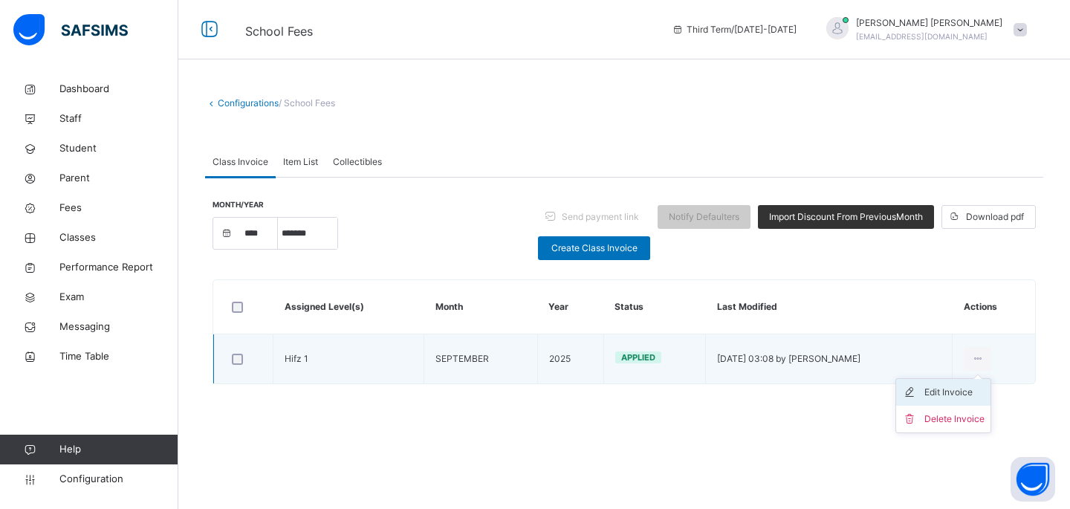
click at [956, 394] on div "Edit Invoice" at bounding box center [954, 392] width 60 height 15
select select "****"
select select "*"
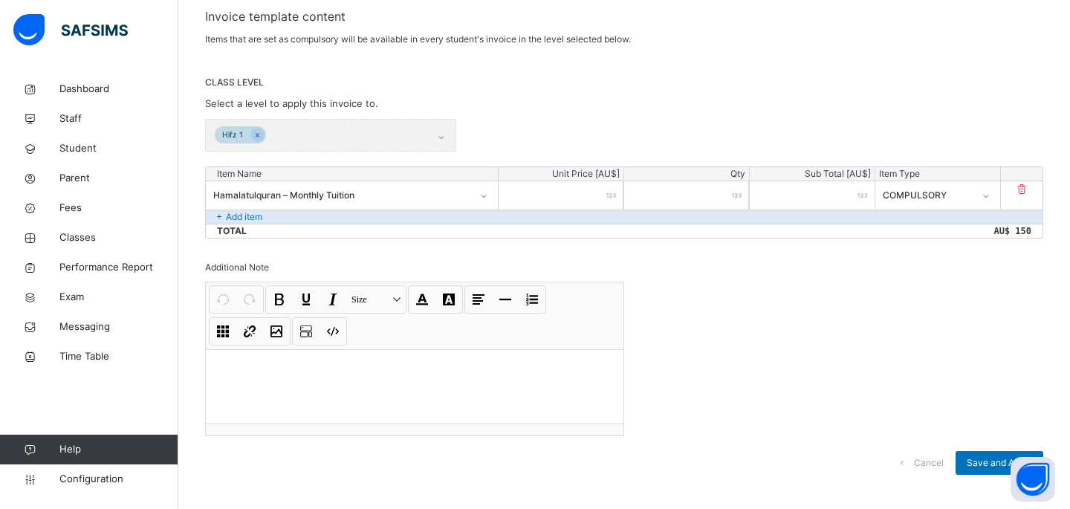
scroll to position [290, 0]
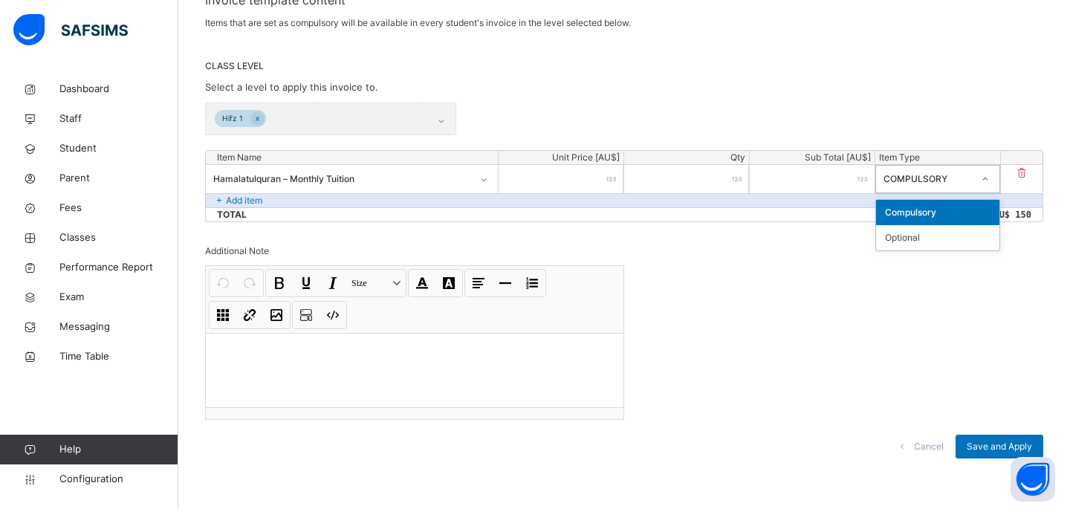
click at [986, 176] on icon at bounding box center [984, 179] width 9 height 15
click at [869, 334] on div "Invoice template content Items that are set as compulsory will be available in …" at bounding box center [624, 232] width 838 height 482
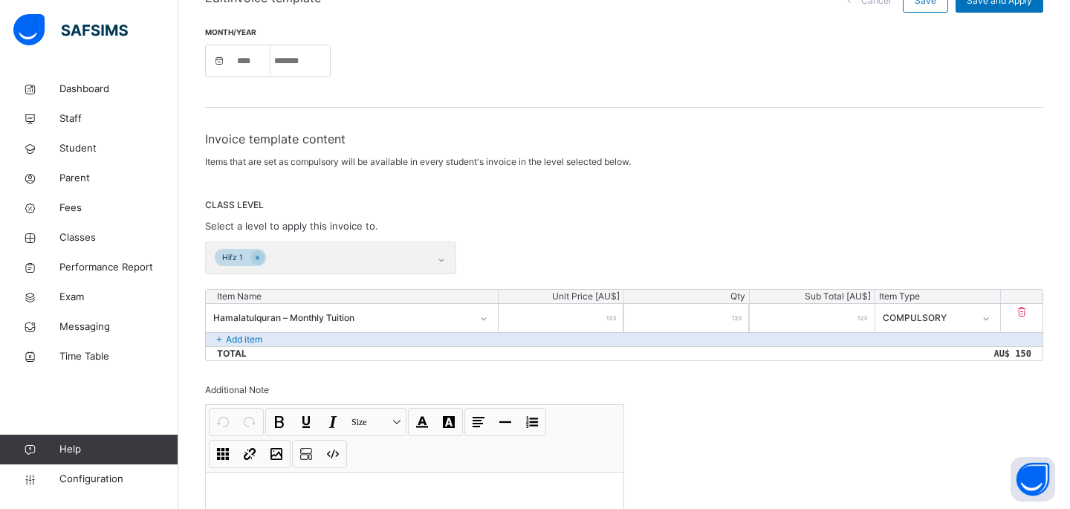
scroll to position [152, 0]
click at [316, 260] on div "Hifz 1" at bounding box center [330, 256] width 251 height 33
click at [420, 260] on div "Hifz 1" at bounding box center [330, 256] width 251 height 33
click at [439, 258] on div "Hifz 1" at bounding box center [330, 256] width 251 height 33
click at [290, 258] on div "Hifz 1" at bounding box center [330, 256] width 251 height 33
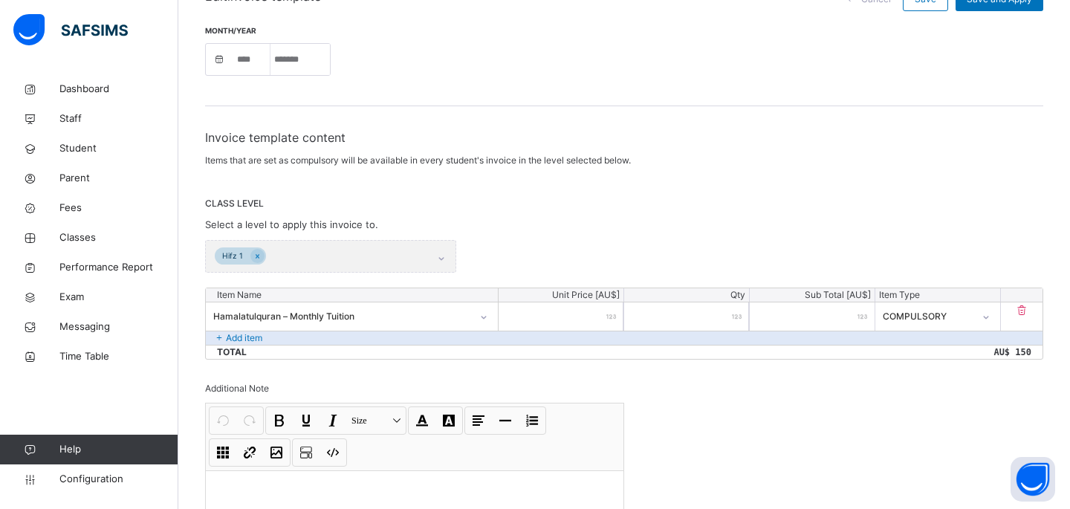
click at [276, 252] on div "Hifz 1" at bounding box center [330, 256] width 251 height 33
click at [444, 256] on div "Hifz 1" at bounding box center [330, 256] width 251 height 33
click at [438, 256] on div "Hifz 1" at bounding box center [330, 256] width 251 height 33
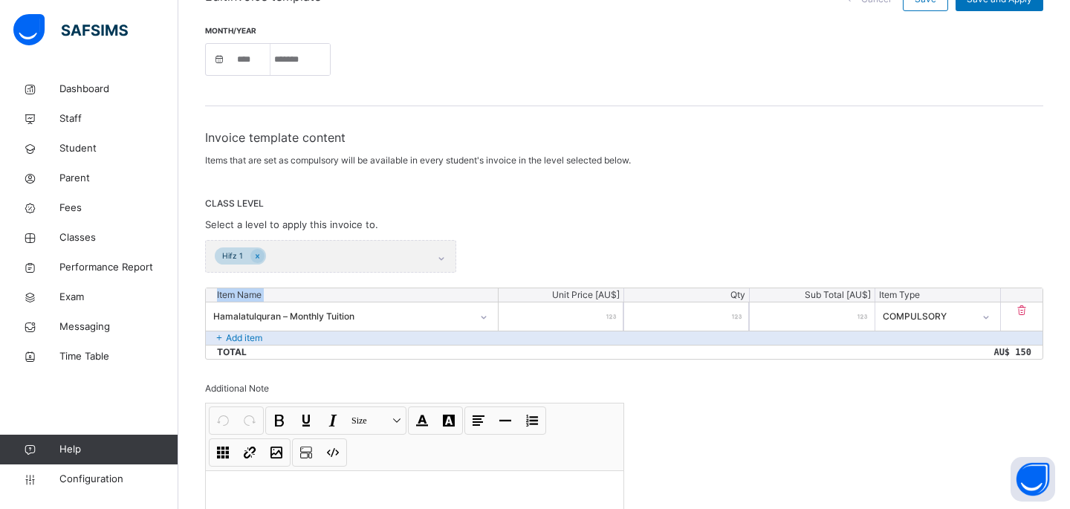
click at [438, 256] on div "Hifz 1" at bounding box center [330, 256] width 251 height 33
click at [387, 248] on div "Hifz 1" at bounding box center [330, 256] width 251 height 33
click at [345, 250] on div "Hifz 1" at bounding box center [330, 256] width 251 height 33
click at [258, 250] on div "Hifz 1" at bounding box center [330, 256] width 251 height 33
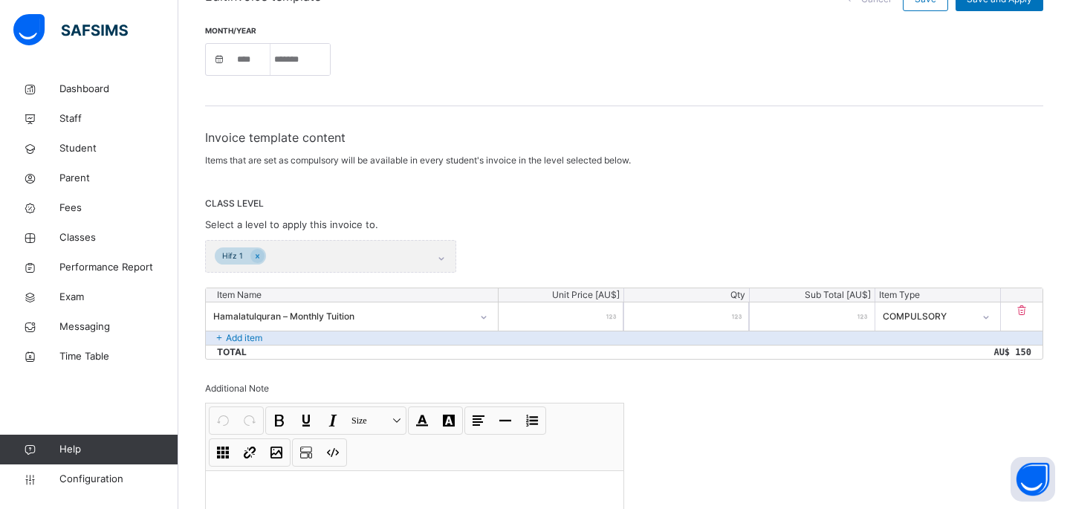
click at [343, 229] on span "Select a level to apply this invoice to." at bounding box center [291, 224] width 173 height 12
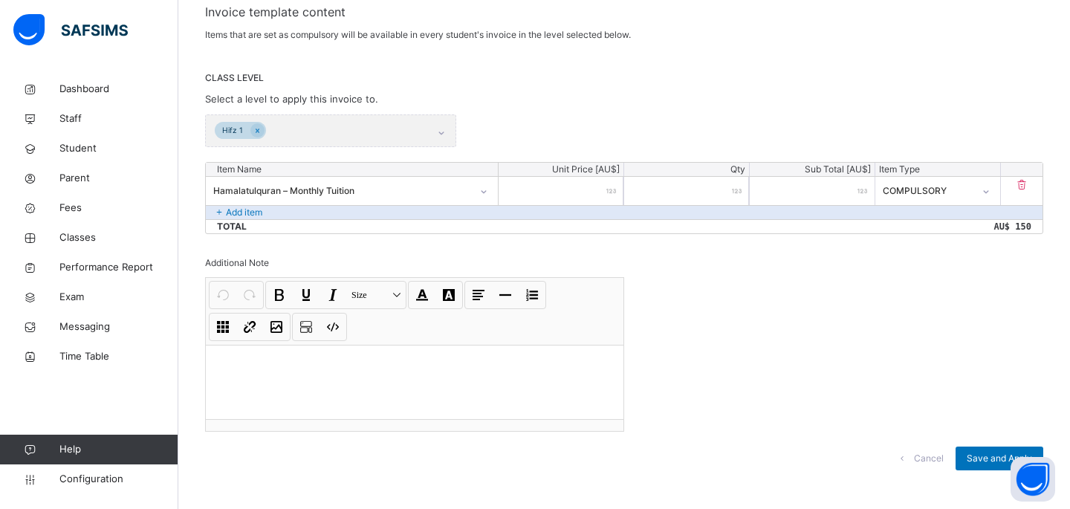
scroll to position [288, 0]
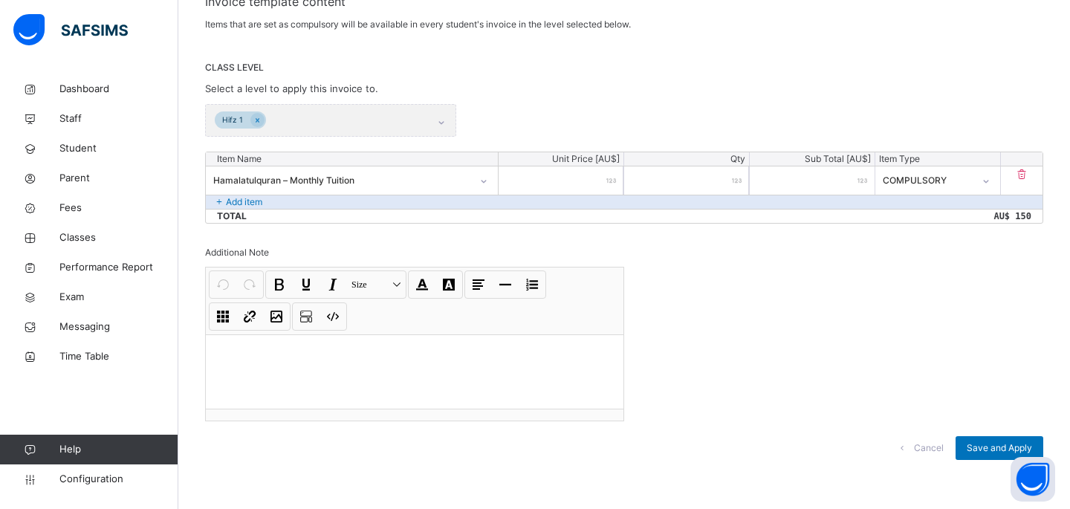
click at [927, 446] on span "Cancel" at bounding box center [929, 447] width 30 height 13
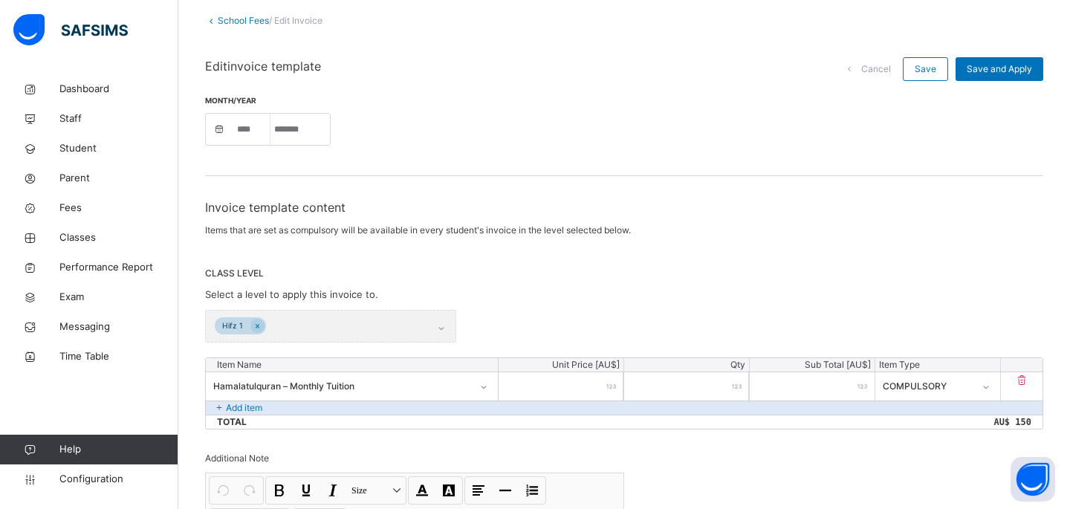
select select "****"
select select "*"
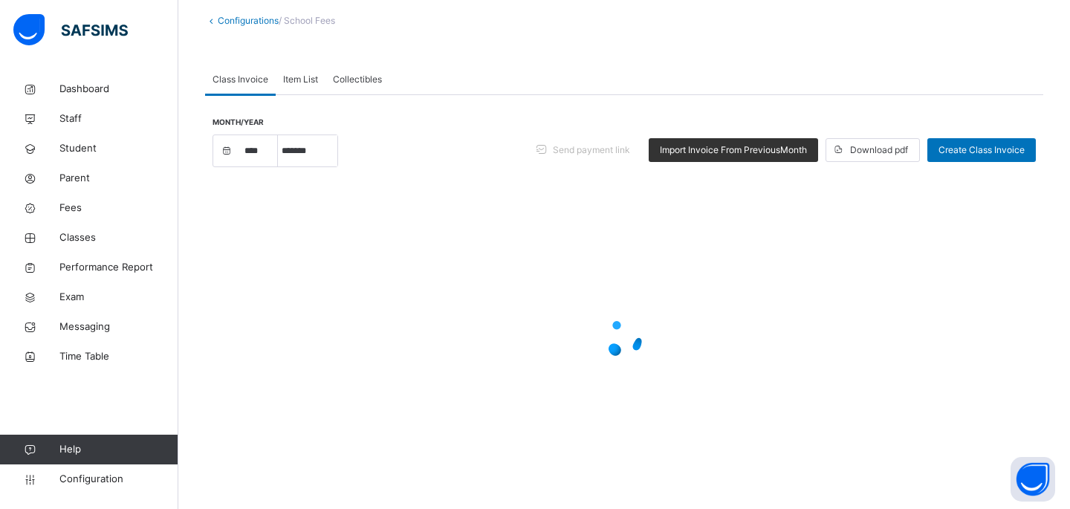
scroll to position [0, 0]
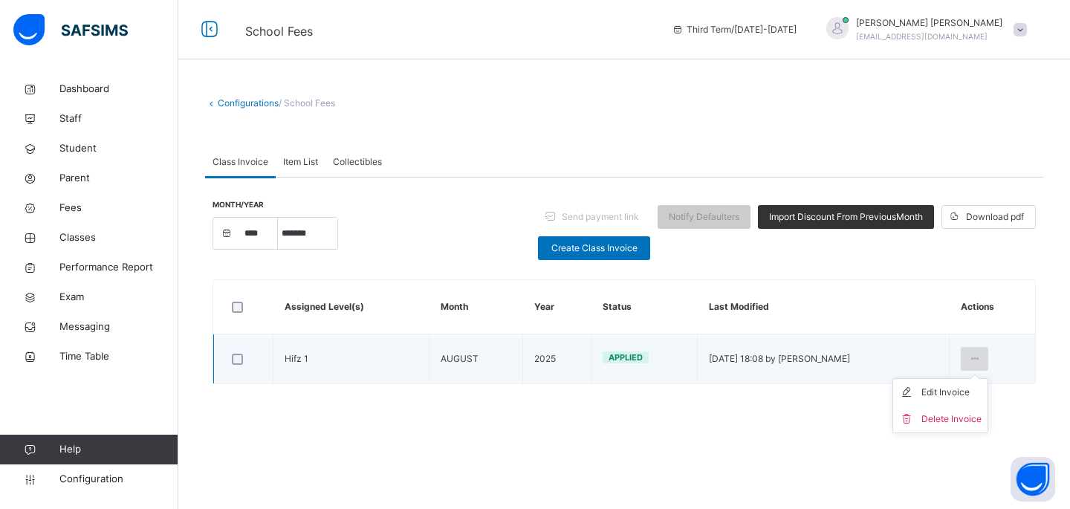
click at [968, 358] on div at bounding box center [973, 359] width 27 height 24
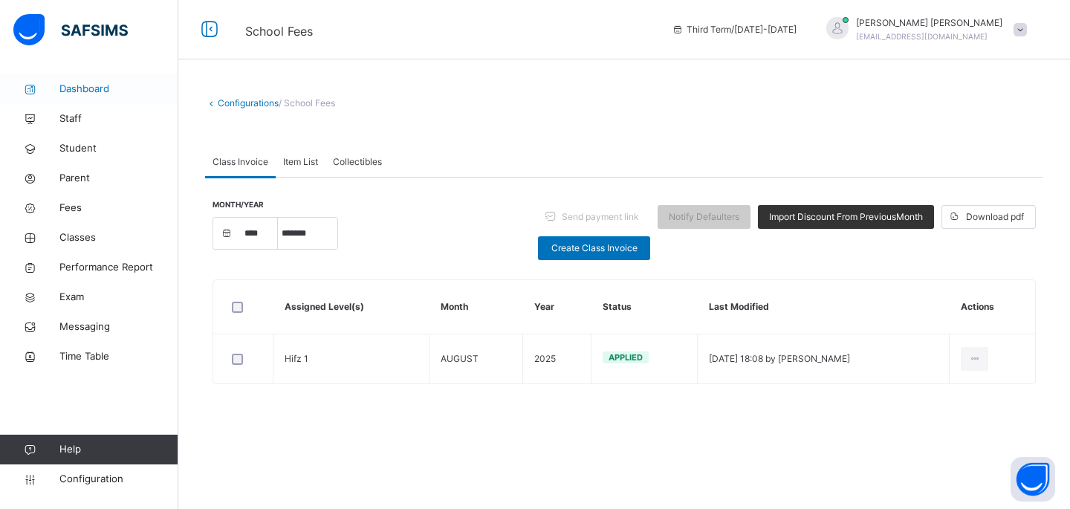
click at [65, 89] on span "Dashboard" at bounding box center [118, 89] width 119 height 15
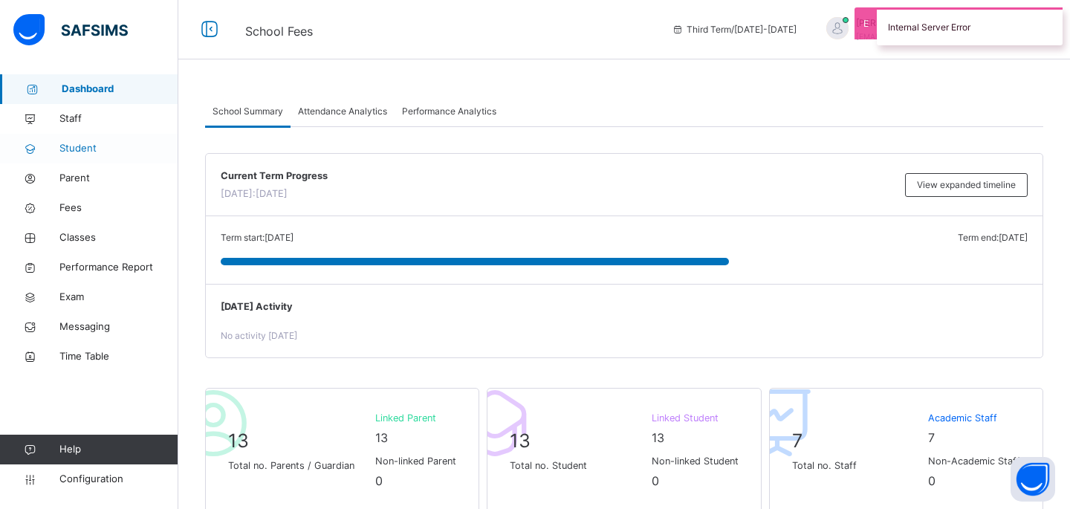
click at [86, 150] on span "Student" at bounding box center [118, 148] width 119 height 15
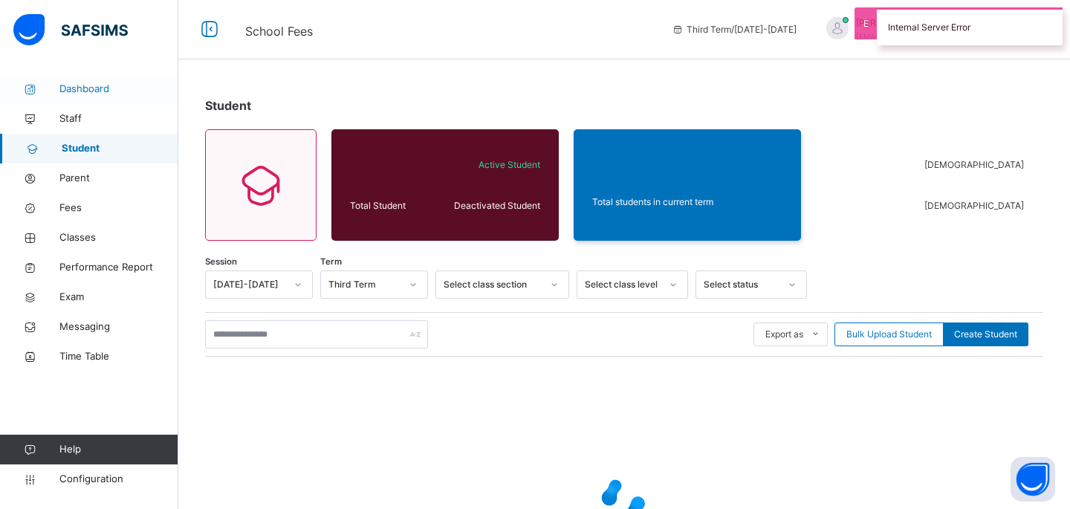
click at [94, 82] on span "Dashboard" at bounding box center [118, 89] width 119 height 15
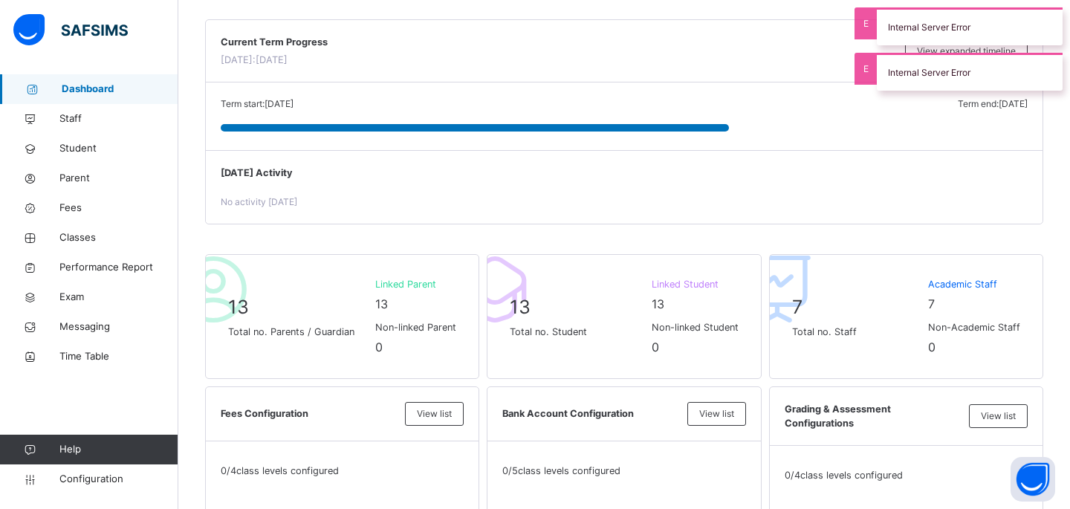
scroll to position [212, 0]
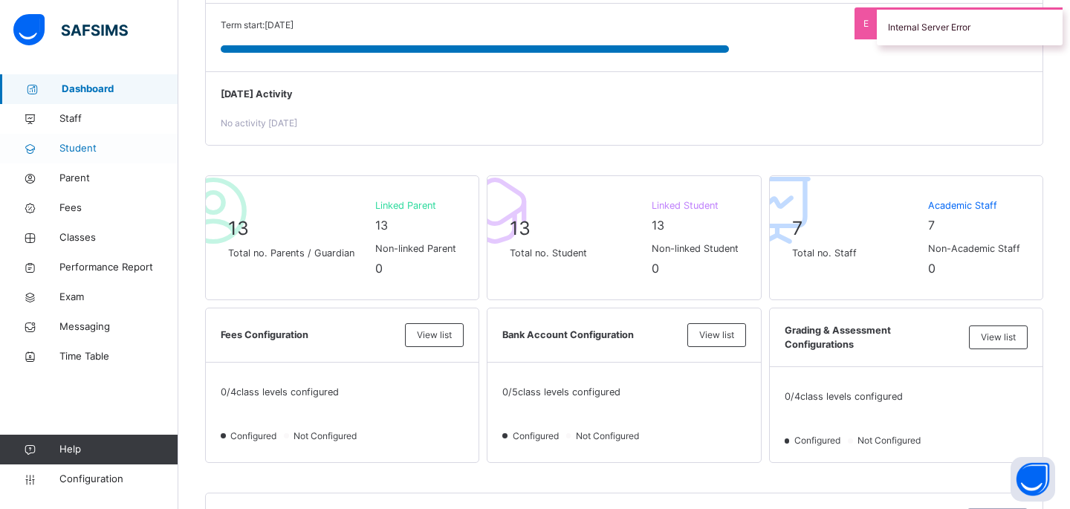
click at [86, 153] on span "Student" at bounding box center [118, 148] width 119 height 15
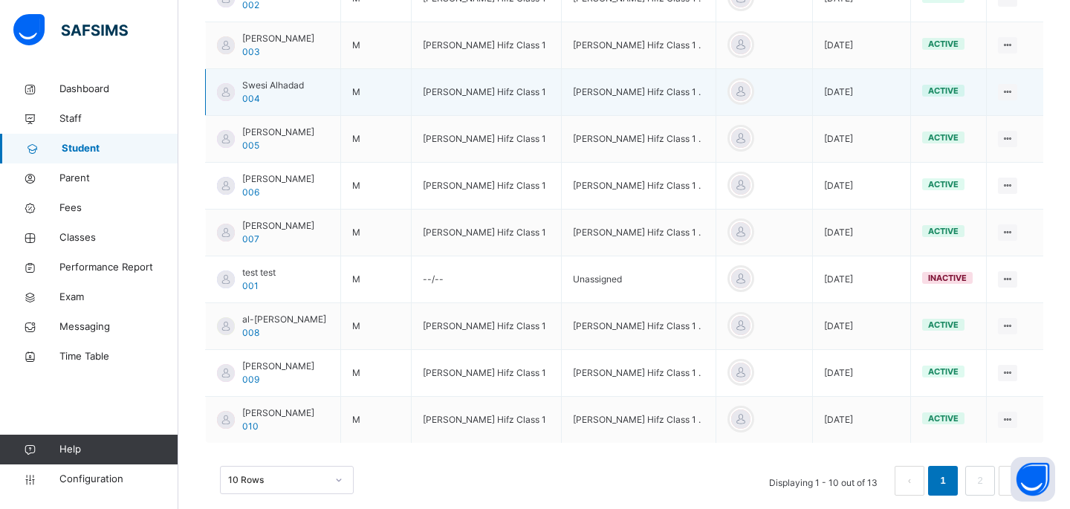
scroll to position [457, 0]
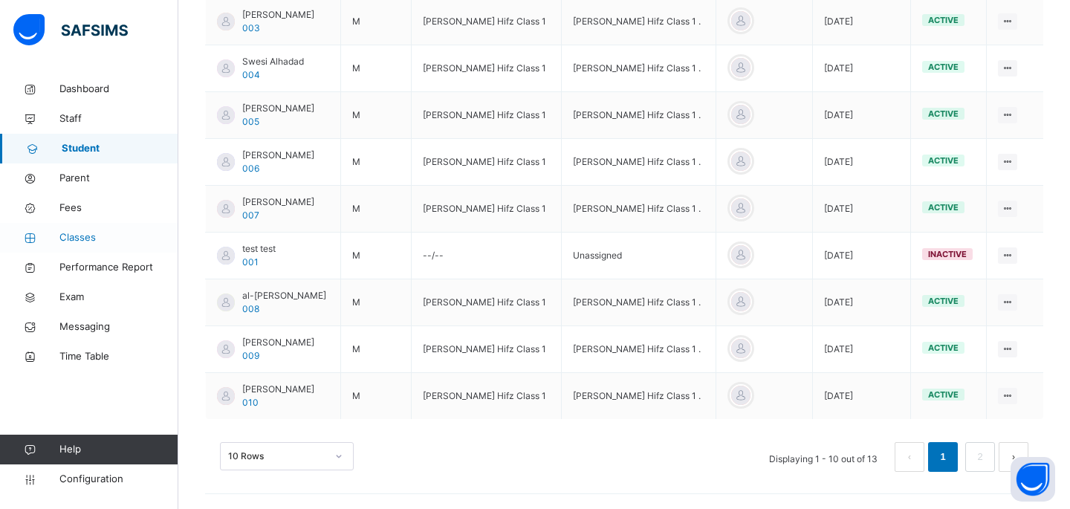
click at [72, 247] on link "Classes" at bounding box center [89, 238] width 178 height 30
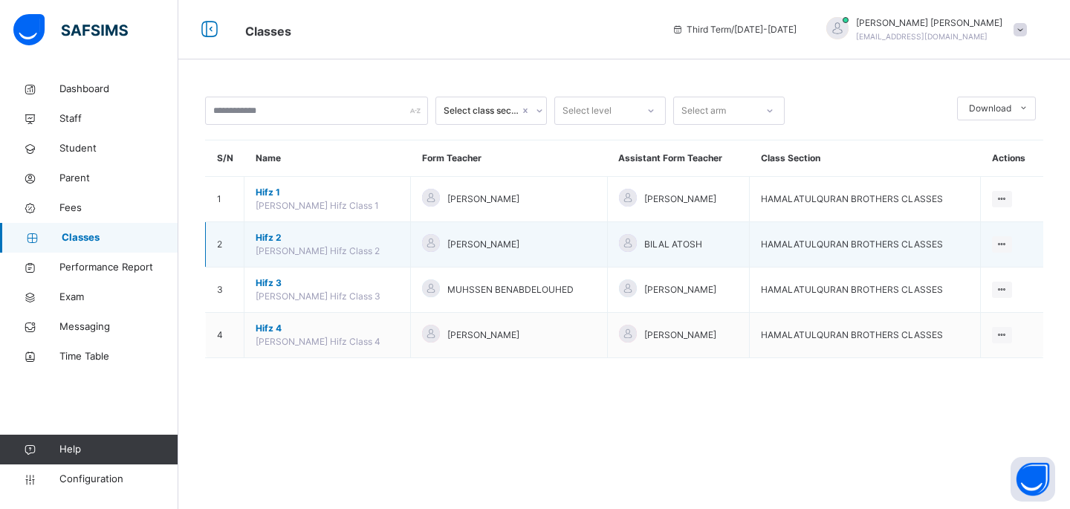
click at [267, 238] on span "Hifz 2" at bounding box center [327, 237] width 143 height 13
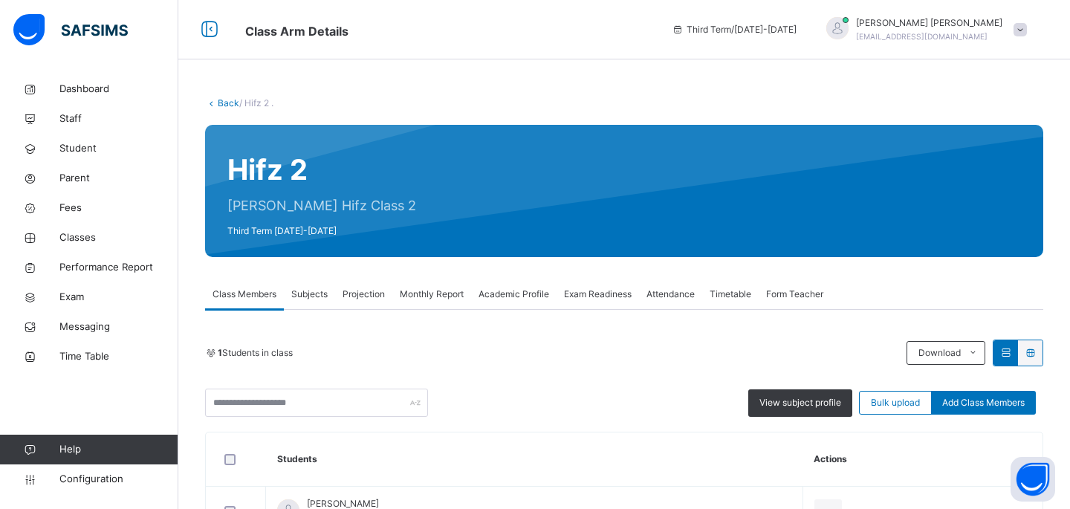
scroll to position [109, 0]
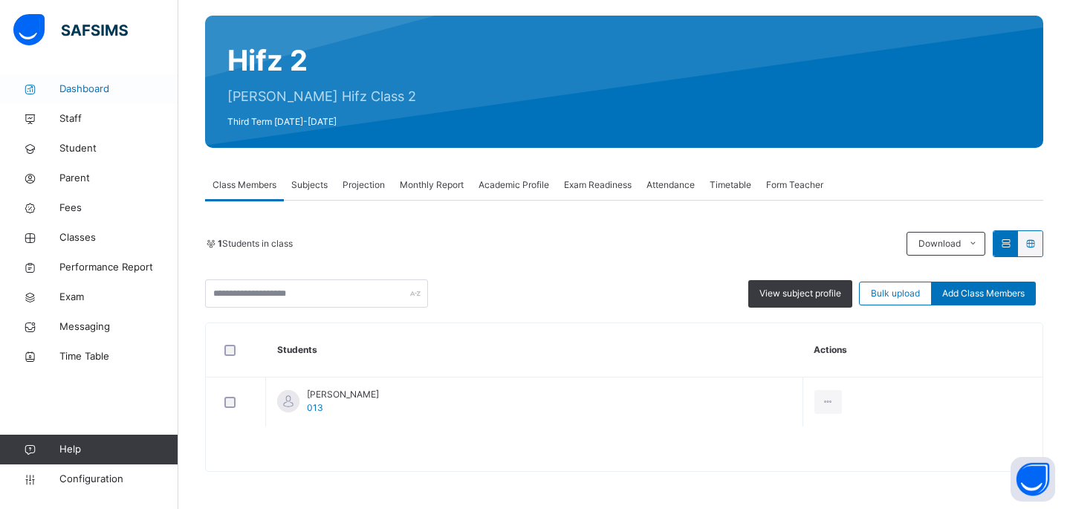
click at [87, 88] on span "Dashboard" at bounding box center [118, 89] width 119 height 15
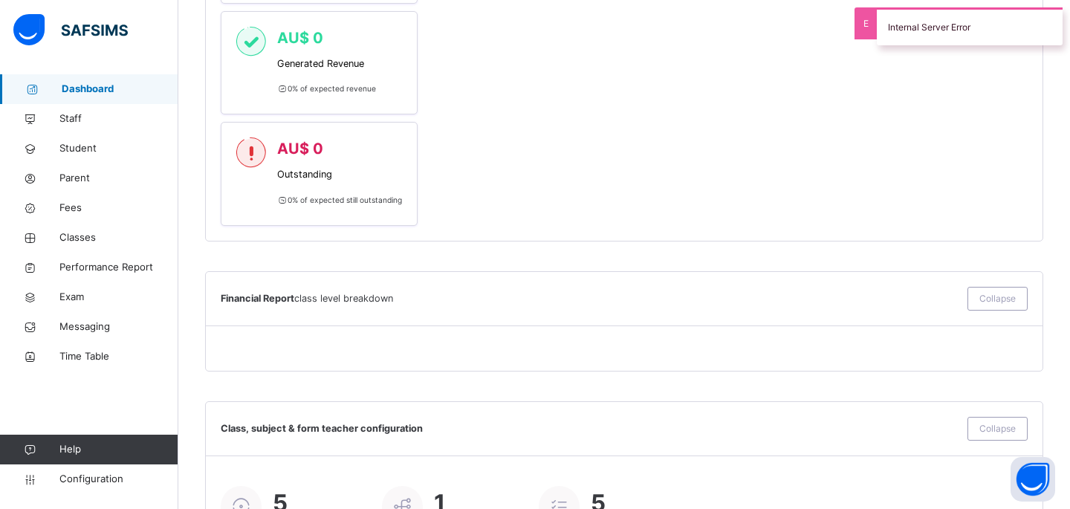
scroll to position [1082, 0]
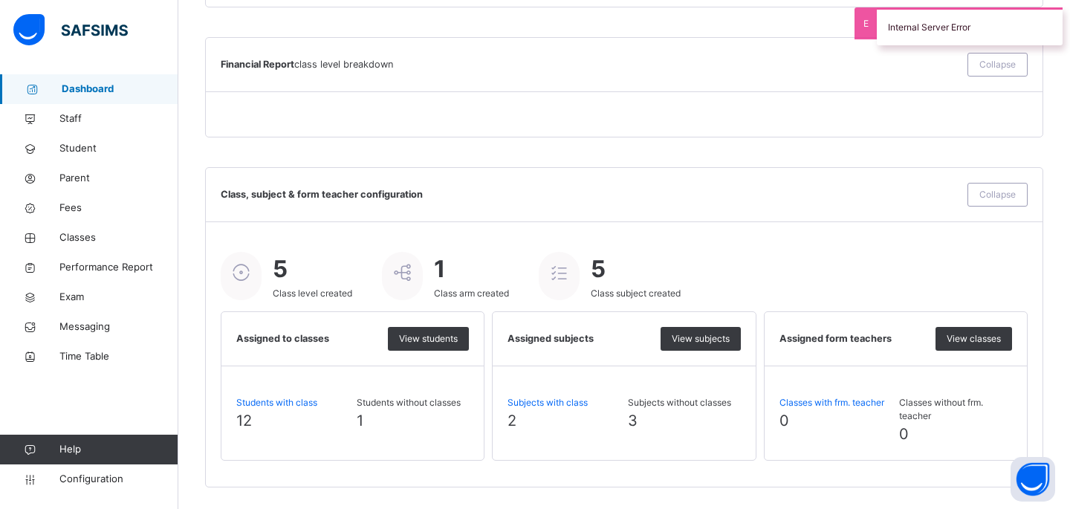
click at [876, 14] on div "Internal Server Error" at bounding box center [969, 26] width 186 height 38
